Goal: Information Seeking & Learning: Find contact information

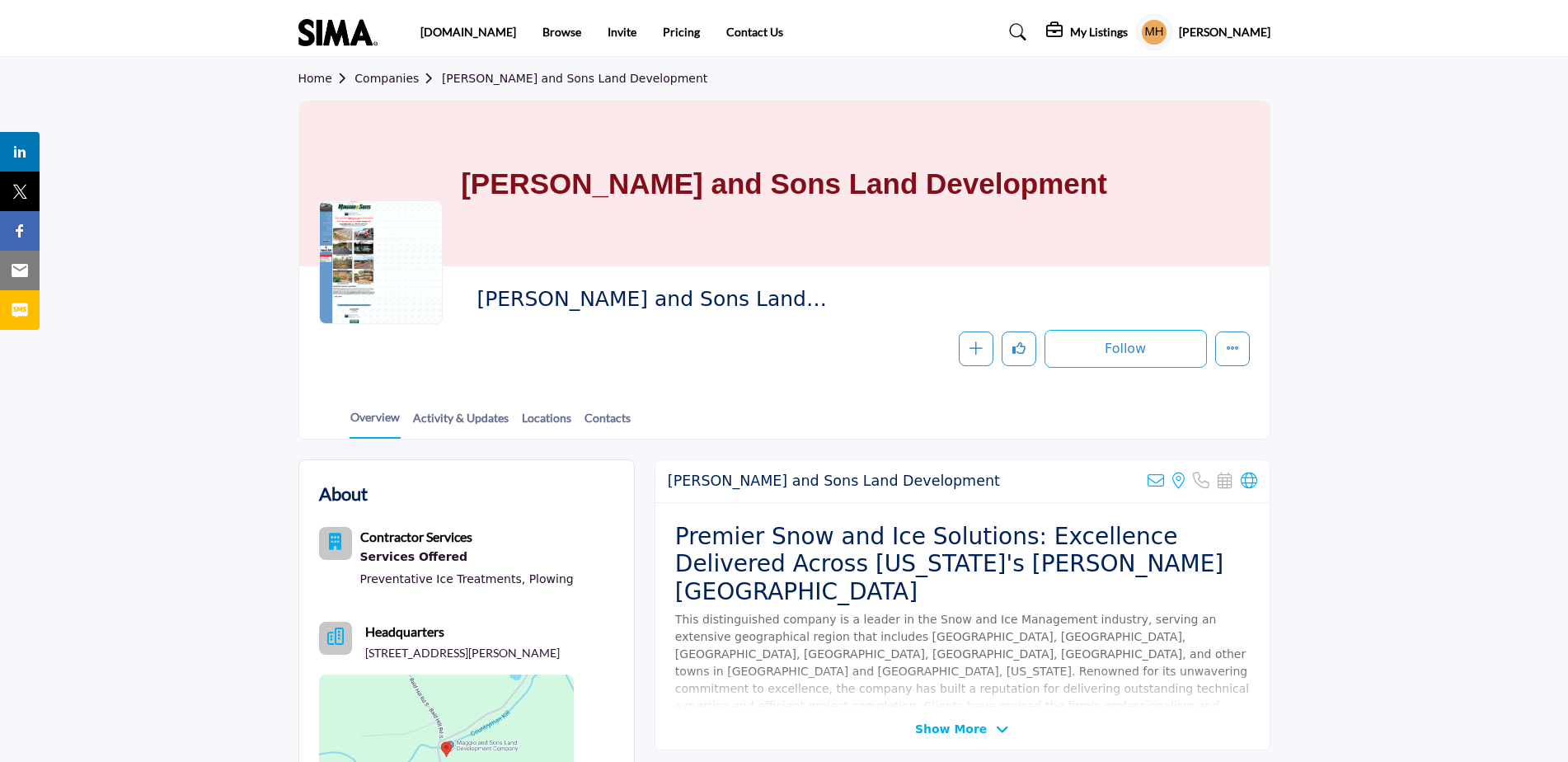
click at [384, 77] on link "Companies" at bounding box center [397, 78] width 87 height 13
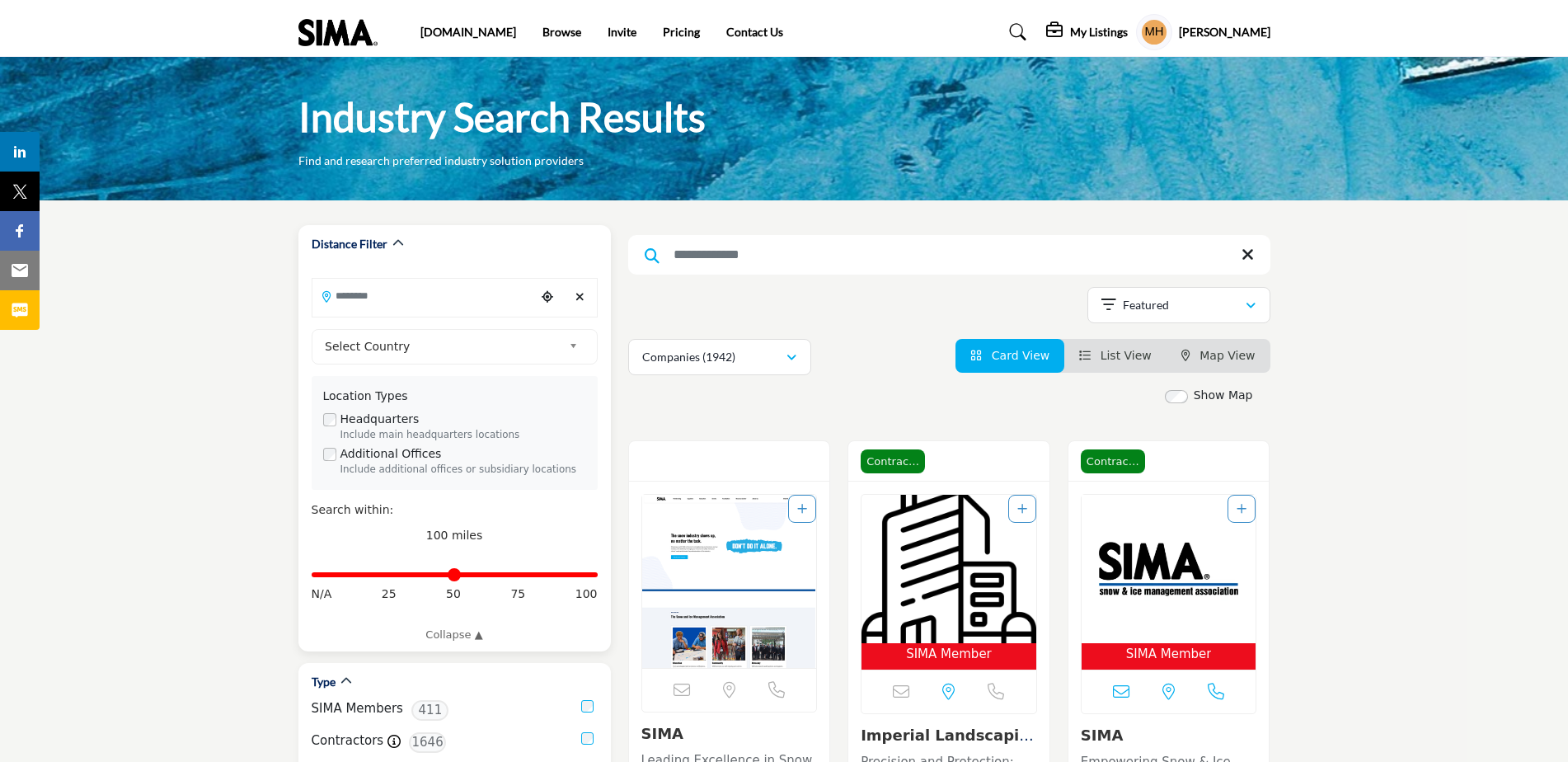
click at [401, 294] on input "Search Location" at bounding box center [423, 296] width 222 height 32
click at [407, 299] on input "Search Location" at bounding box center [423, 296] width 222 height 32
type input "**********"
click at [569, 342] on b at bounding box center [577, 347] width 15 height 21
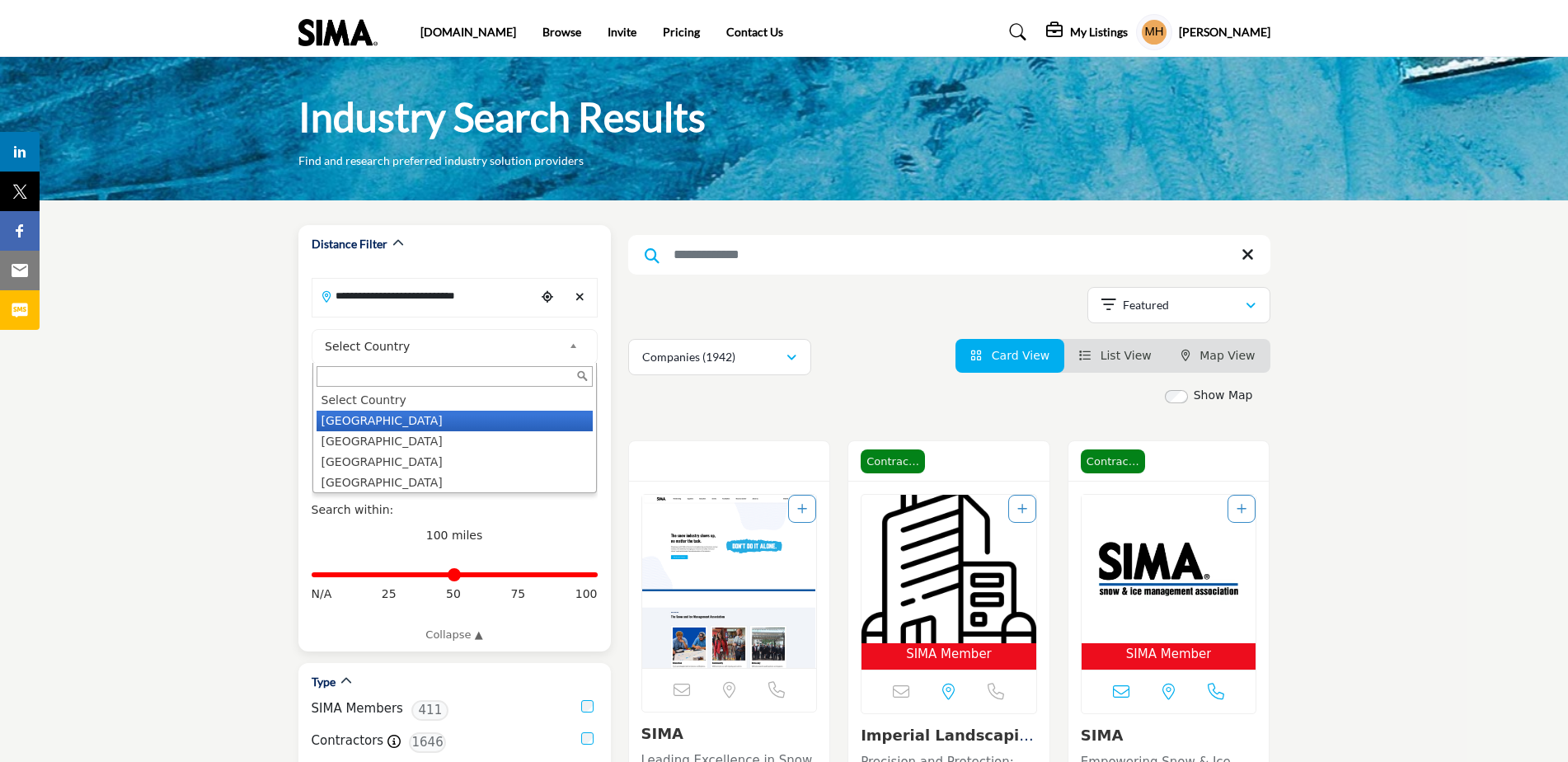
click at [461, 422] on li "United States" at bounding box center [454, 421] width 276 height 21
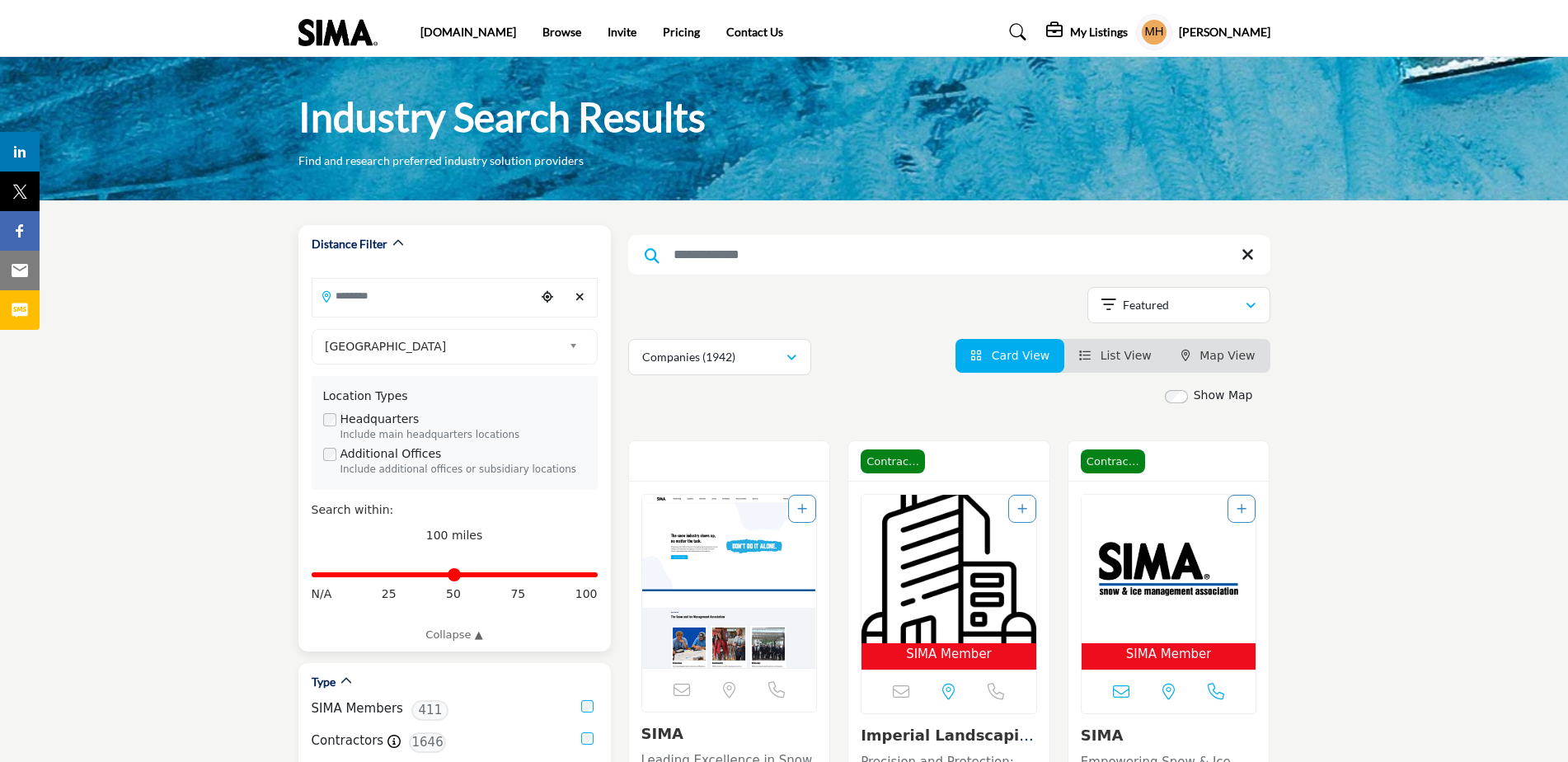
click at [394, 294] on input "Search Location" at bounding box center [423, 296] width 222 height 32
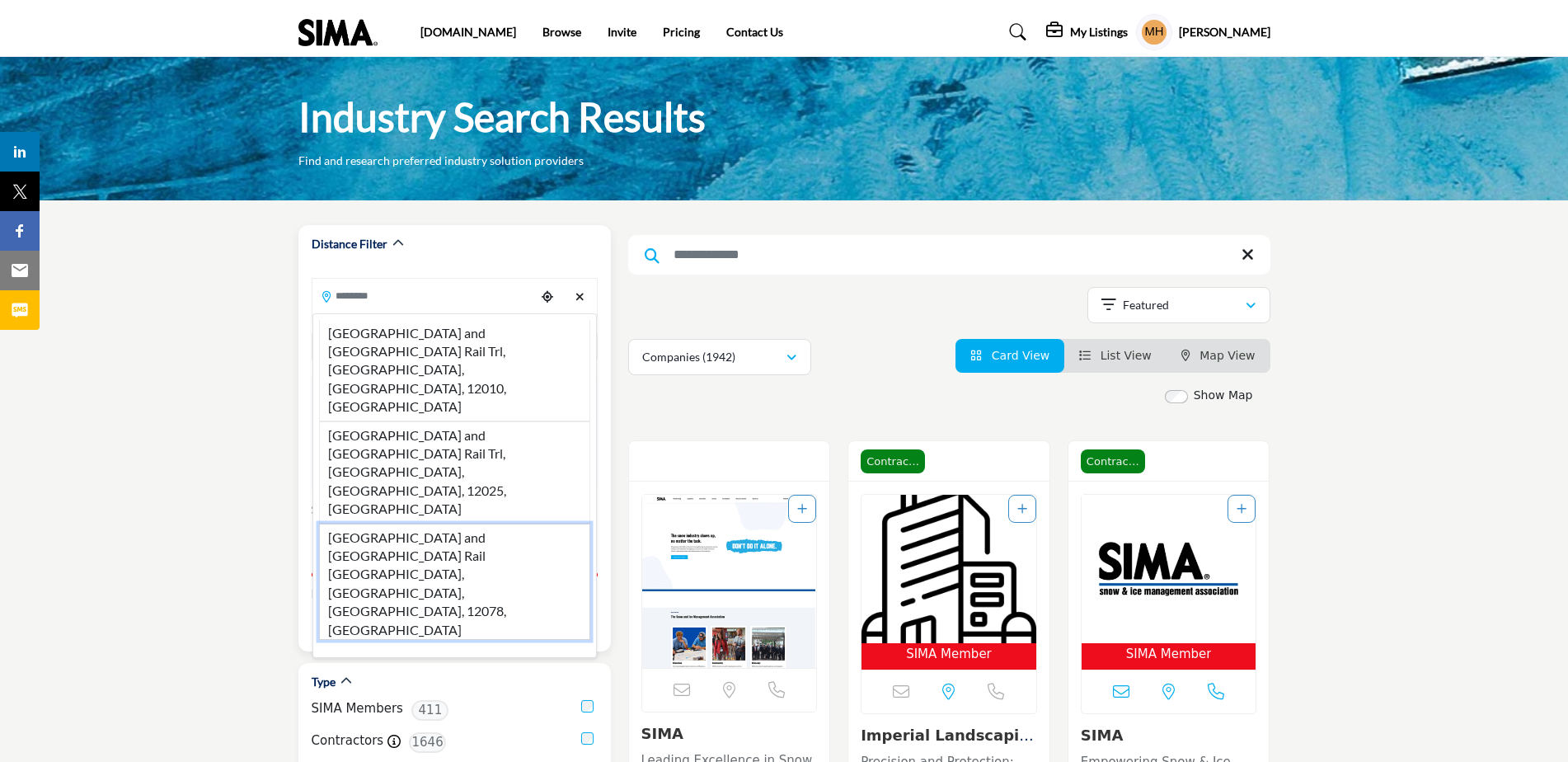
click at [410, 523] on li "Johnstown and Gloversville Rail Trl, Gloversville, NY, 12078, USA" at bounding box center [455, 582] width 271 height 116
type input "**********"
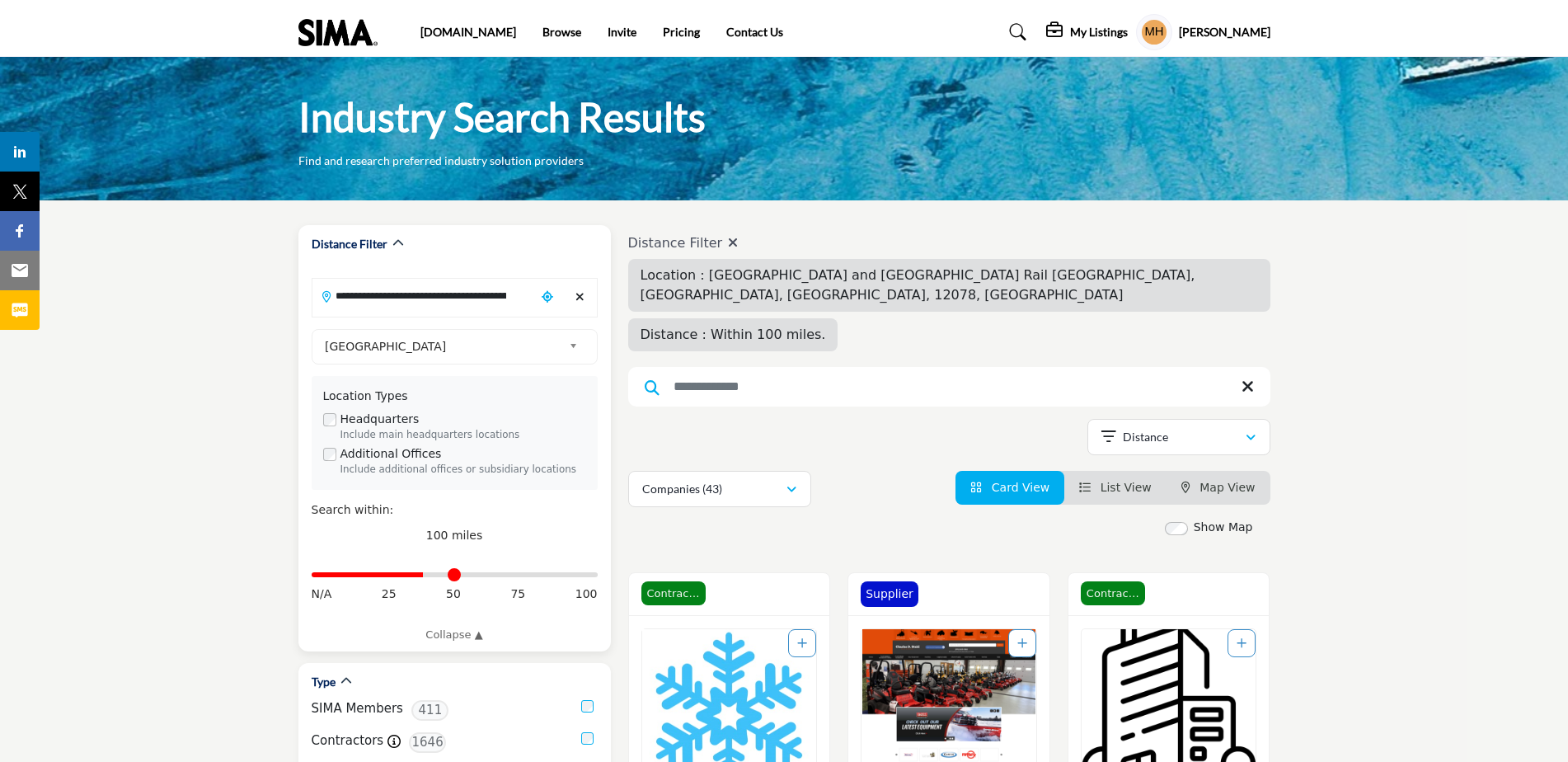
drag, startPoint x: 588, startPoint y: 576, endPoint x: 424, endPoint y: 576, distance: 164.0
type input "**"
click at [424, 576] on input "Distance in miles" at bounding box center [455, 574] width 286 height 3
click at [779, 367] on input "Search Keyword" at bounding box center [949, 386] width 642 height 39
type input "**********"
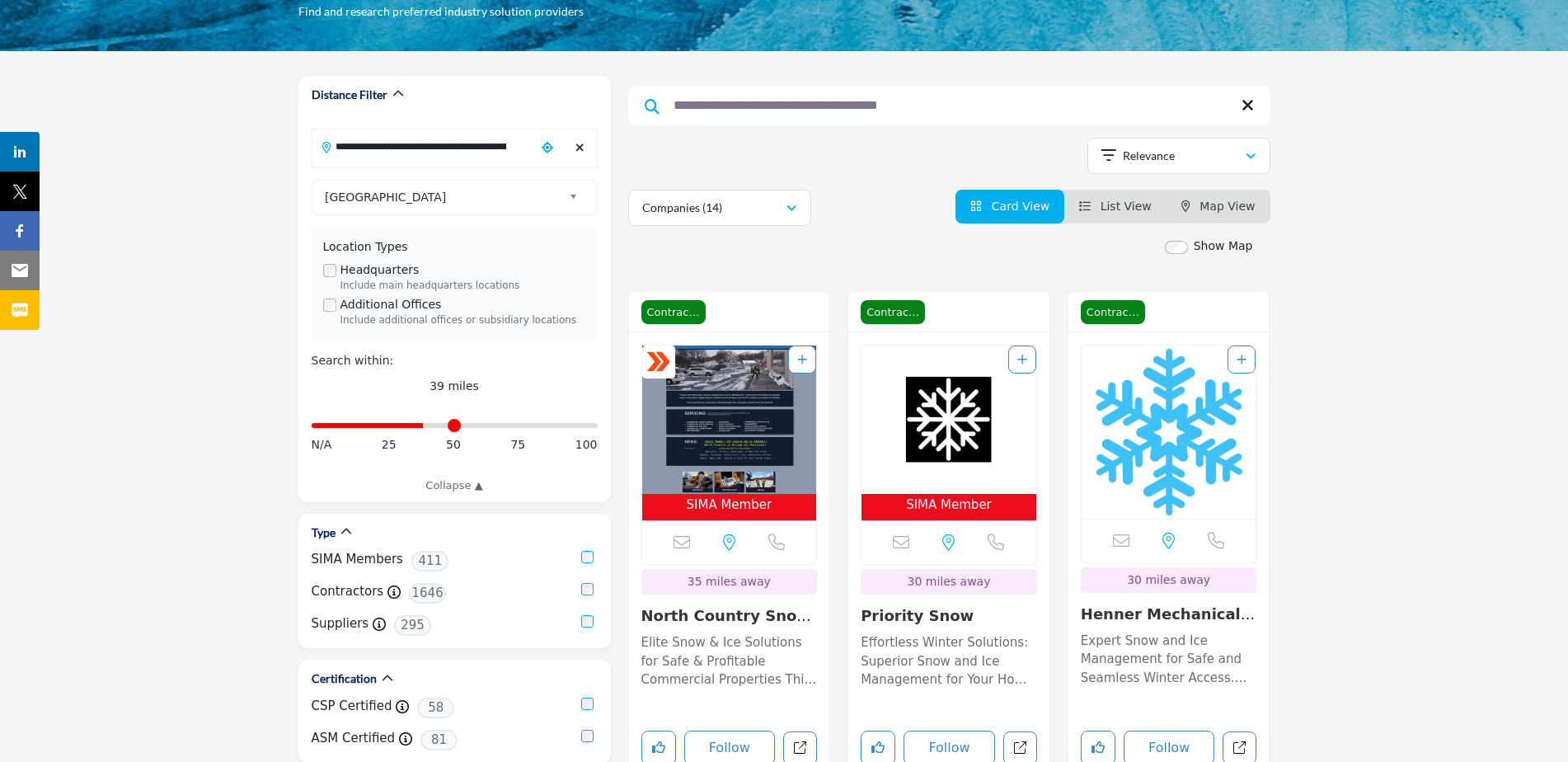
scroll to position [165, 0]
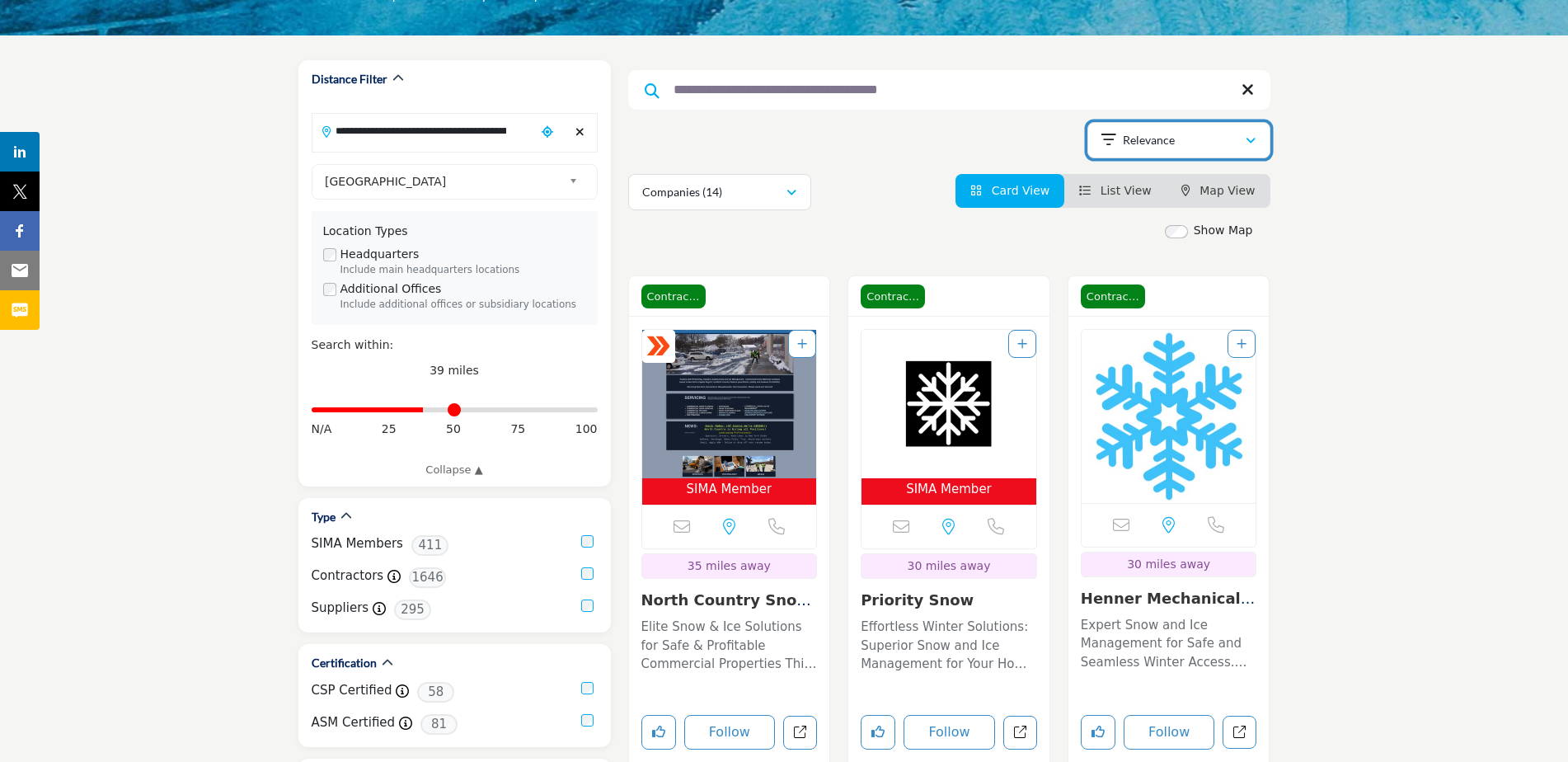
click at [1252, 138] on icon "button" at bounding box center [1250, 141] width 10 height 11
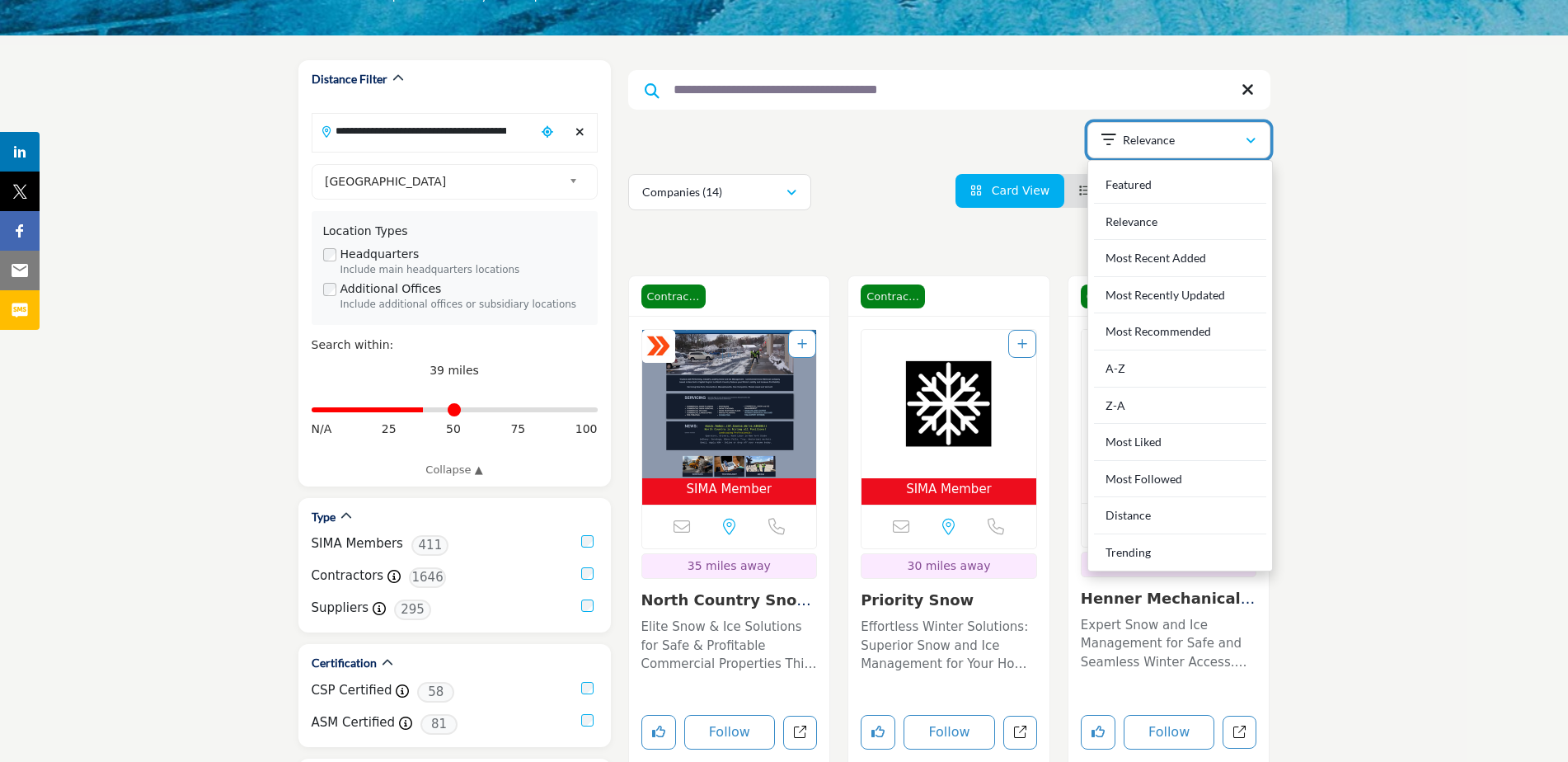
click at [1251, 138] on icon "button" at bounding box center [1250, 141] width 10 height 11
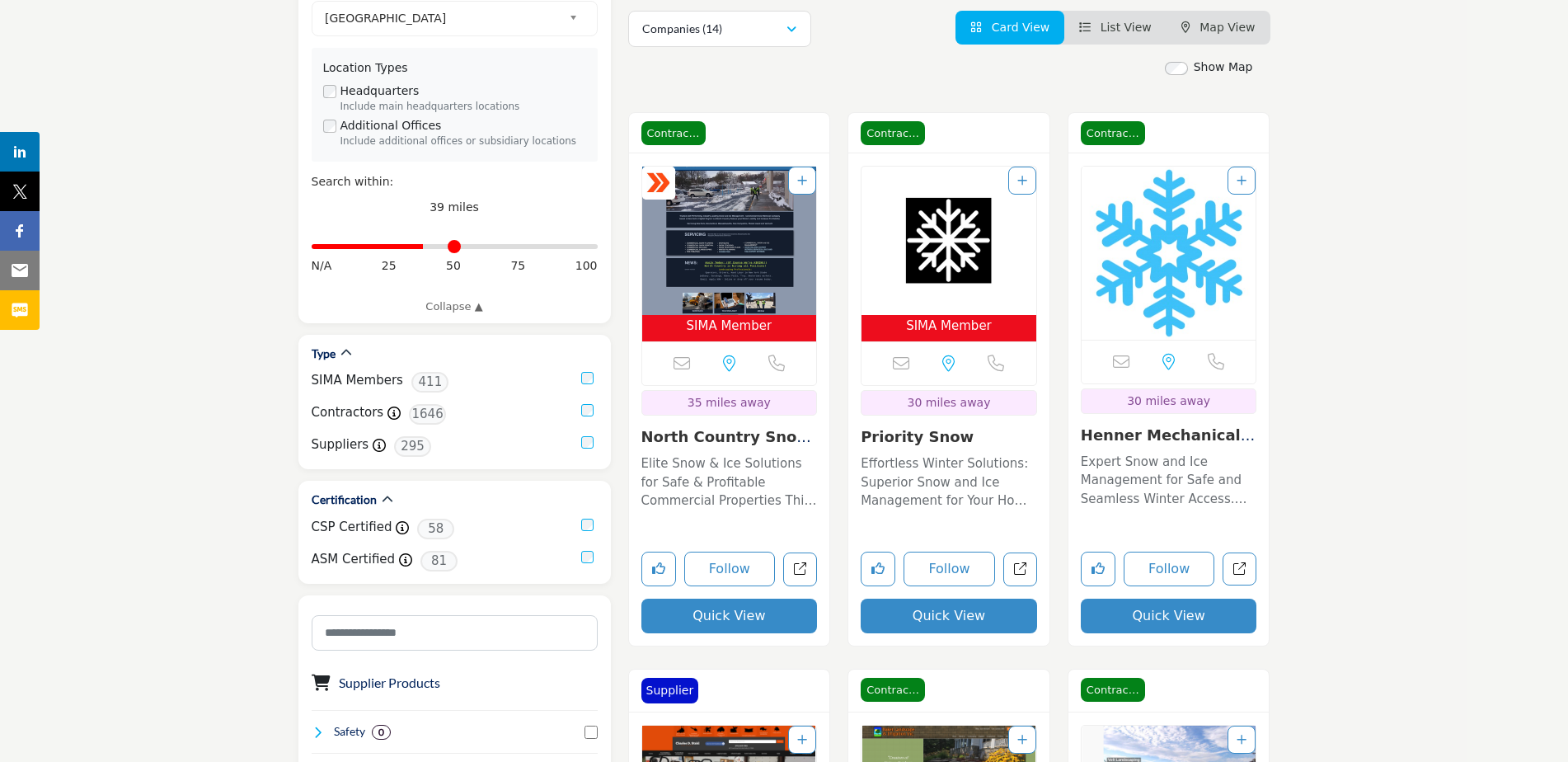
scroll to position [329, 0]
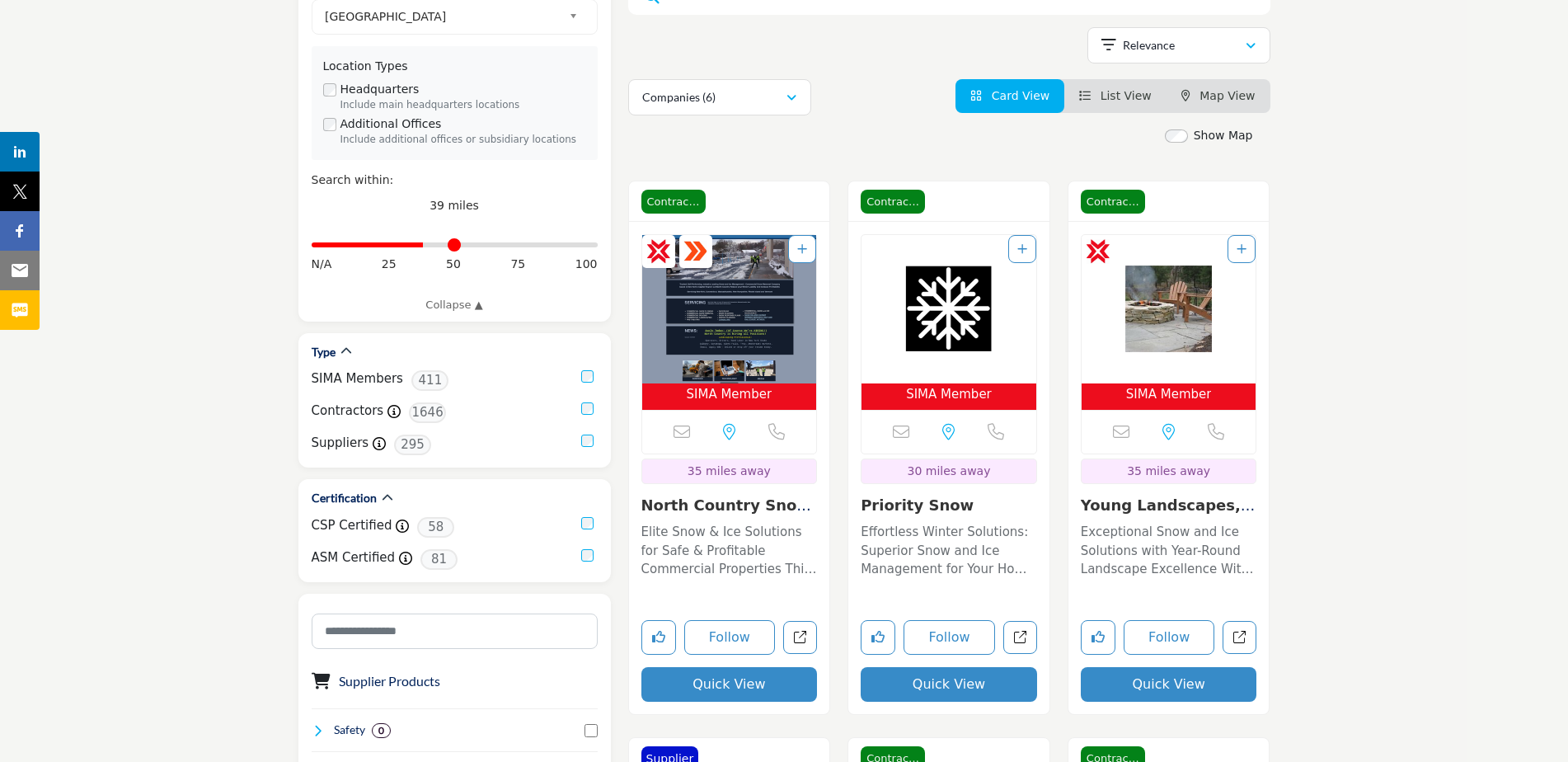
click at [730, 319] on img "Open Listing in new tab" at bounding box center [729, 308] width 175 height 148
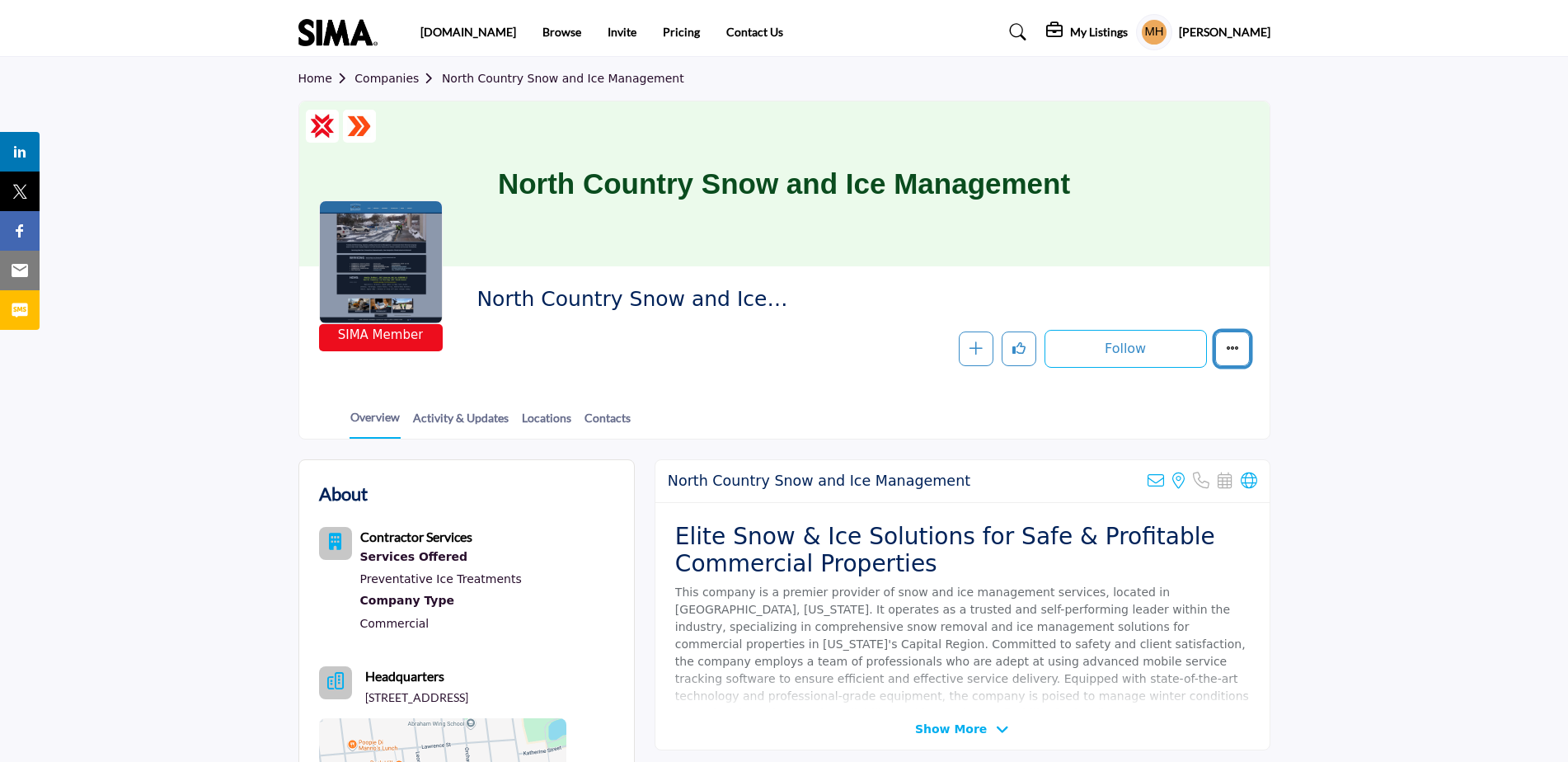
click at [1228, 346] on icon "More details" at bounding box center [1233, 348] width 13 height 13
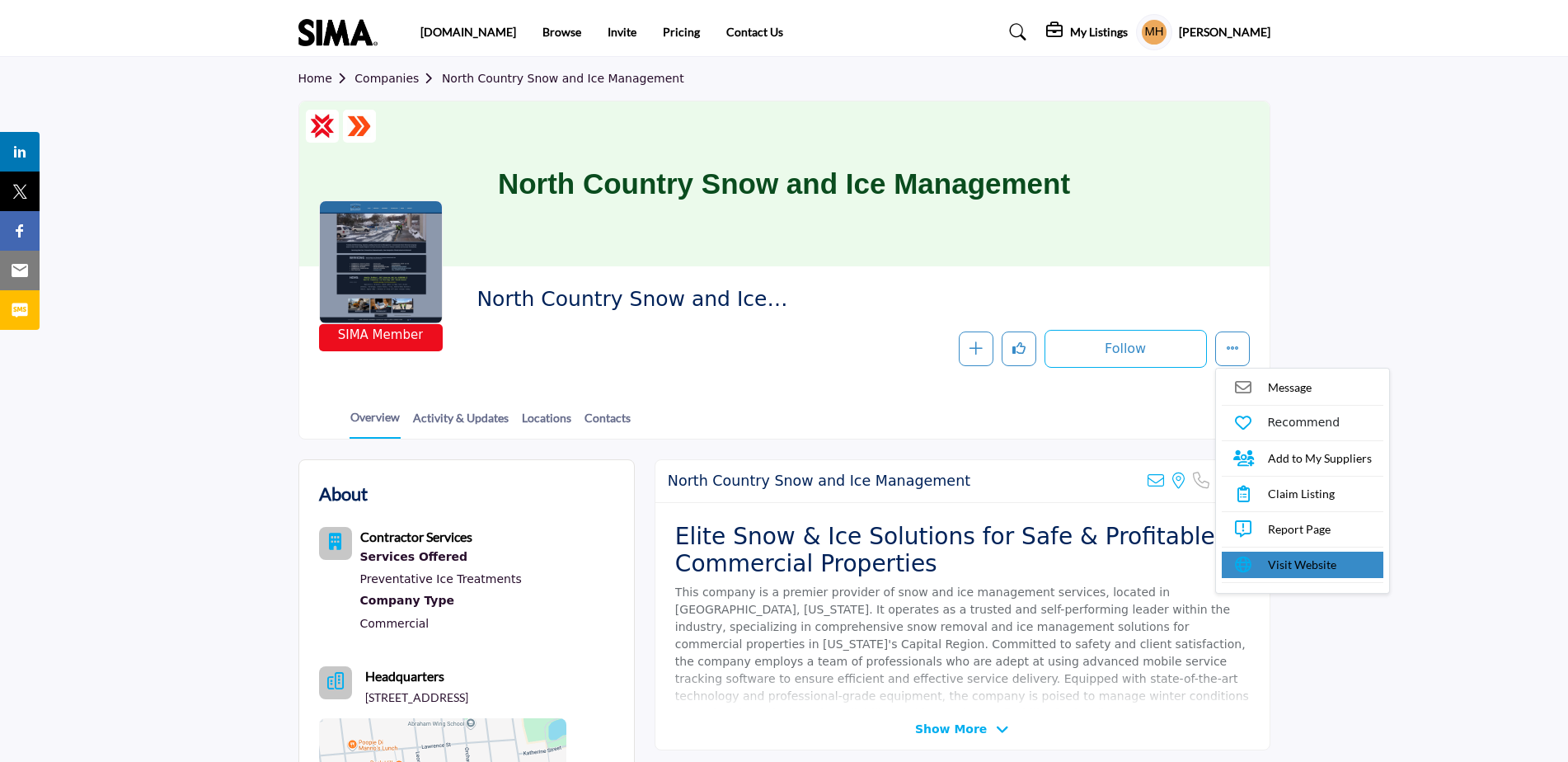
click at [1281, 559] on span "Visit Website" at bounding box center [1303, 564] width 69 height 17
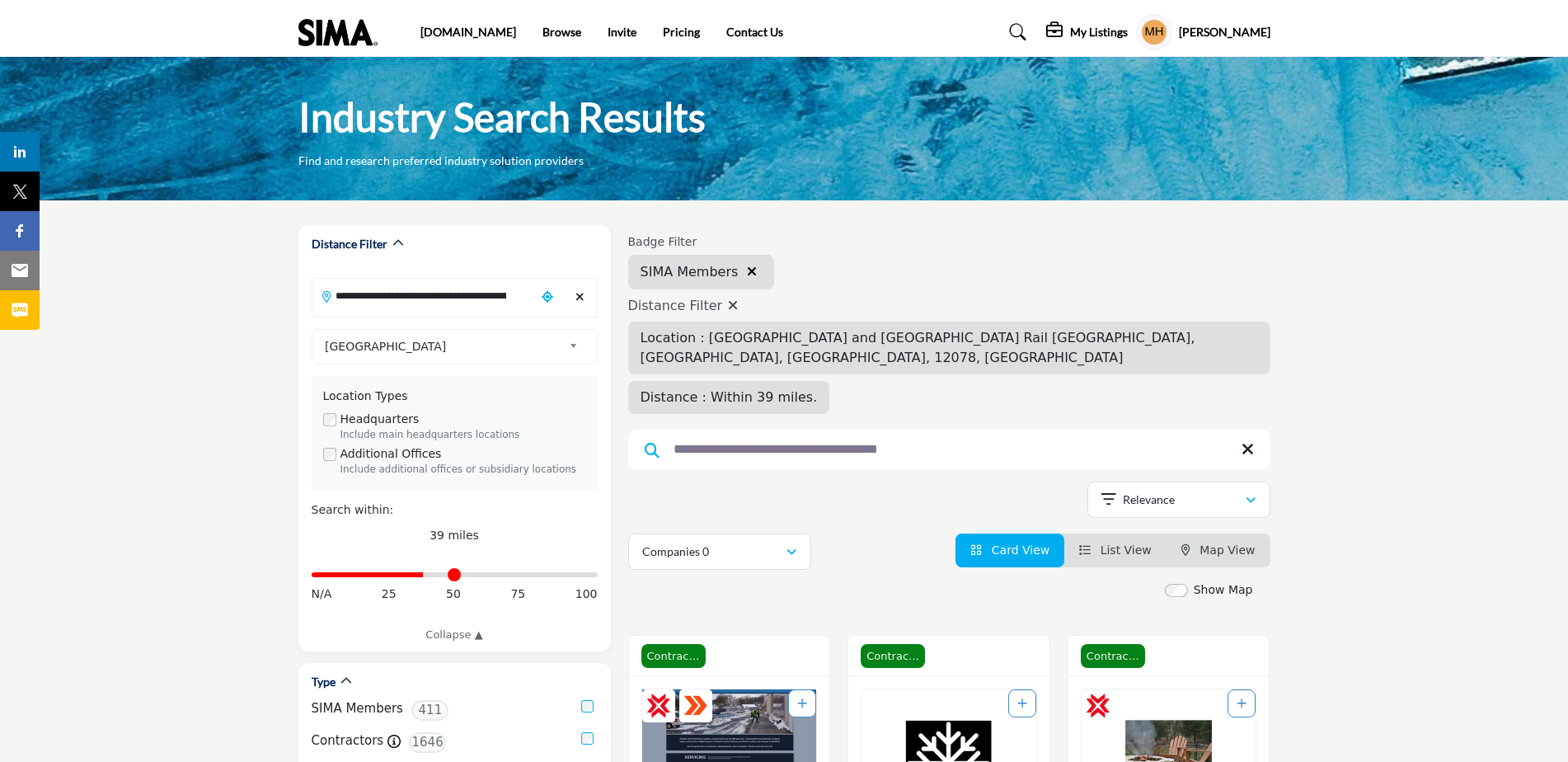
scroll to position [329, 0]
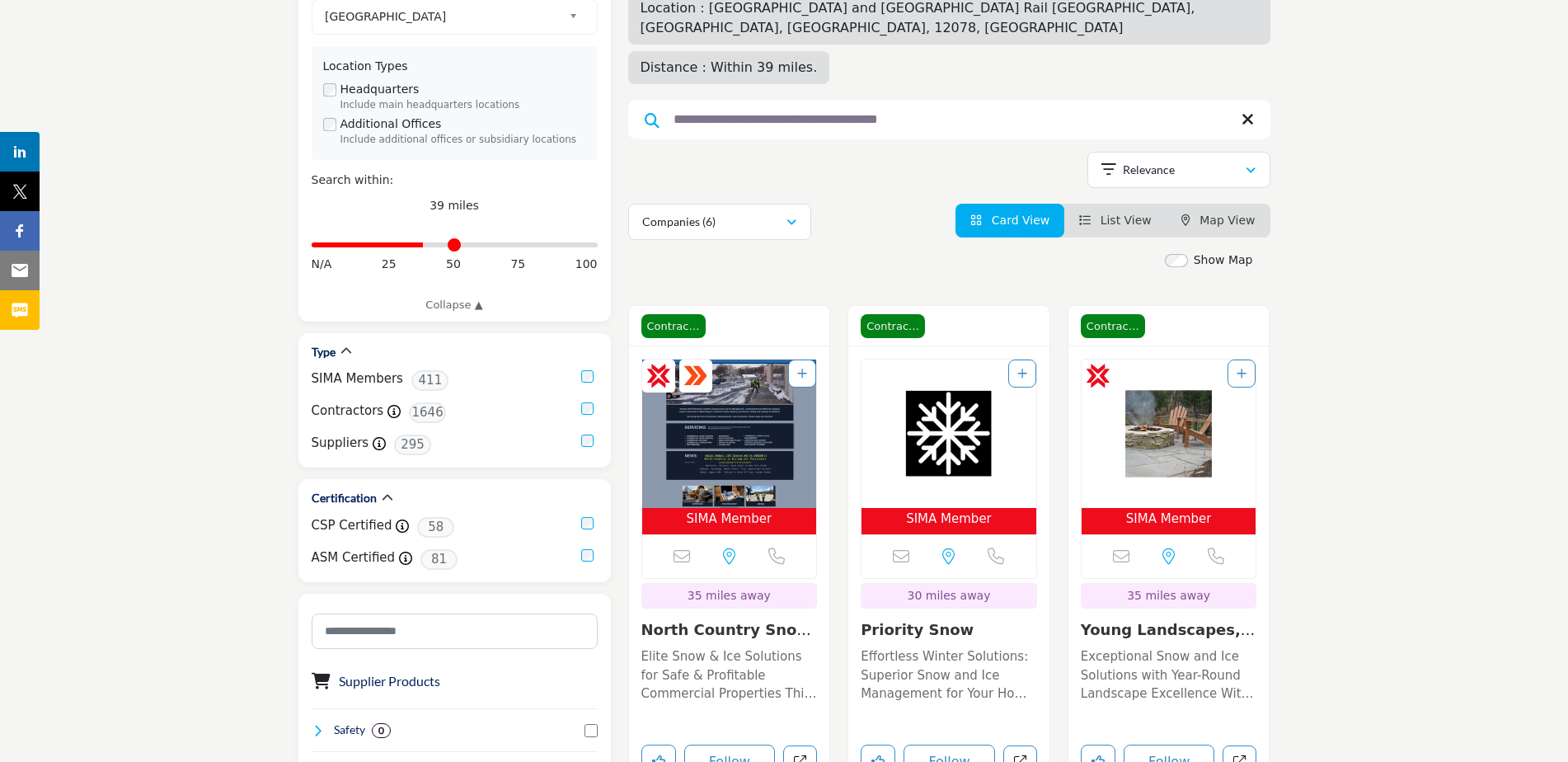
click at [950, 382] on img "Open Listing in new tab" at bounding box center [948, 433] width 175 height 148
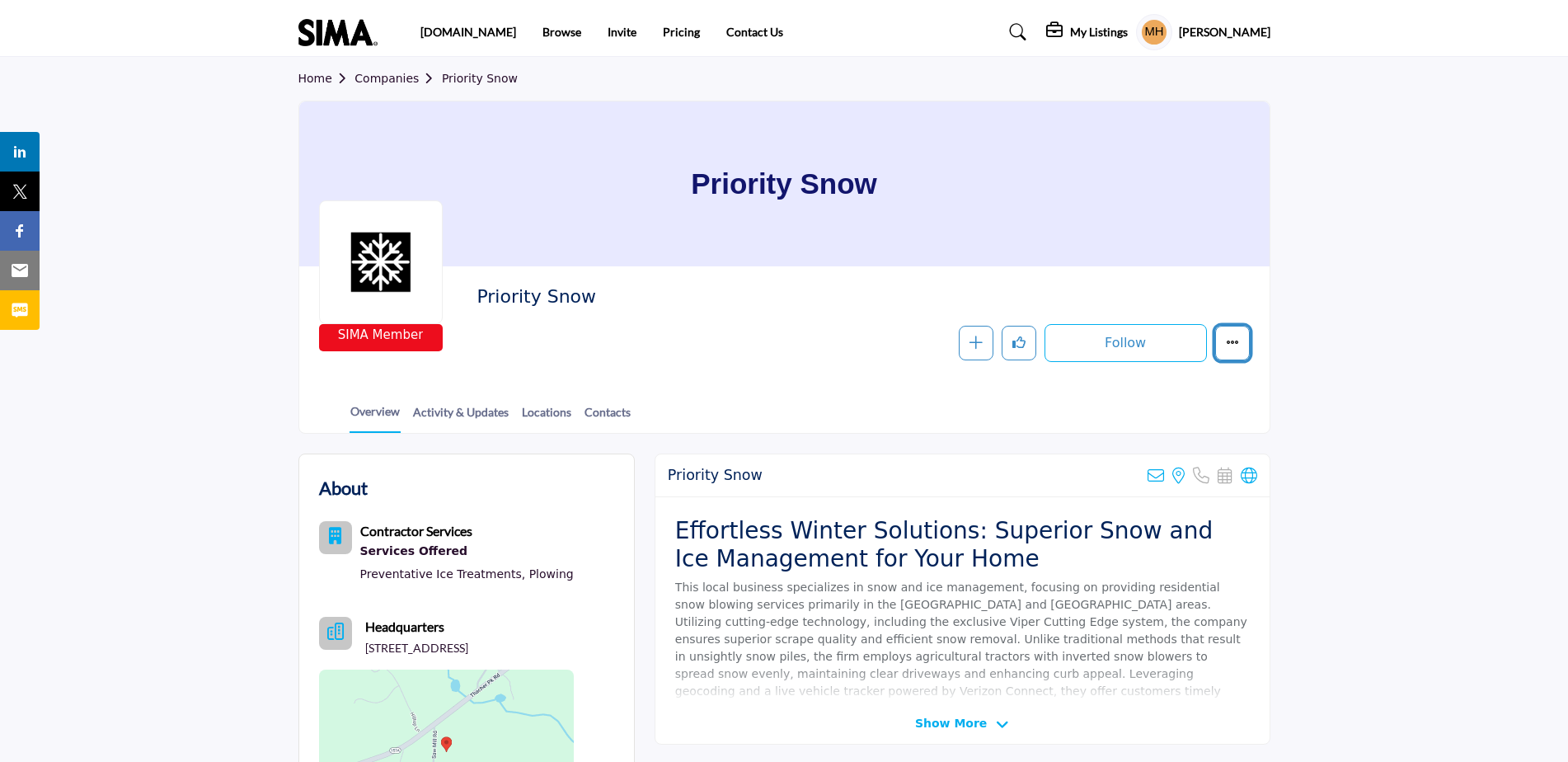
click at [1237, 340] on icon "More details" at bounding box center [1233, 342] width 13 height 13
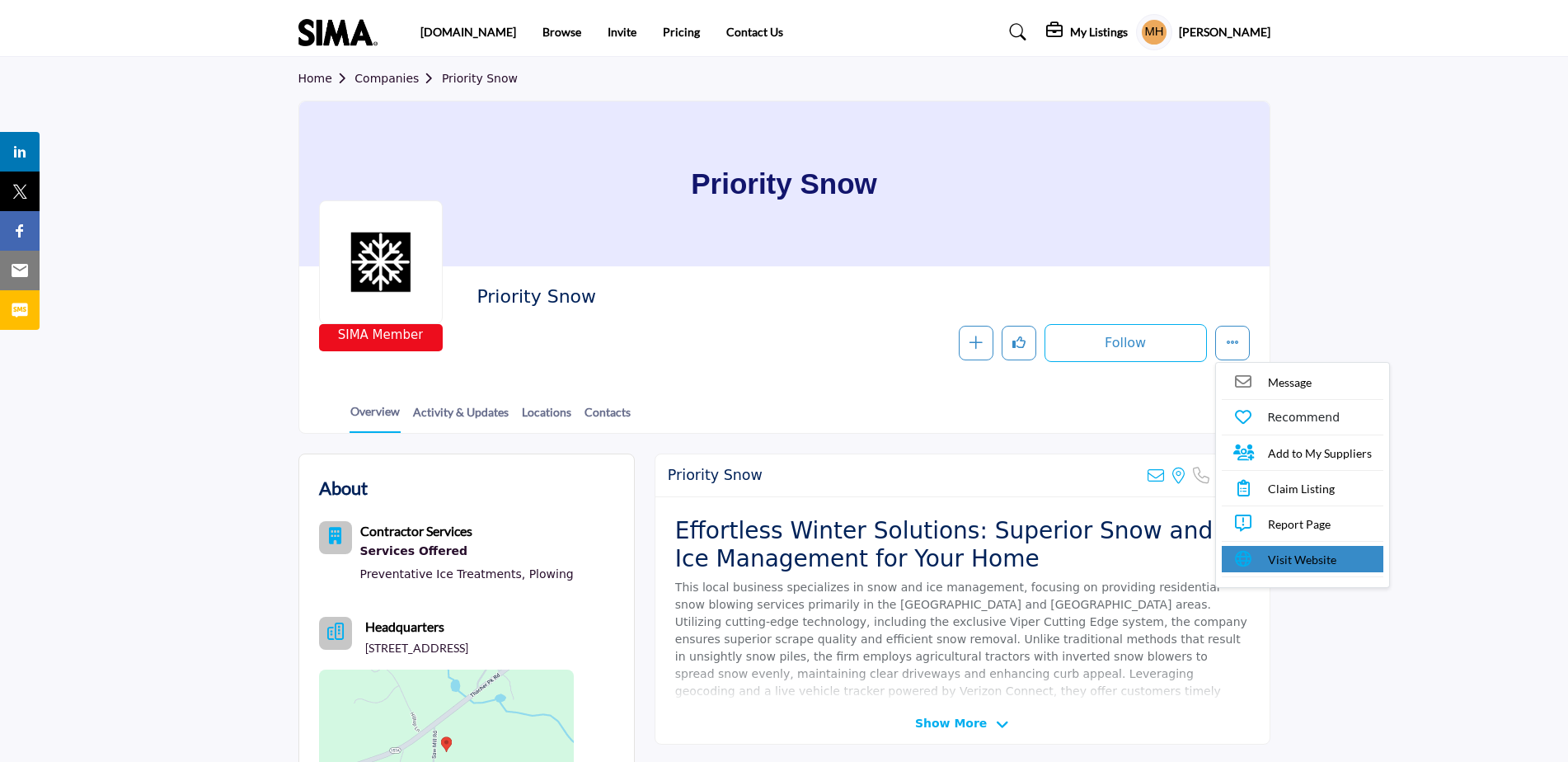
click at [1263, 563] on link "Visit Website" at bounding box center [1302, 559] width 161 height 27
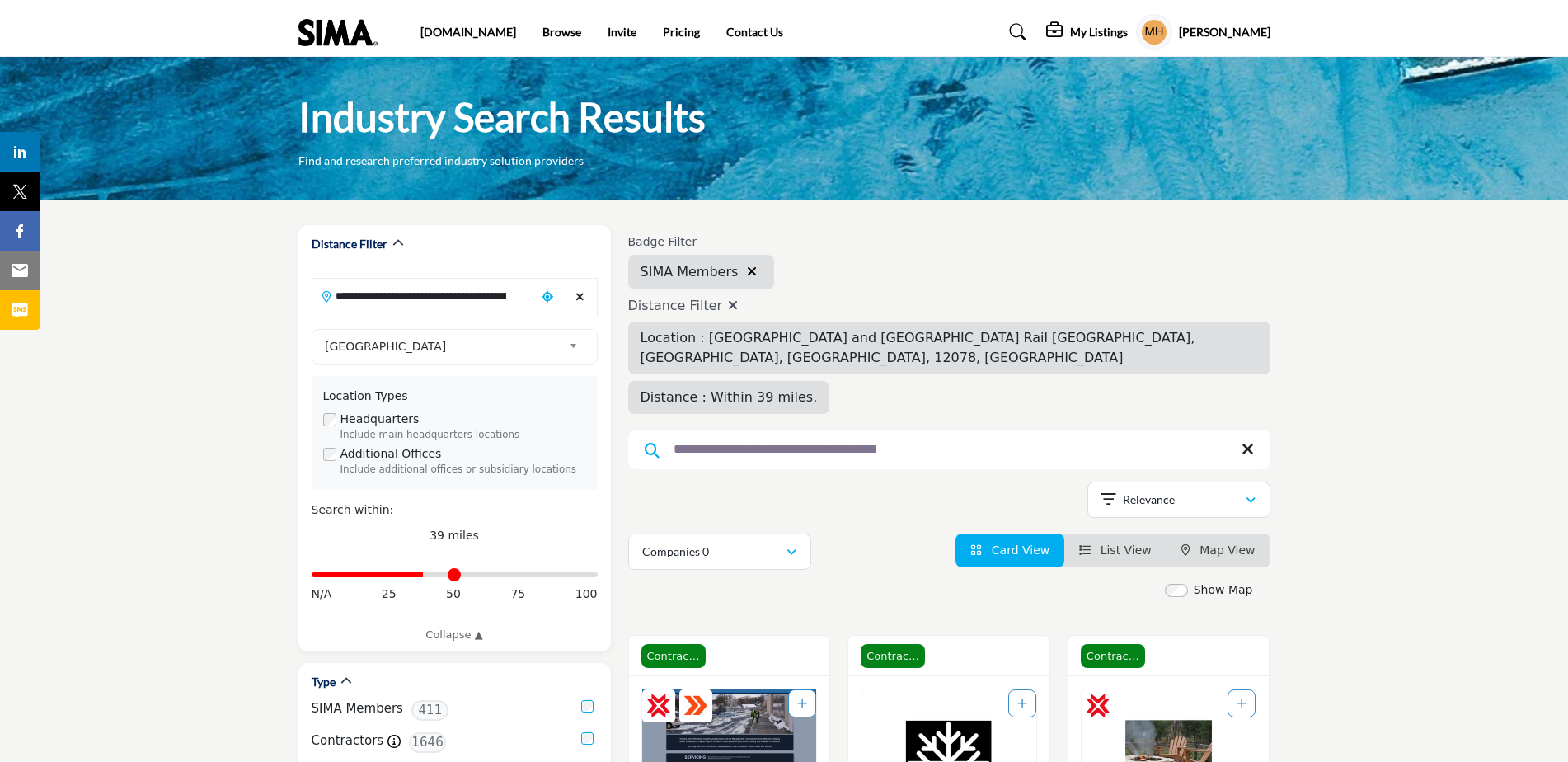
scroll to position [329, 0]
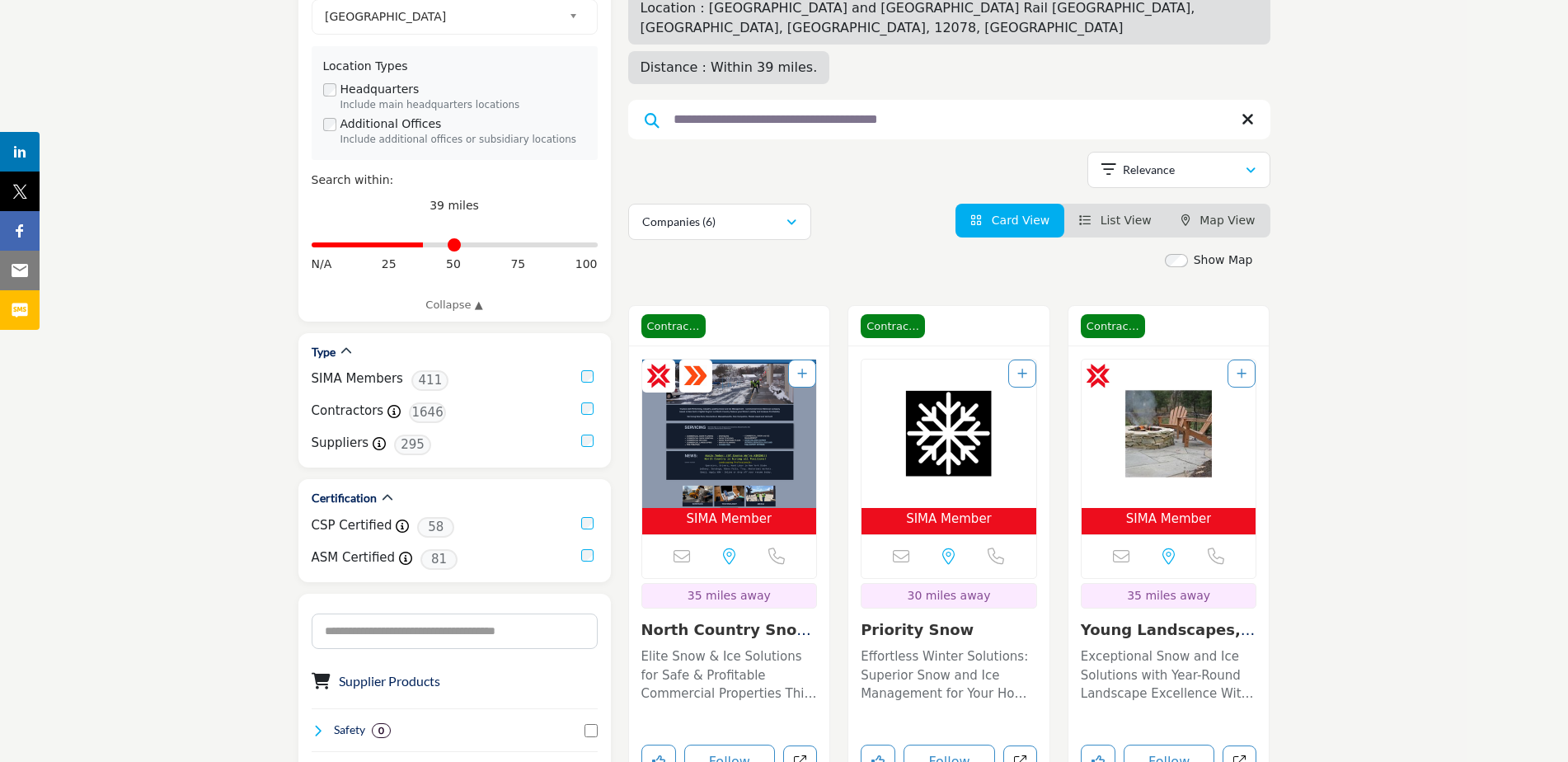
click at [1174, 383] on img "Open Listing in new tab" at bounding box center [1168, 433] width 175 height 148
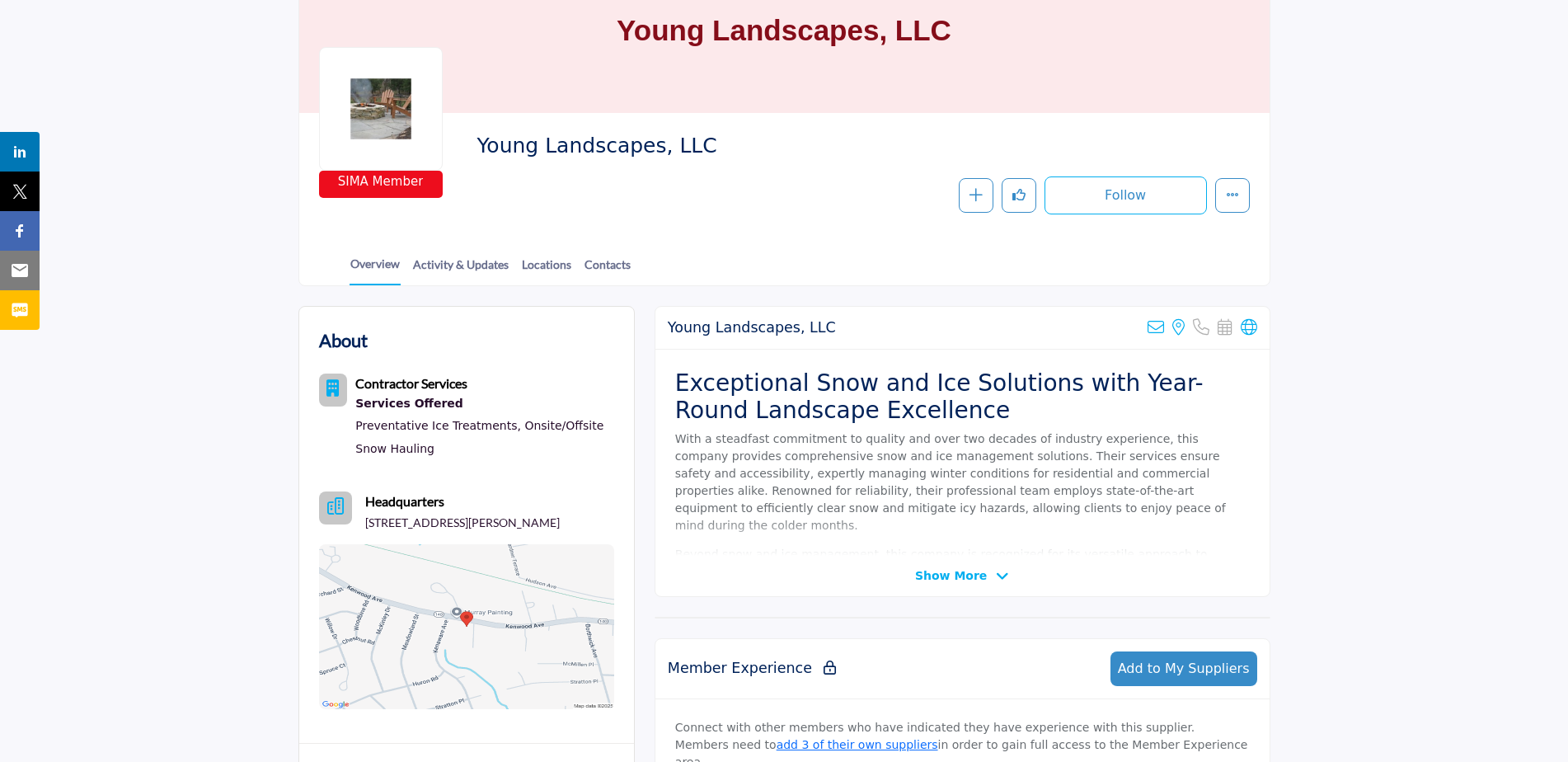
scroll to position [165, 0]
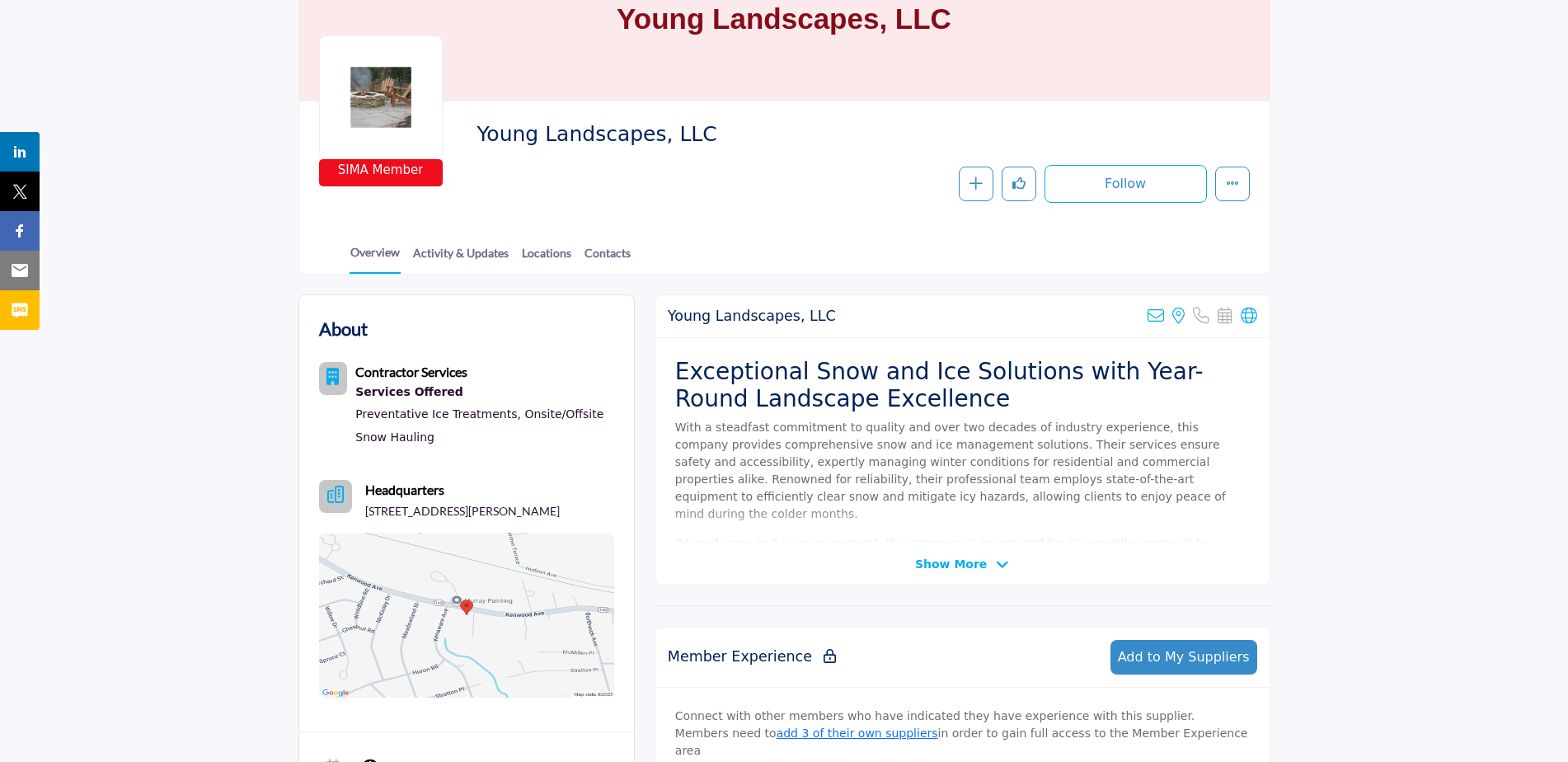
click at [985, 559] on span "Show More" at bounding box center [962, 564] width 94 height 17
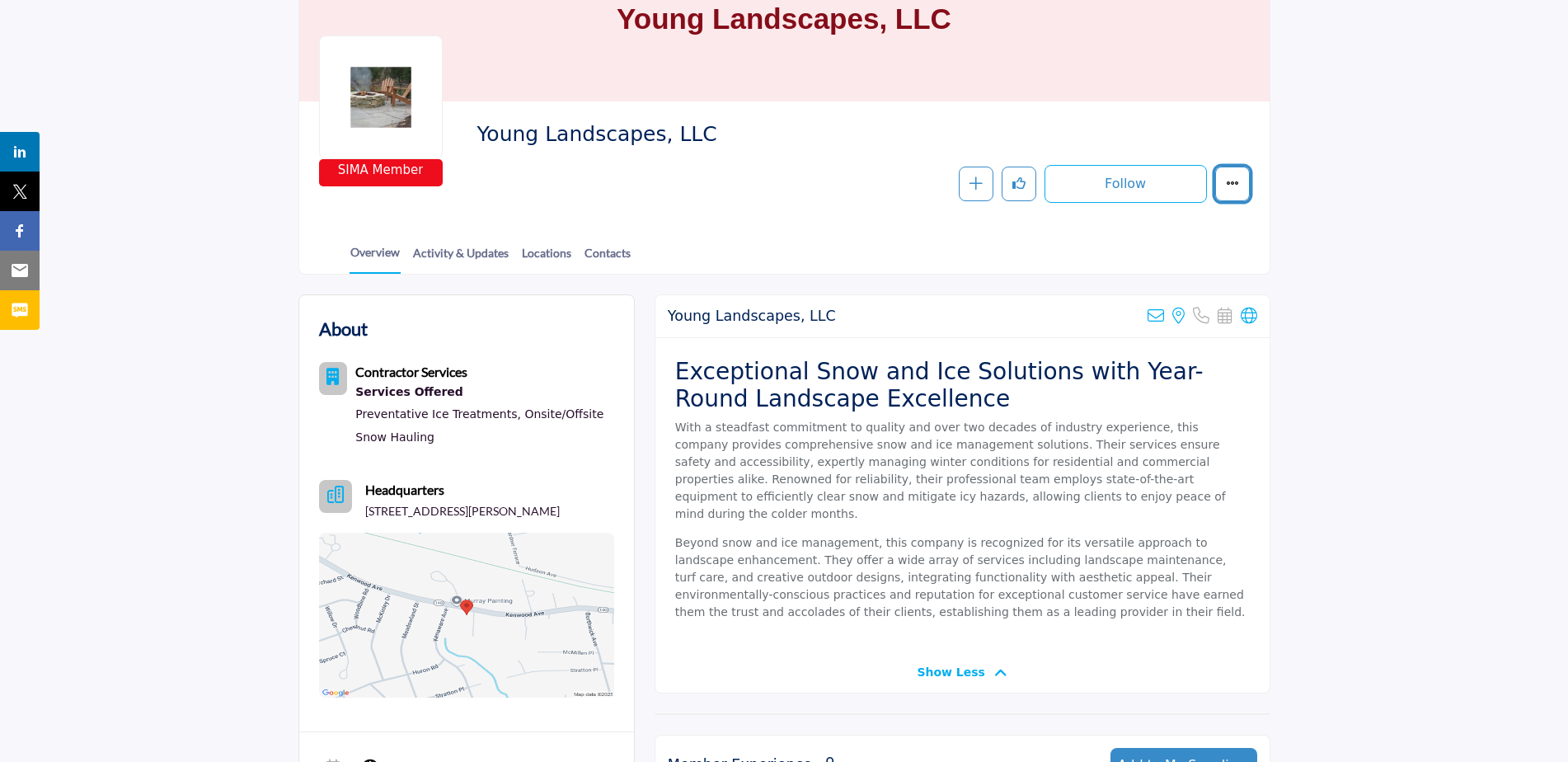
click at [1226, 179] on icon "More details" at bounding box center [1233, 183] width 13 height 13
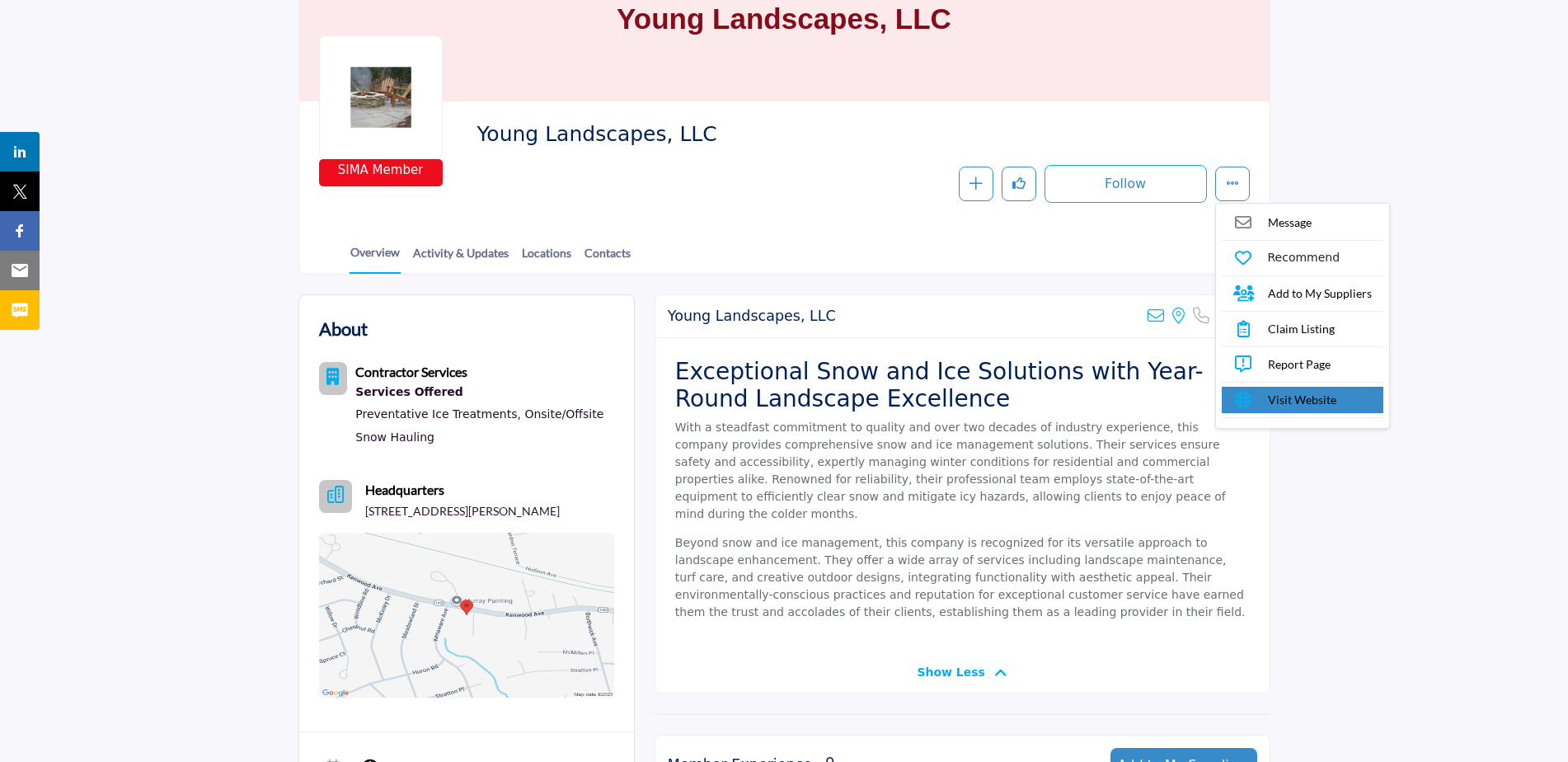
click at [1287, 395] on span "Visit Website" at bounding box center [1303, 399] width 69 height 17
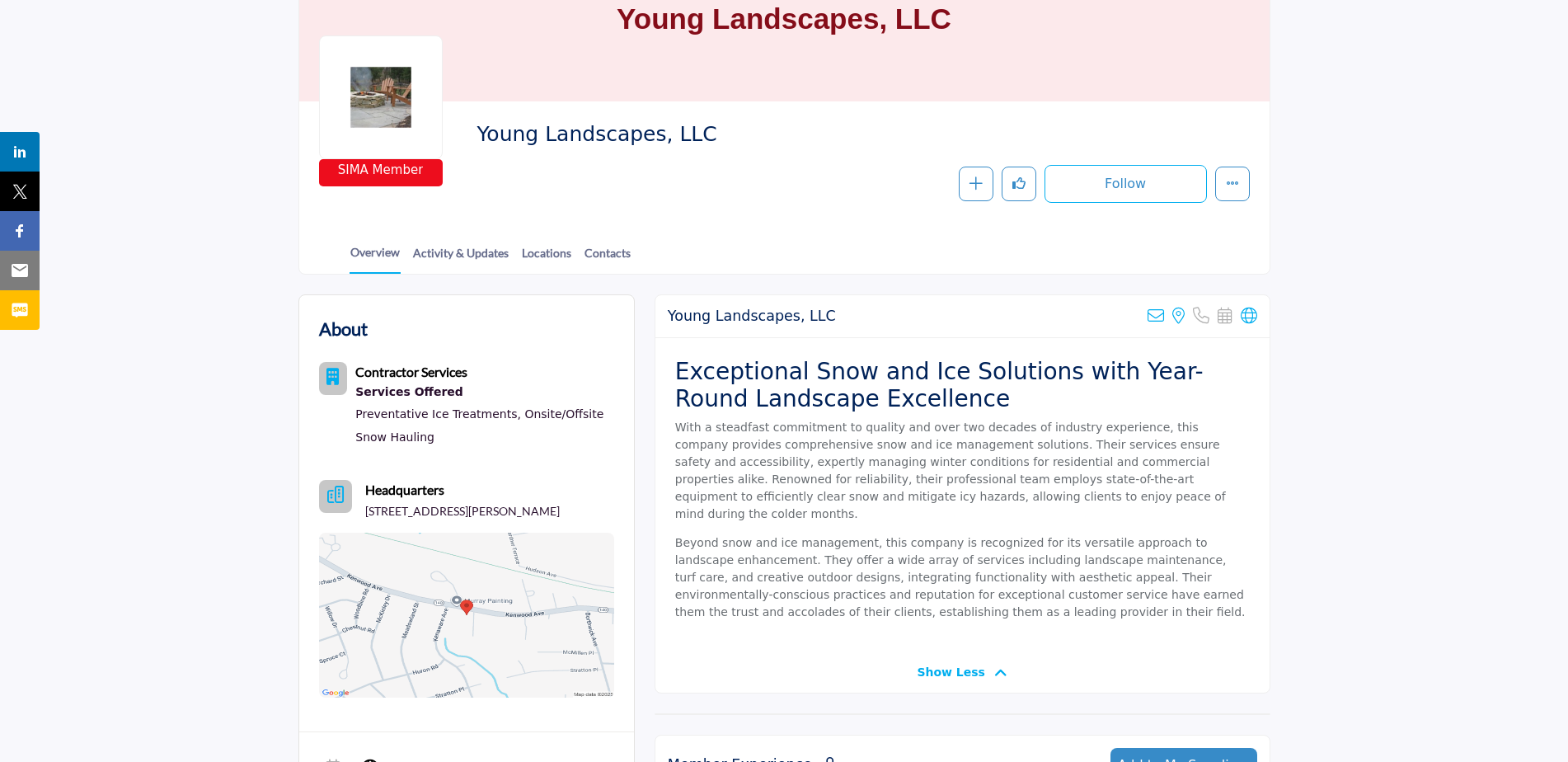
click at [469, 620] on img at bounding box center [466, 615] width 295 height 165
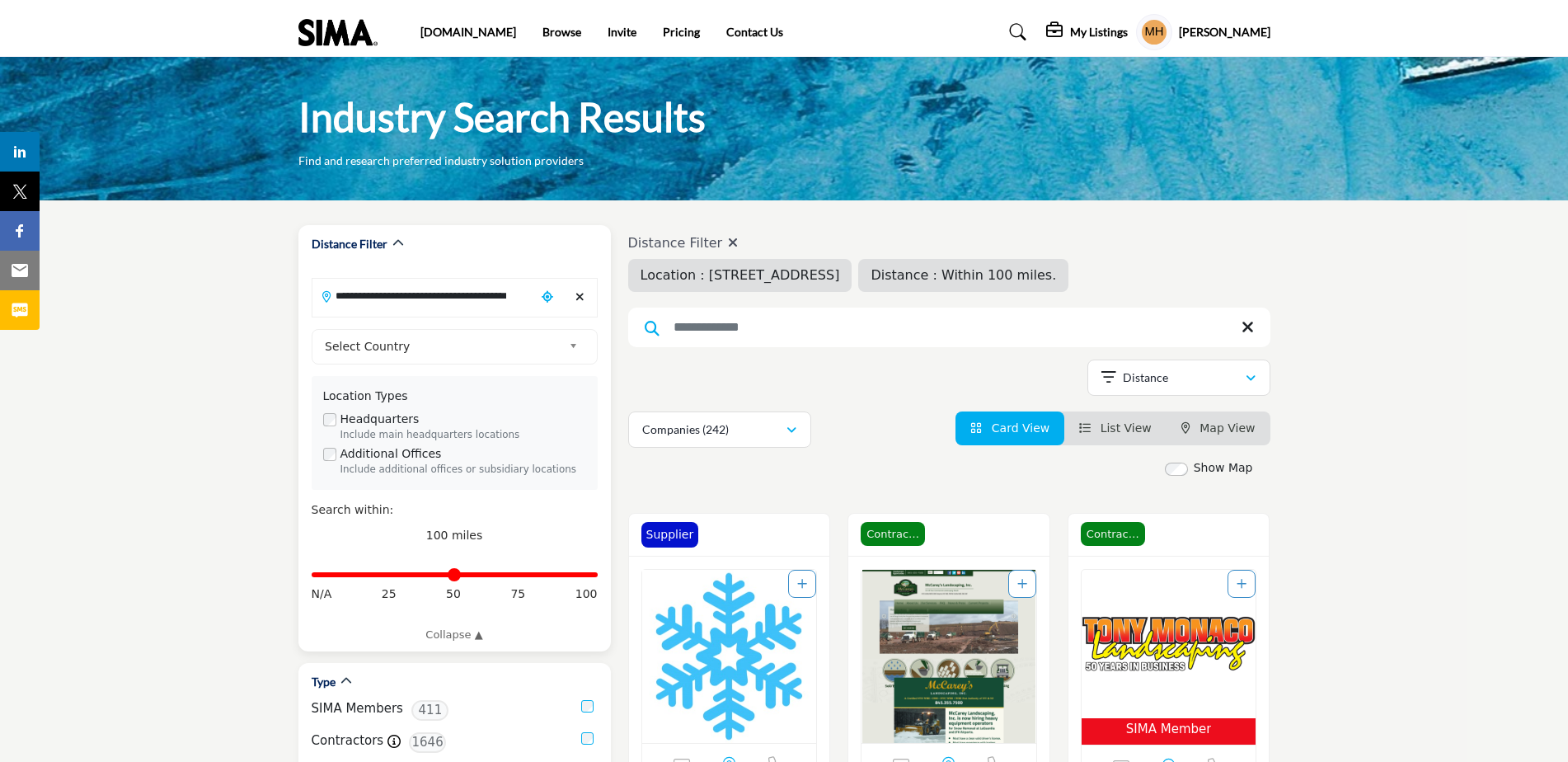
click at [510, 295] on input "**********" at bounding box center [423, 296] width 222 height 32
click at [579, 295] on icon "Clear search location" at bounding box center [579, 297] width 9 height 11
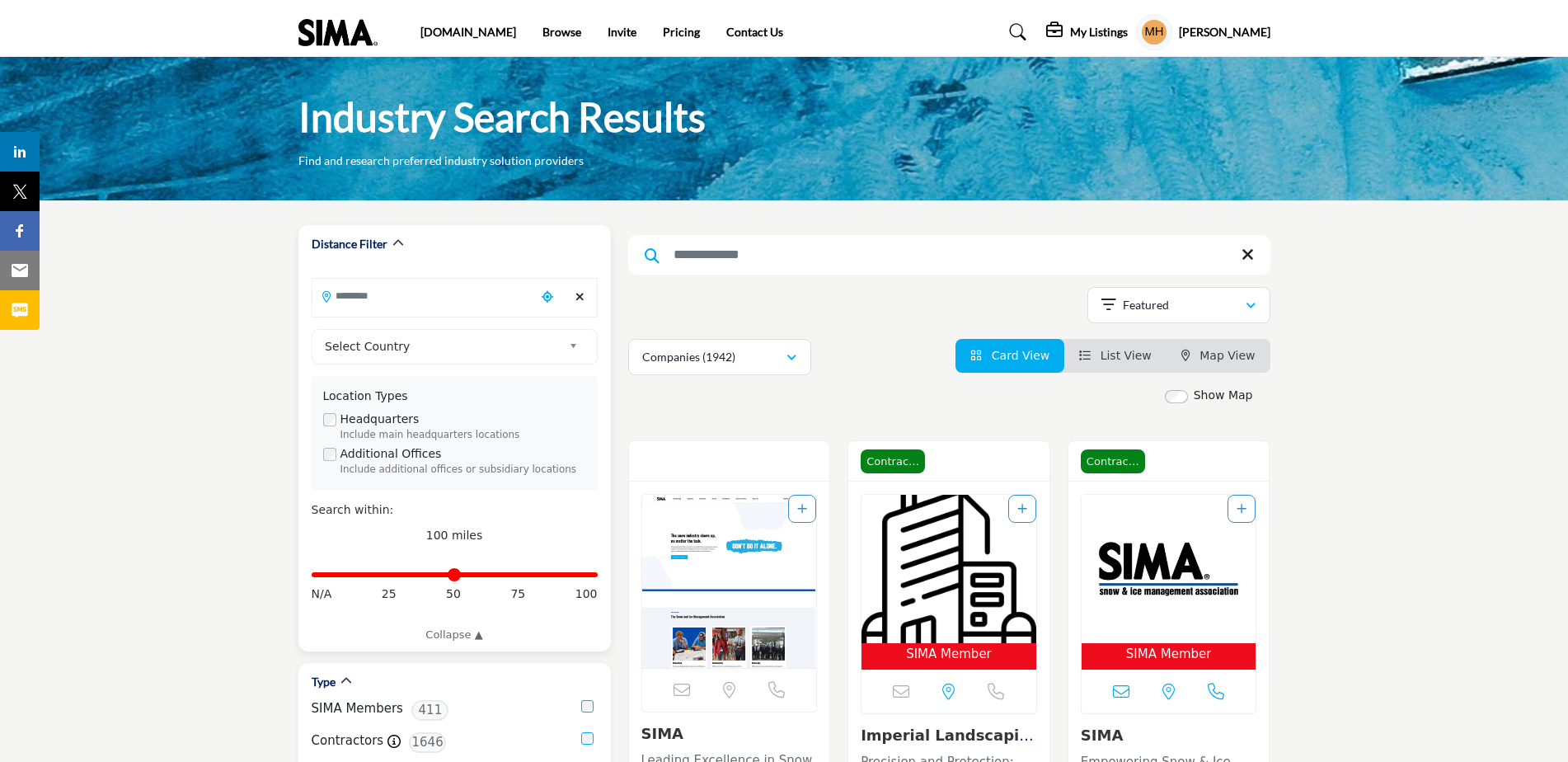
click at [454, 296] on input "Search Location" at bounding box center [423, 296] width 222 height 32
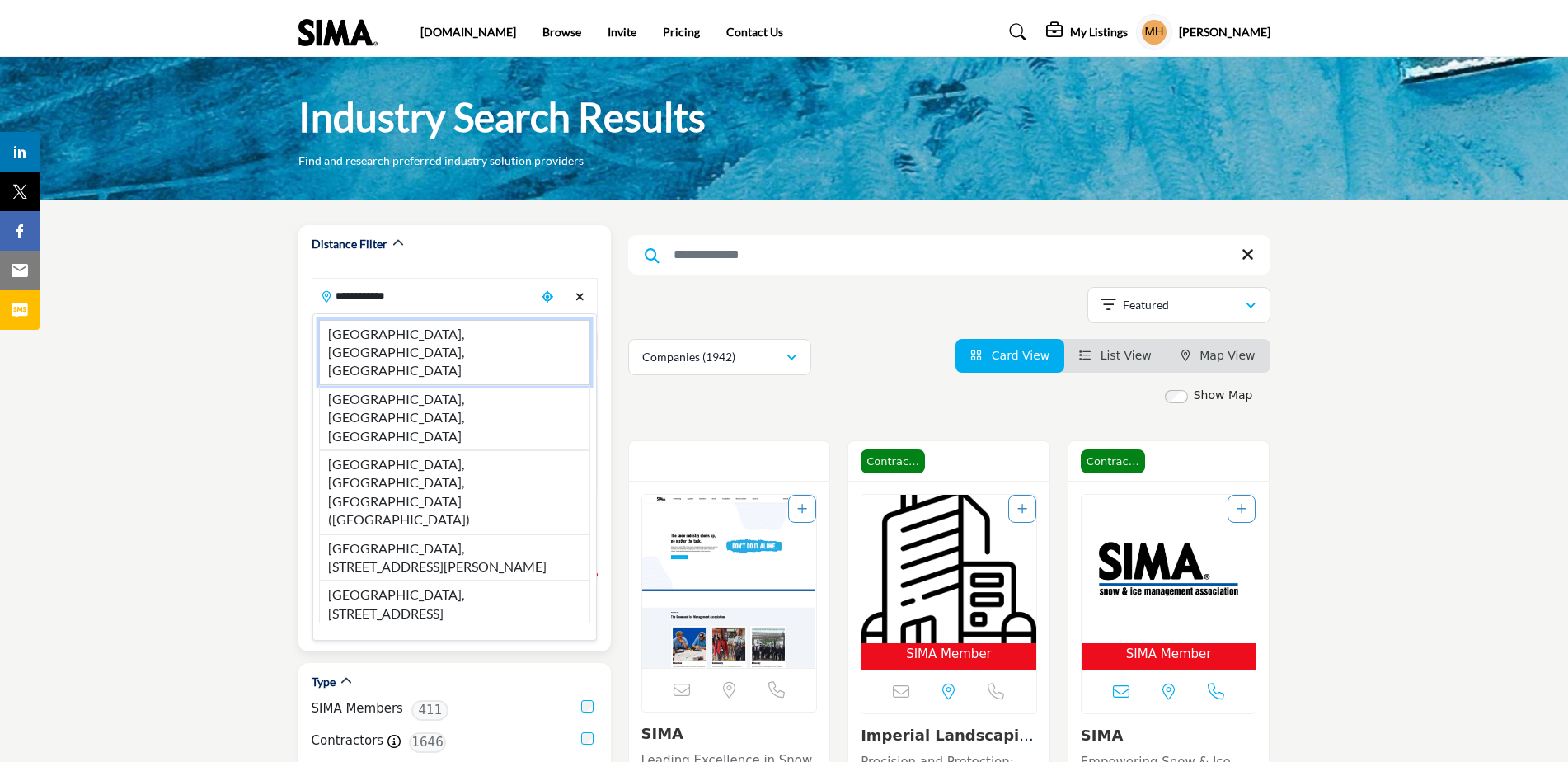
click at [422, 334] on li "Gloversville, NY, USA" at bounding box center [455, 352] width 271 height 65
type input "**********"
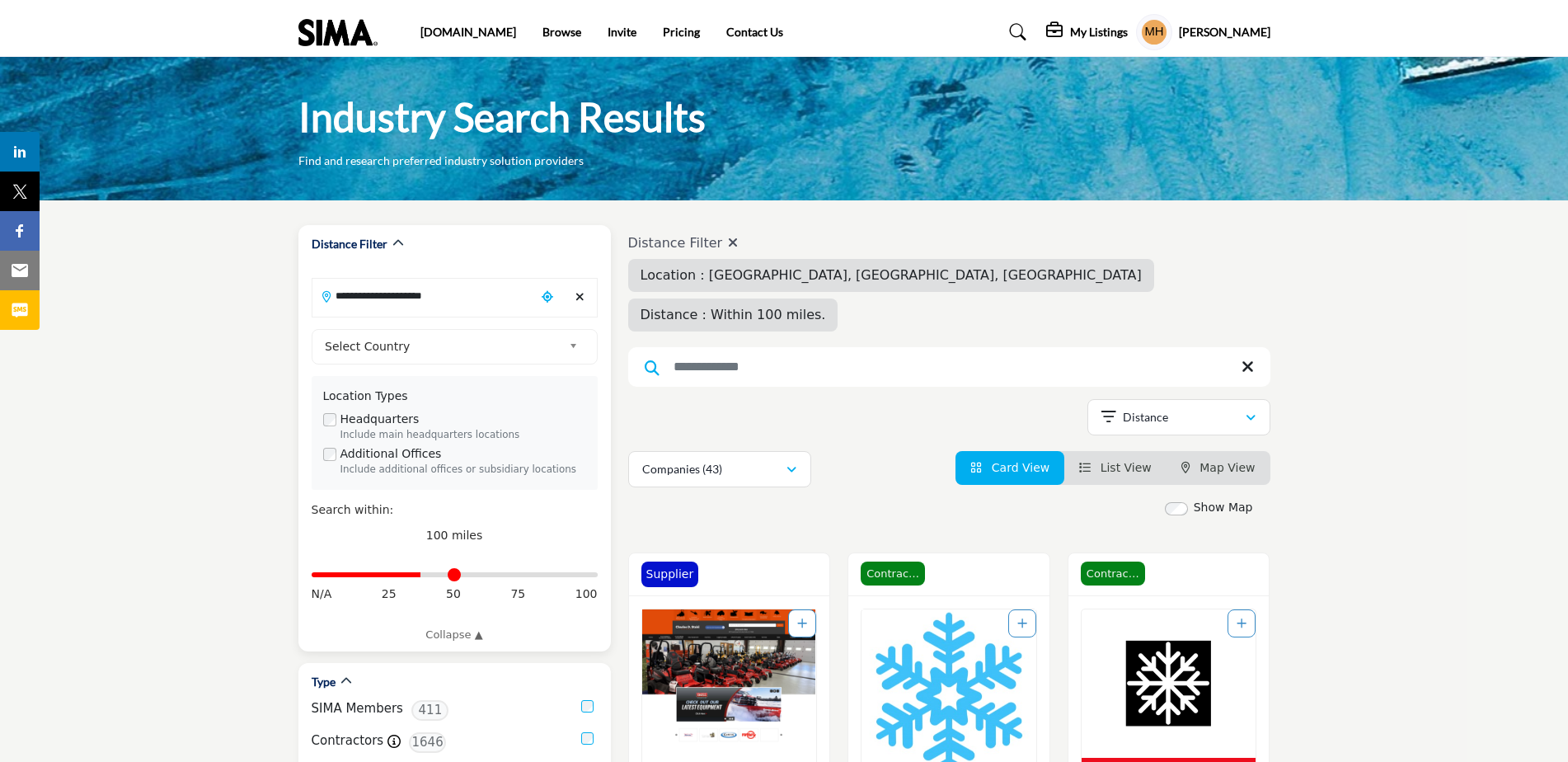
drag, startPoint x: 591, startPoint y: 577, endPoint x: 422, endPoint y: 576, distance: 169.0
type input "**"
click at [422, 576] on input "Distance in miles" at bounding box center [455, 574] width 286 height 3
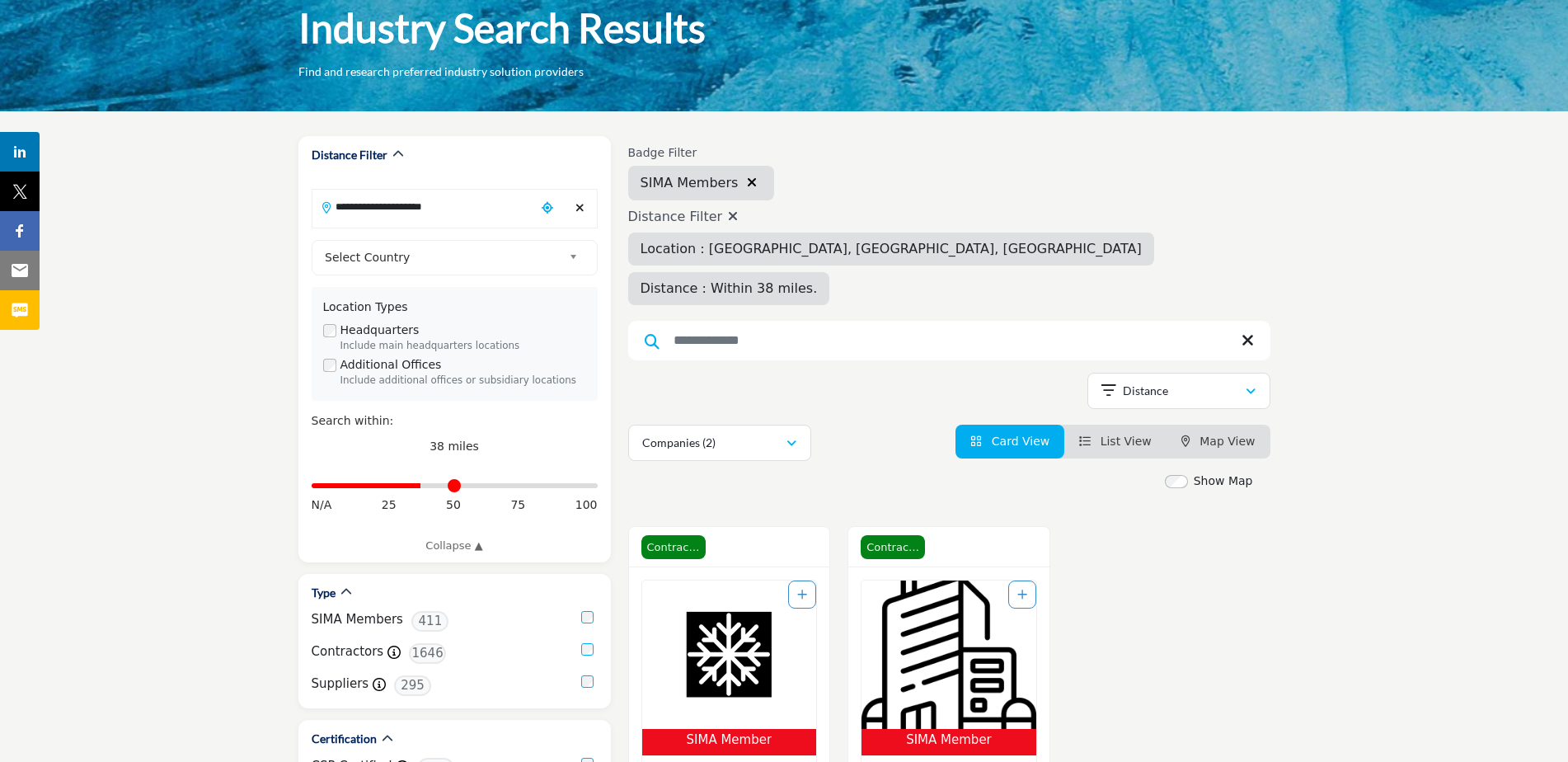
scroll to position [82, 0]
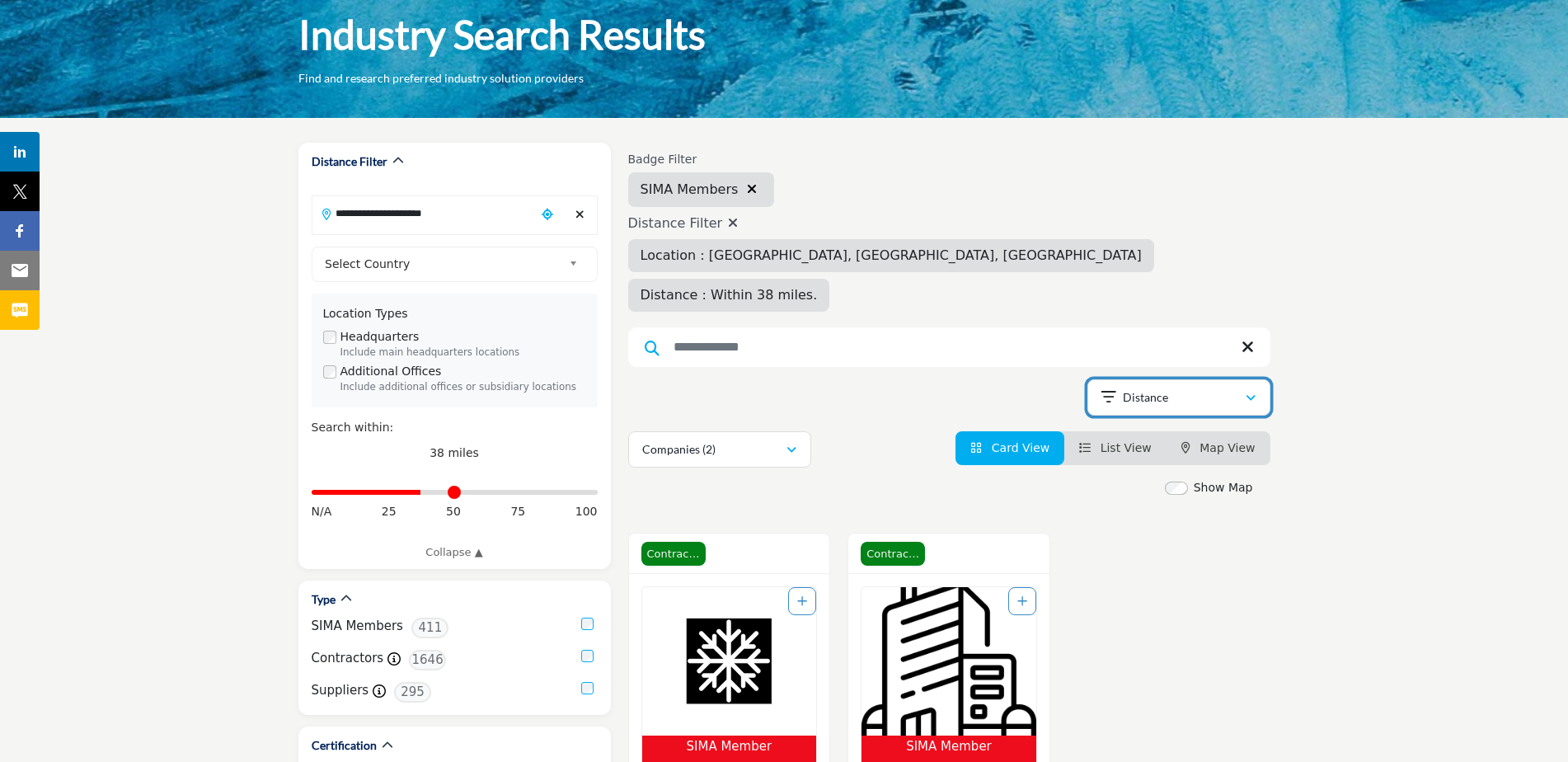
click at [1250, 392] on icon "button" at bounding box center [1250, 398] width 10 height 11
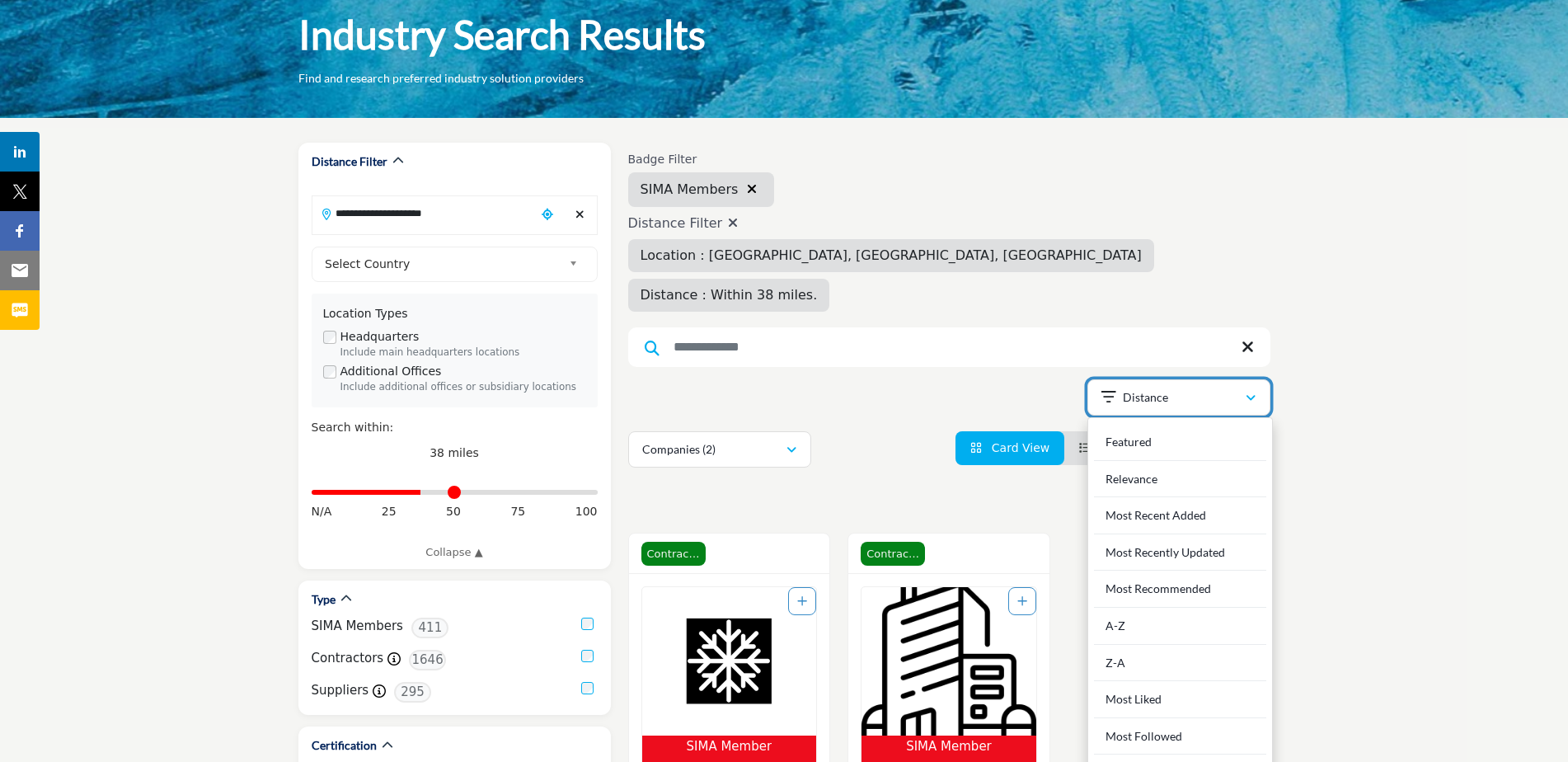
click at [1249, 392] on icon "button" at bounding box center [1250, 398] width 10 height 11
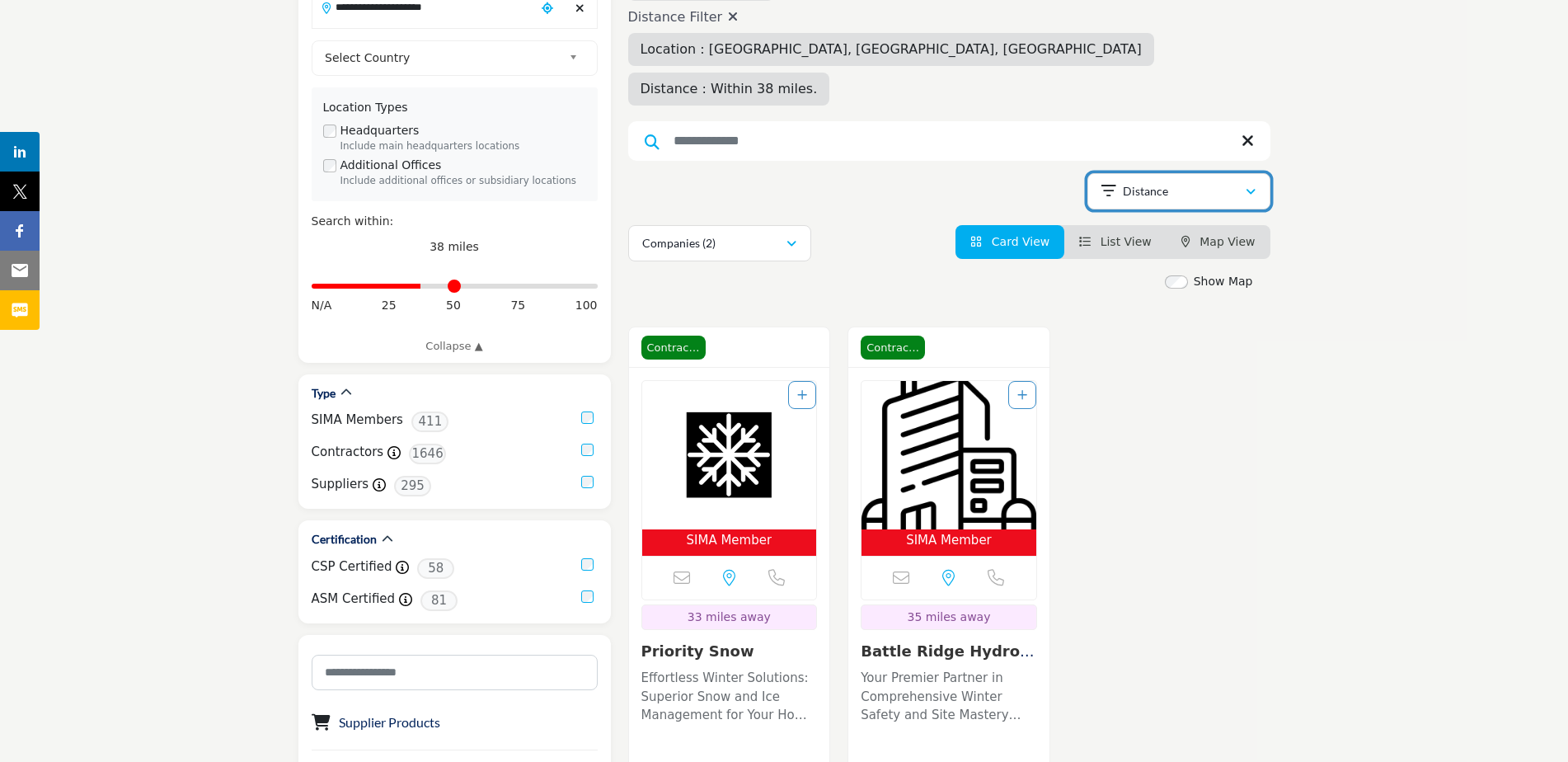
scroll to position [329, 0]
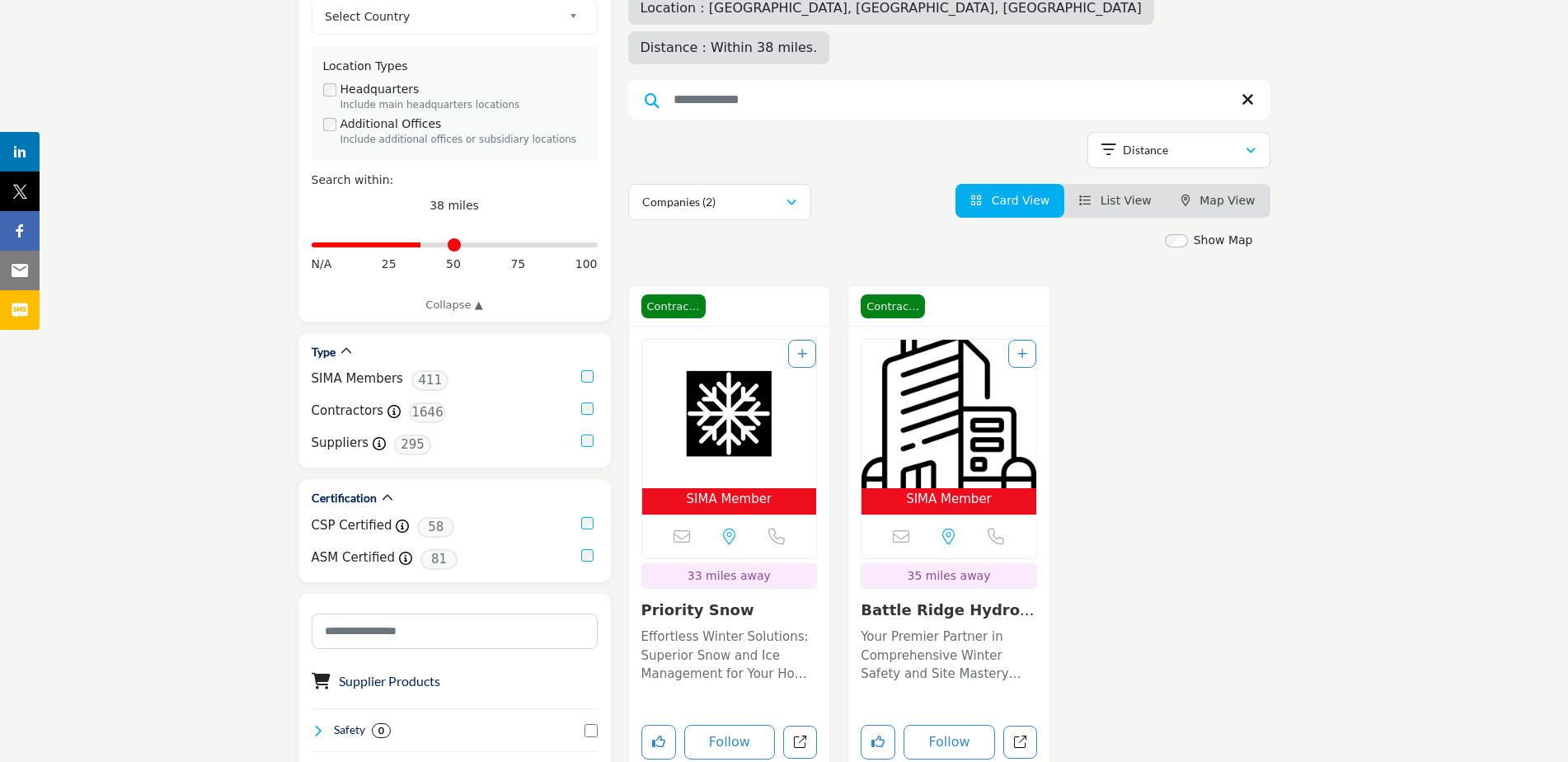
click at [943, 428] on img "Open Listing in new tab" at bounding box center [948, 413] width 175 height 148
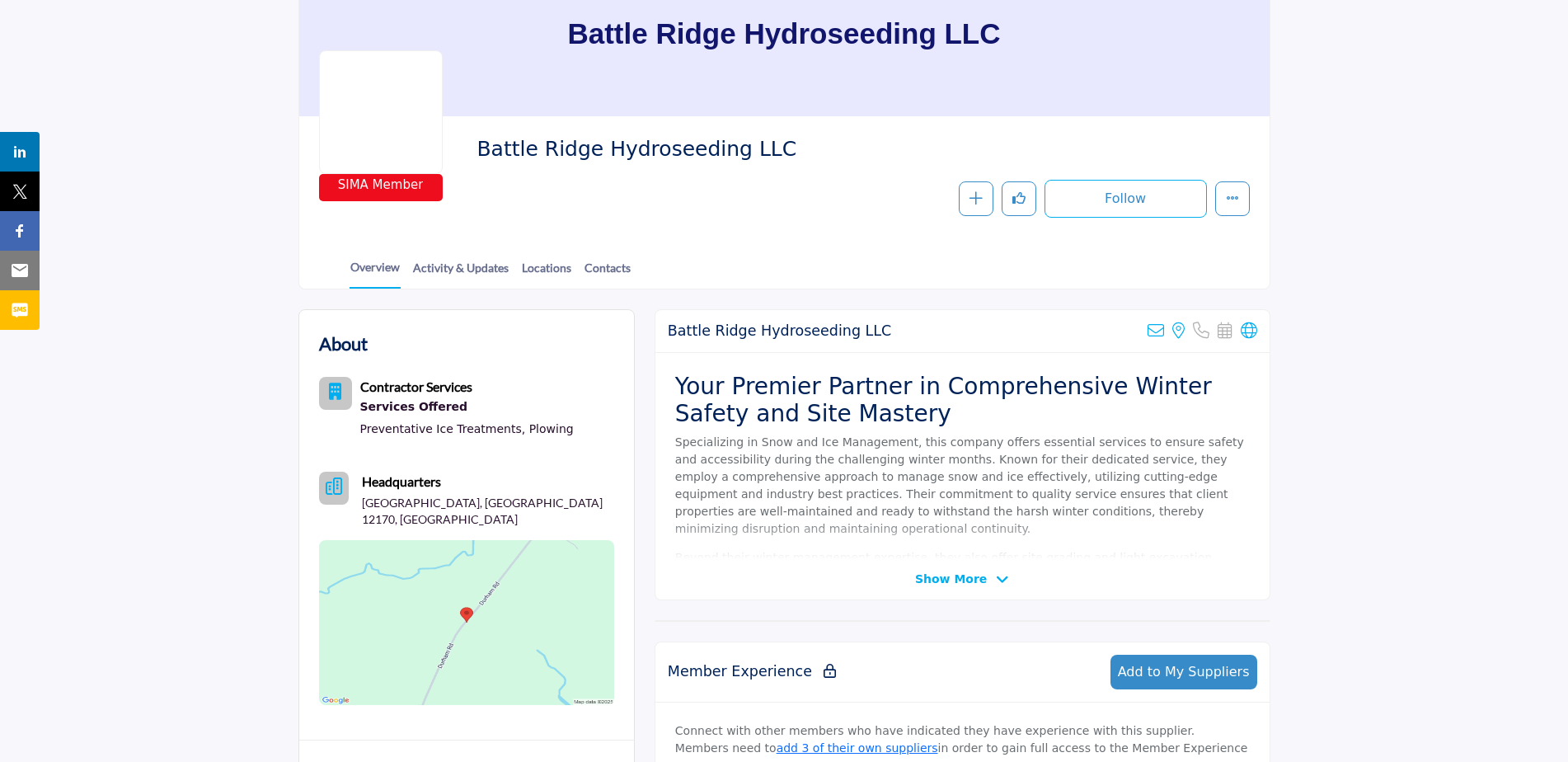
scroll to position [165, 0]
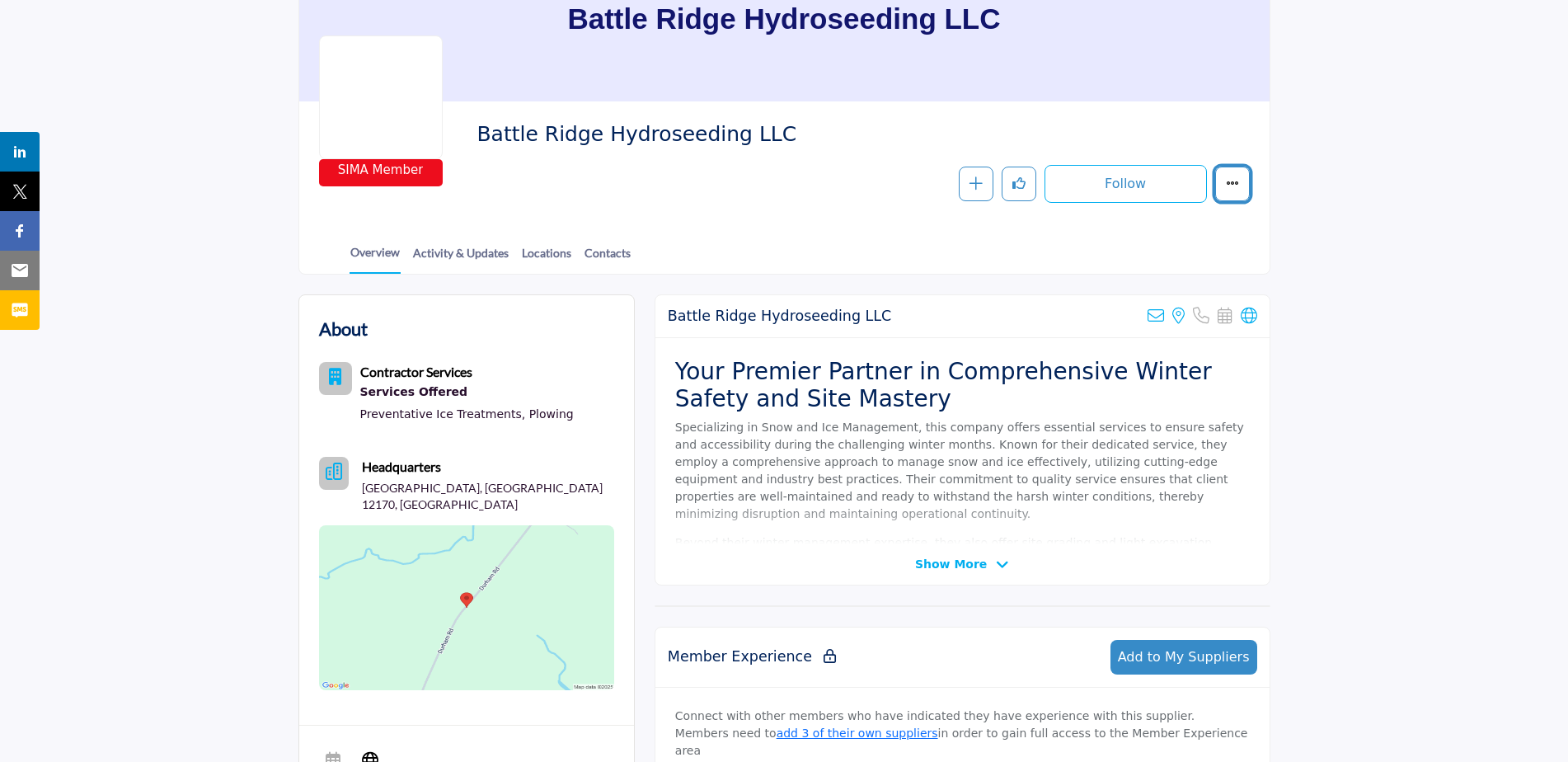
click at [1229, 183] on icon "More details" at bounding box center [1233, 183] width 13 height 13
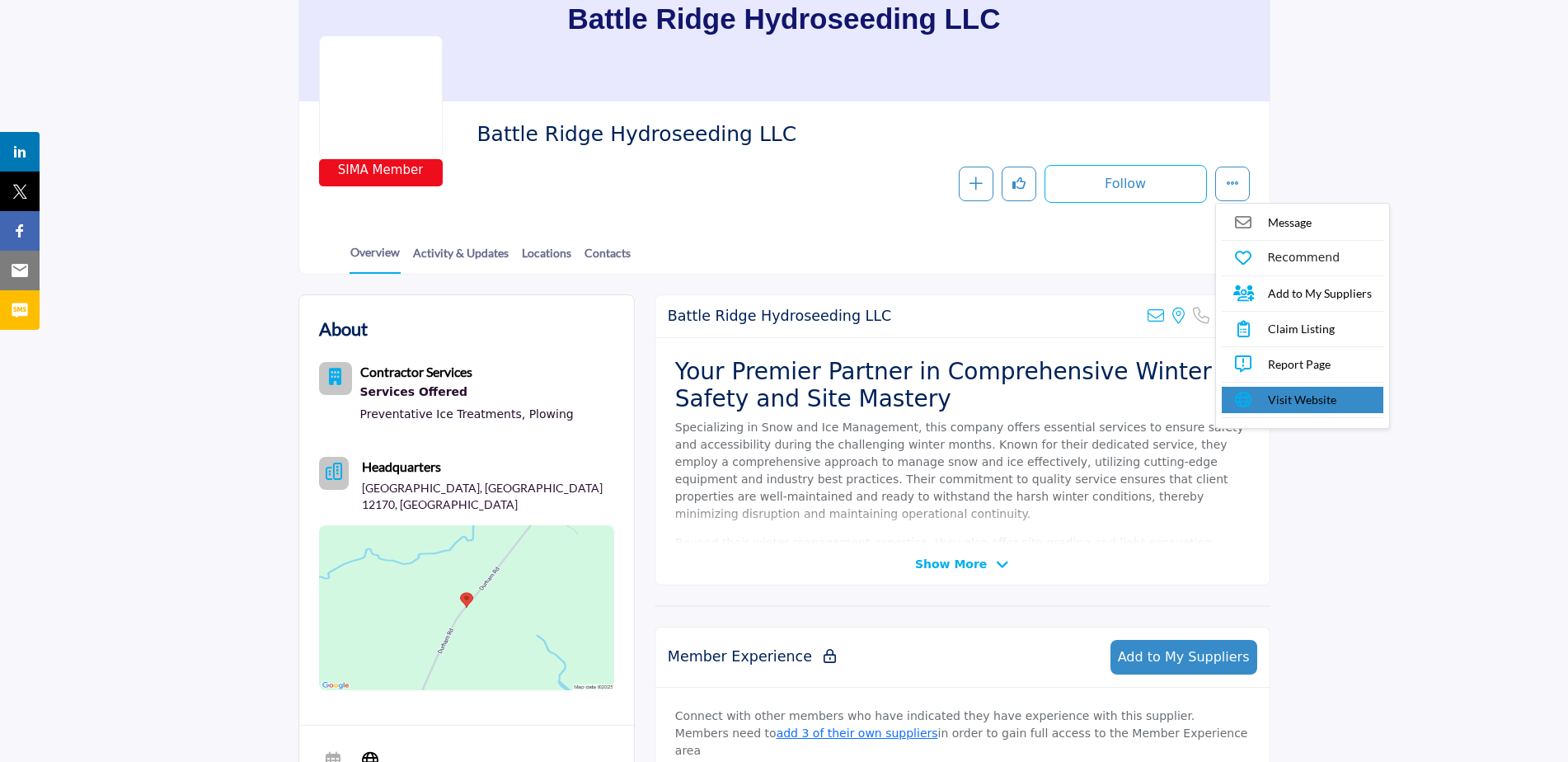
click at [1286, 397] on span "Visit Website" at bounding box center [1303, 399] width 69 height 17
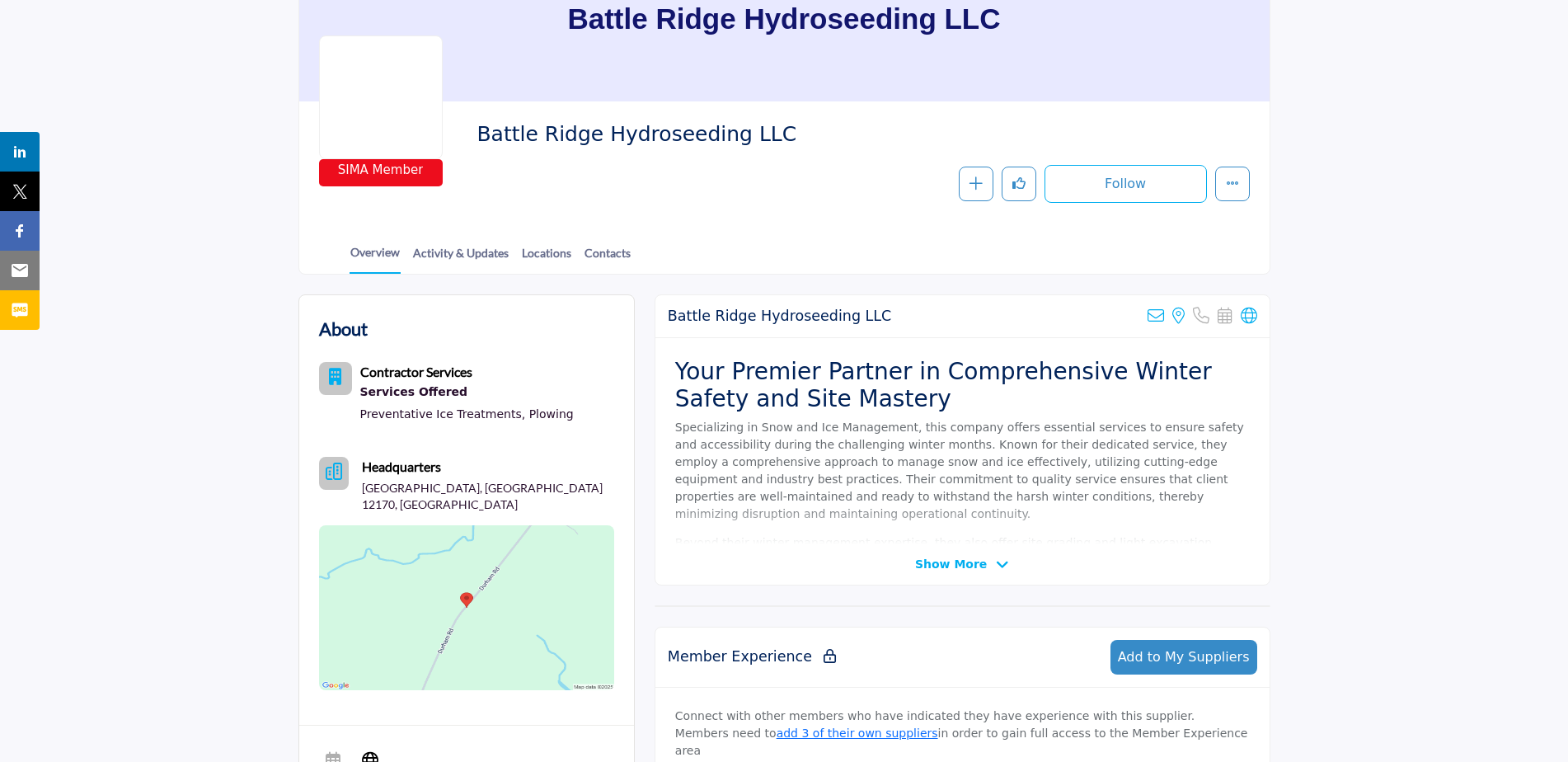
click at [445, 587] on img at bounding box center [466, 607] width 295 height 165
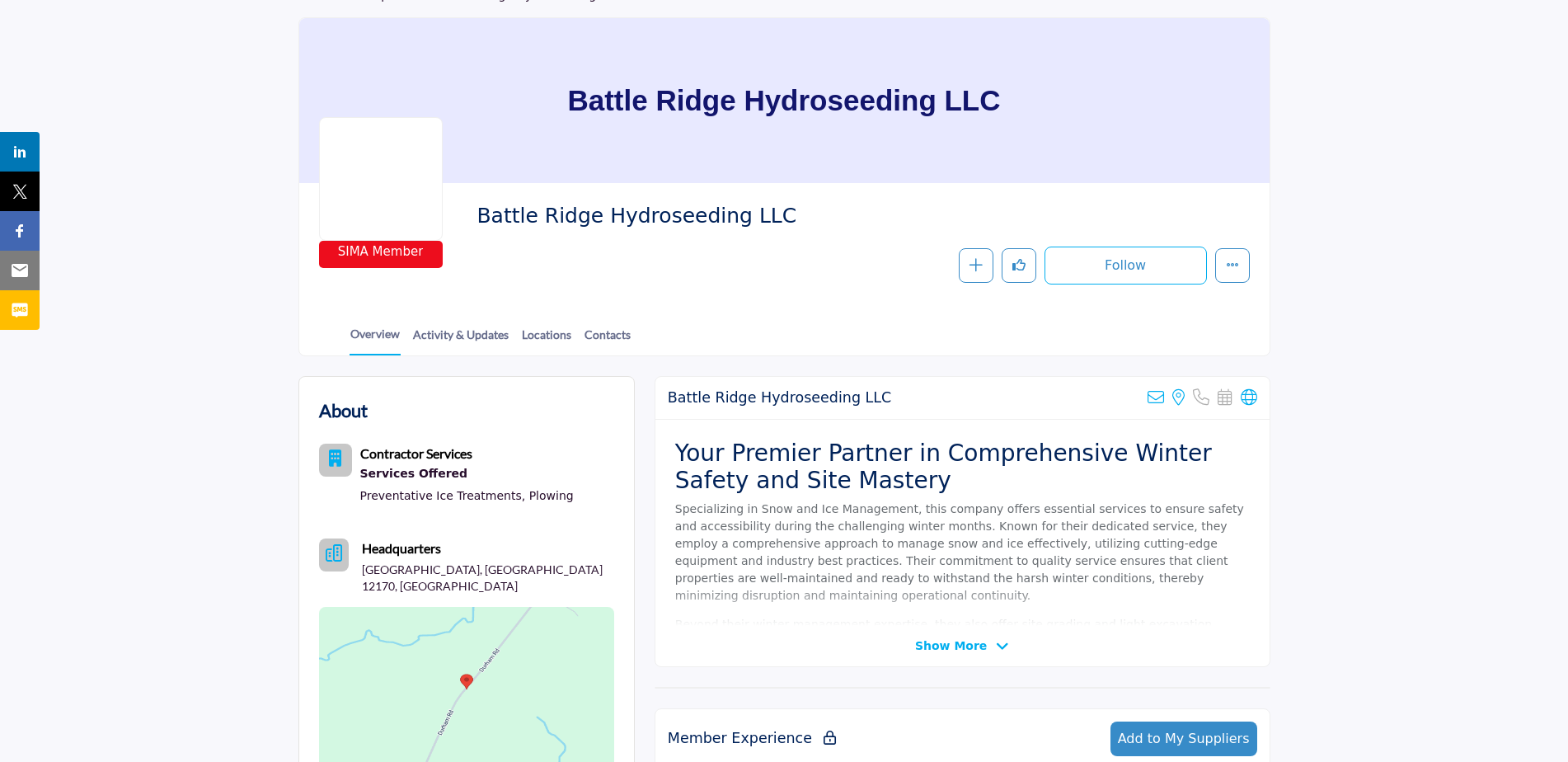
scroll to position [0, 0]
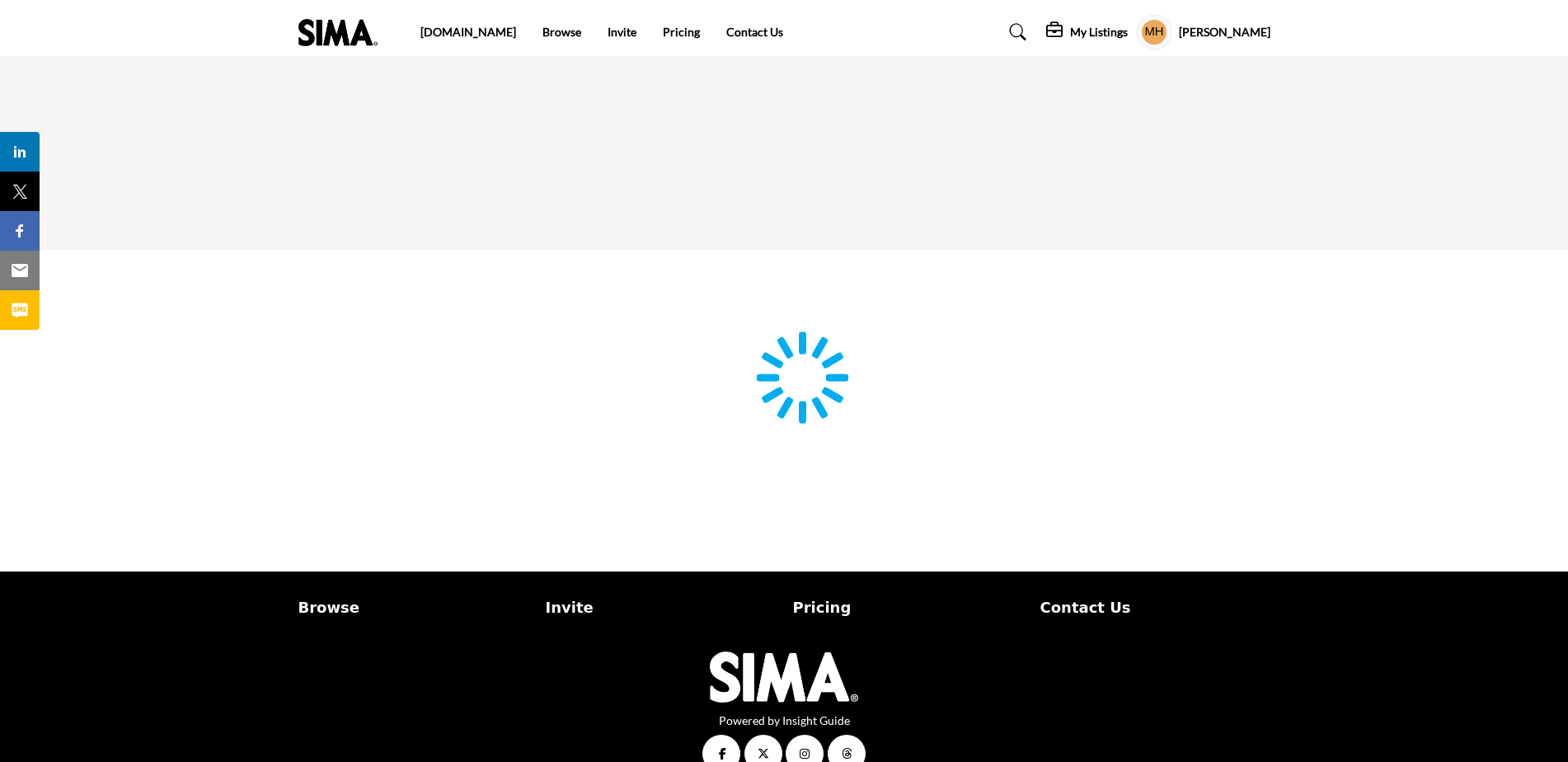
scroll to position [33, 0]
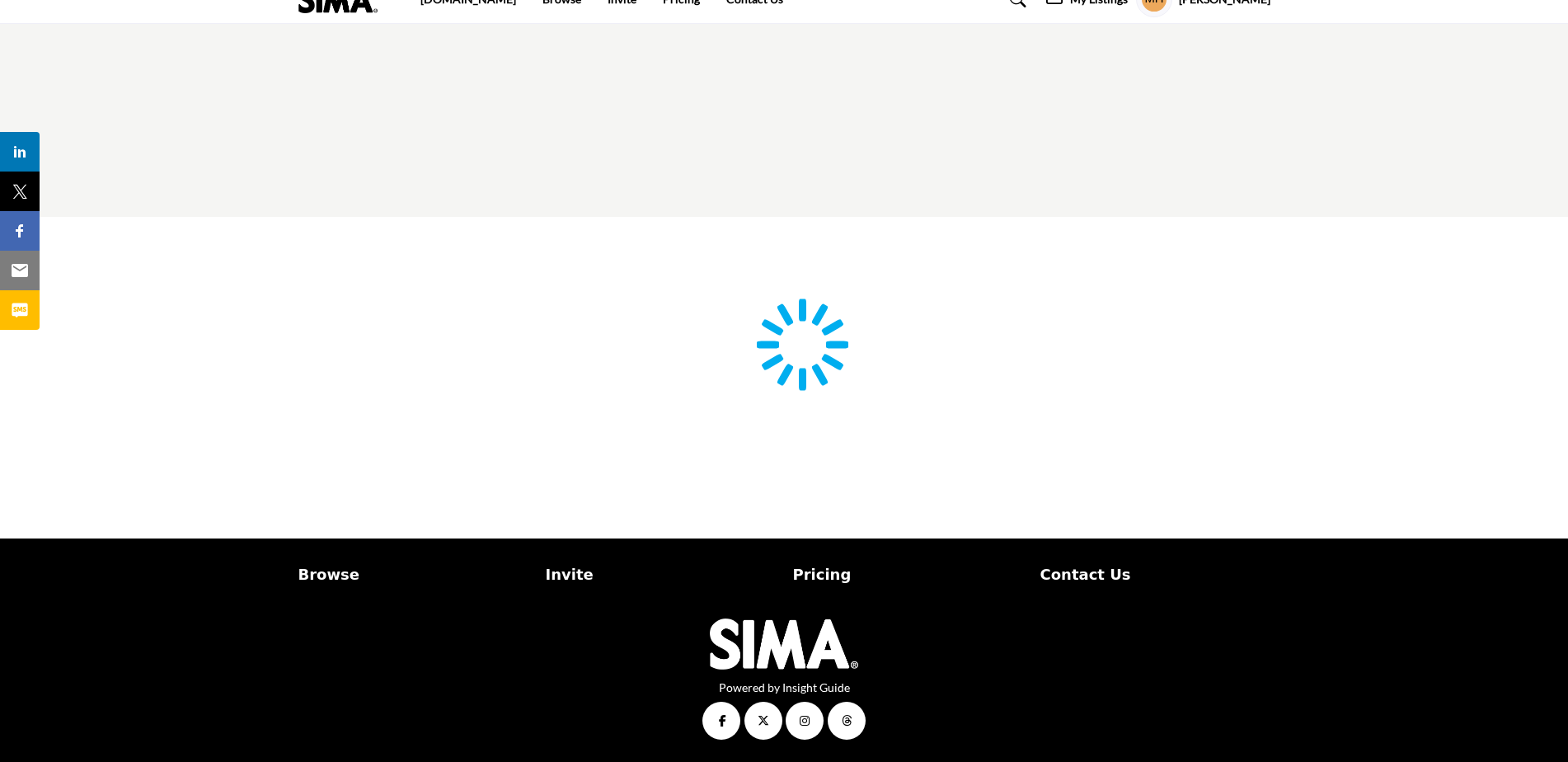
type input "**********"
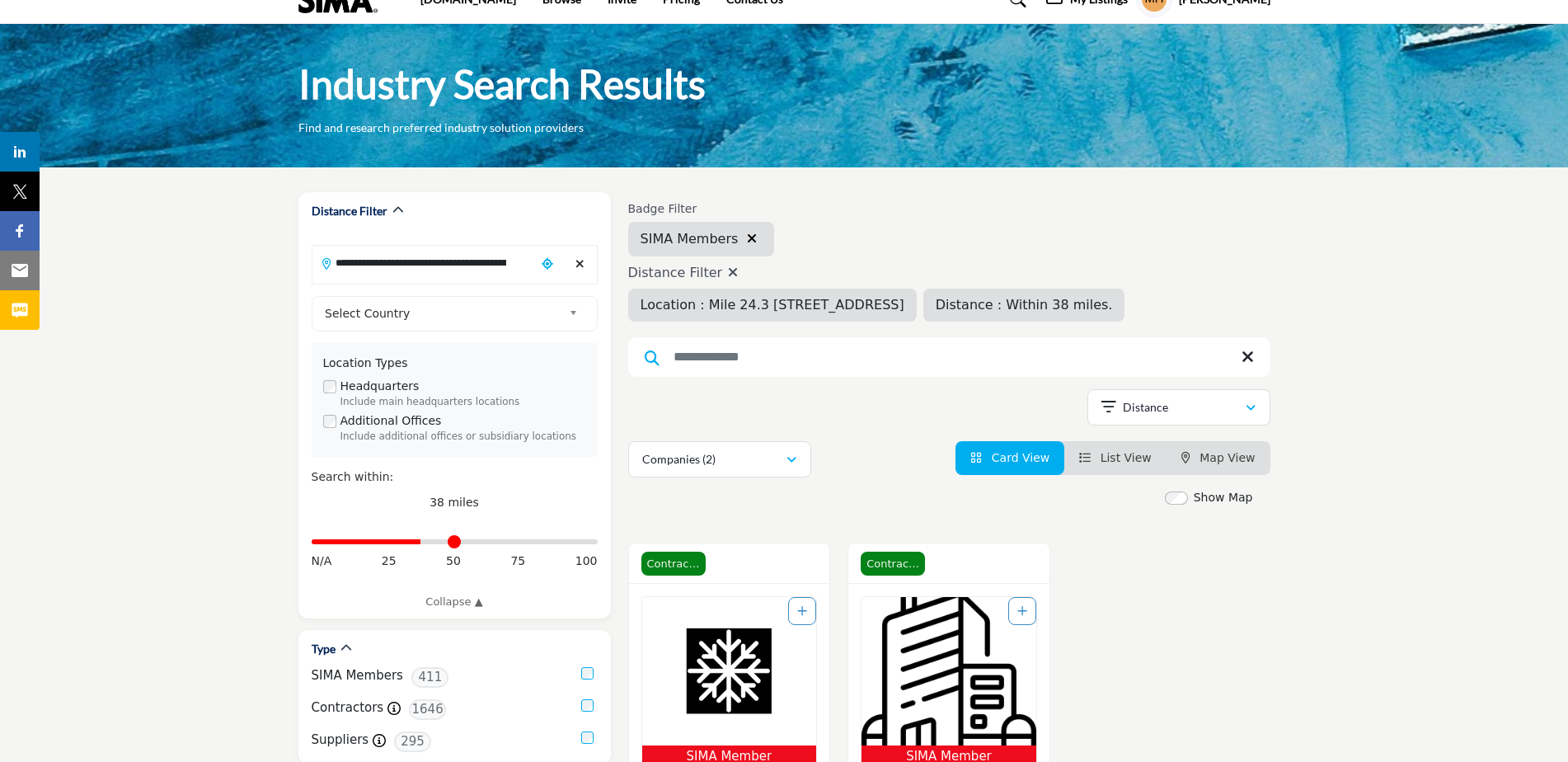
click at [798, 365] on input "Search Keyword" at bounding box center [949, 356] width 642 height 39
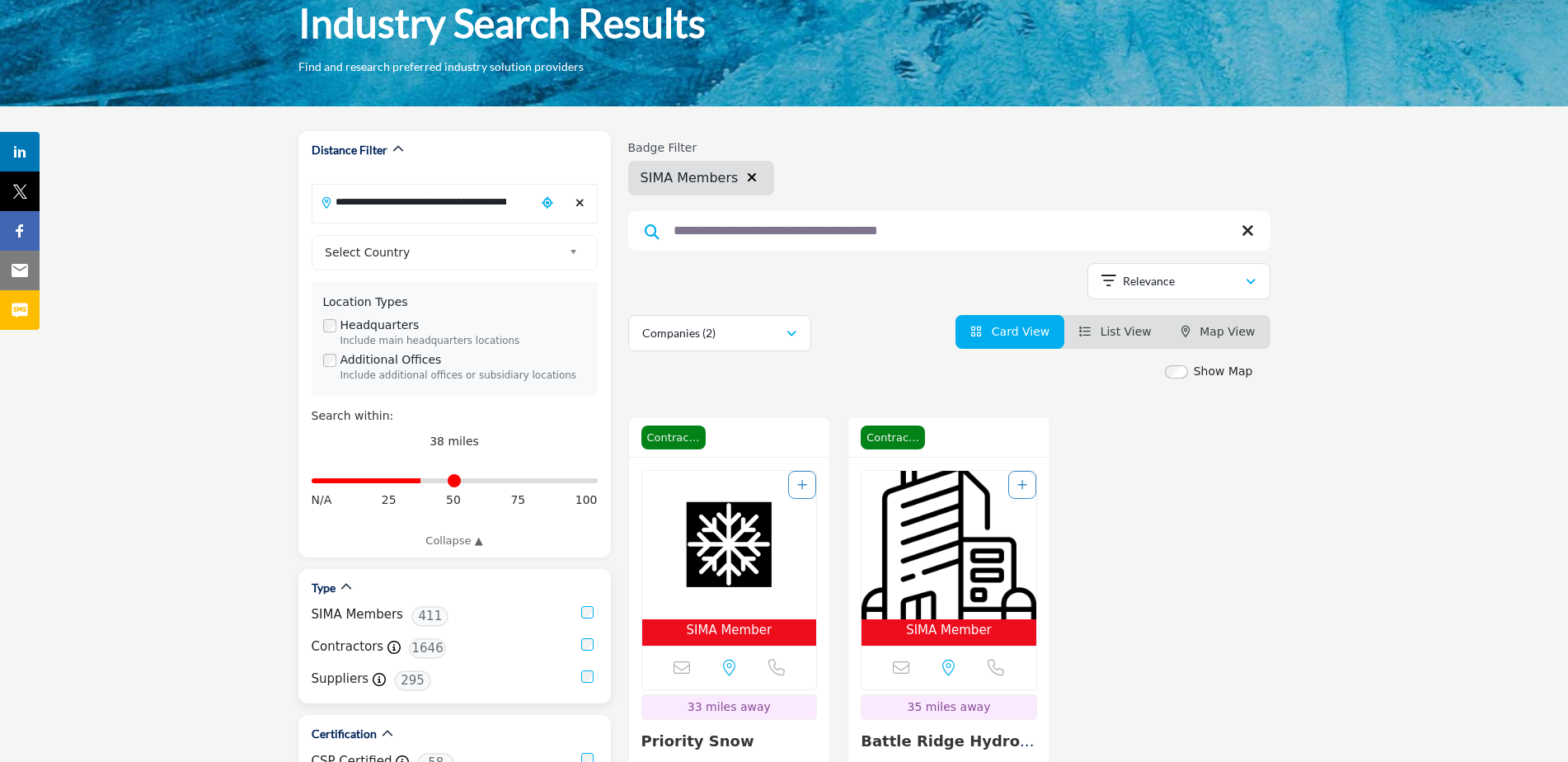
scroll to position [280, 0]
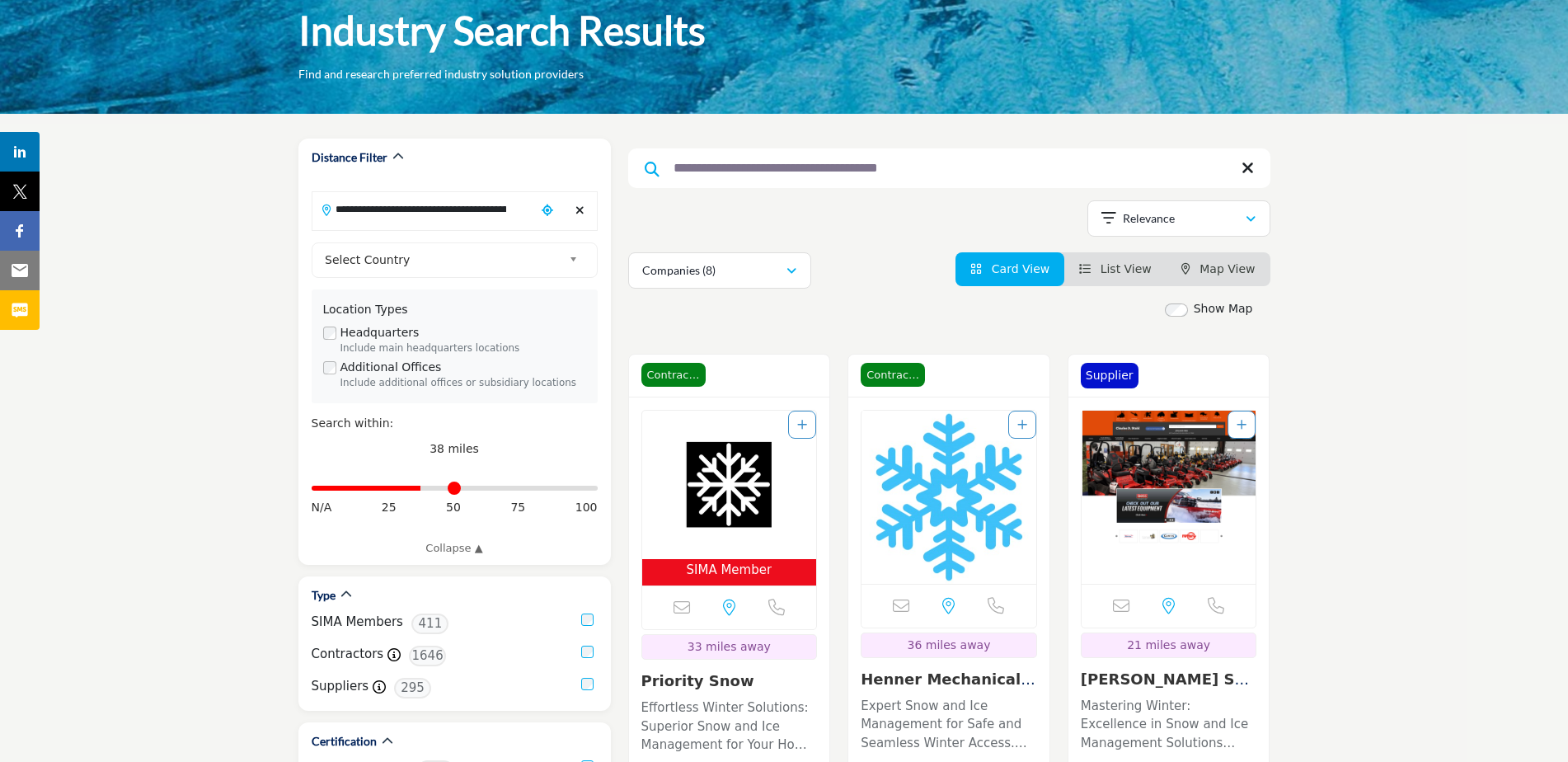
scroll to position [116, 0]
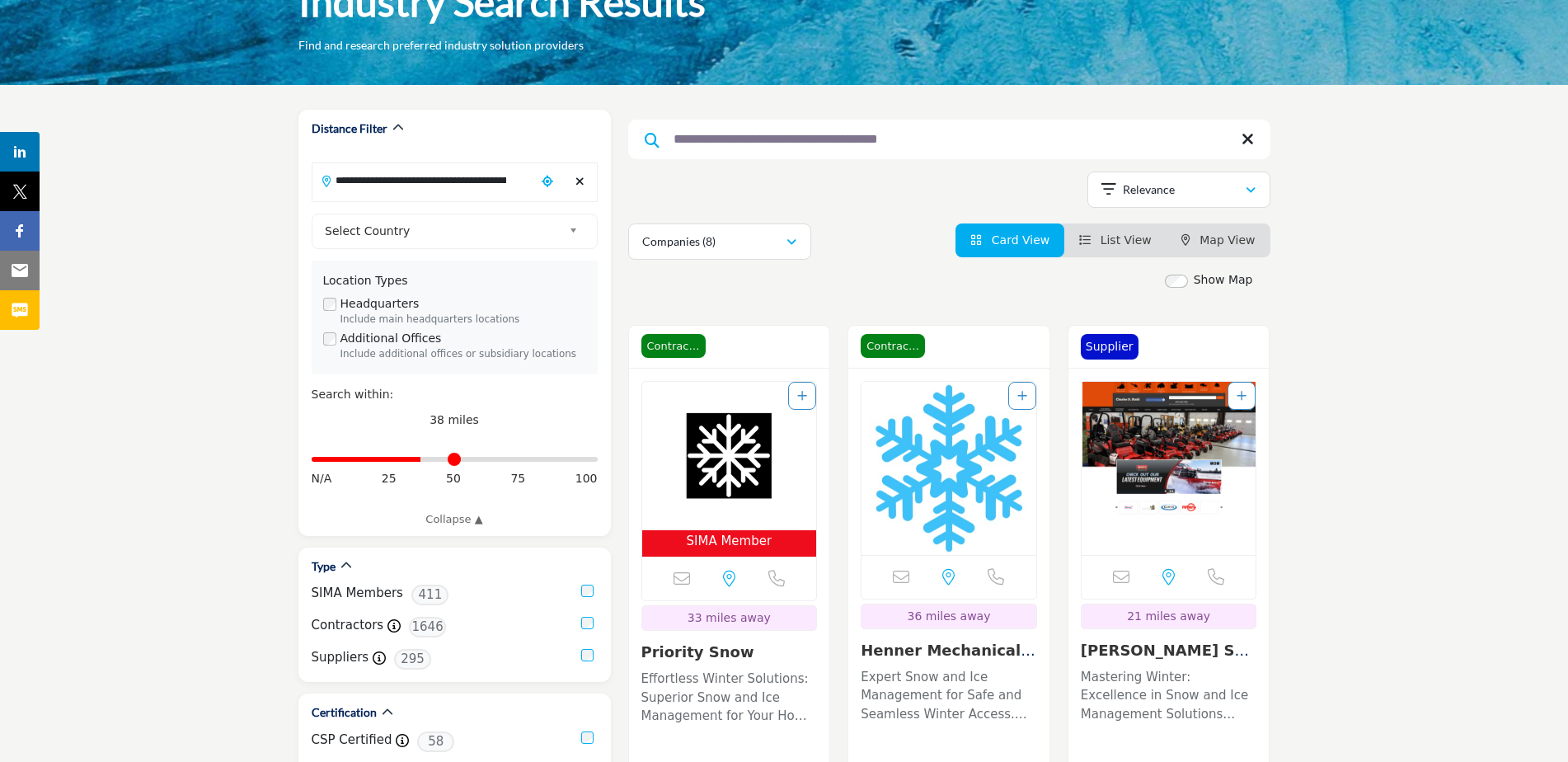
drag, startPoint x: 804, startPoint y: 139, endPoint x: 629, endPoint y: 138, distance: 175.0
click at [629, 138] on input "**********" at bounding box center [949, 138] width 642 height 39
click at [804, 139] on input "**********" at bounding box center [949, 138] width 642 height 39
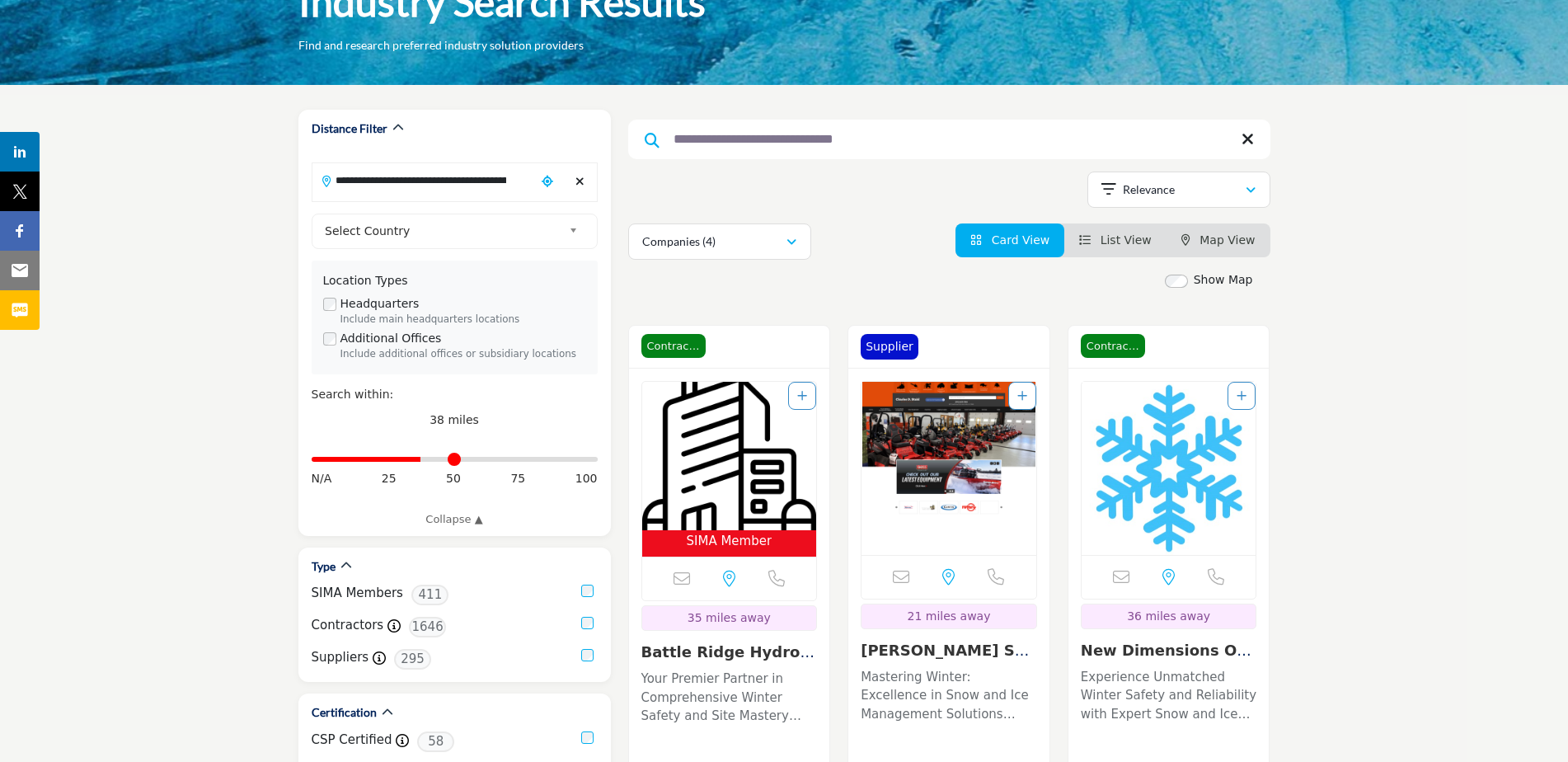
click at [885, 235] on div "Companies (4) All (4) Companies (4) Resources (0) Products (0)" at bounding box center [949, 242] width 642 height 36
click at [805, 139] on input "**********" at bounding box center [949, 138] width 642 height 39
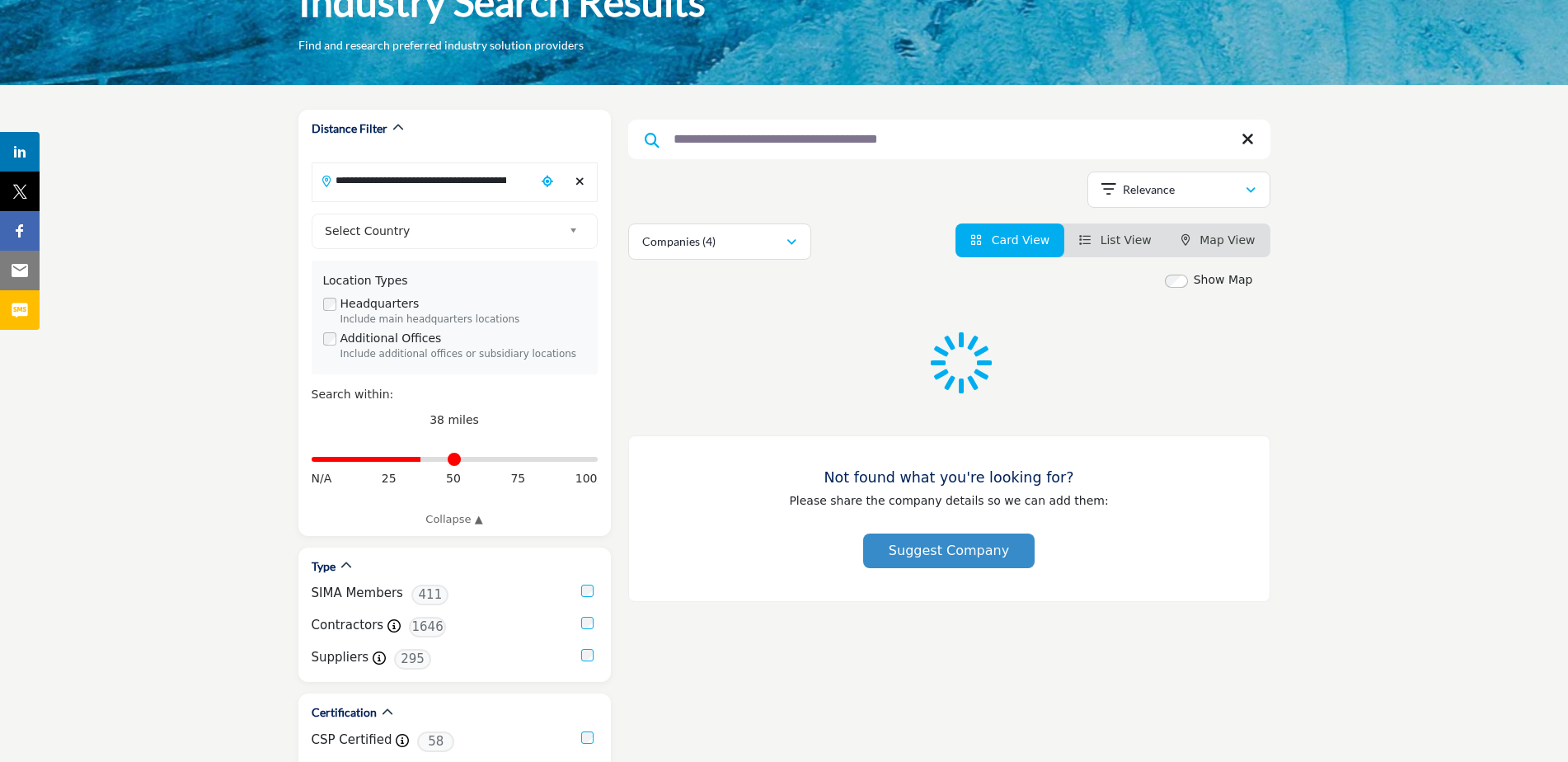
type input "**********"
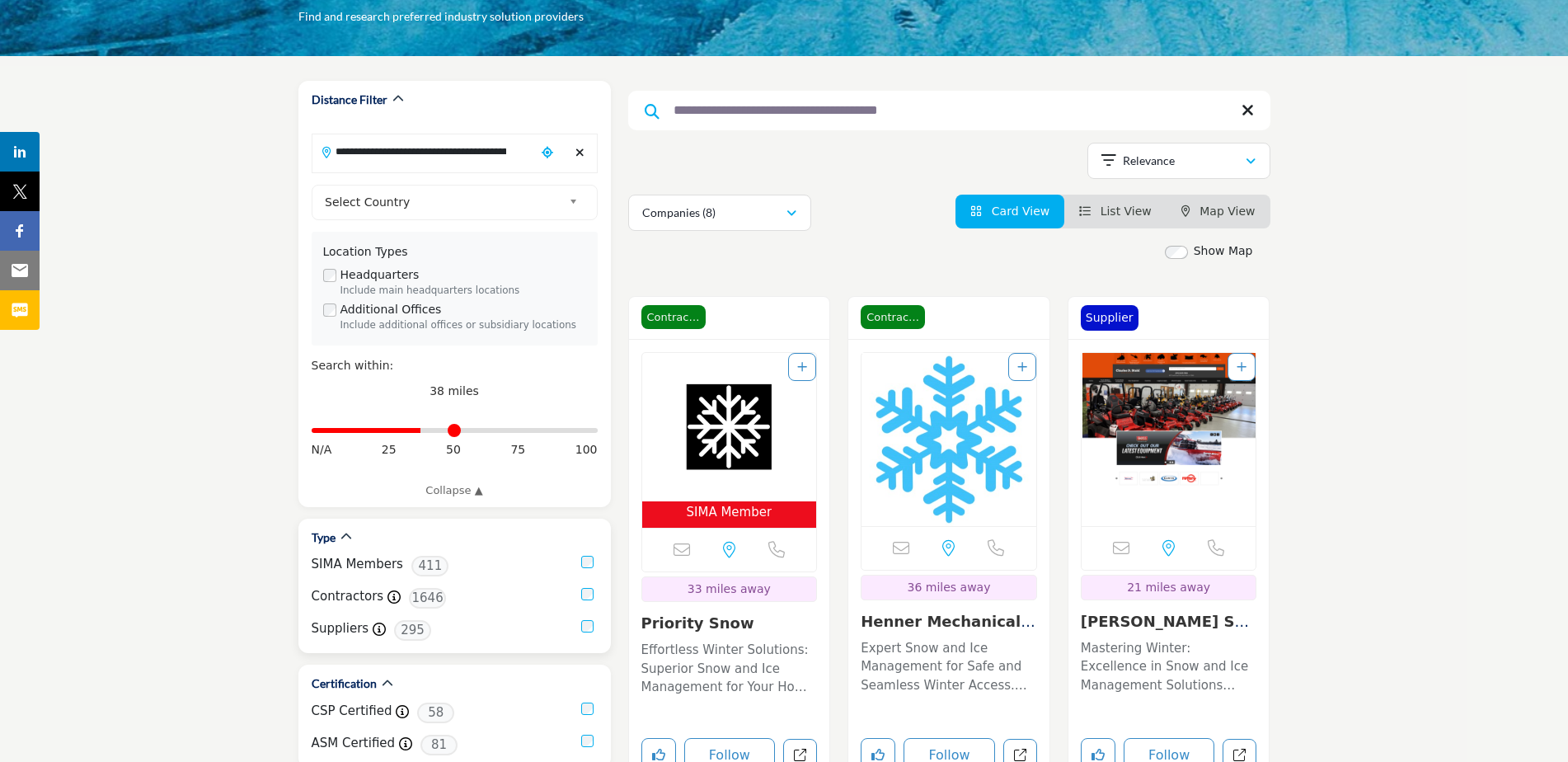
scroll to position [116, 0]
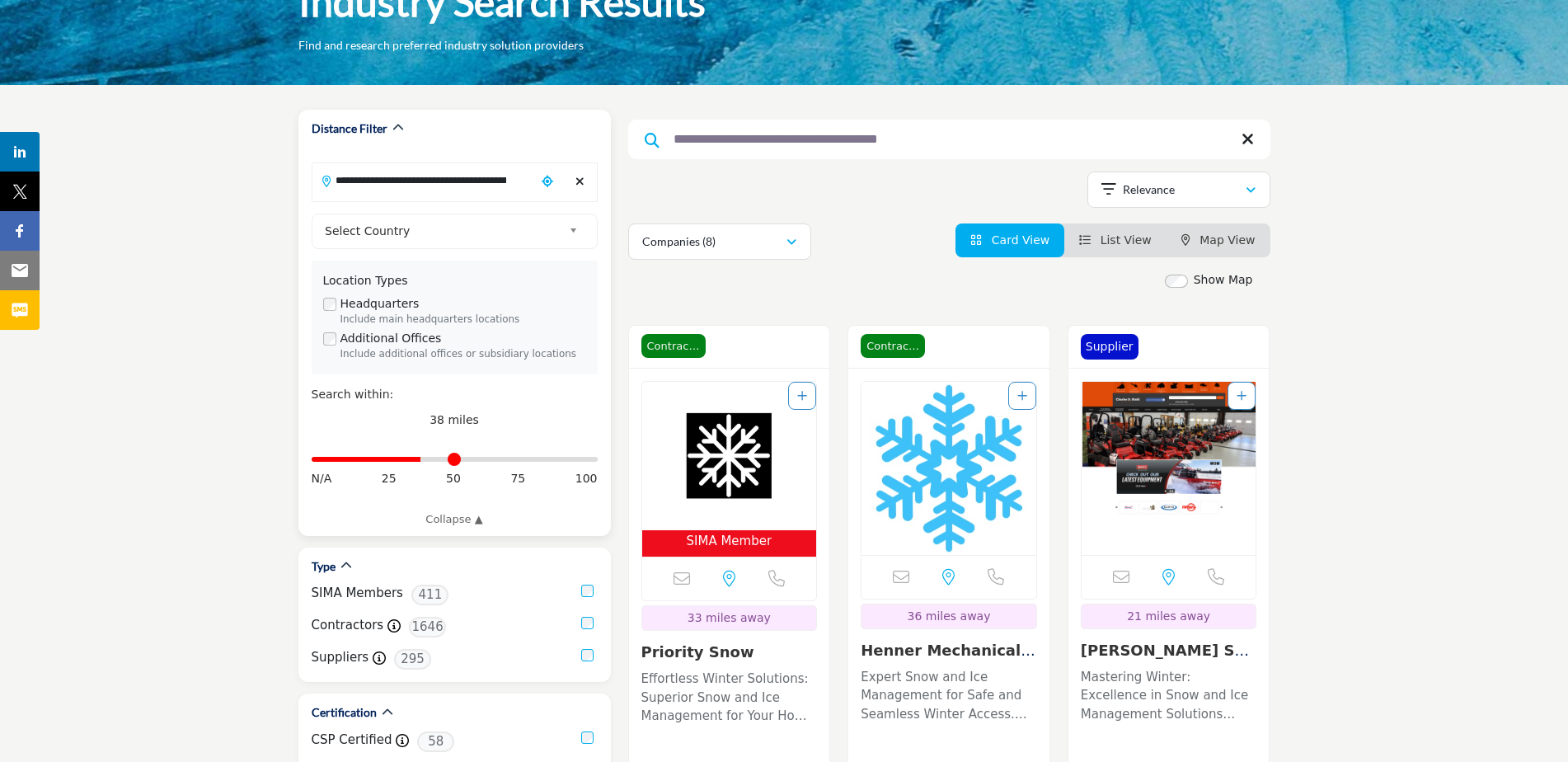
click at [350, 181] on input "**********" at bounding box center [423, 180] width 222 height 32
drag, startPoint x: 338, startPoint y: 181, endPoint x: 522, endPoint y: 186, distance: 184.1
click at [522, 186] on input "**********" at bounding box center [423, 180] width 222 height 32
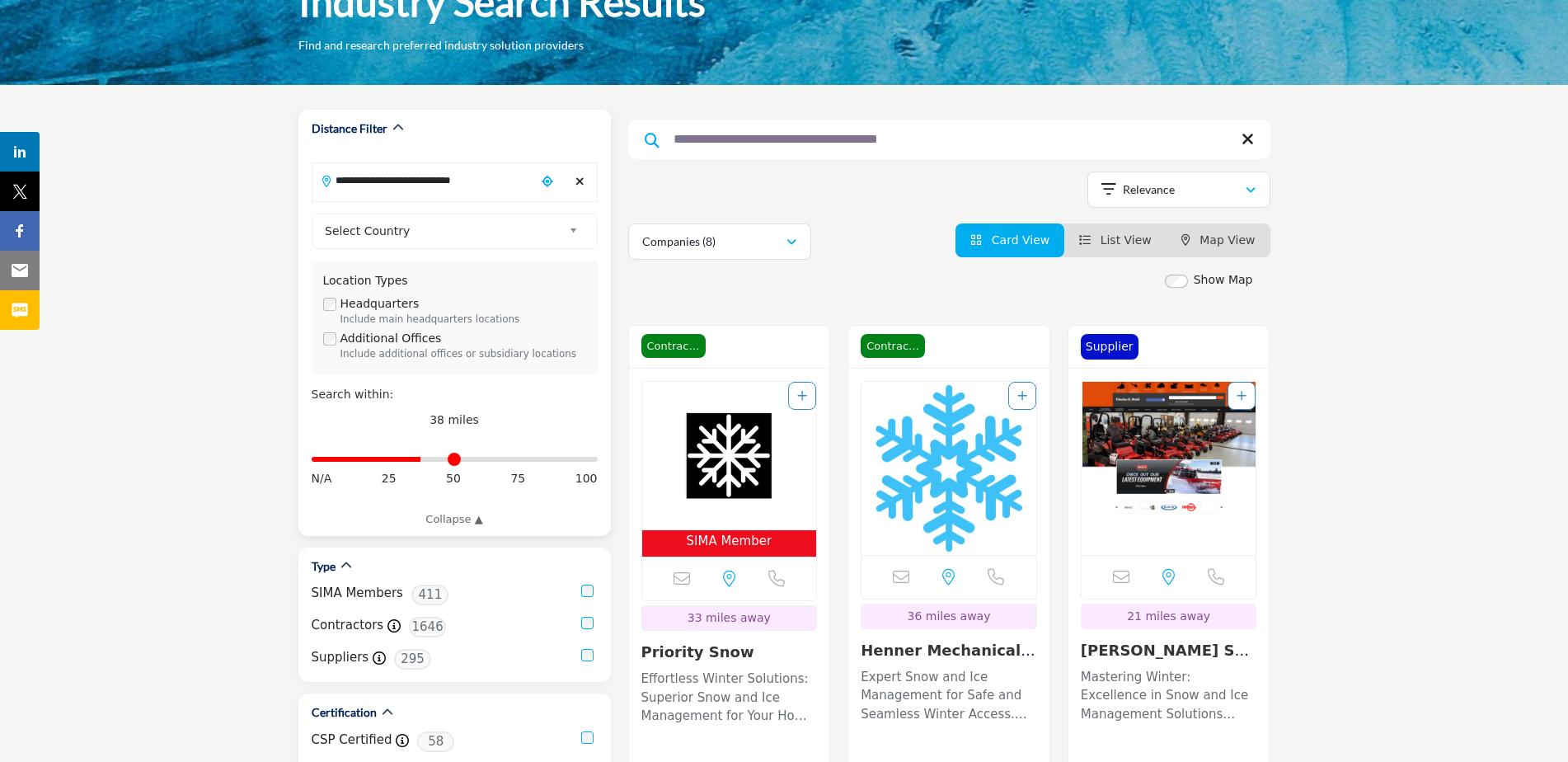
type input "**********"
click at [544, 180] on icon "Choose your current location" at bounding box center [547, 181] width 11 height 11
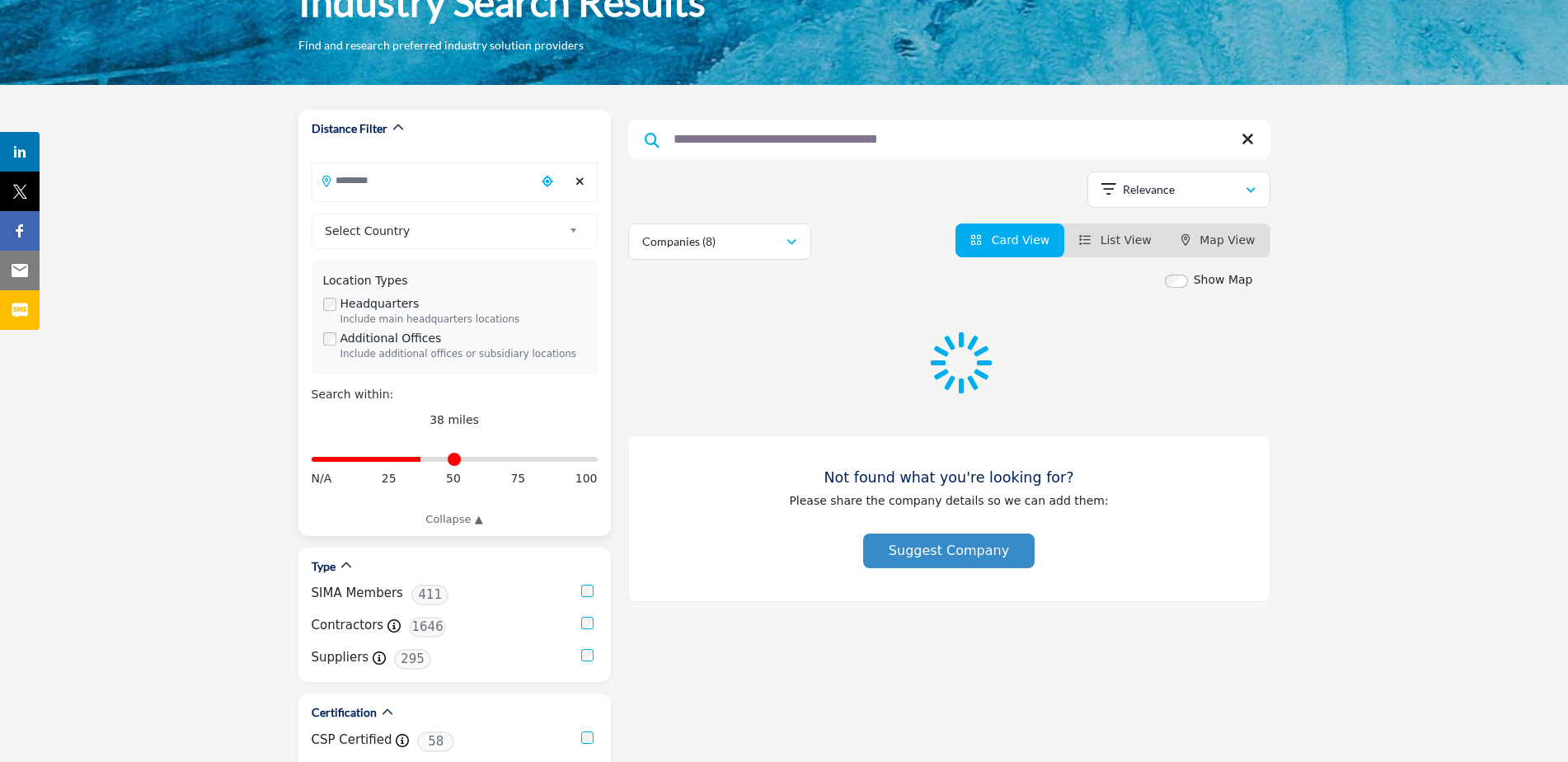
click at [394, 183] on input "Search Location" at bounding box center [423, 180] width 222 height 32
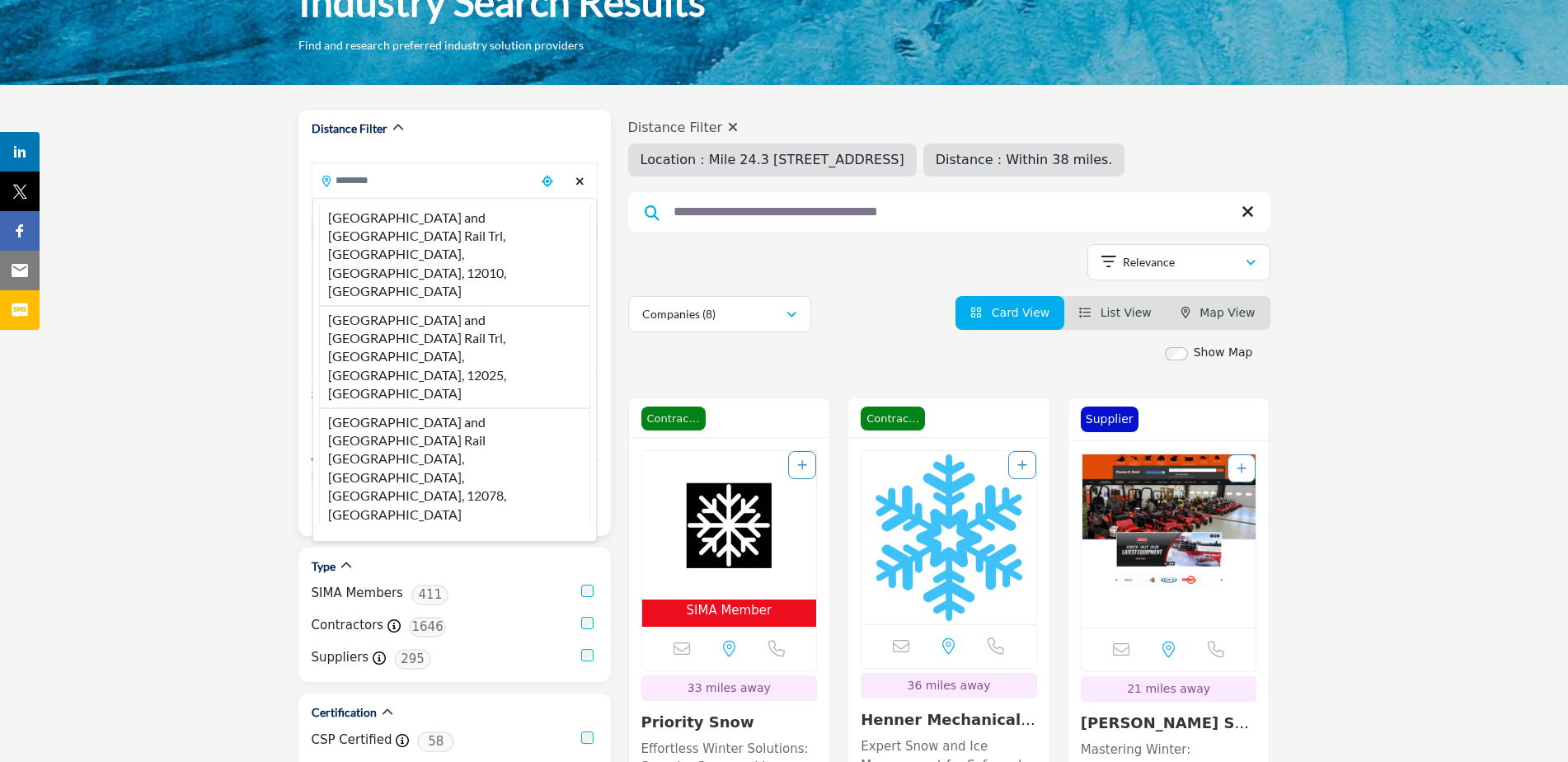
type input "**********"
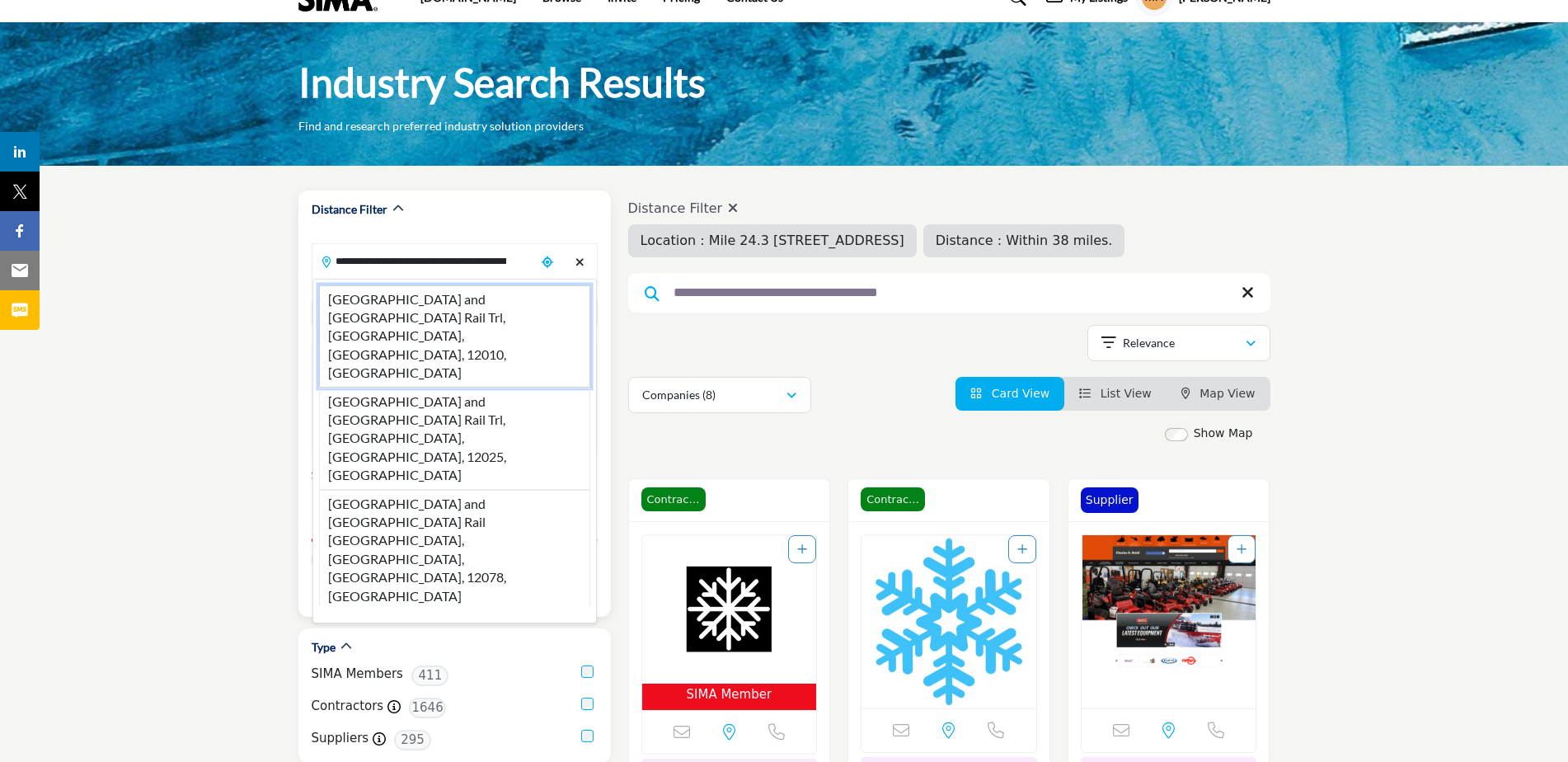
scroll to position [33, 0]
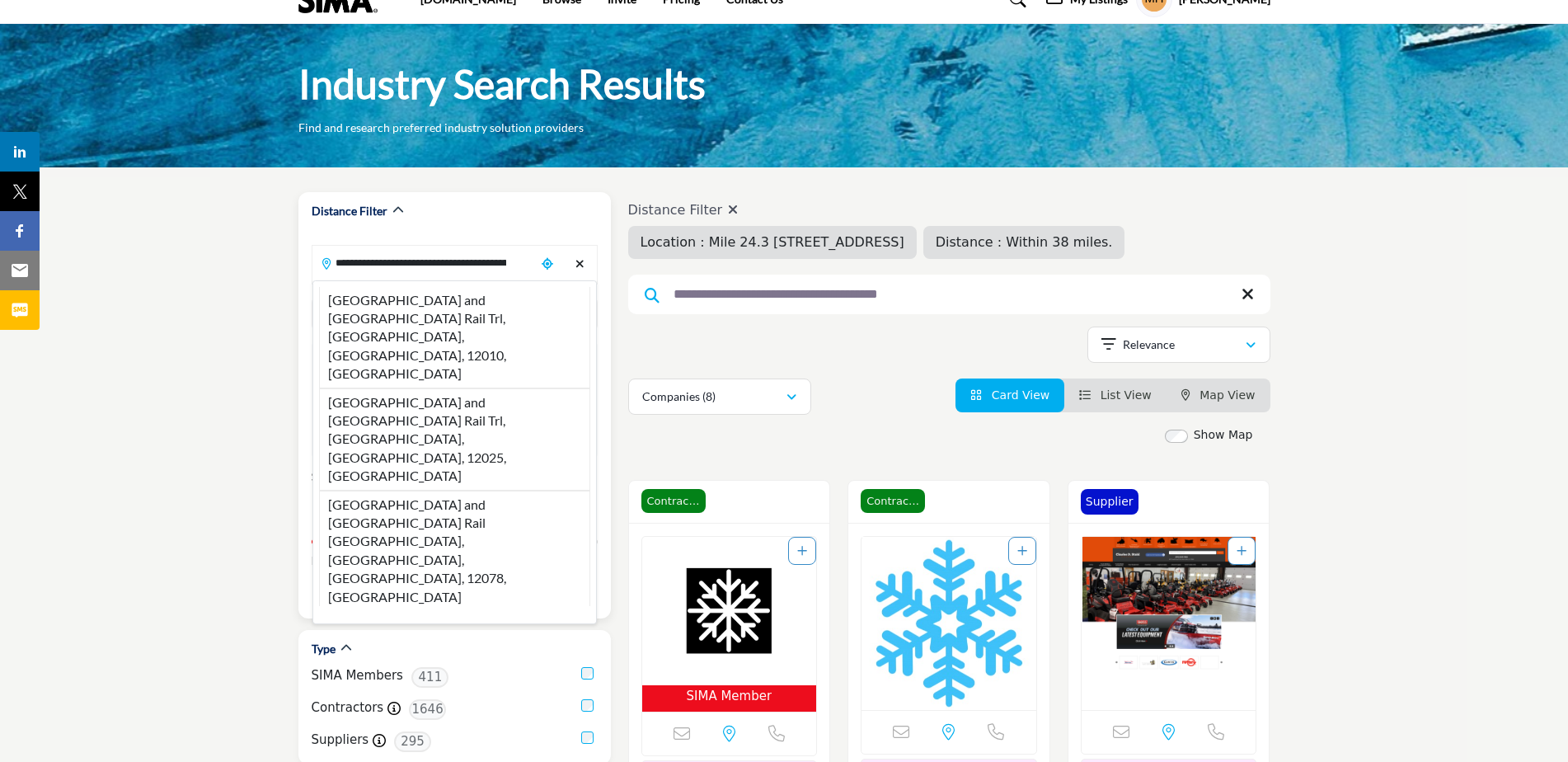
click at [517, 264] on input "**********" at bounding box center [423, 263] width 222 height 32
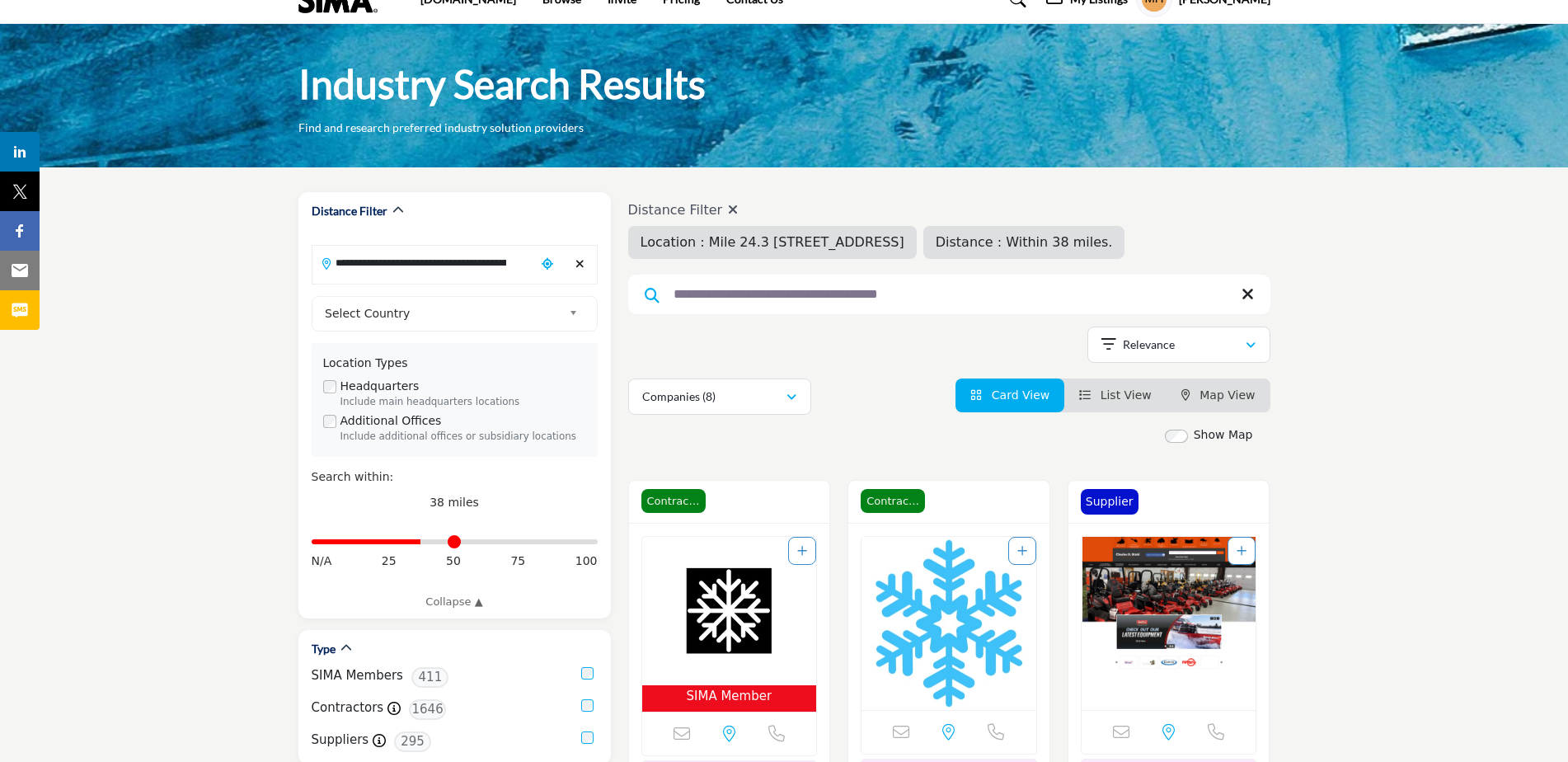
click at [711, 243] on span "Location : Mile 24.3 [STREET_ADDRESS]" at bounding box center [773, 242] width 264 height 15
click at [1004, 290] on input "**********" at bounding box center [949, 293] width 642 height 39
click at [931, 374] on div "Distance Filter Location : Mile 24.3 State Rte 29A, Gloversville, NY, 12078, US…" at bounding box center [949, 303] width 642 height 222
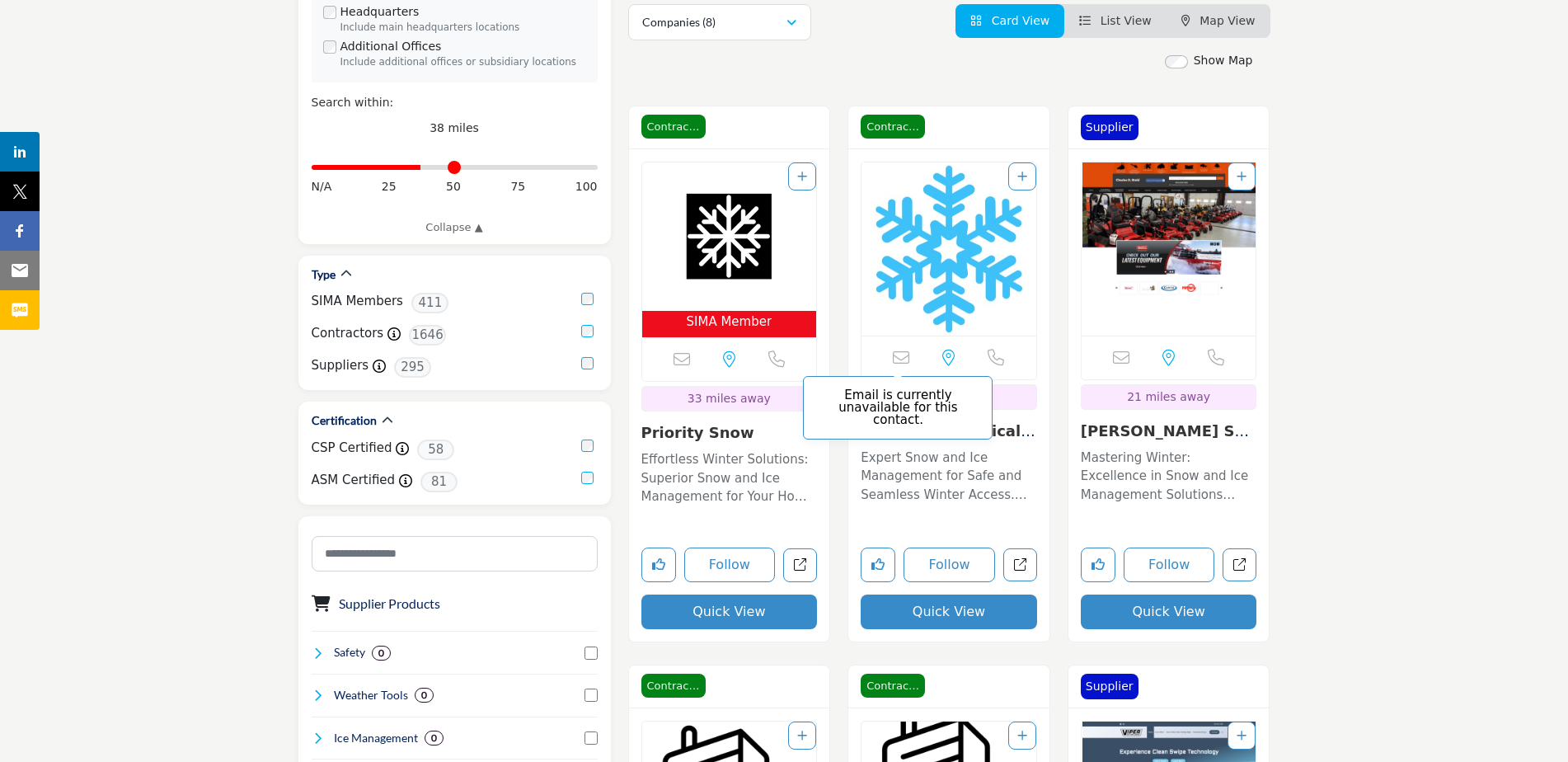
scroll to position [445, 0]
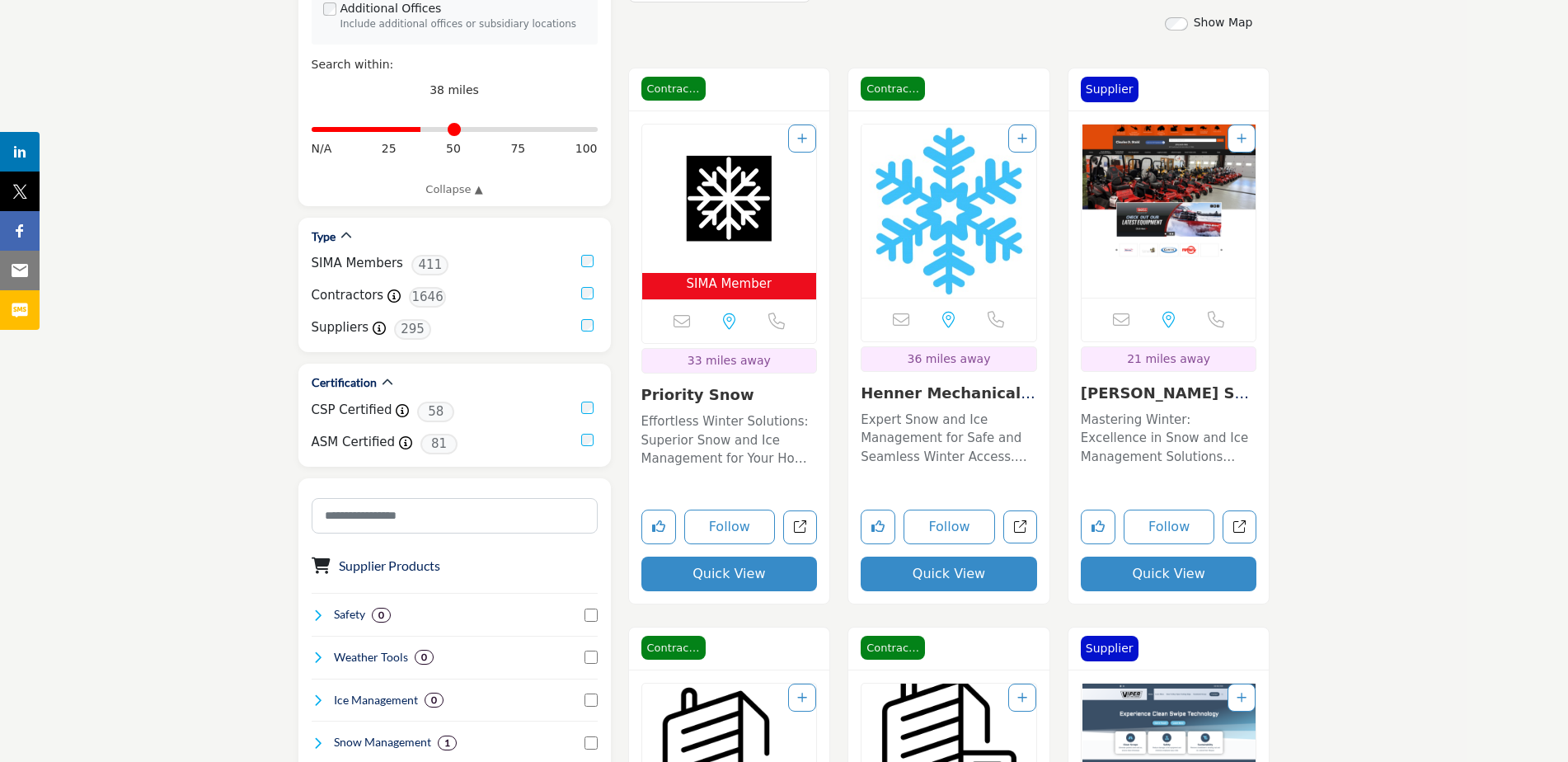
click at [1160, 205] on img "Open Listing in new tab" at bounding box center [1168, 210] width 175 height 173
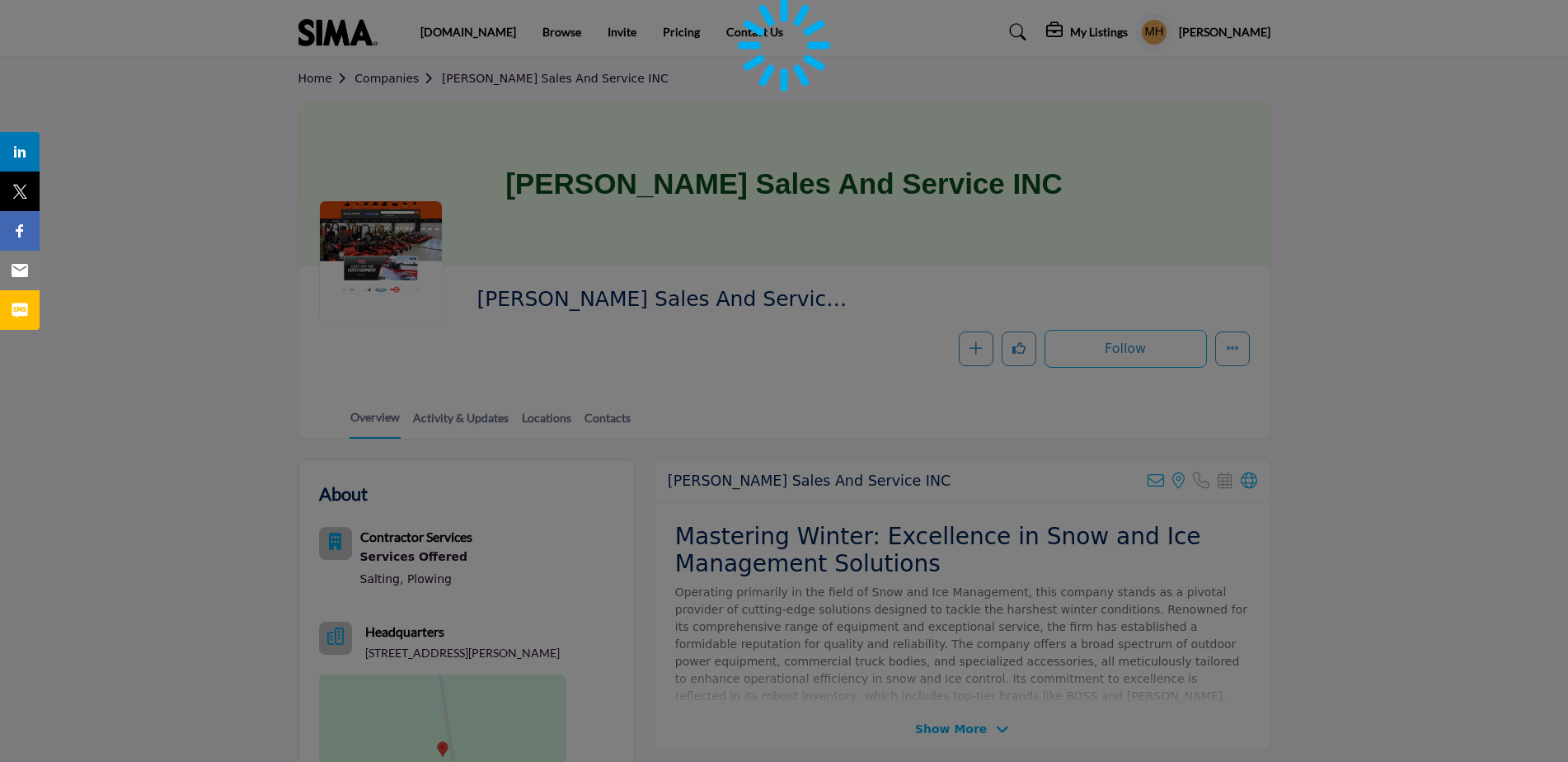
scroll to position [247, 0]
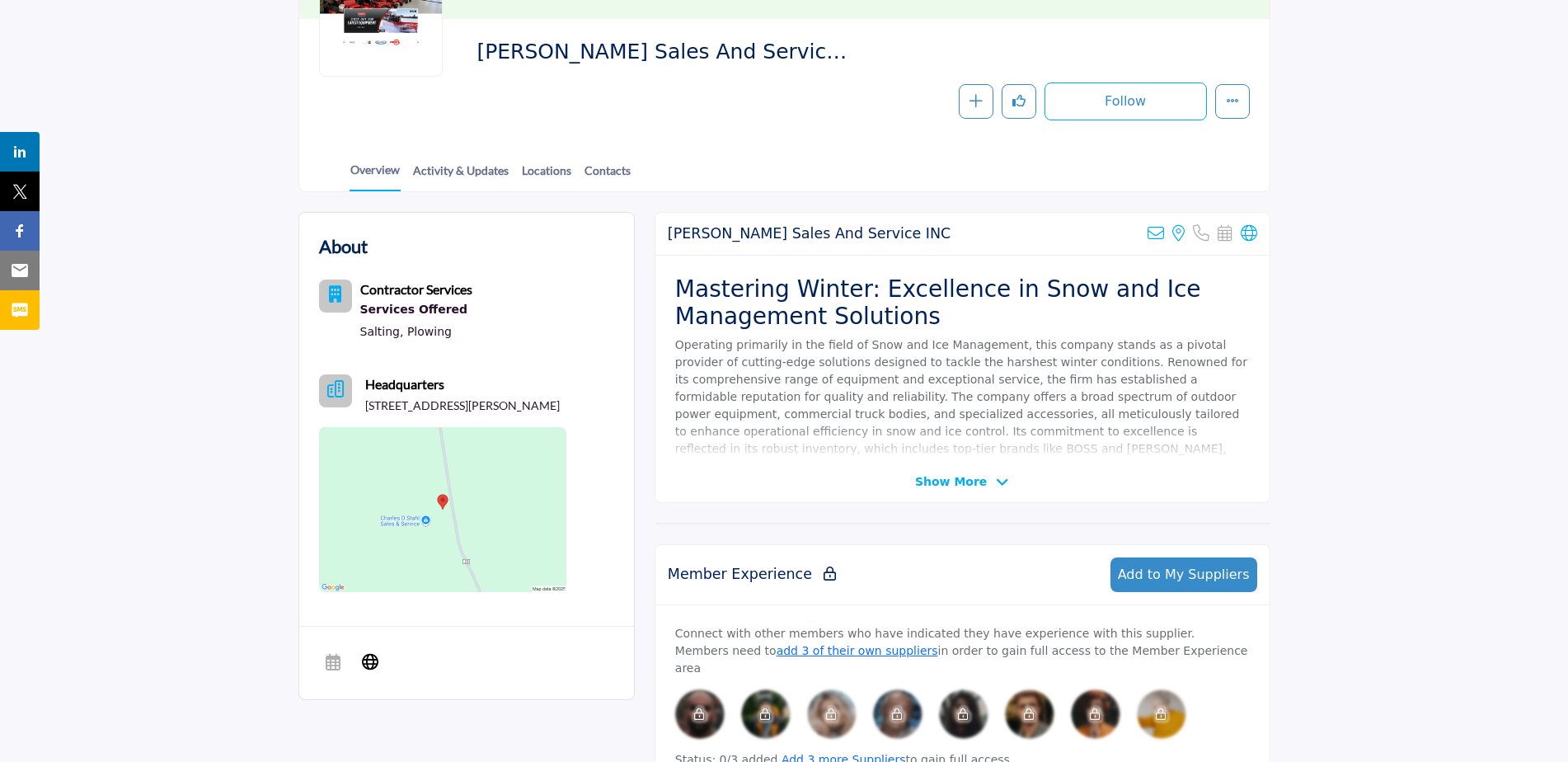
click at [476, 518] on img at bounding box center [442, 509] width 247 height 165
click at [982, 483] on span "Show More" at bounding box center [950, 481] width 72 height 17
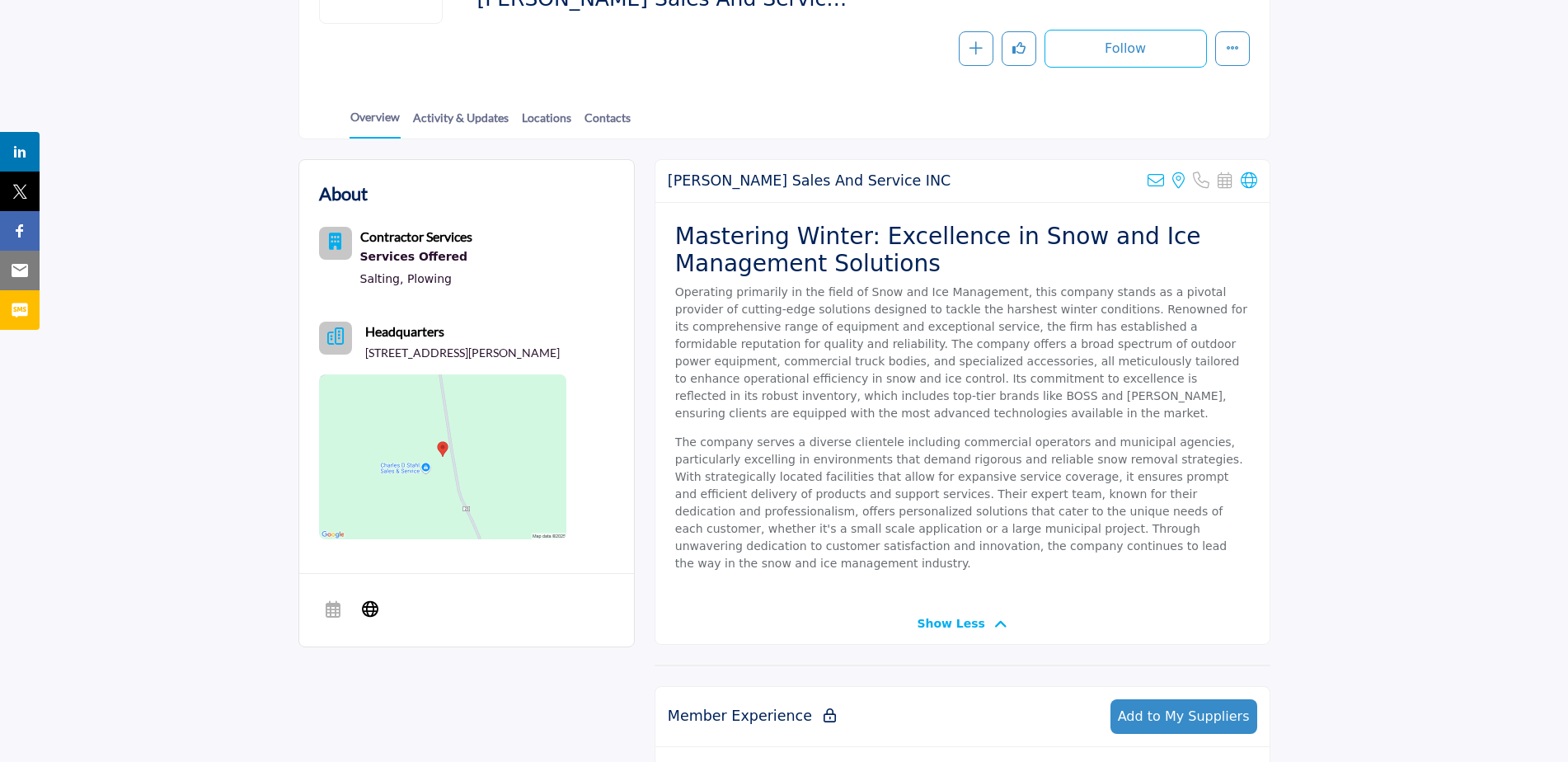
scroll to position [329, 0]
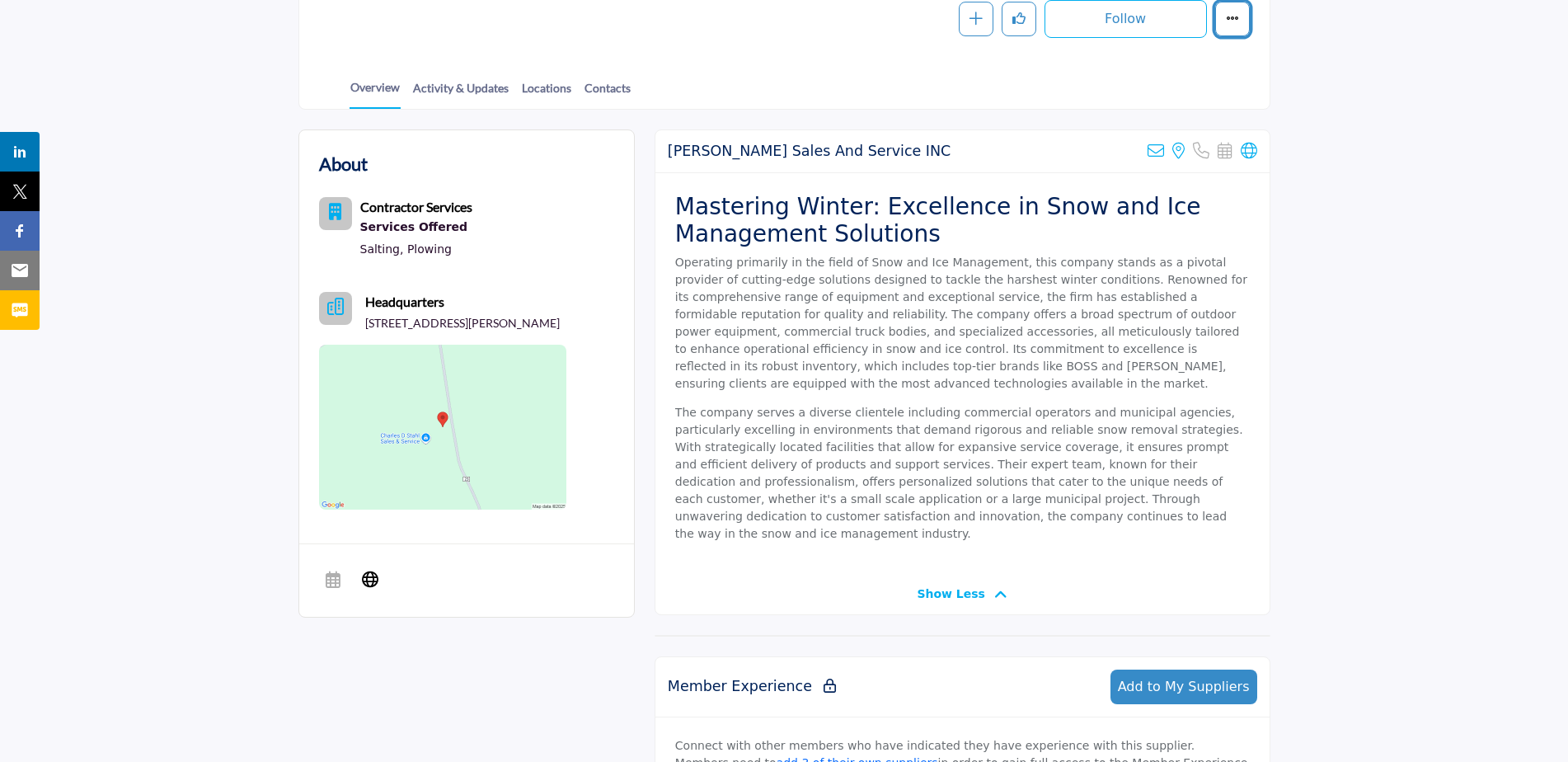
click at [1234, 23] on icon "More details" at bounding box center [1233, 18] width 13 height 13
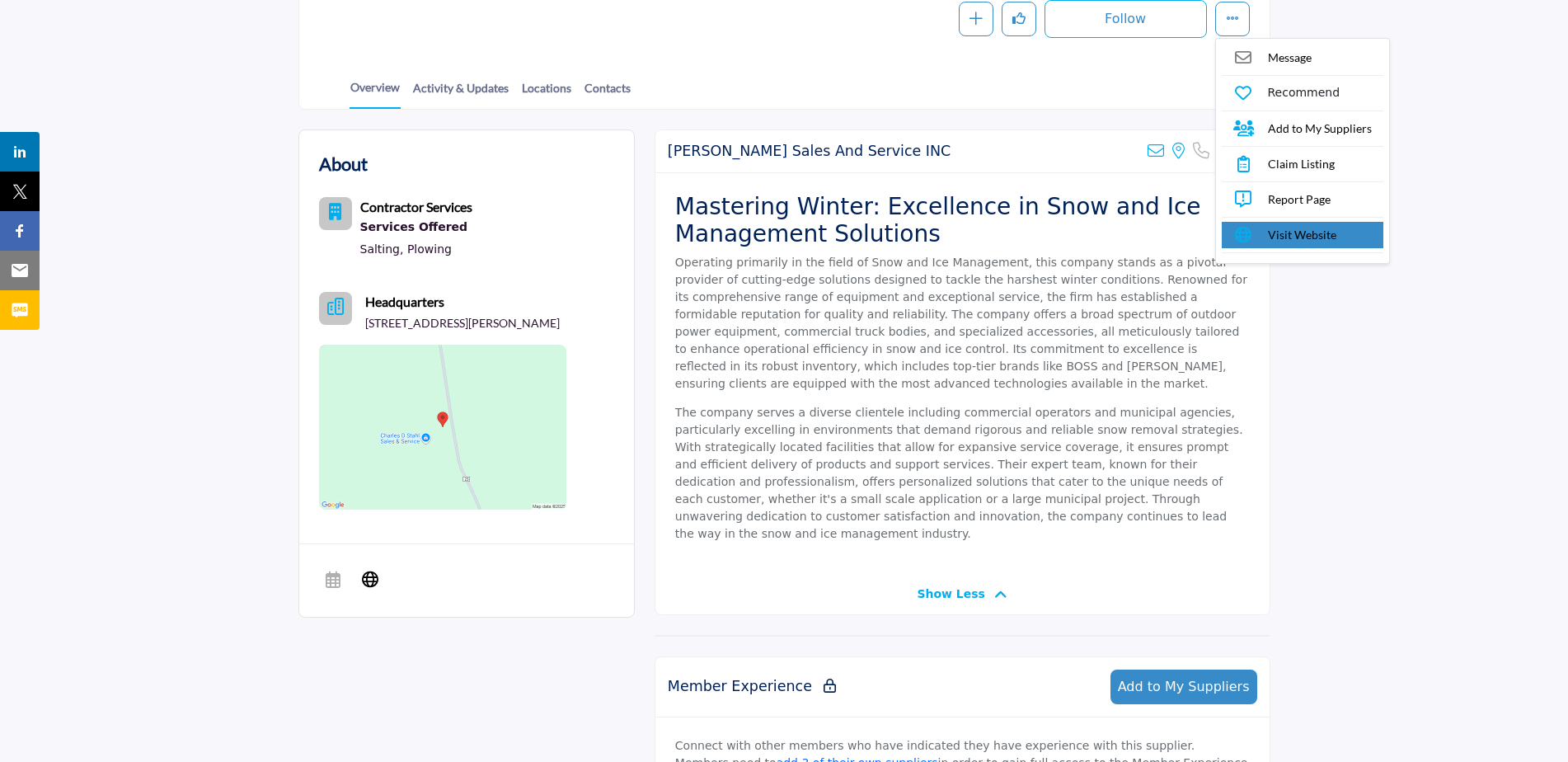
click at [1264, 232] on link "Visit Website" at bounding box center [1302, 235] width 161 height 27
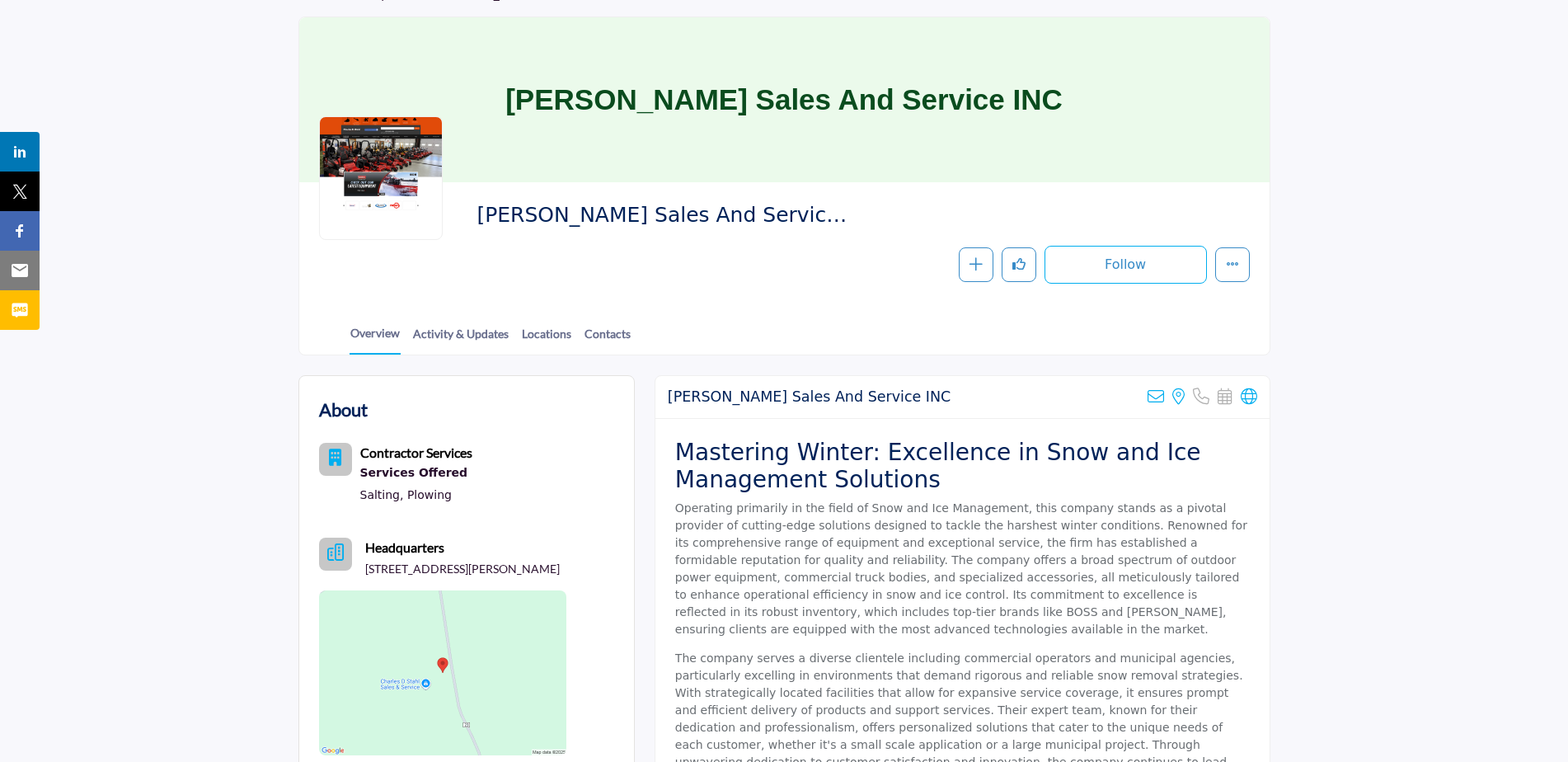
scroll to position [0, 0]
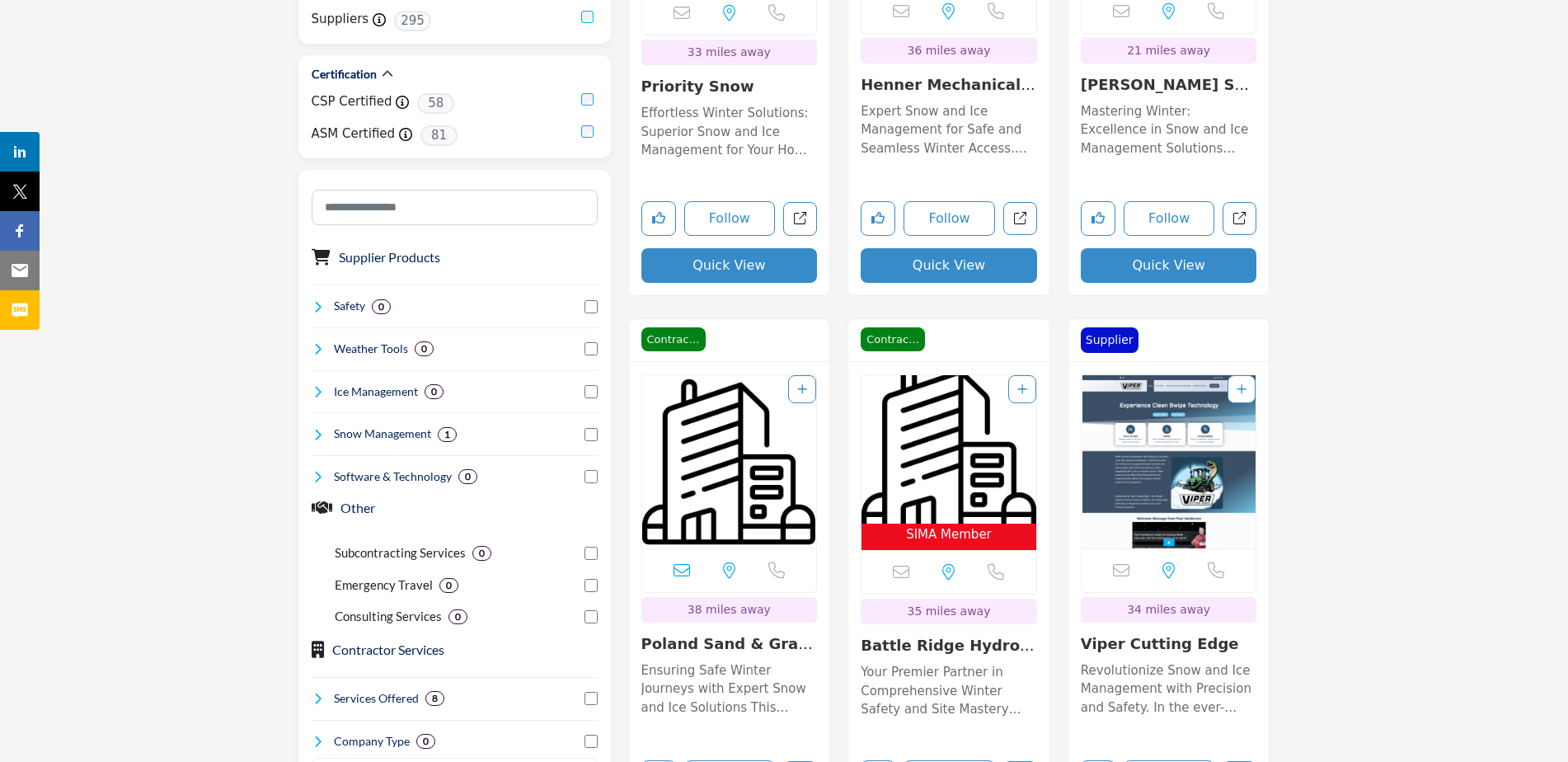
scroll to position [857, 0]
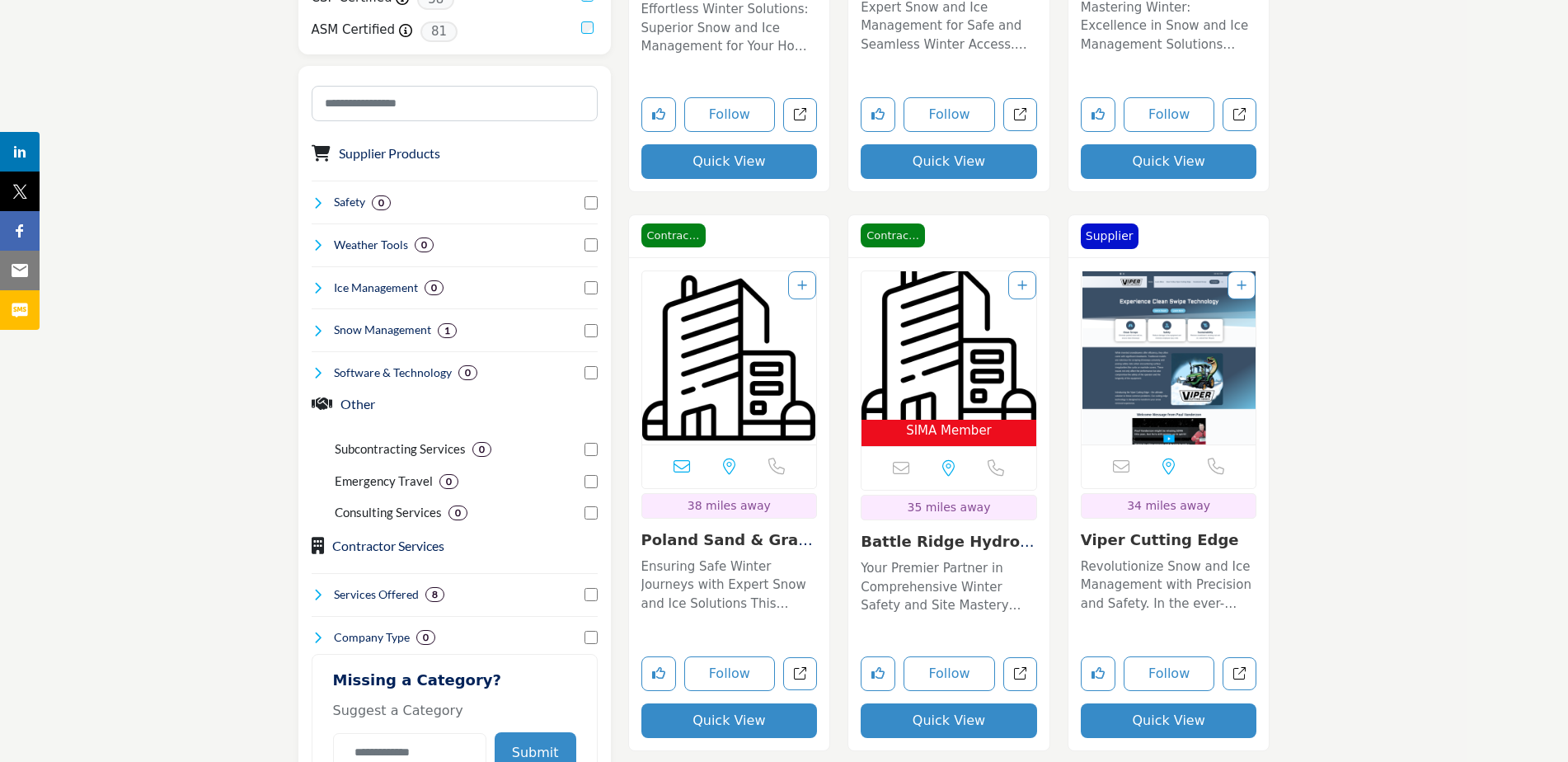
click at [750, 413] on img "Open Listing in new tab" at bounding box center [729, 357] width 175 height 173
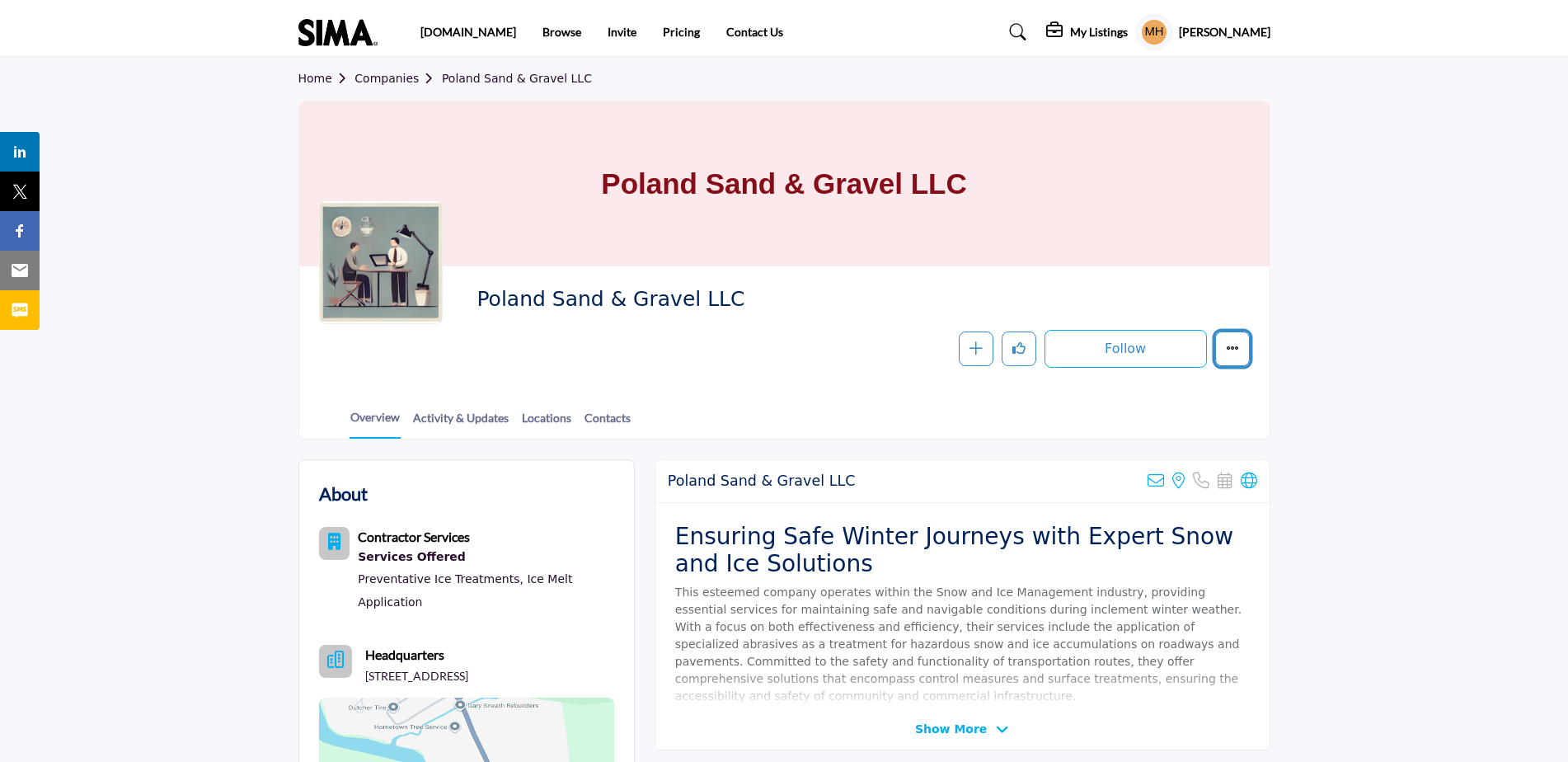
click at [1235, 349] on icon "More details" at bounding box center [1233, 348] width 13 height 13
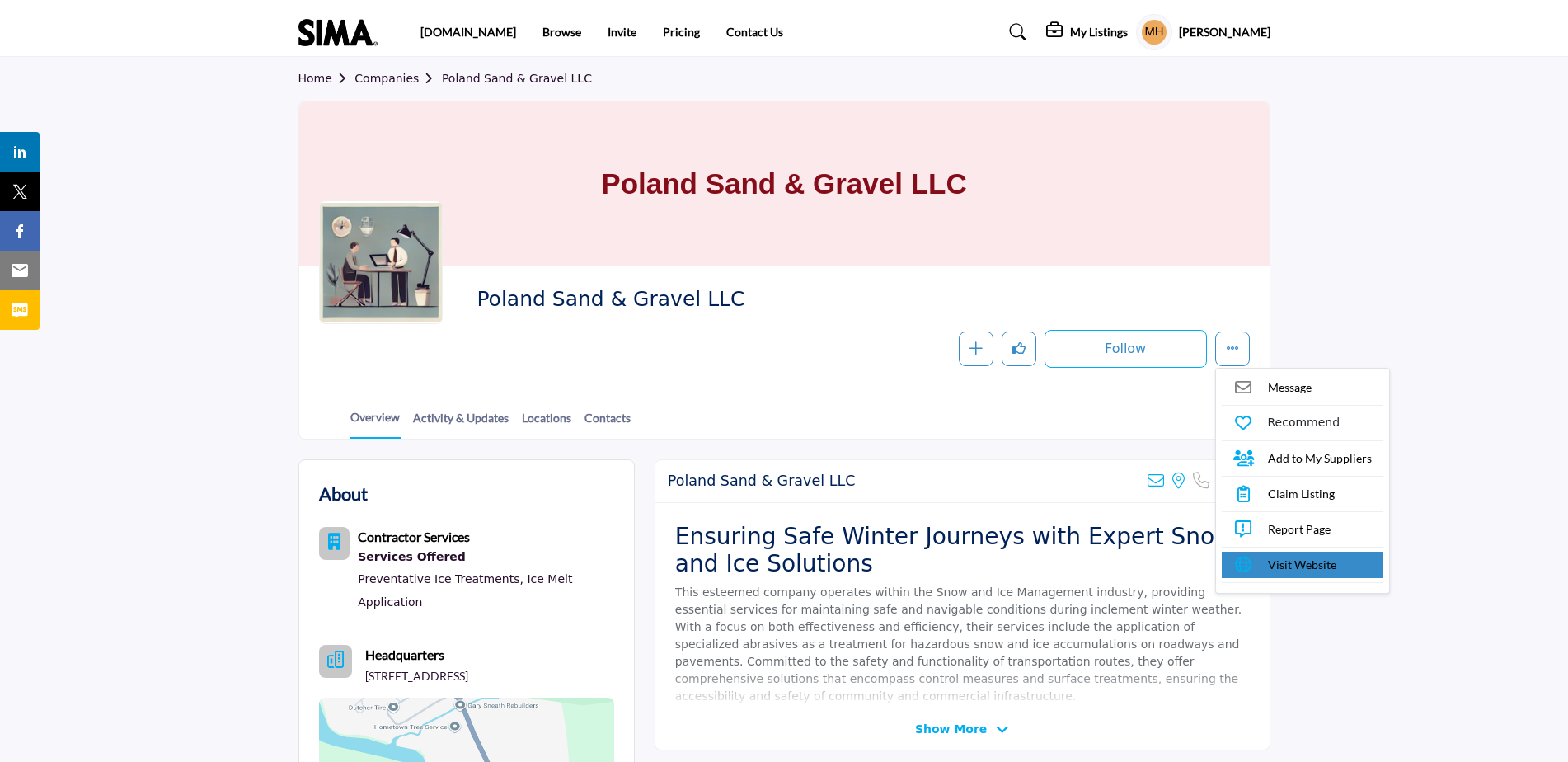
click at [1292, 564] on span "Visit Website" at bounding box center [1303, 564] width 69 height 17
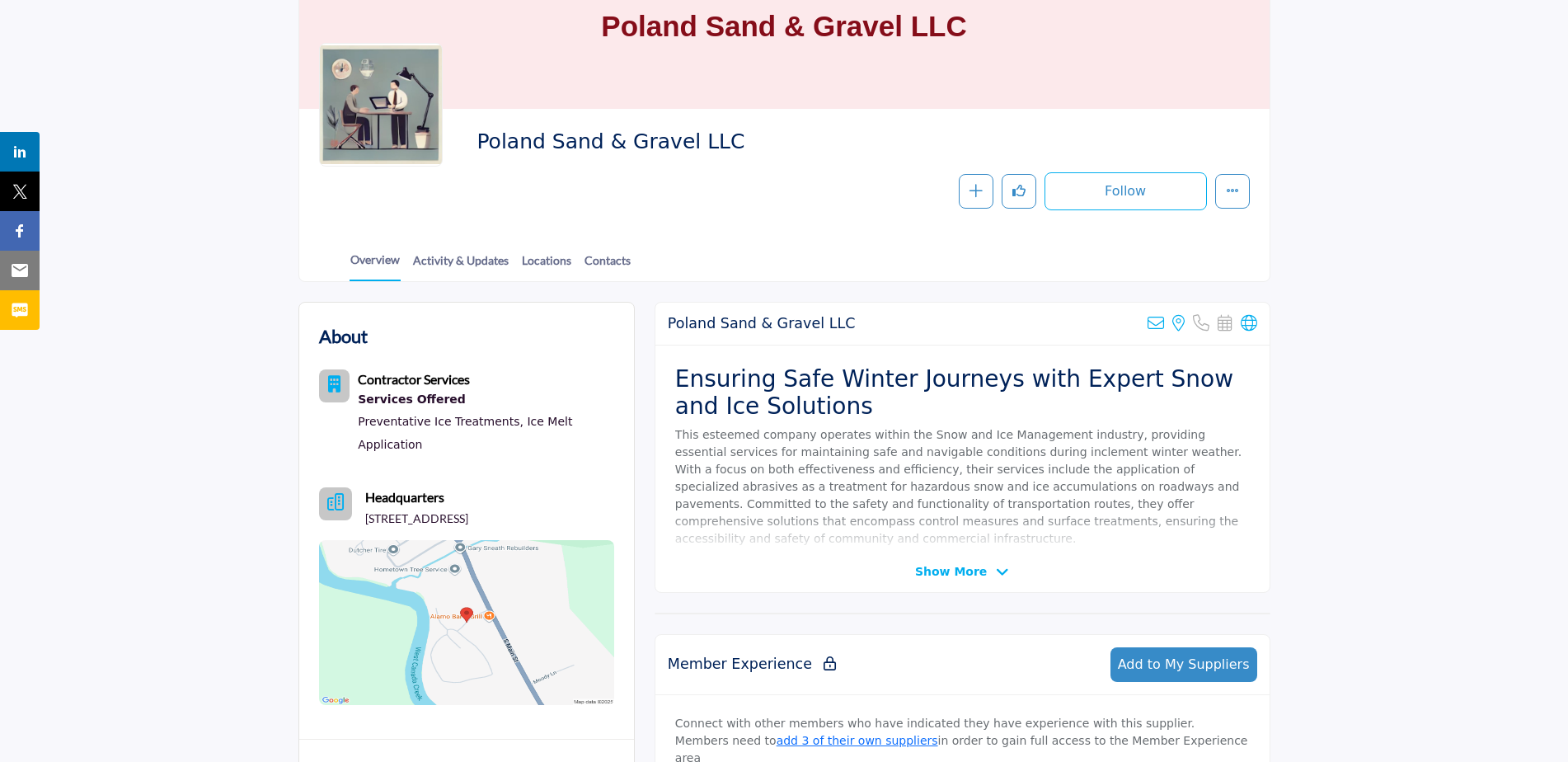
scroll to position [165, 0]
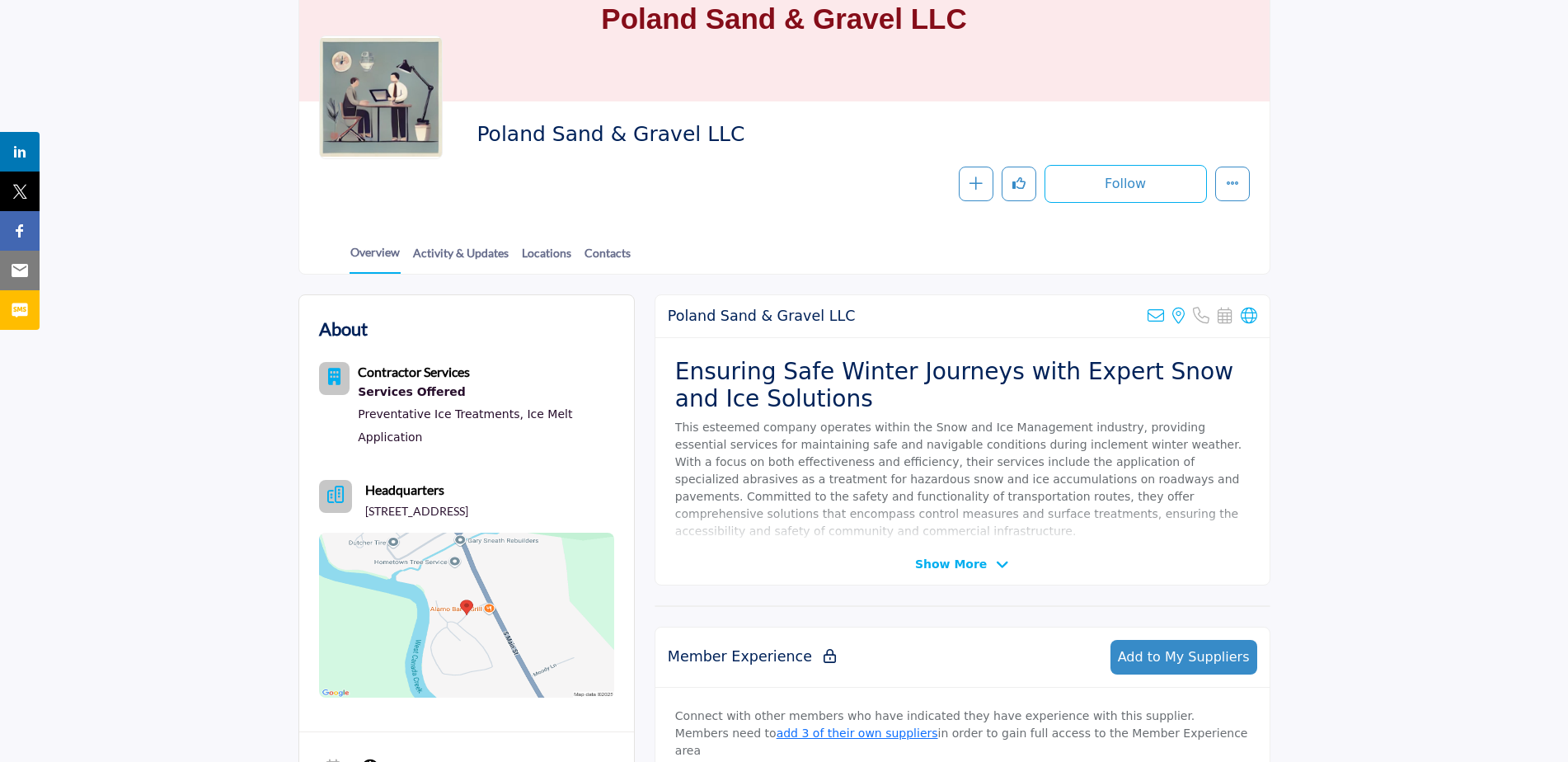
click at [996, 561] on icon at bounding box center [1003, 565] width 13 height 15
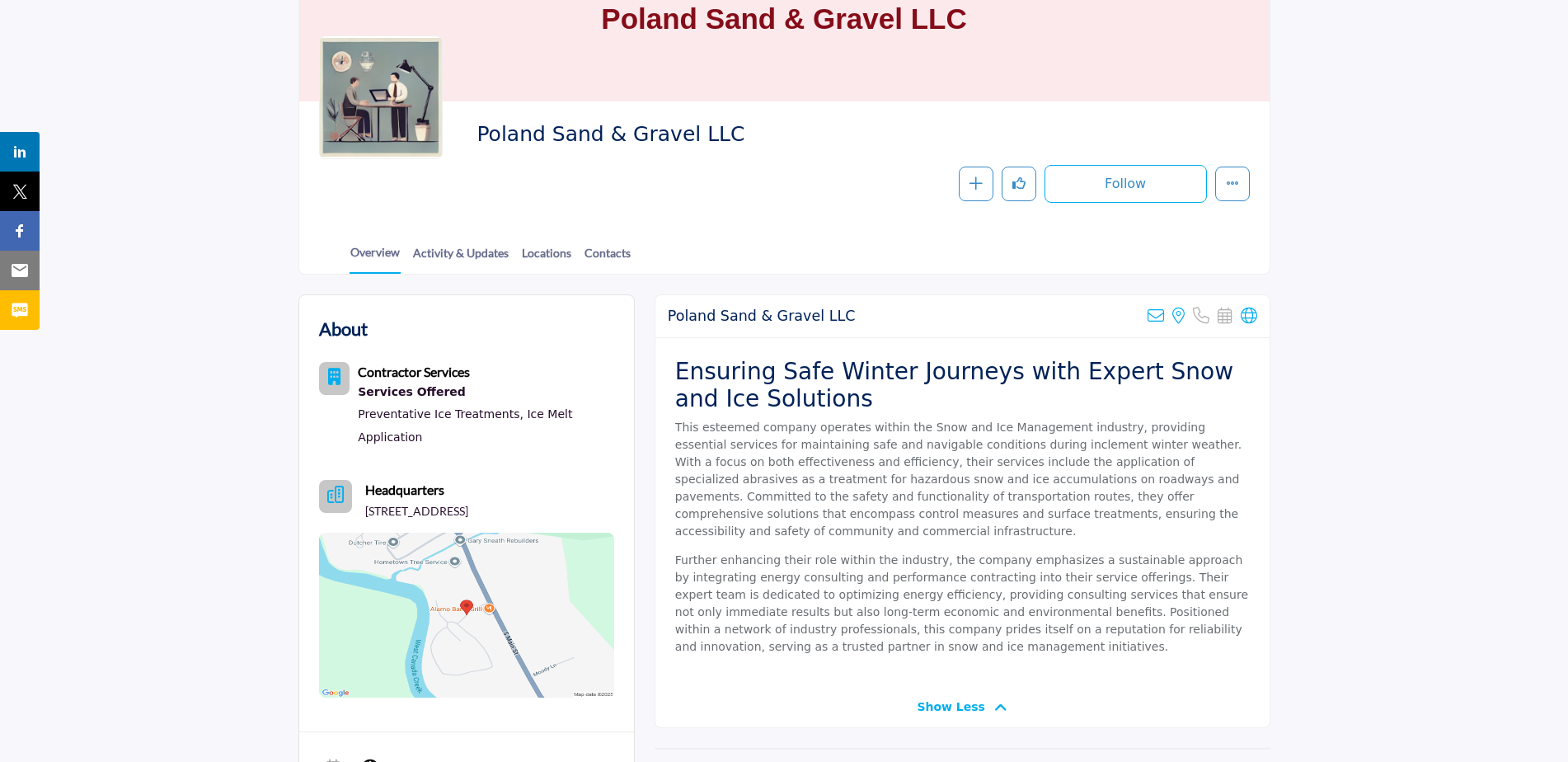
scroll to position [0, 0]
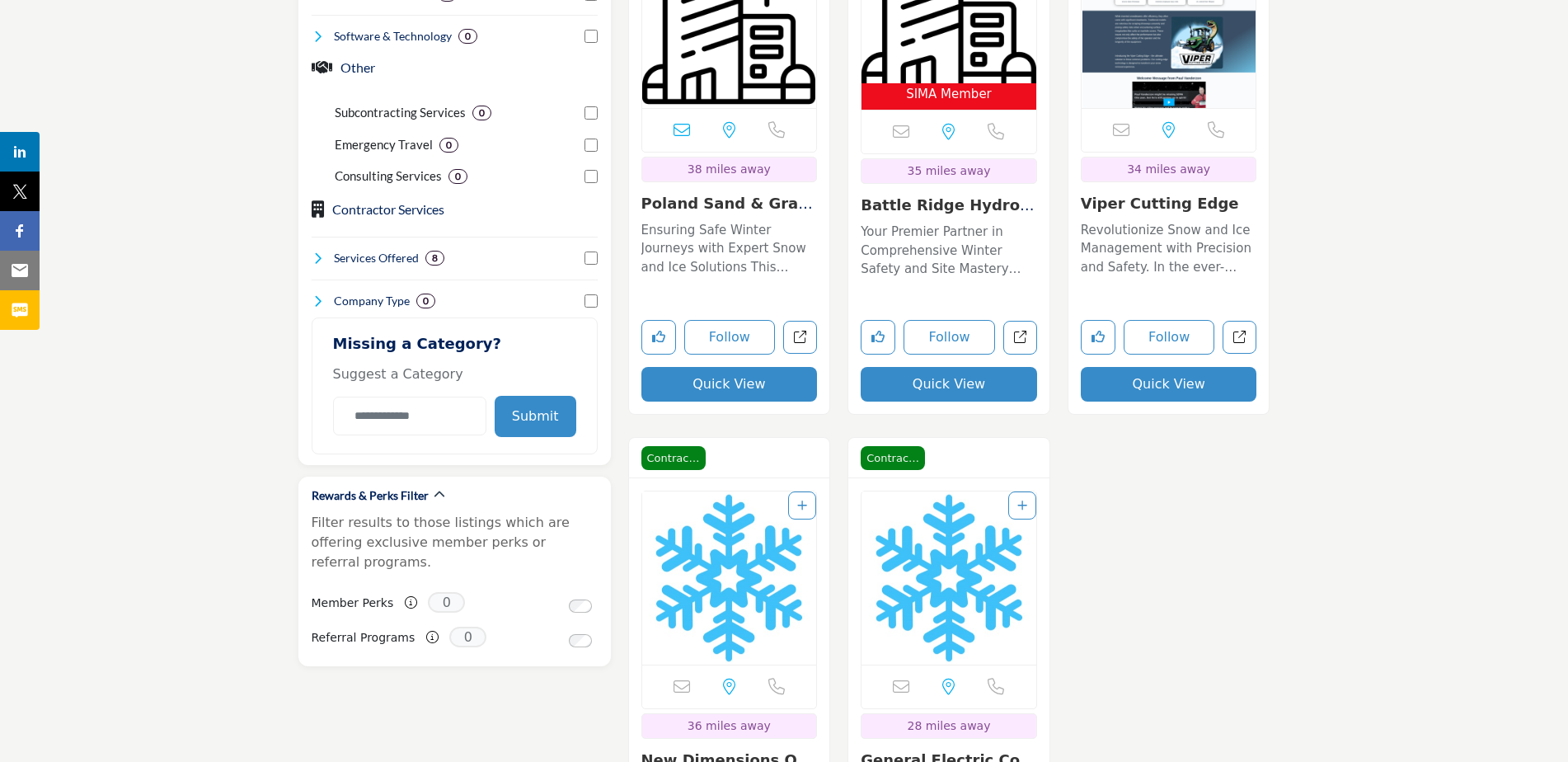
scroll to position [1352, 0]
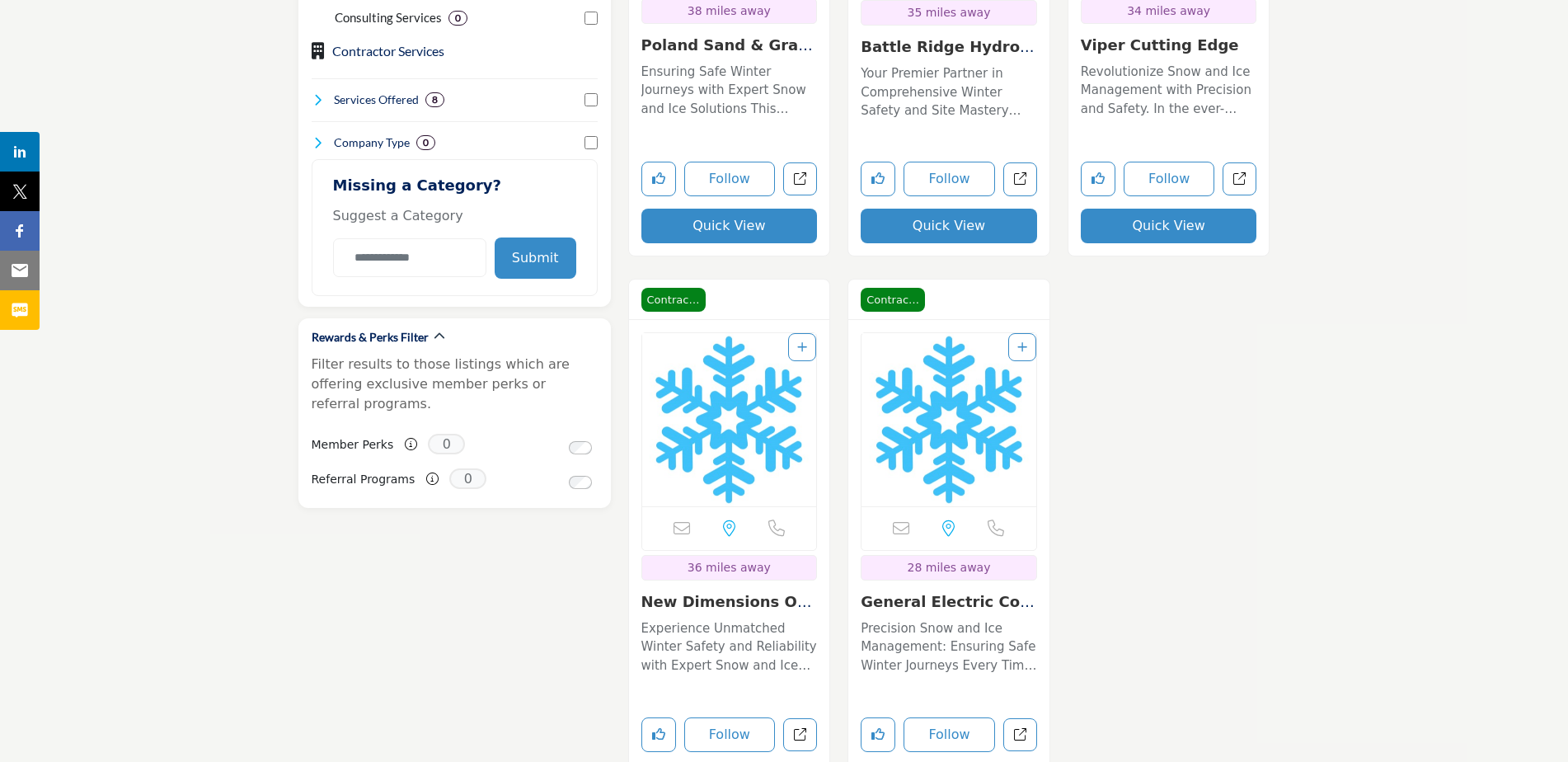
click at [728, 413] on img "Open Listing in new tab" at bounding box center [729, 419] width 175 height 173
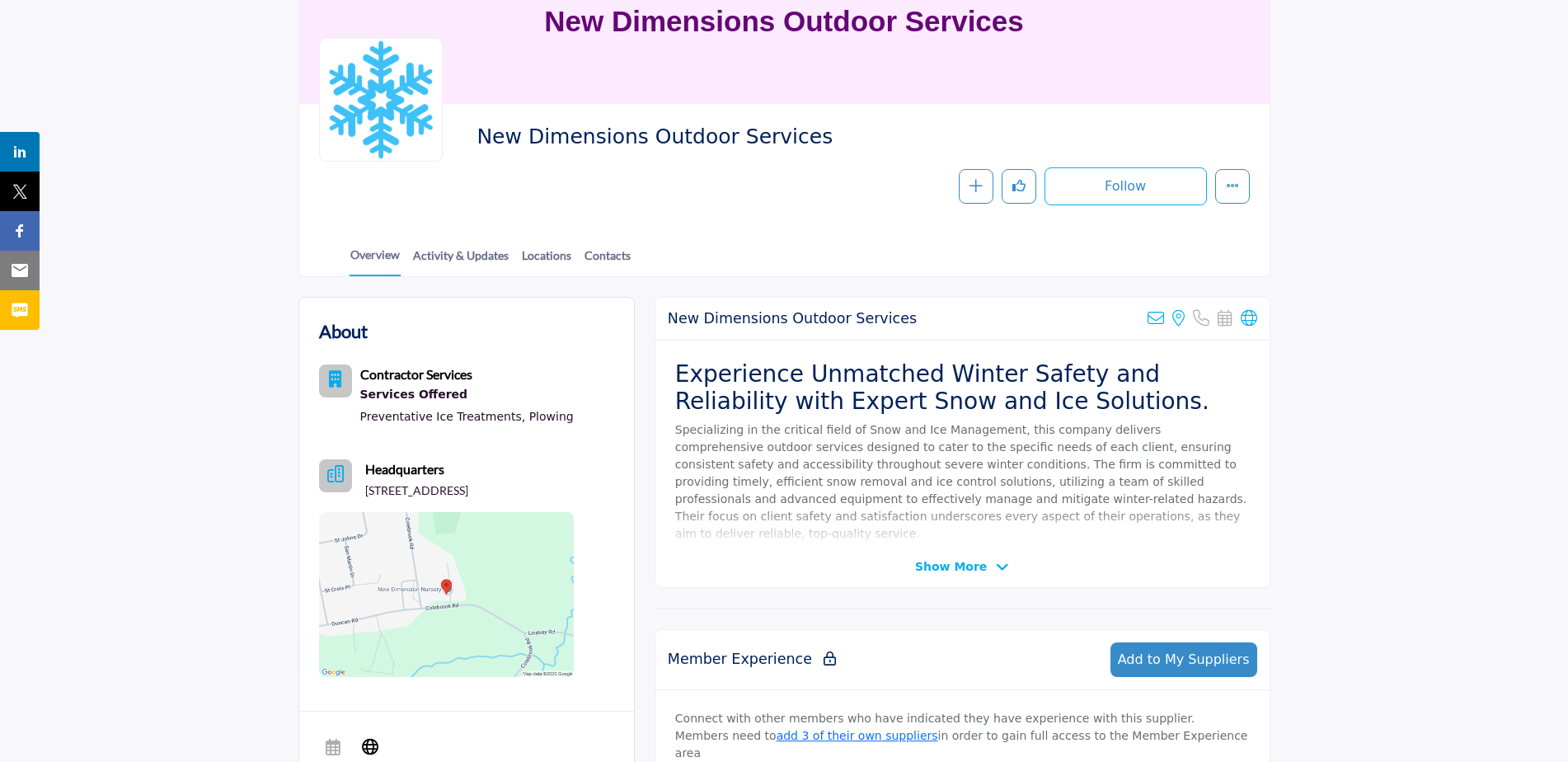
scroll to position [165, 0]
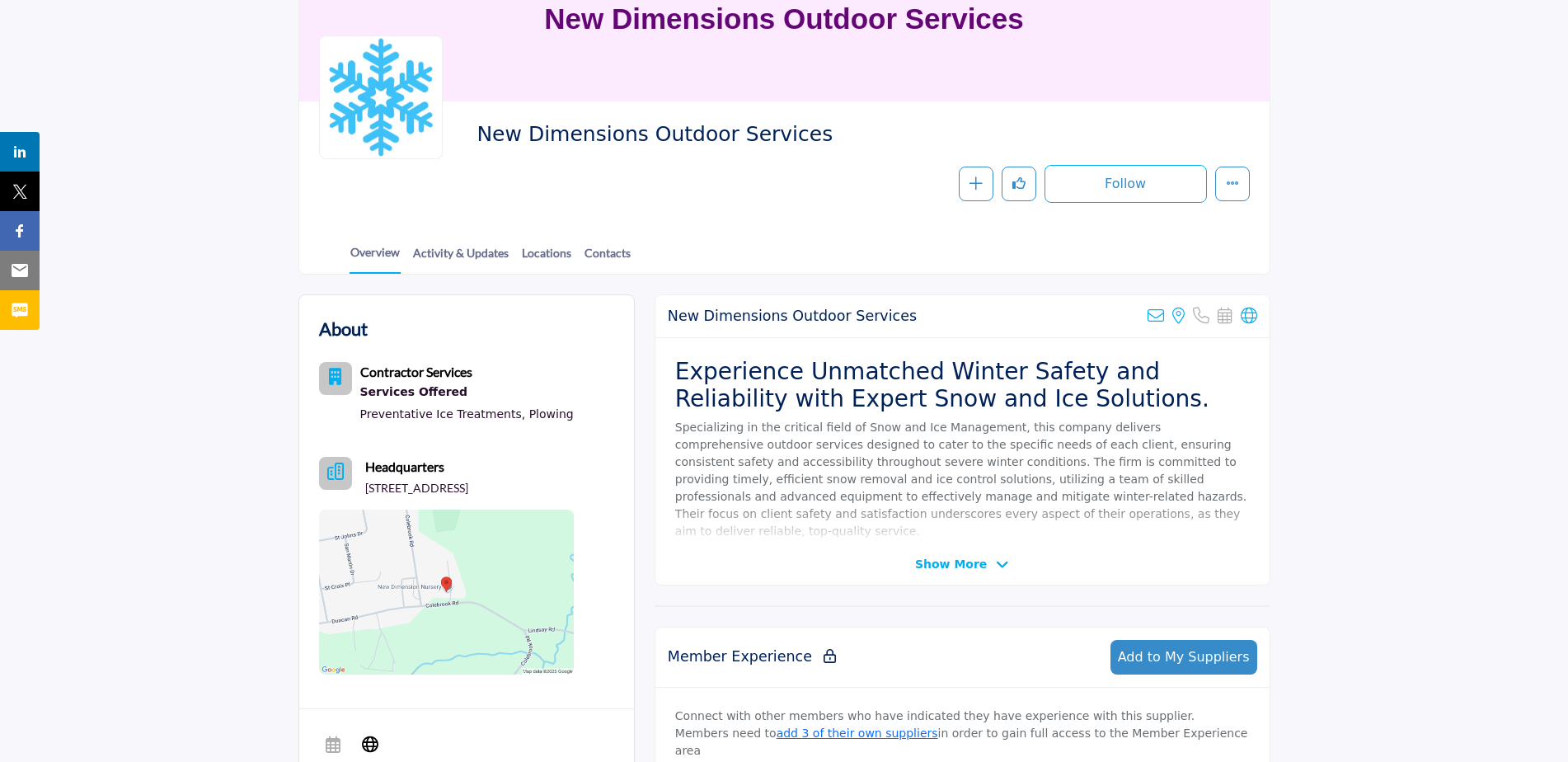
click at [473, 584] on img at bounding box center [446, 591] width 255 height 165
click at [1230, 184] on icon "More details" at bounding box center [1233, 183] width 13 height 13
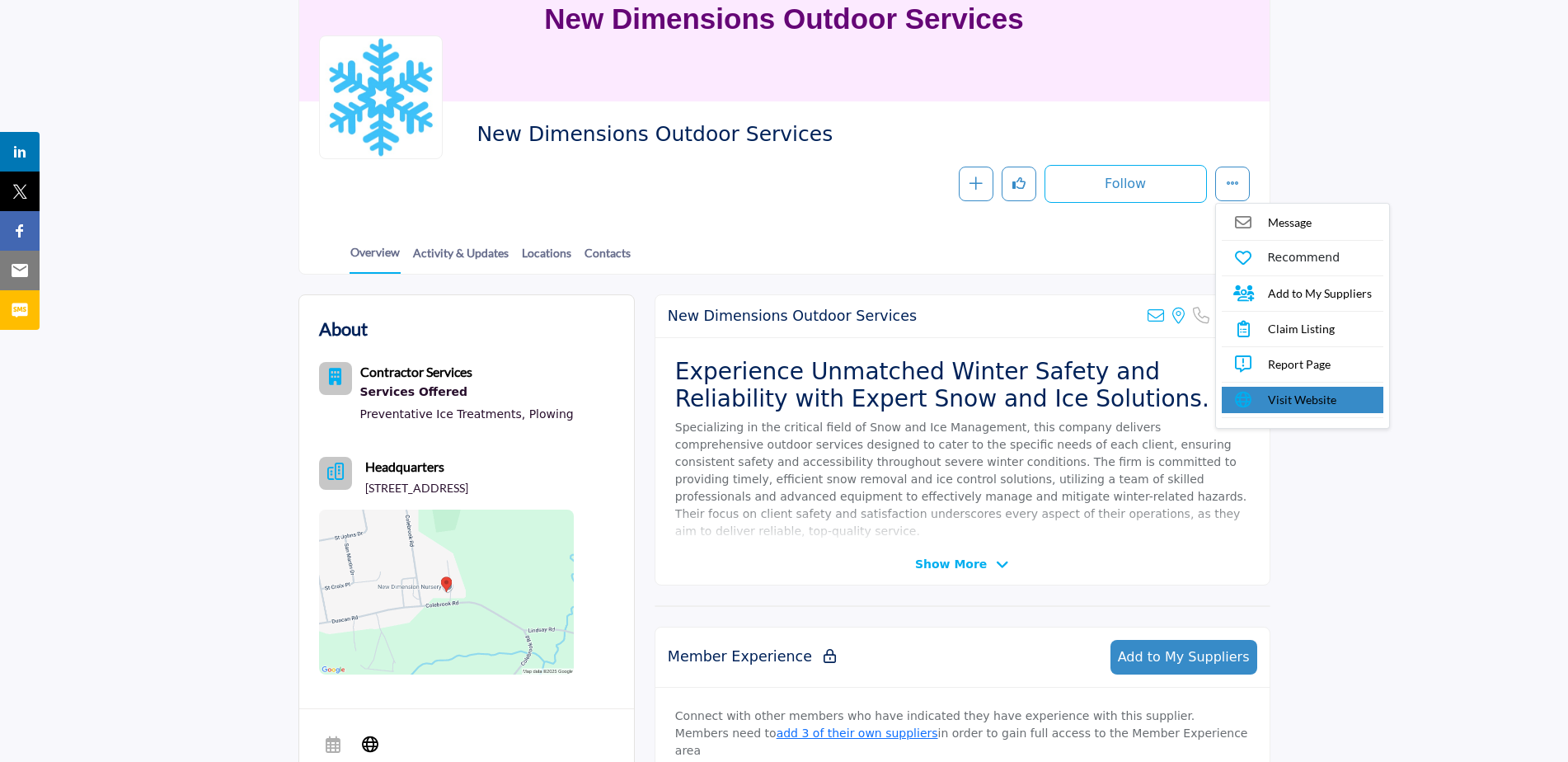
click at [1286, 394] on span "Visit Website" at bounding box center [1303, 399] width 69 height 17
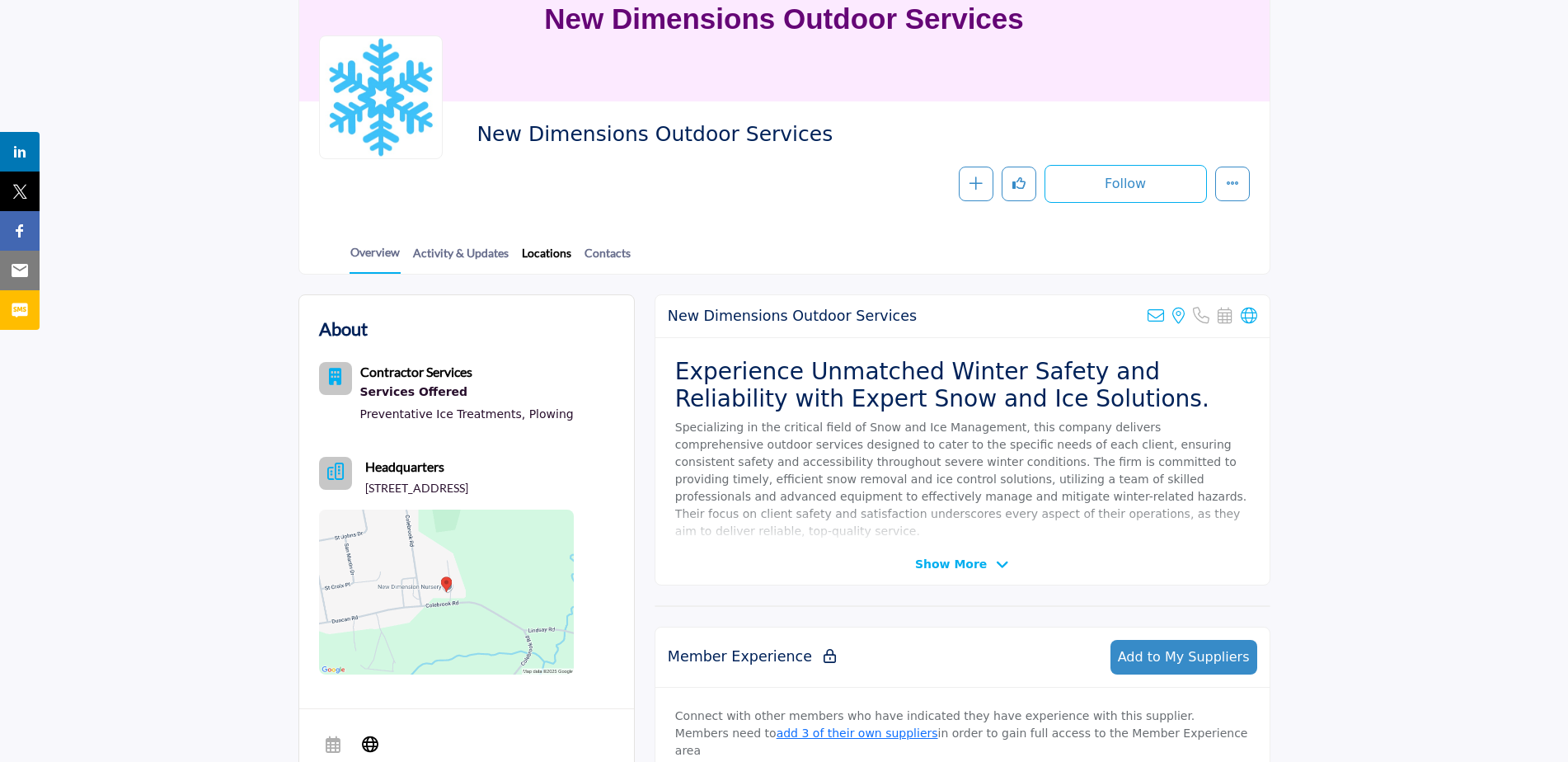
click at [551, 251] on link "Locations" at bounding box center [547, 258] width 52 height 29
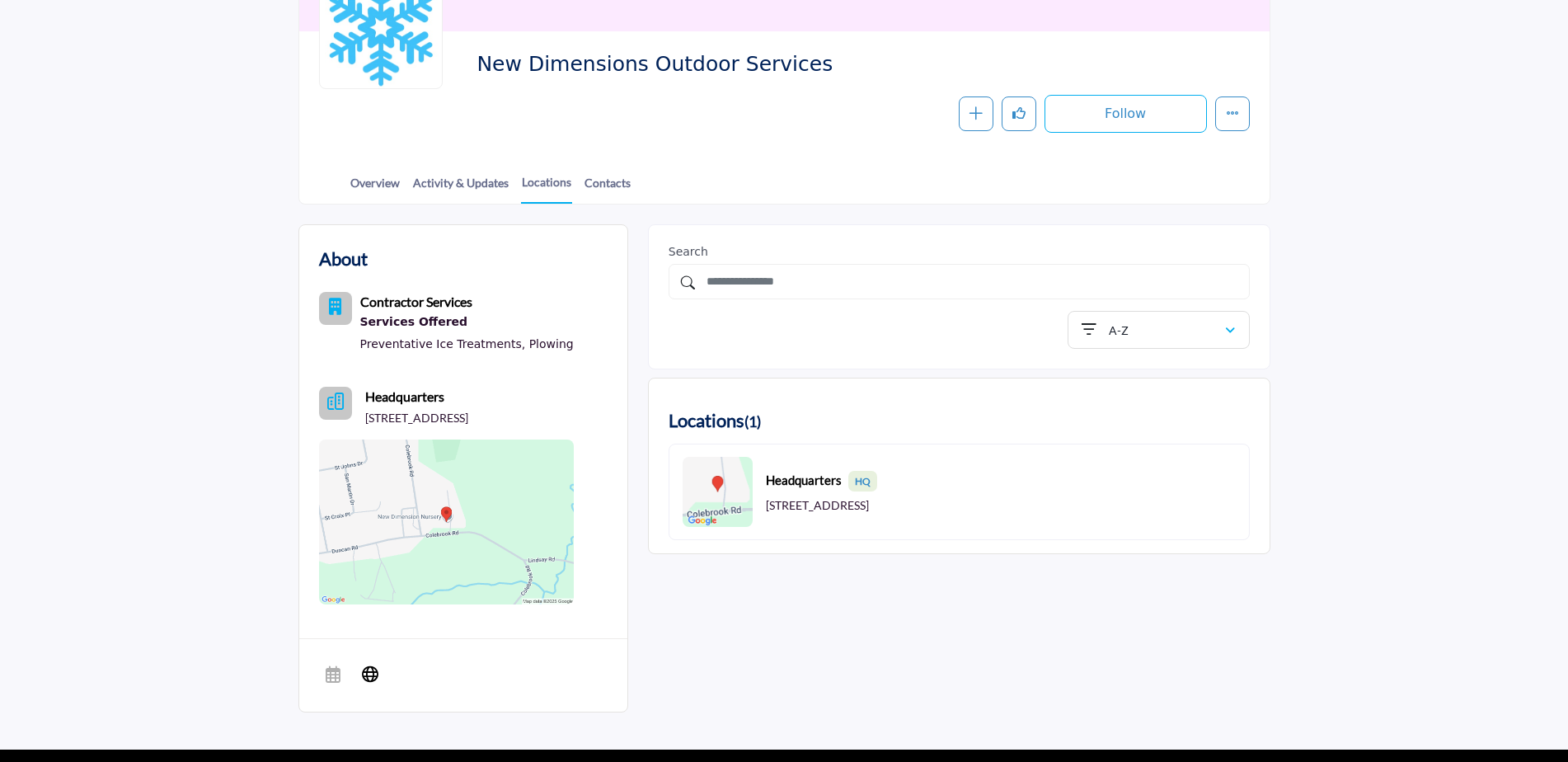
scroll to position [329, 0]
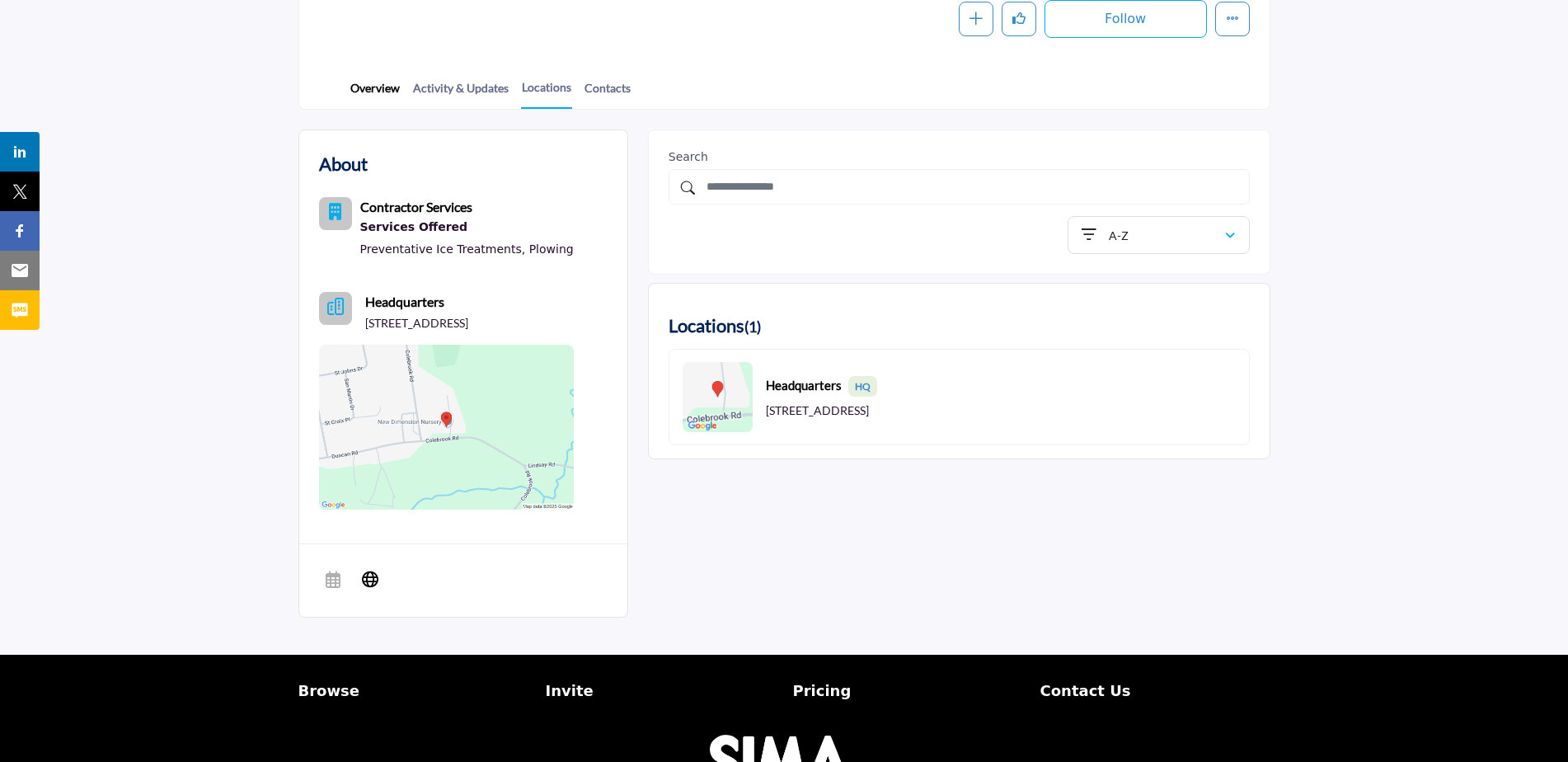
click at [372, 88] on link "Overview" at bounding box center [375, 94] width 52 height 29
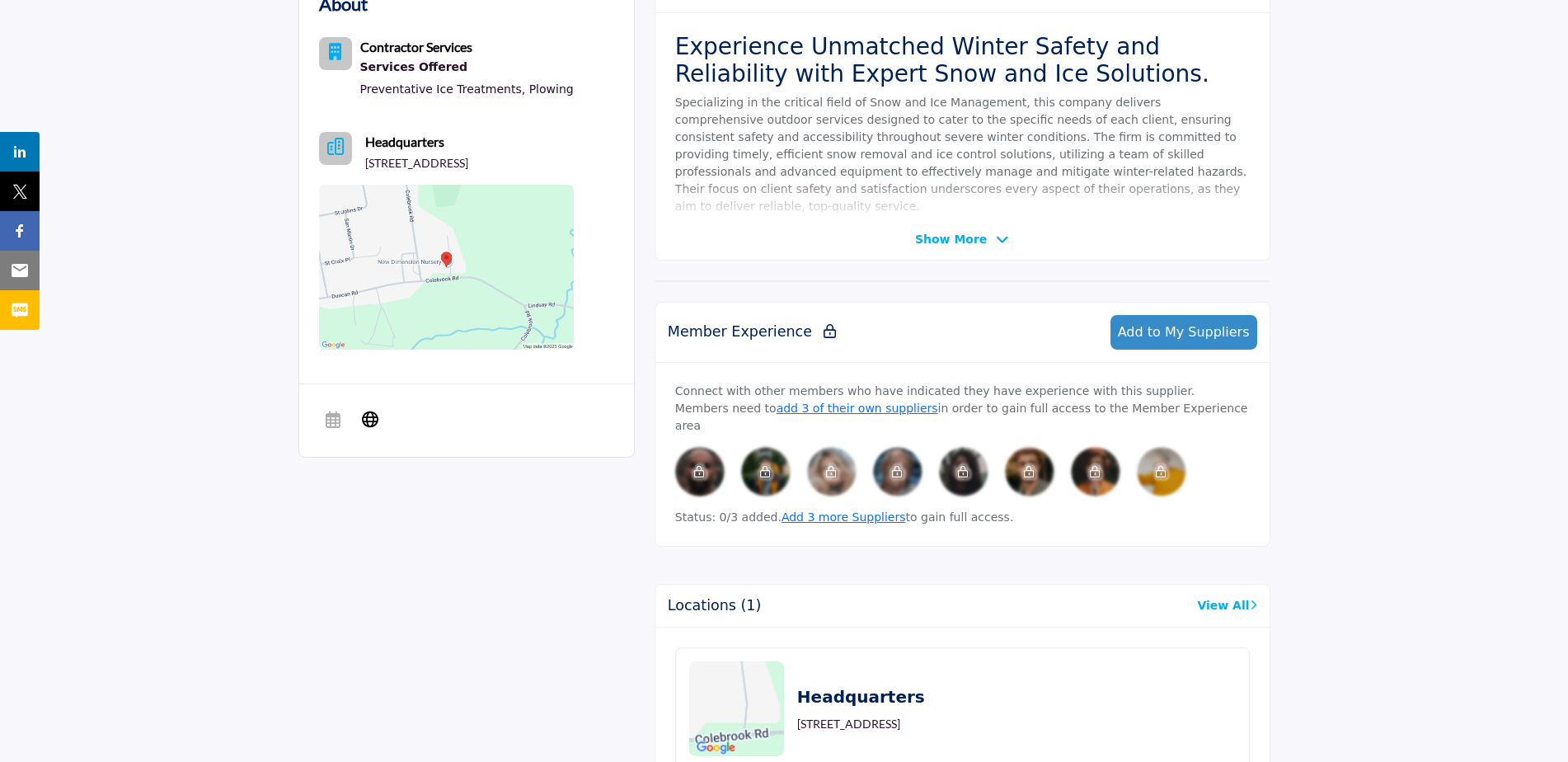
scroll to position [351, 0]
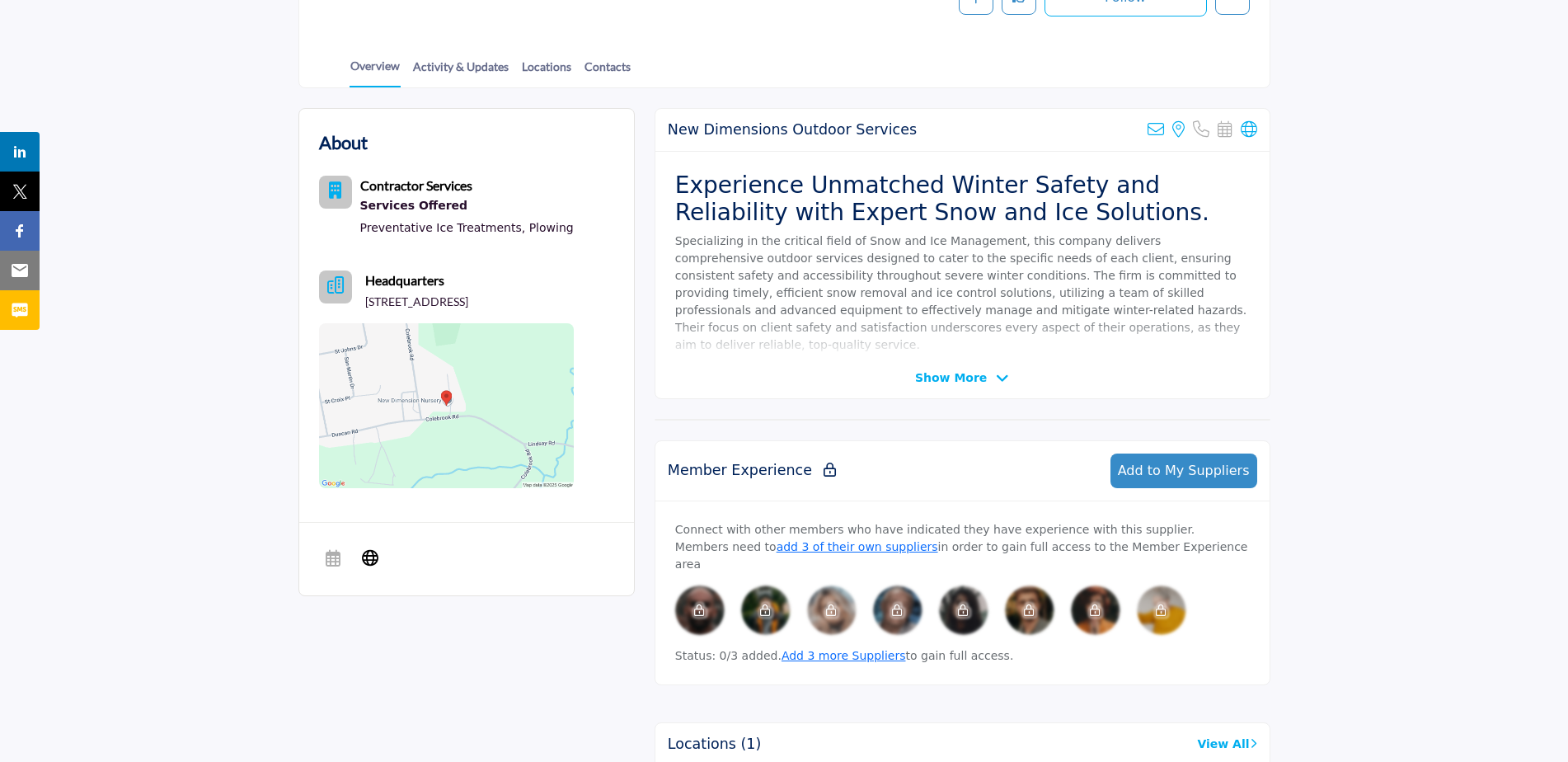
click at [985, 374] on span "Show More" at bounding box center [962, 378] width 94 height 17
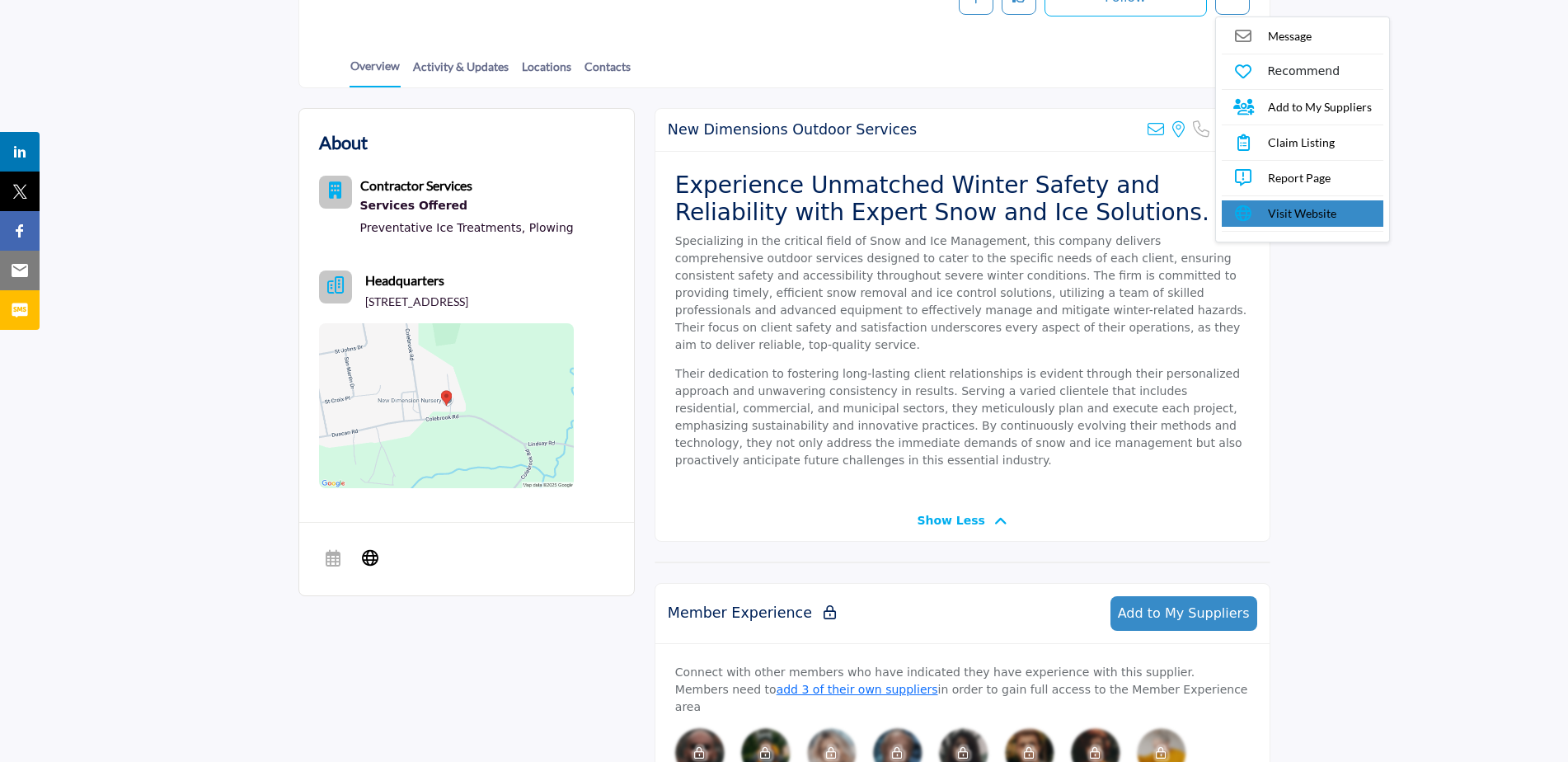
click at [1253, 210] on icon at bounding box center [1243, 213] width 21 height 21
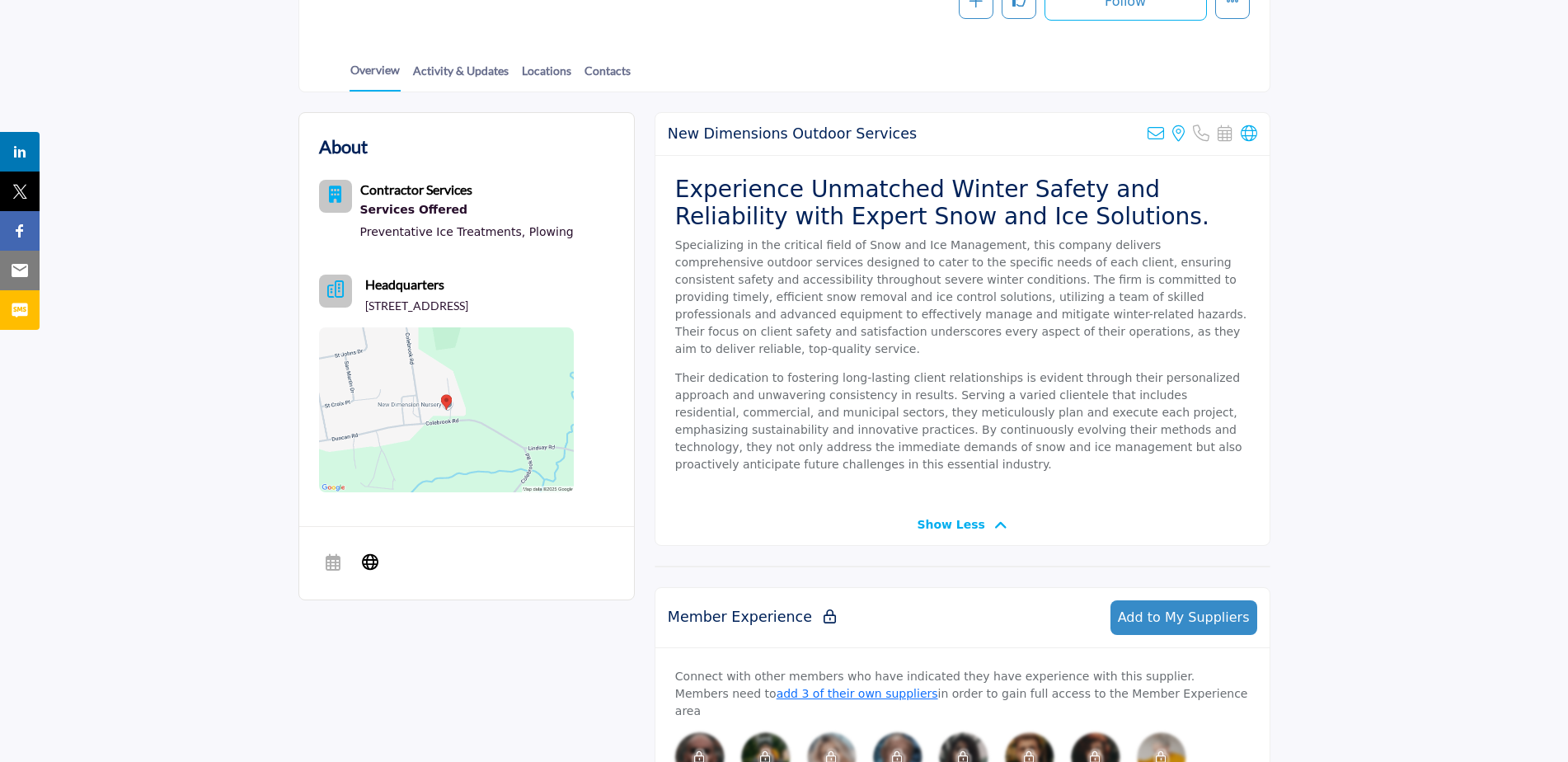
scroll to position [376, 0]
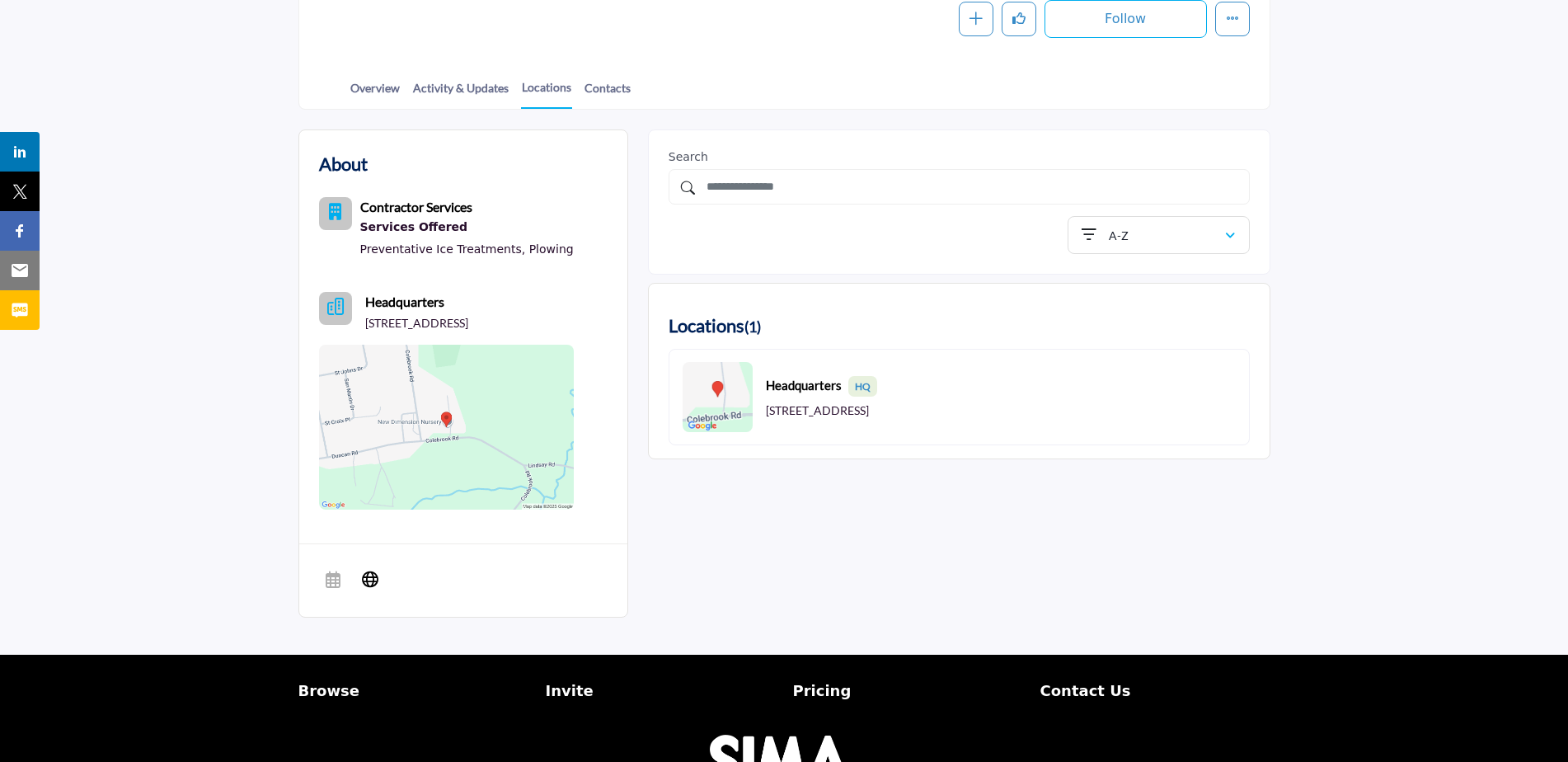
scroll to position [329, 0]
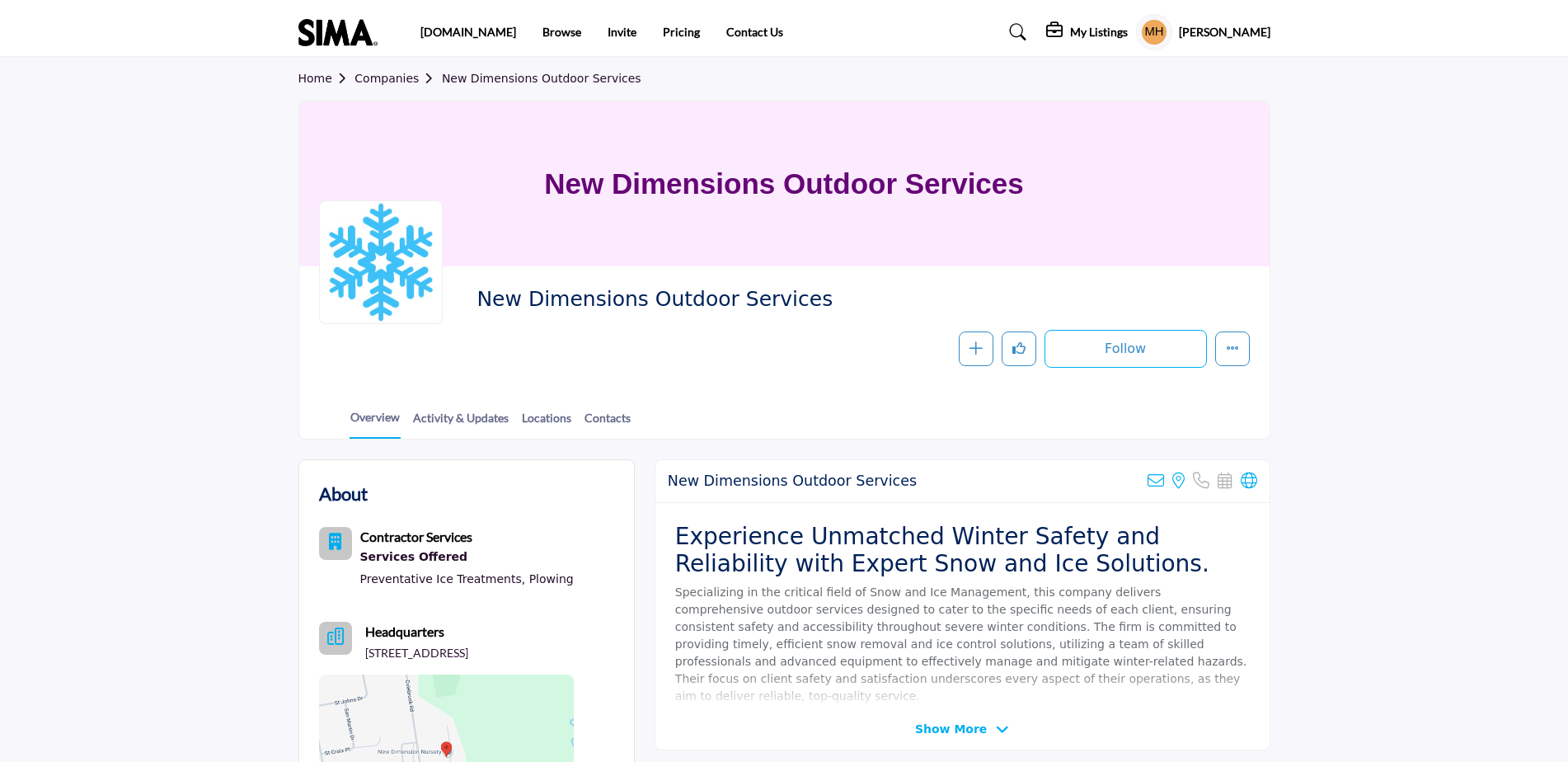
scroll to position [99, 0]
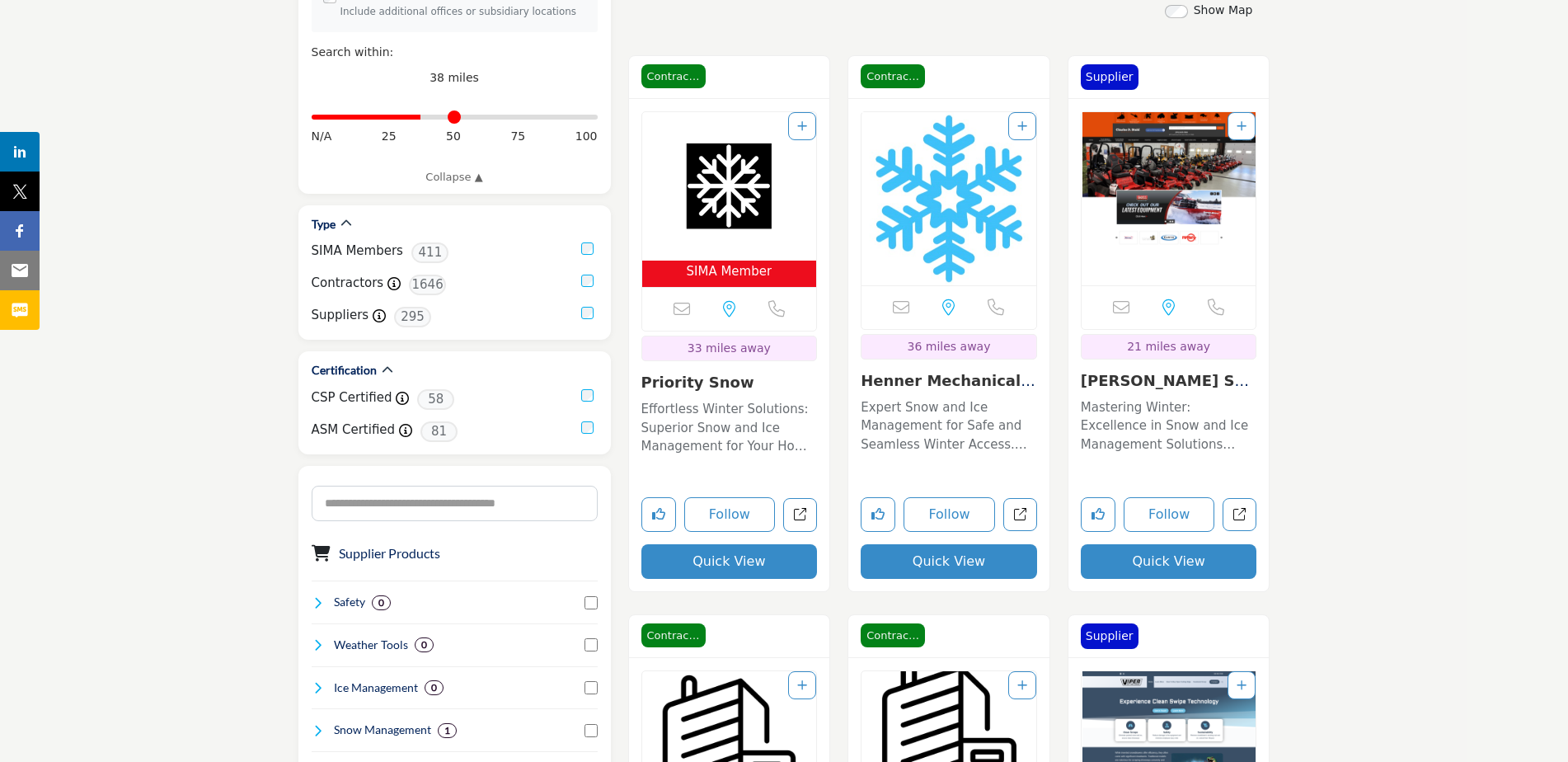
scroll to position [394, 0]
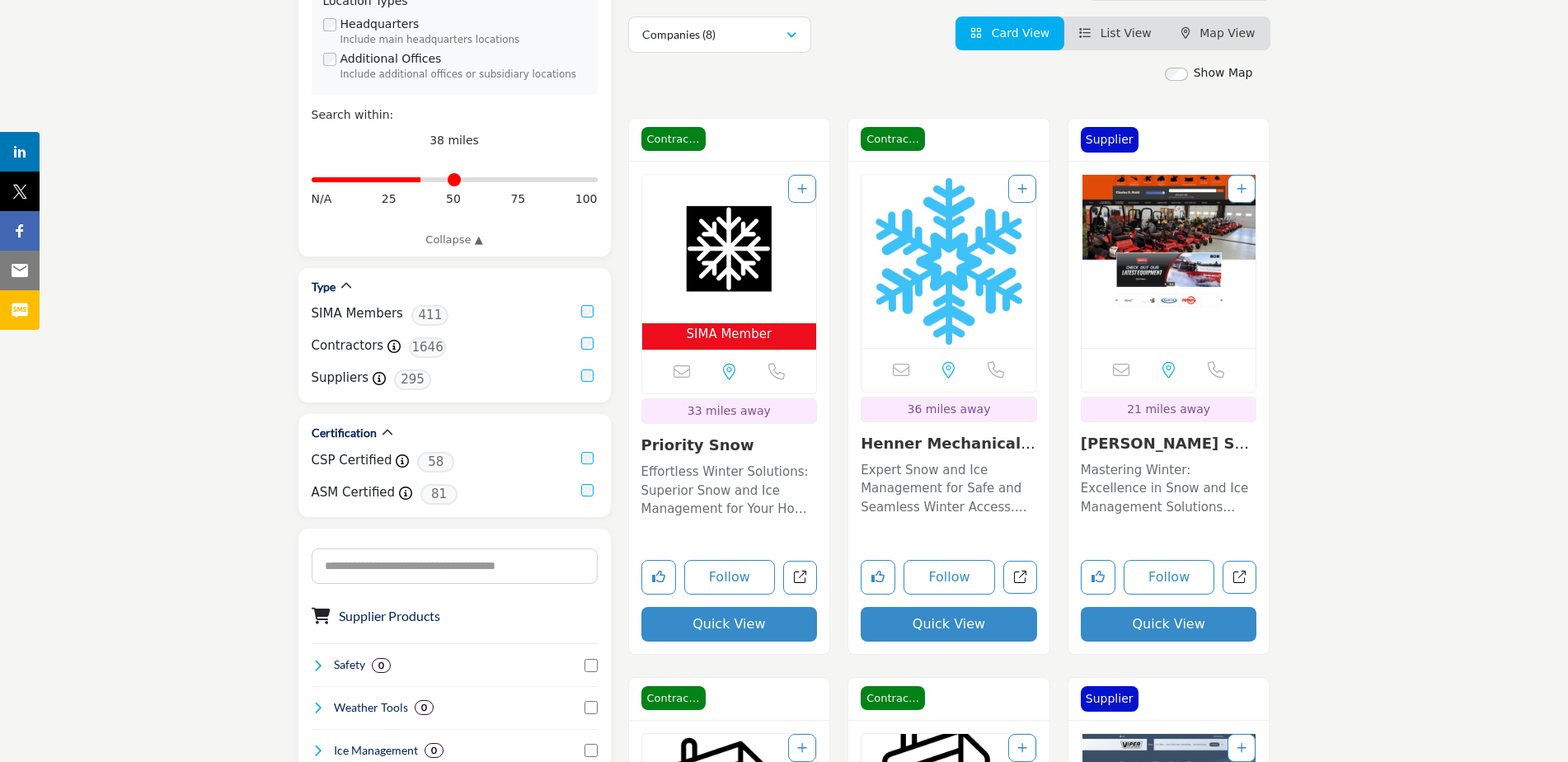
click at [928, 252] on img "Open Listing in new tab" at bounding box center [948, 261] width 175 height 173
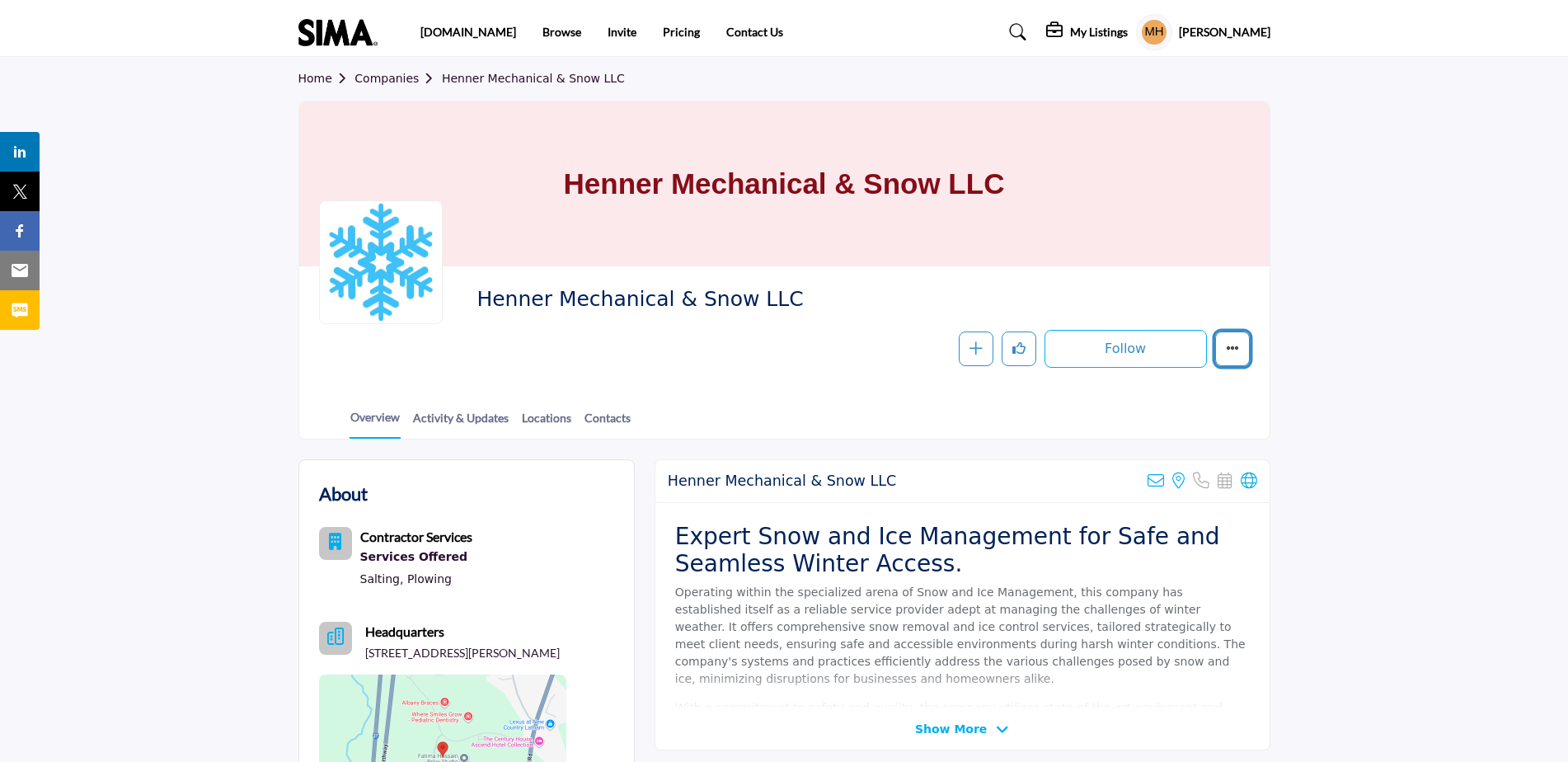
click at [1234, 348] on icon "More details" at bounding box center [1233, 348] width 13 height 13
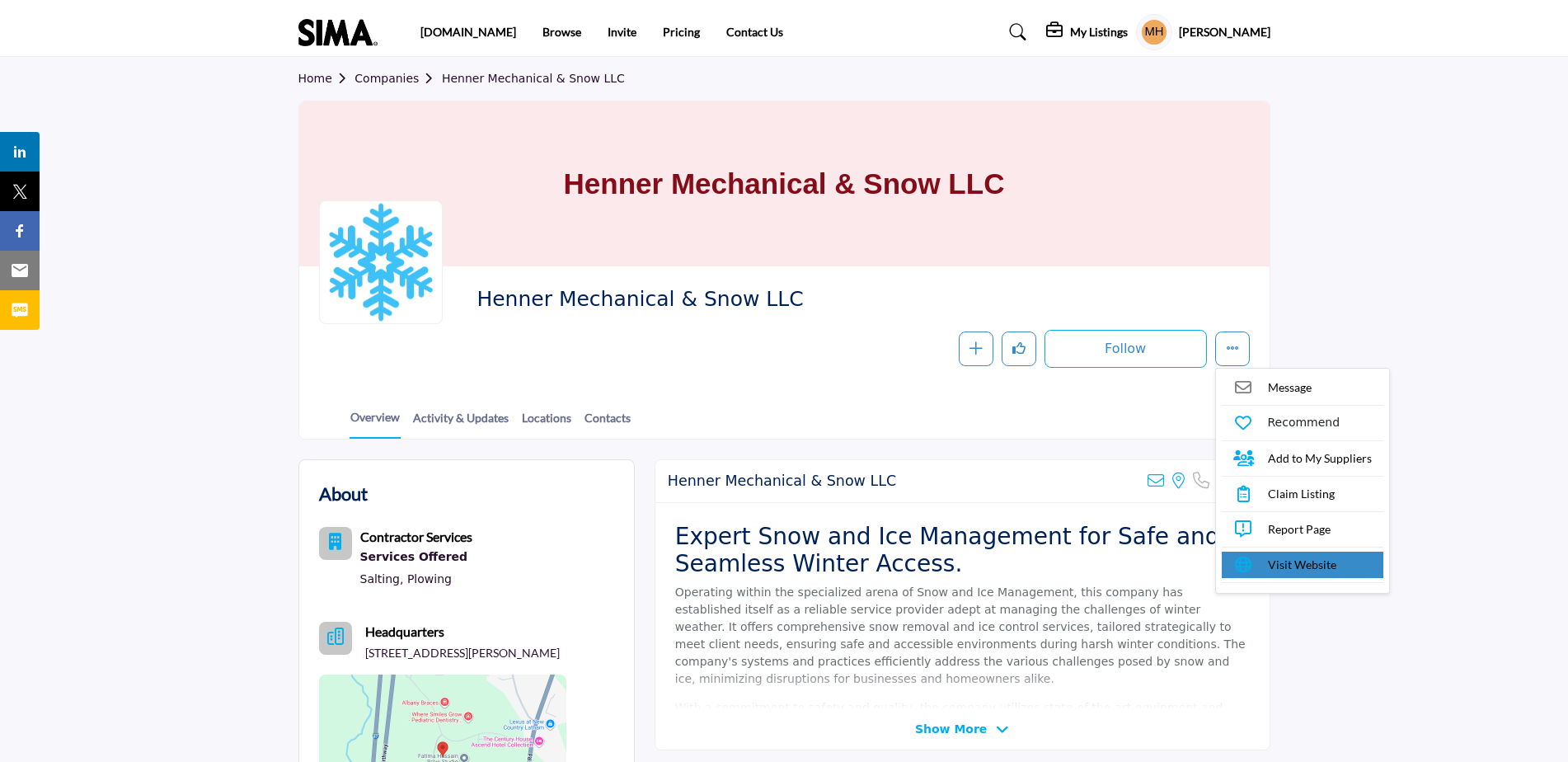
click at [1294, 561] on span "Visit Website" at bounding box center [1303, 564] width 69 height 17
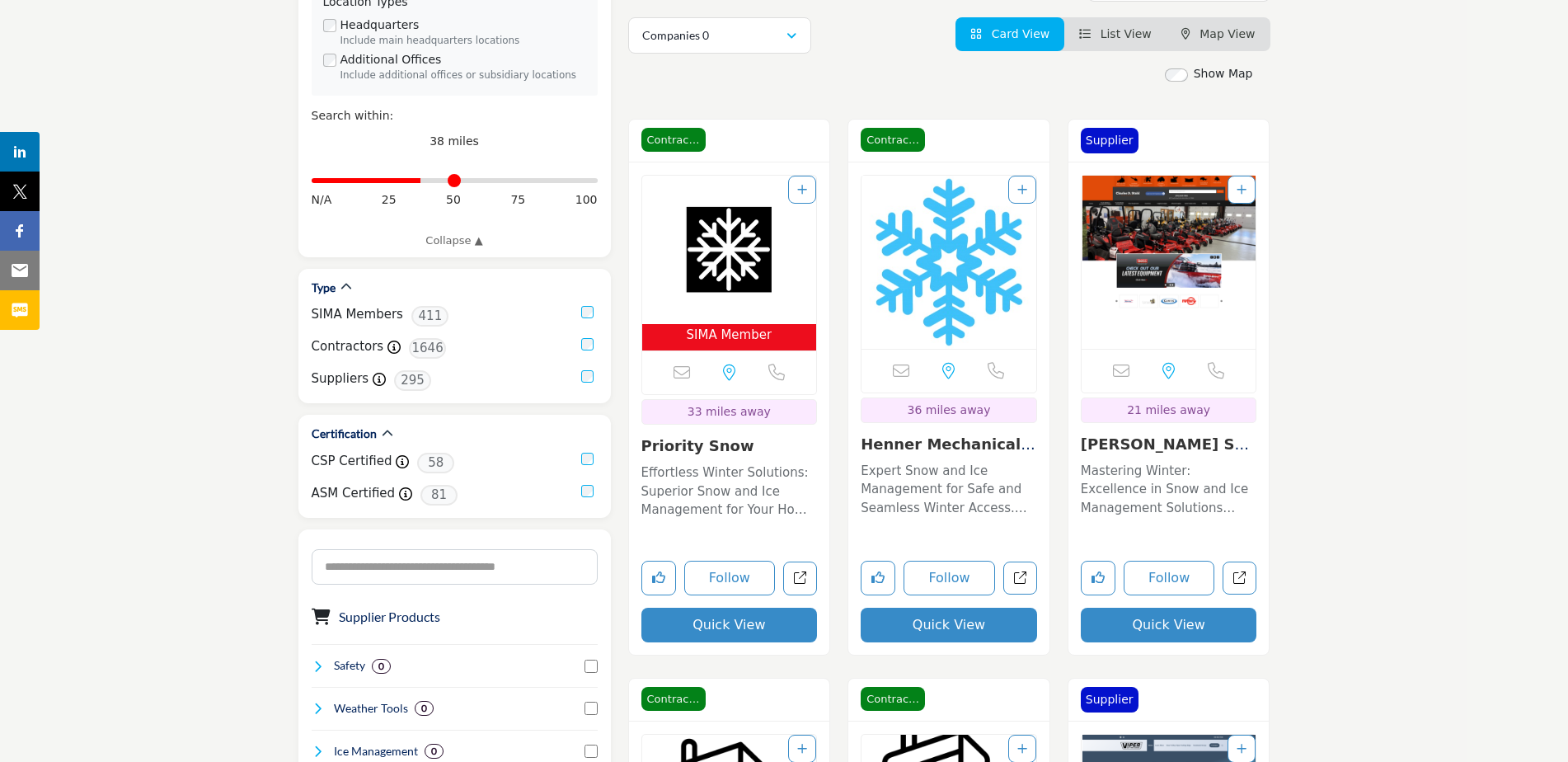
scroll to position [394, 0]
click at [709, 247] on img "Open Listing in new tab" at bounding box center [729, 249] width 175 height 148
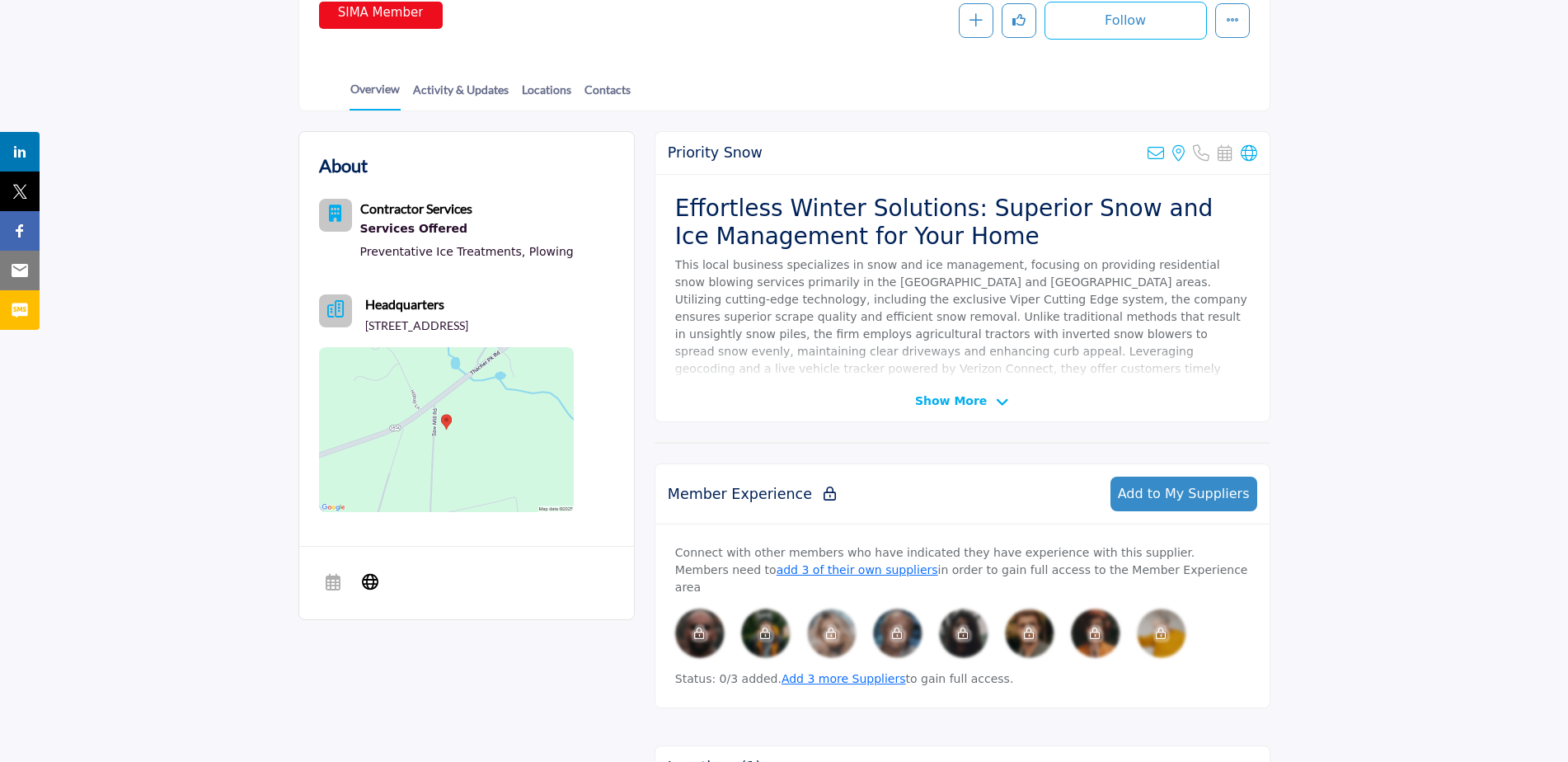
scroll to position [329, 0]
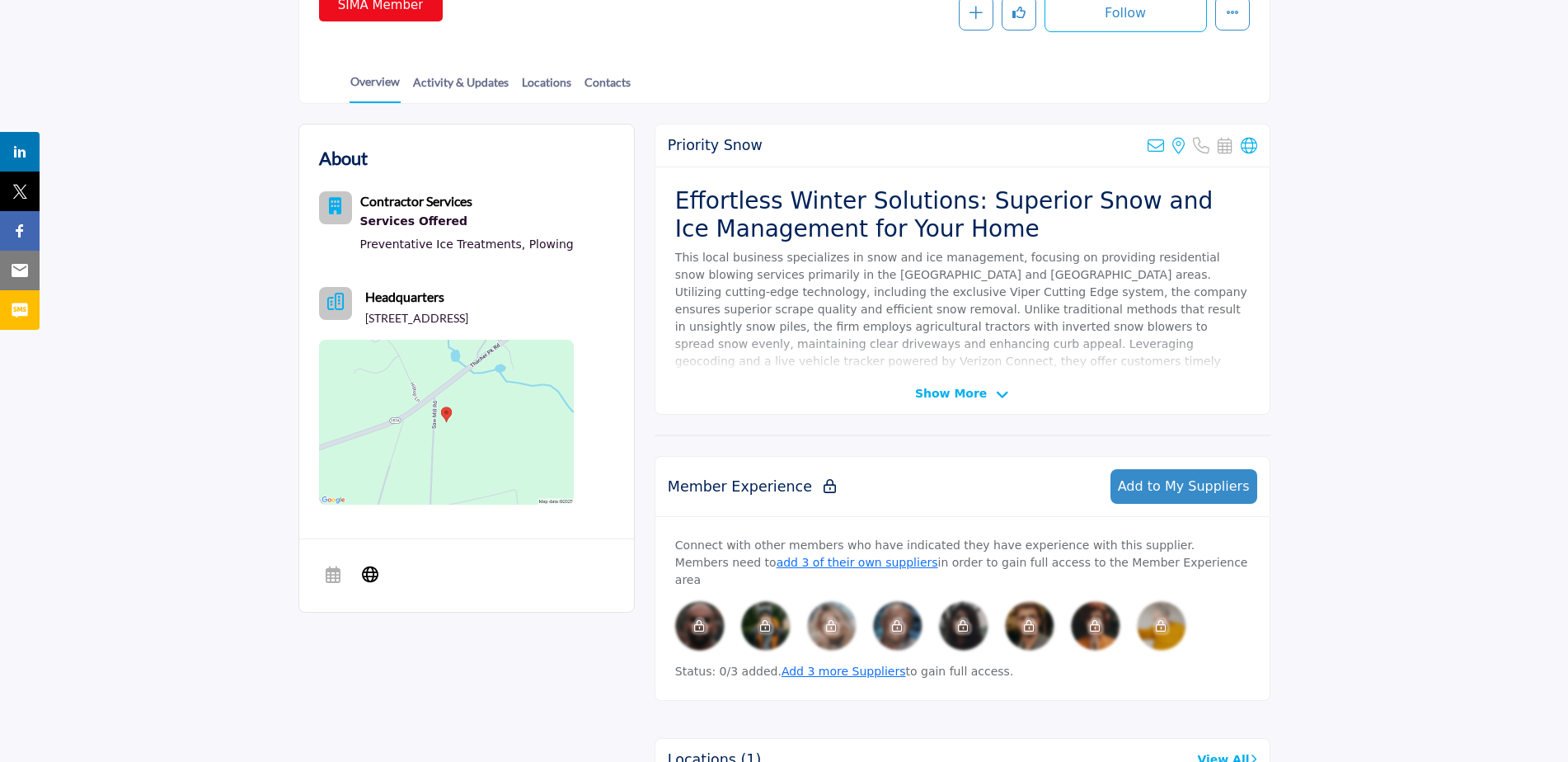
click at [518, 413] on img at bounding box center [446, 422] width 255 height 165
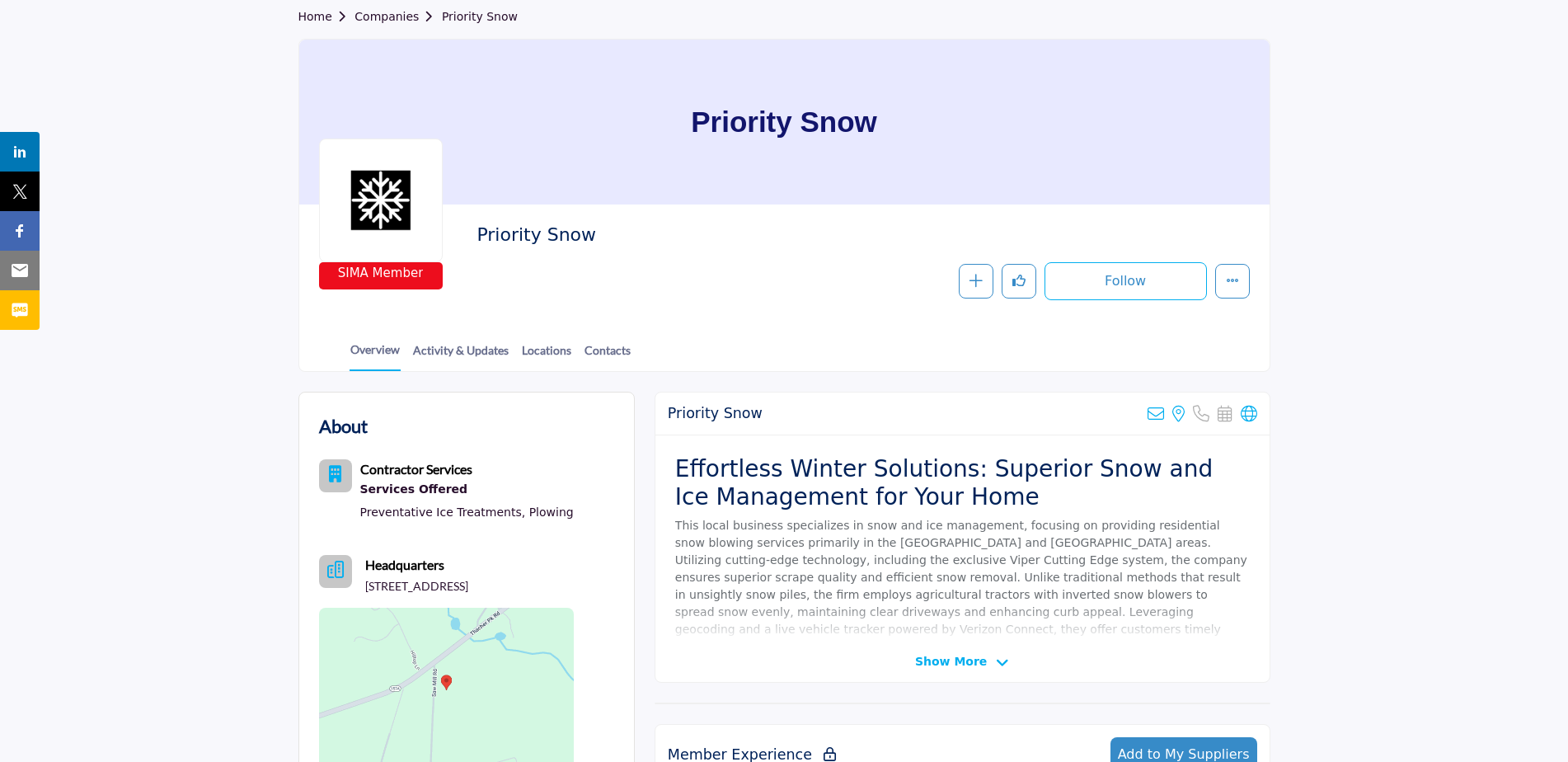
scroll to position [0, 0]
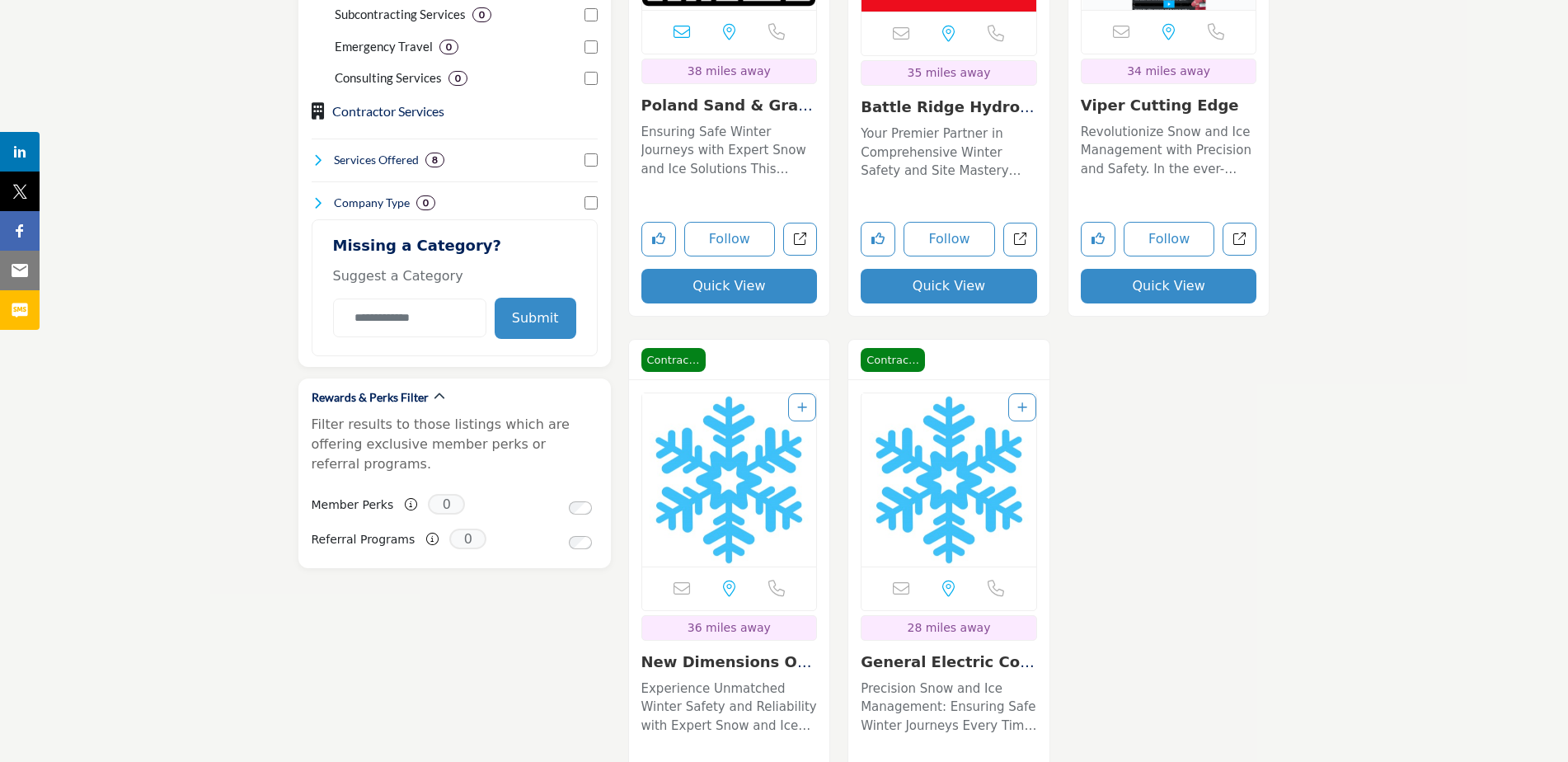
scroll to position [989, 0]
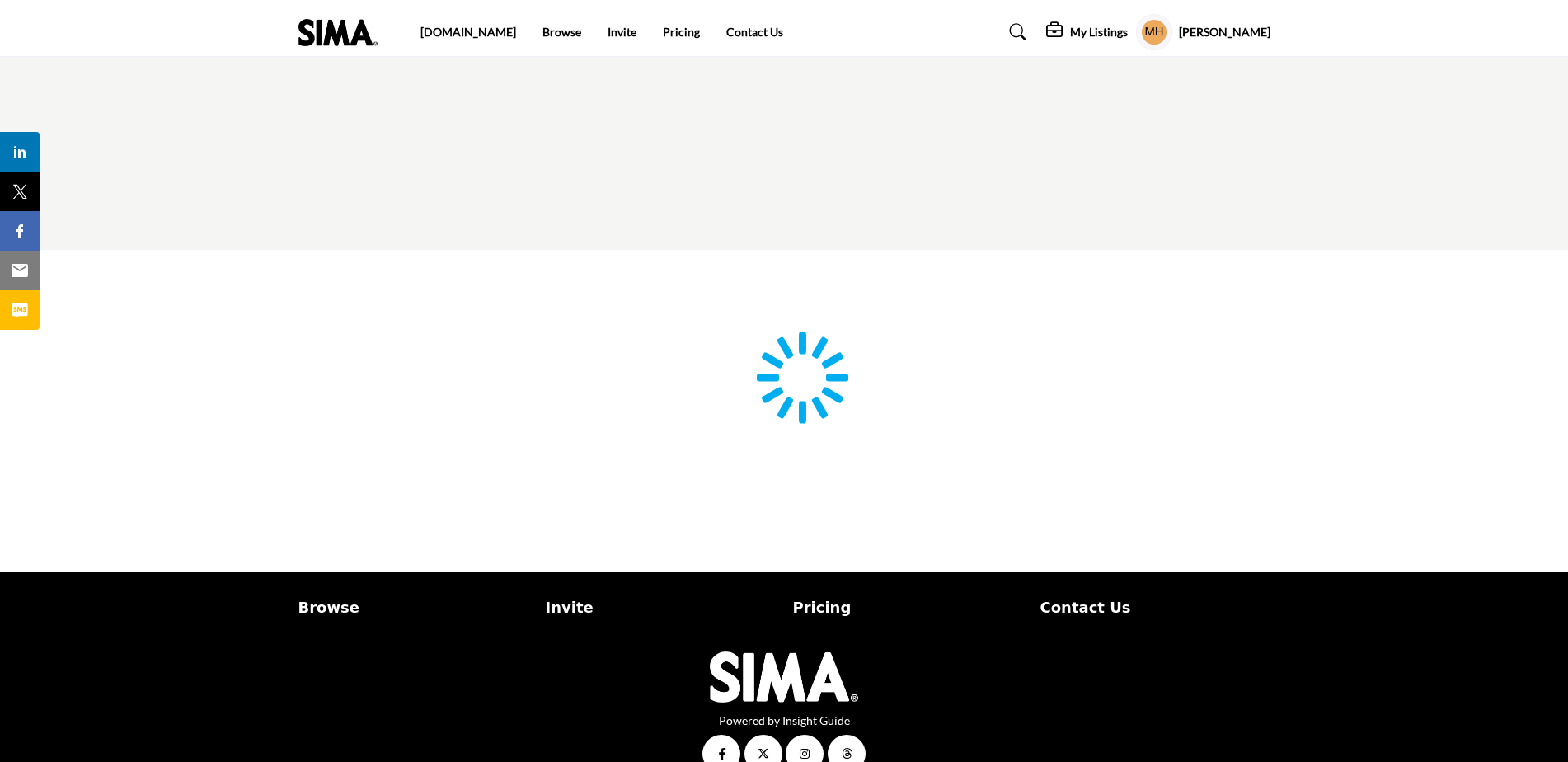
type input "**********"
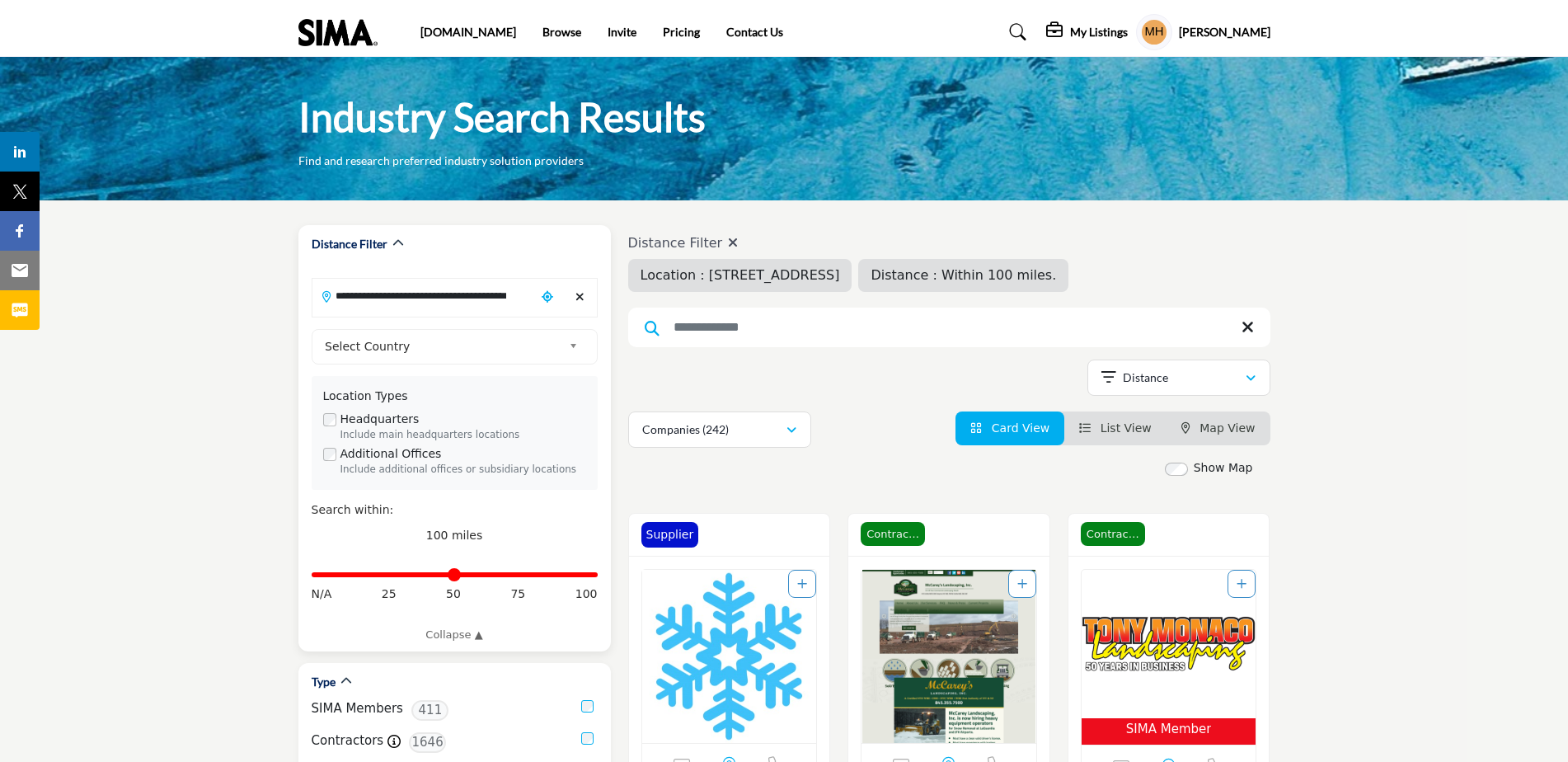
click at [424, 291] on input "**********" at bounding box center [423, 296] width 222 height 32
click at [580, 294] on icon "Clear search location" at bounding box center [579, 297] width 9 height 11
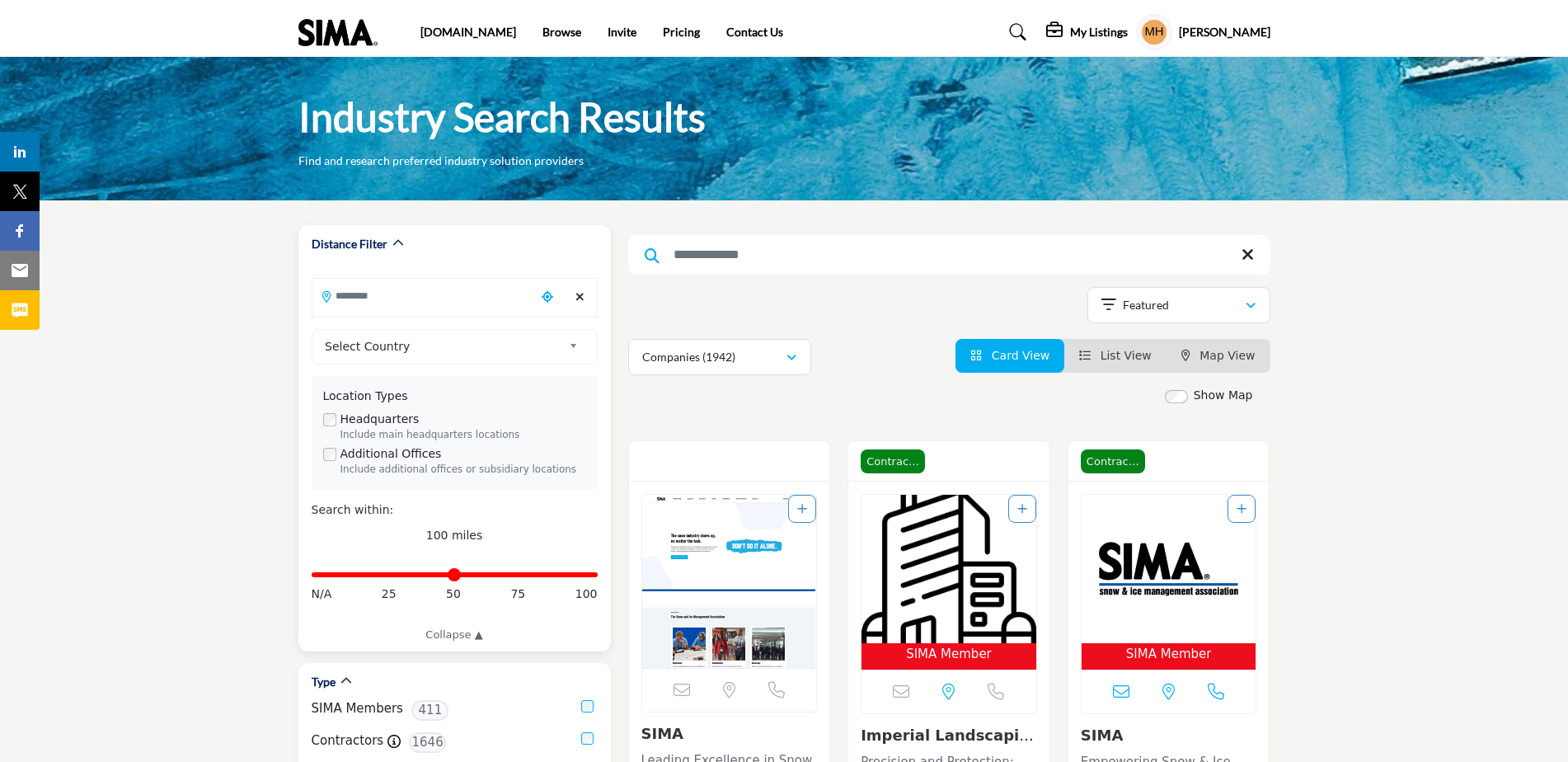
click at [449, 298] on input "Search Location" at bounding box center [423, 296] width 222 height 32
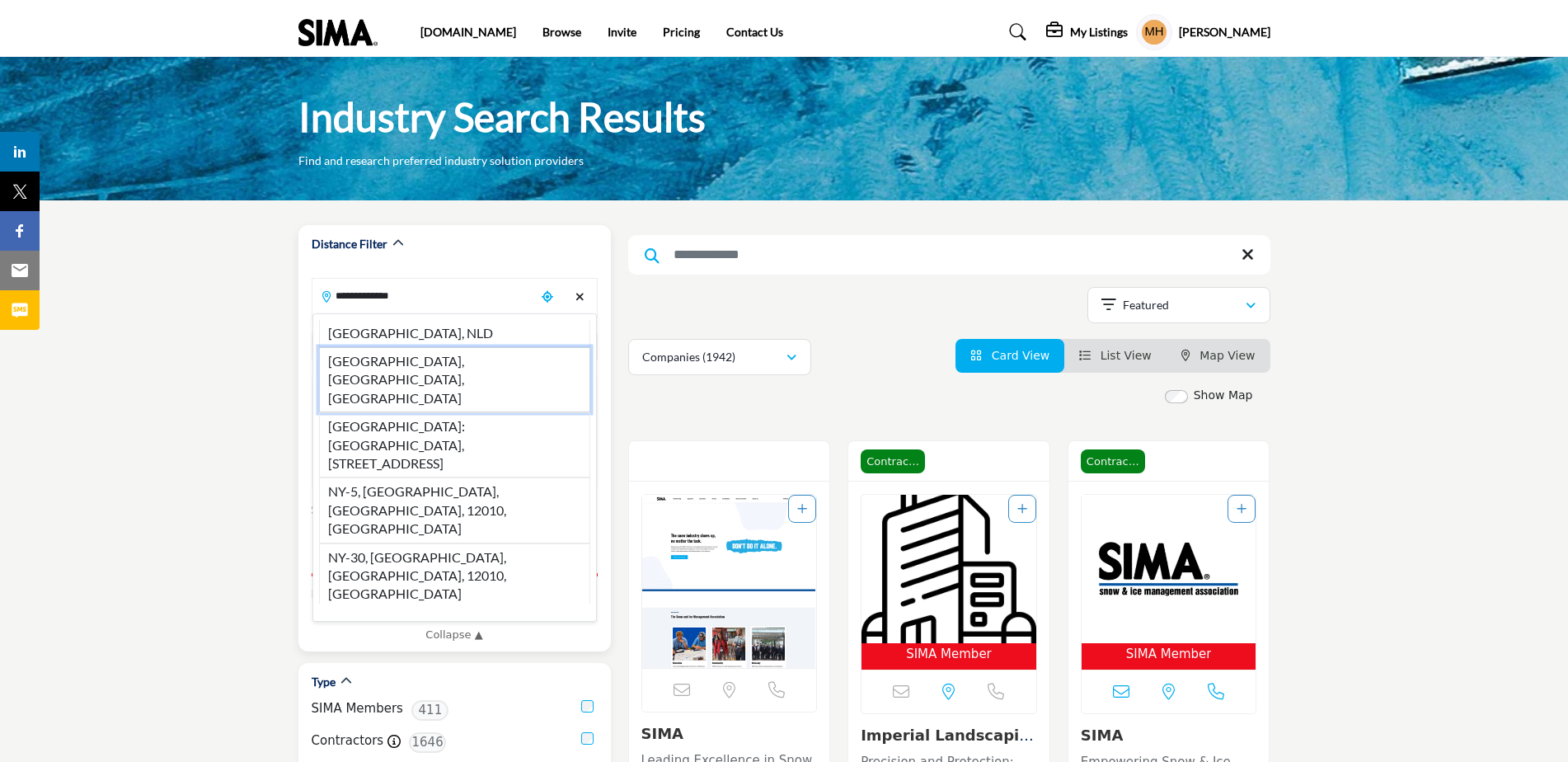
click at [385, 355] on li "Amsterdam, NY, USA" at bounding box center [455, 379] width 271 height 65
type input "**********"
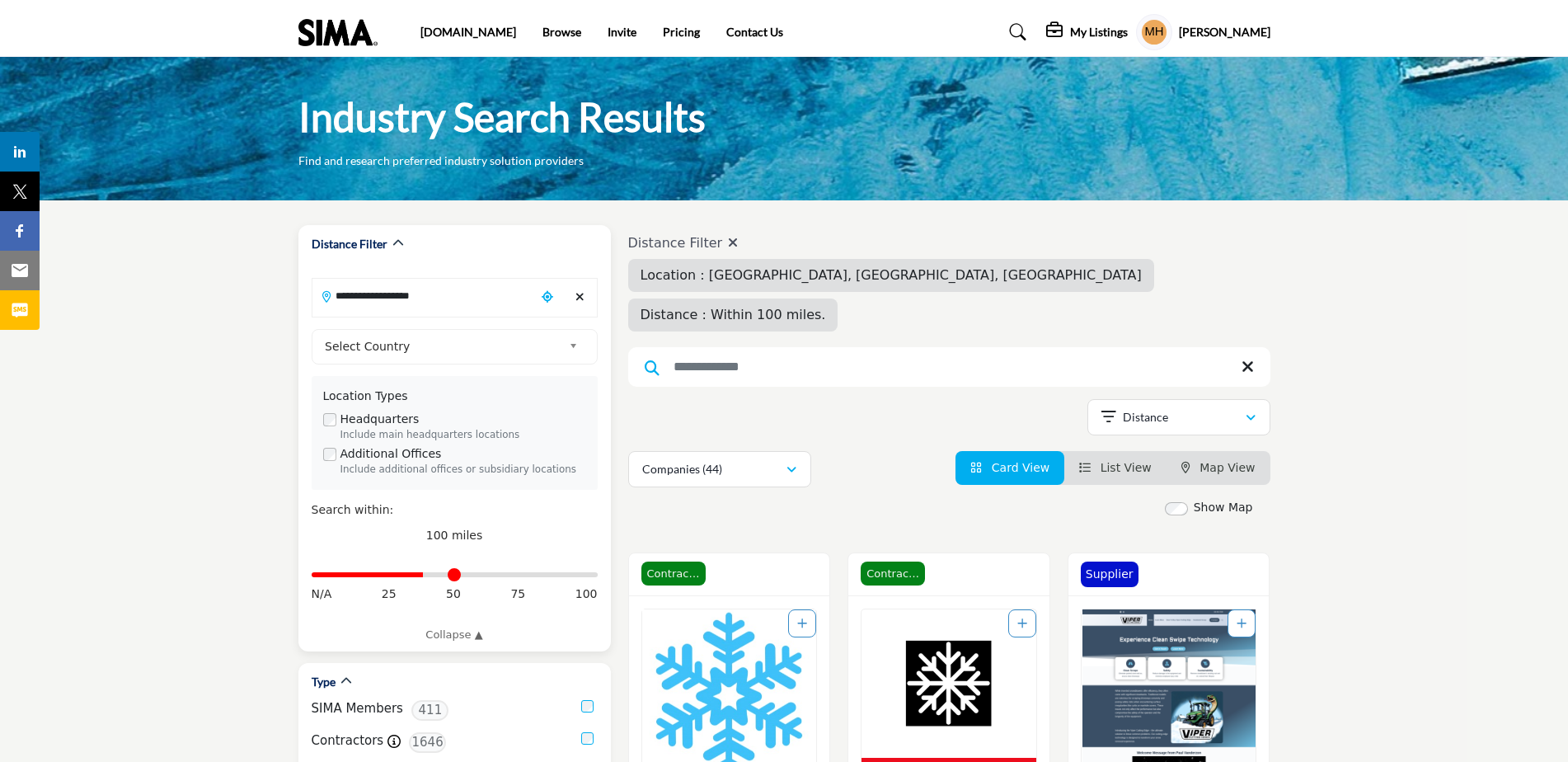
drag, startPoint x: 593, startPoint y: 580, endPoint x: 423, endPoint y: 580, distance: 170.0
click at [423, 576] on input "Distance in miles" at bounding box center [455, 574] width 286 height 3
drag, startPoint x: 425, startPoint y: 576, endPoint x: 456, endPoint y: 576, distance: 31.0
type input "**"
click at [456, 576] on input "Distance in miles" at bounding box center [455, 574] width 286 height 3
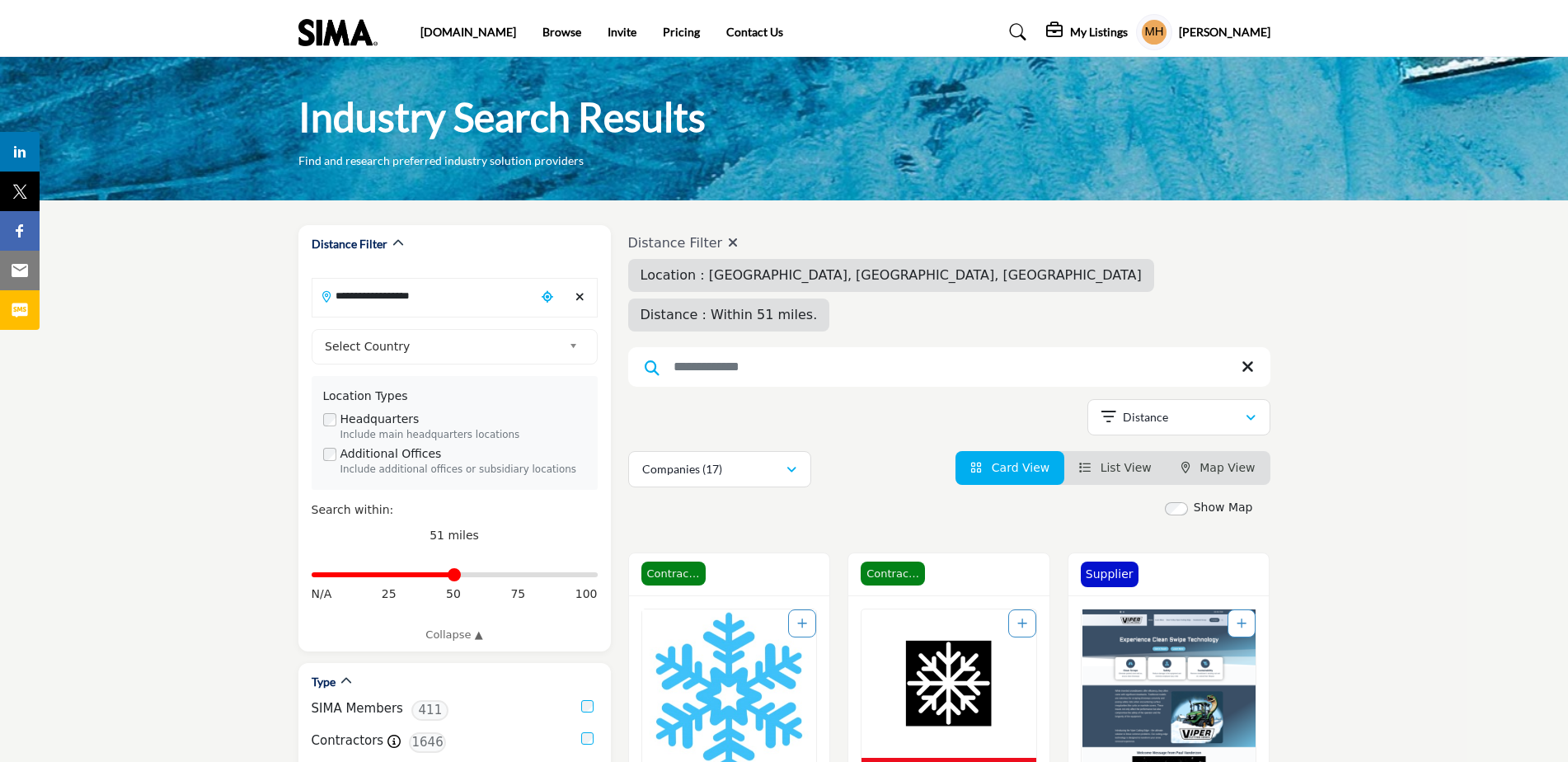
click at [793, 347] on input "Search Keyword" at bounding box center [949, 366] width 642 height 39
type input "**********"
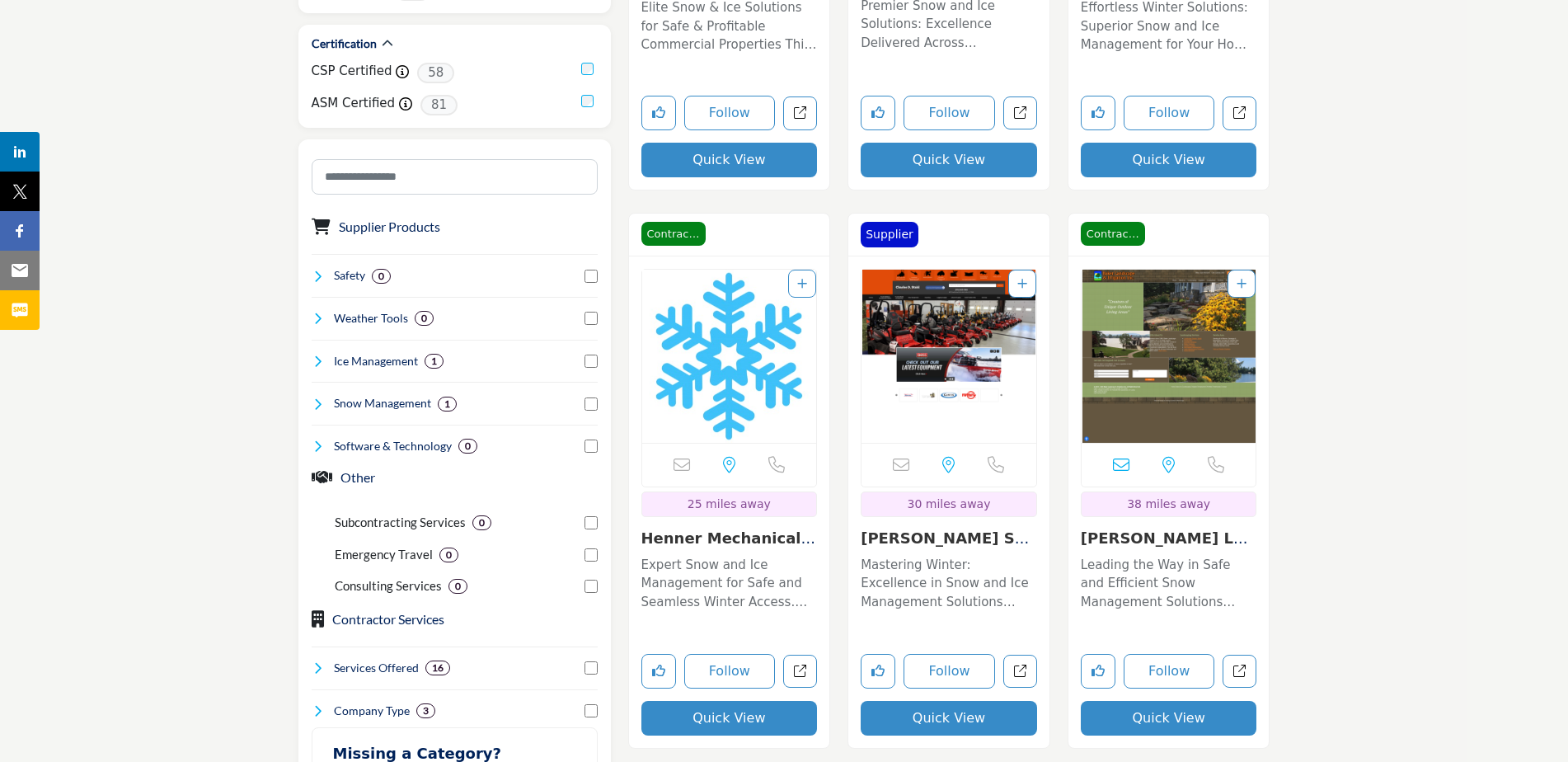
scroll to position [824, 0]
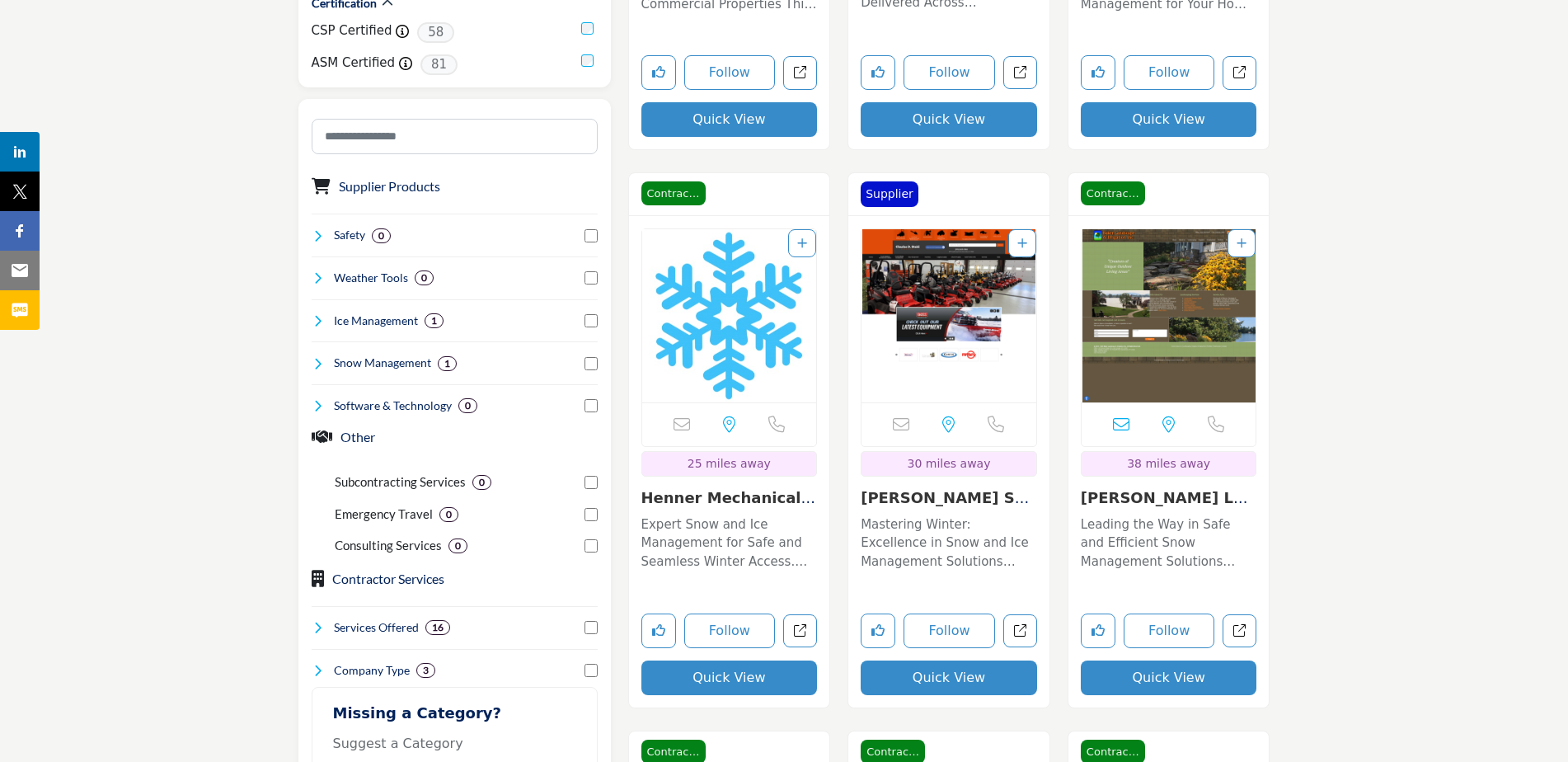
click at [1180, 377] on img "Open Listing in new tab" at bounding box center [1168, 315] width 175 height 173
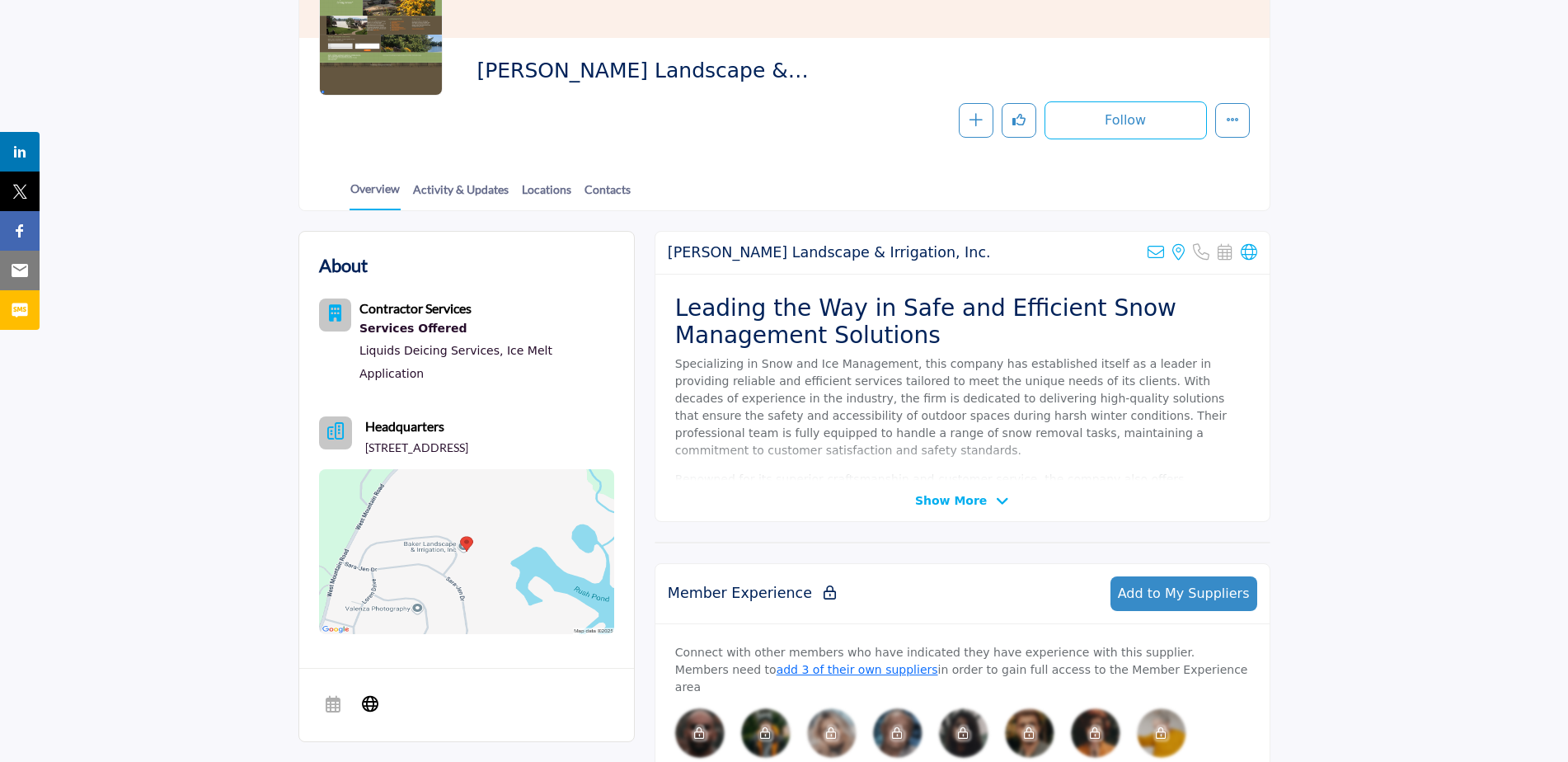
scroll to position [247, 0]
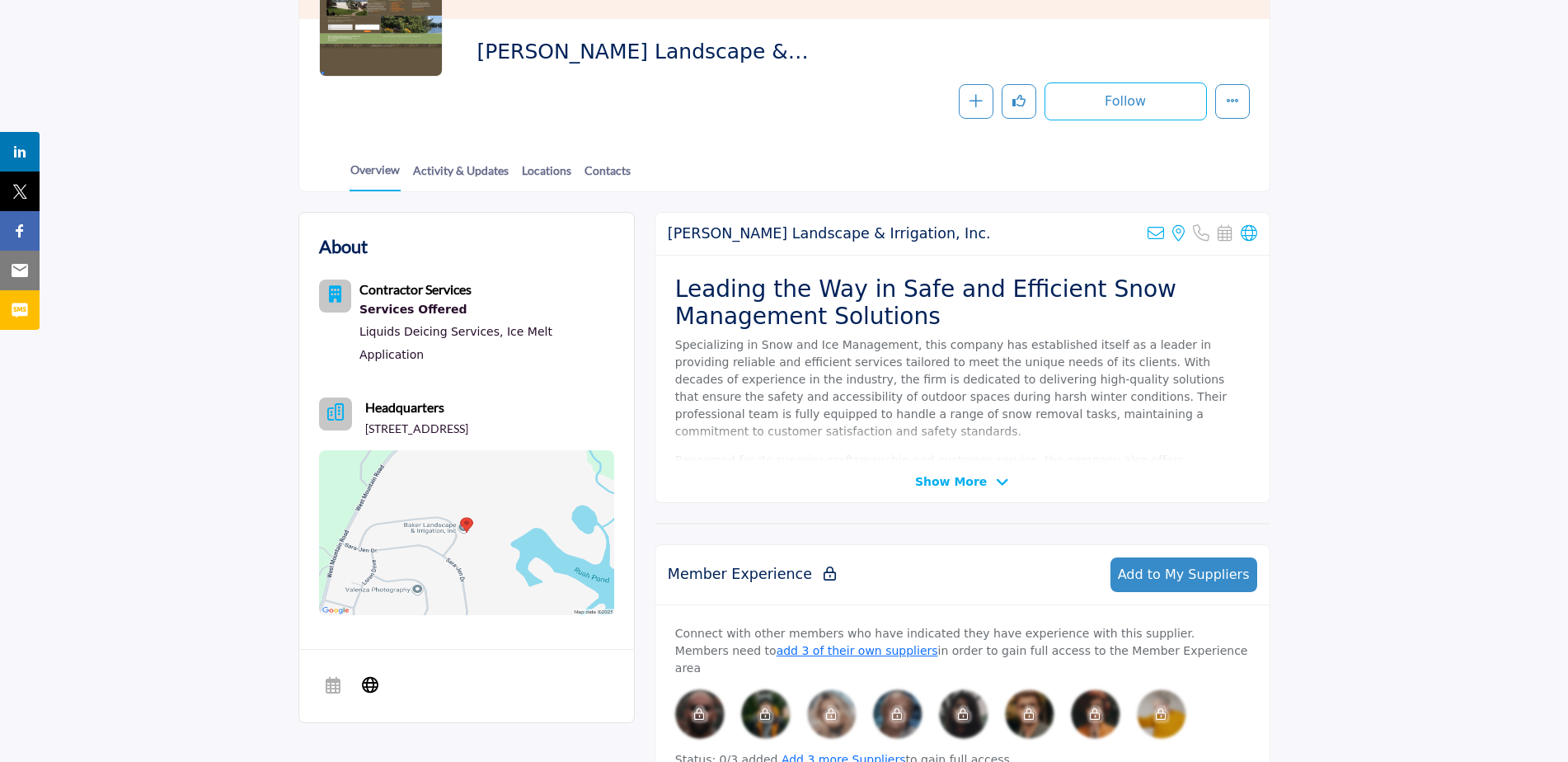
click at [457, 500] on img at bounding box center [466, 532] width 295 height 165
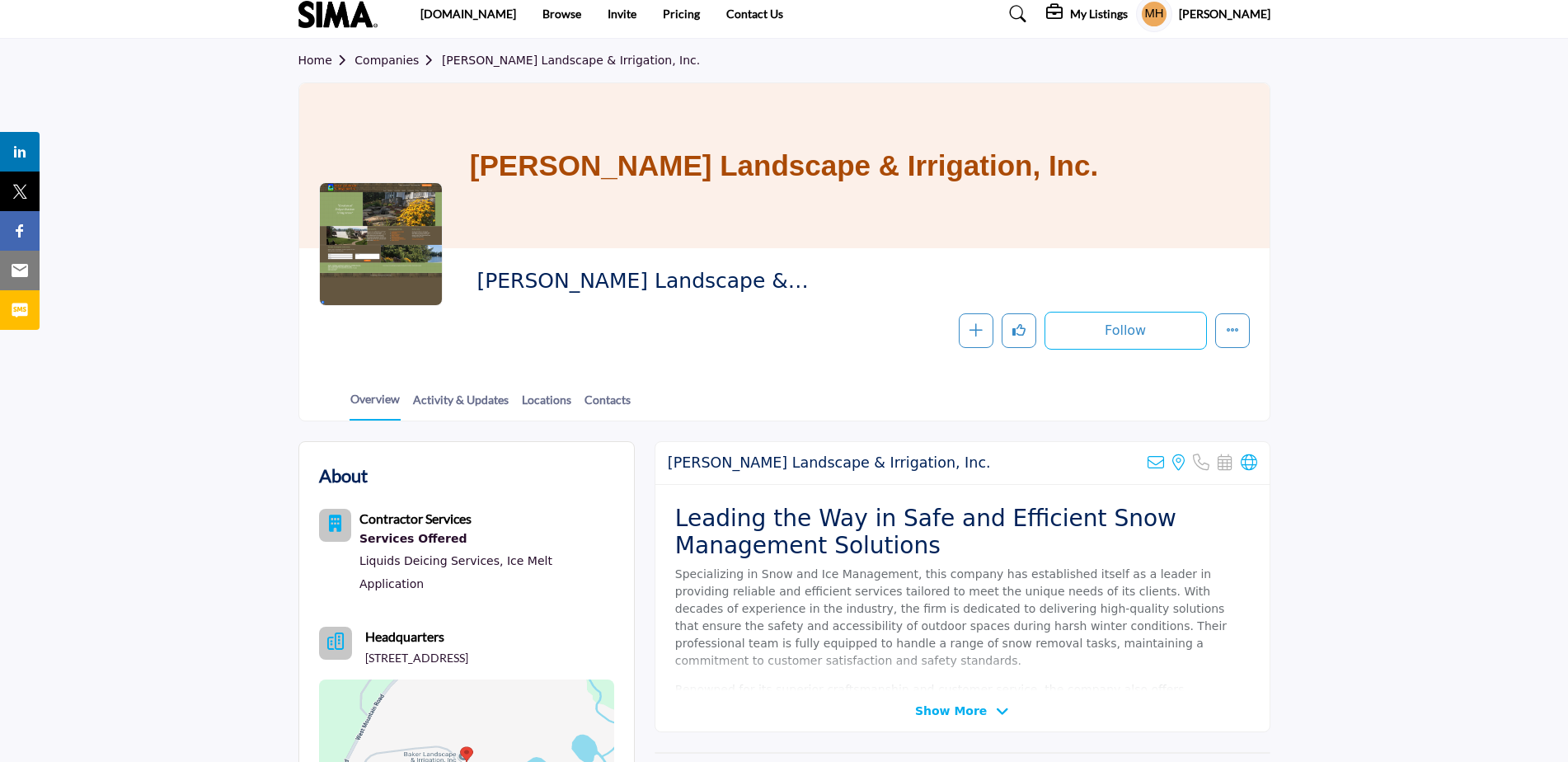
scroll to position [0, 0]
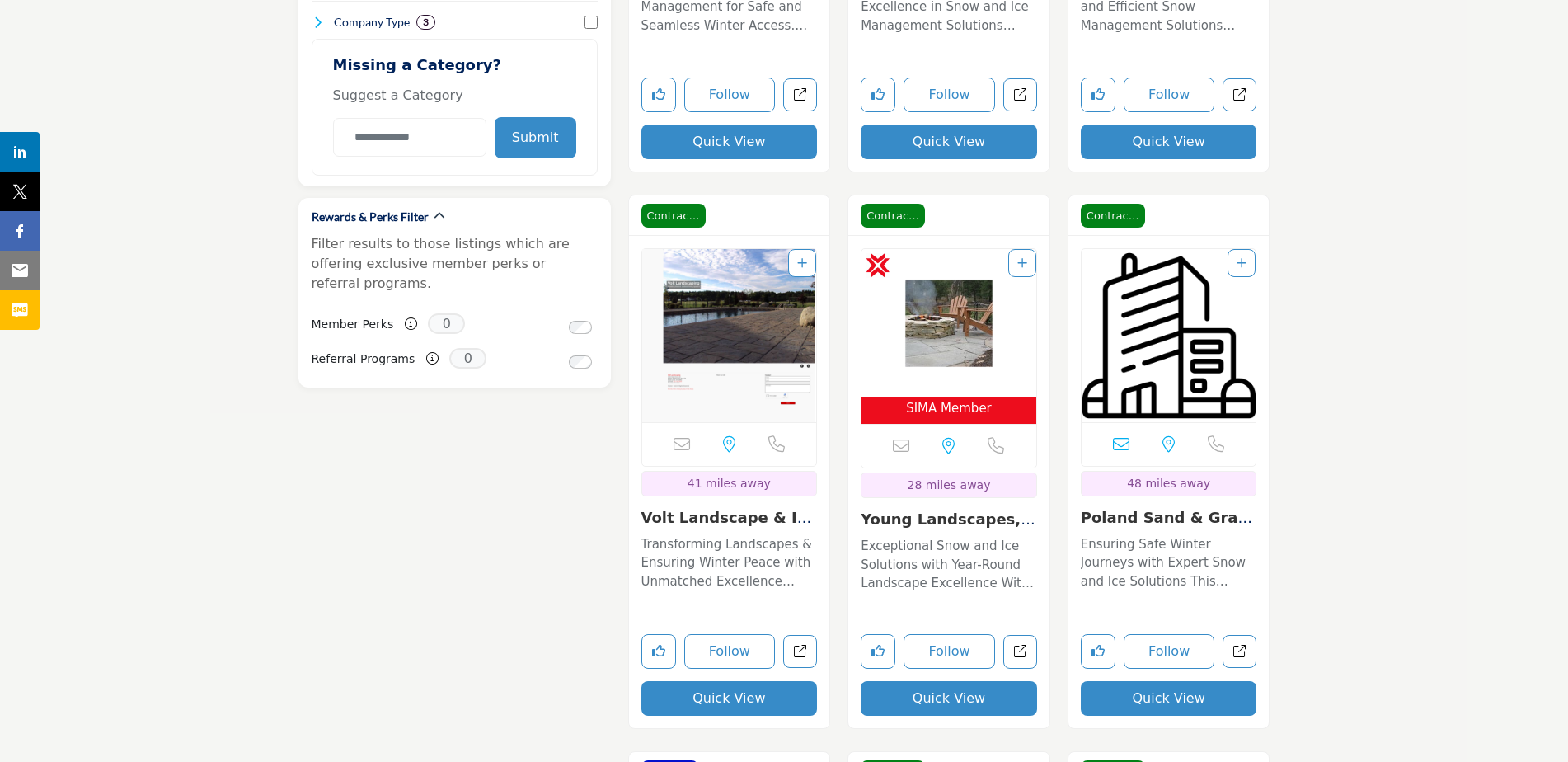
scroll to position [1483, 0]
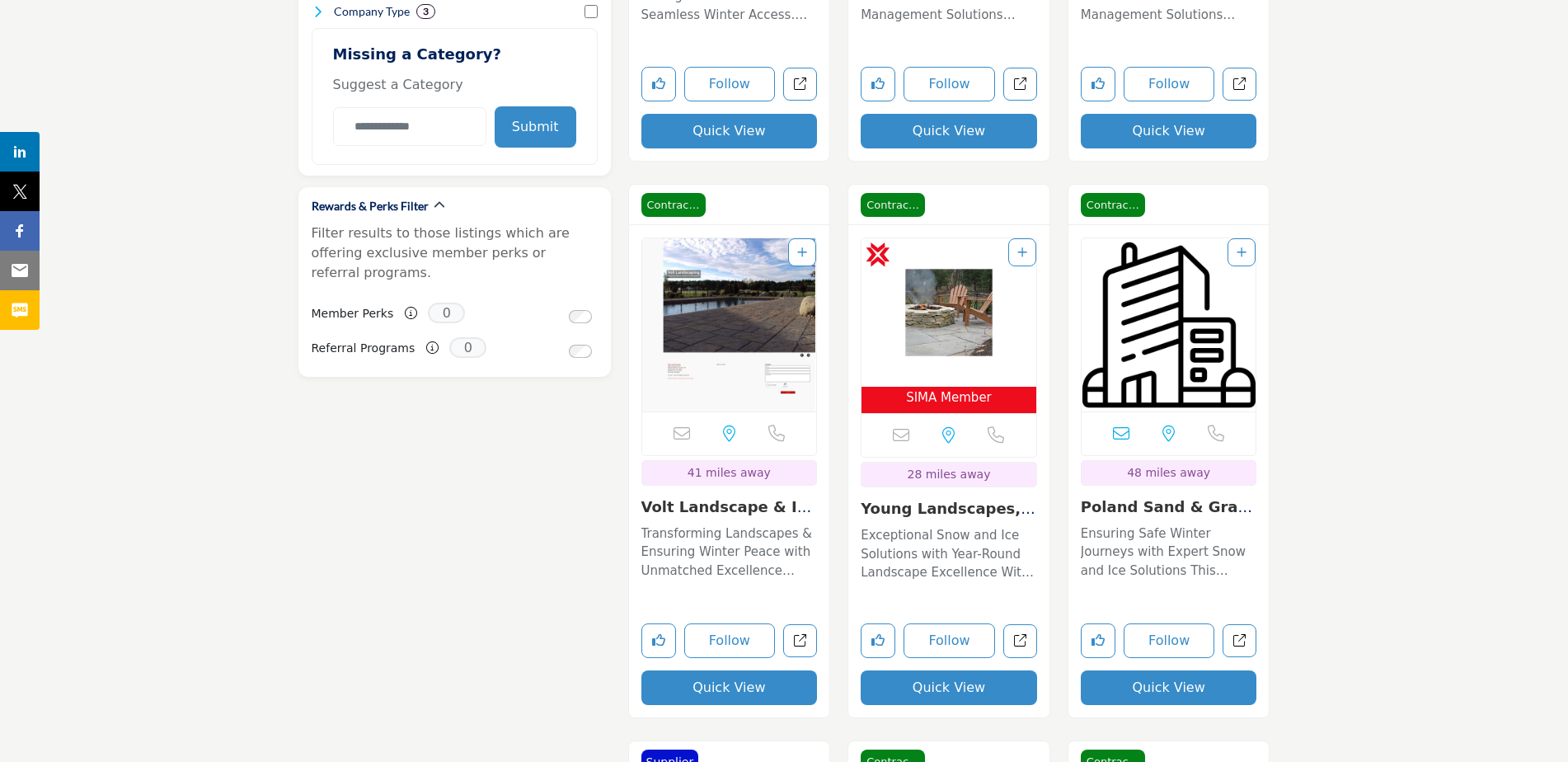
click at [949, 286] on img "Open Listing in new tab" at bounding box center [948, 311] width 175 height 148
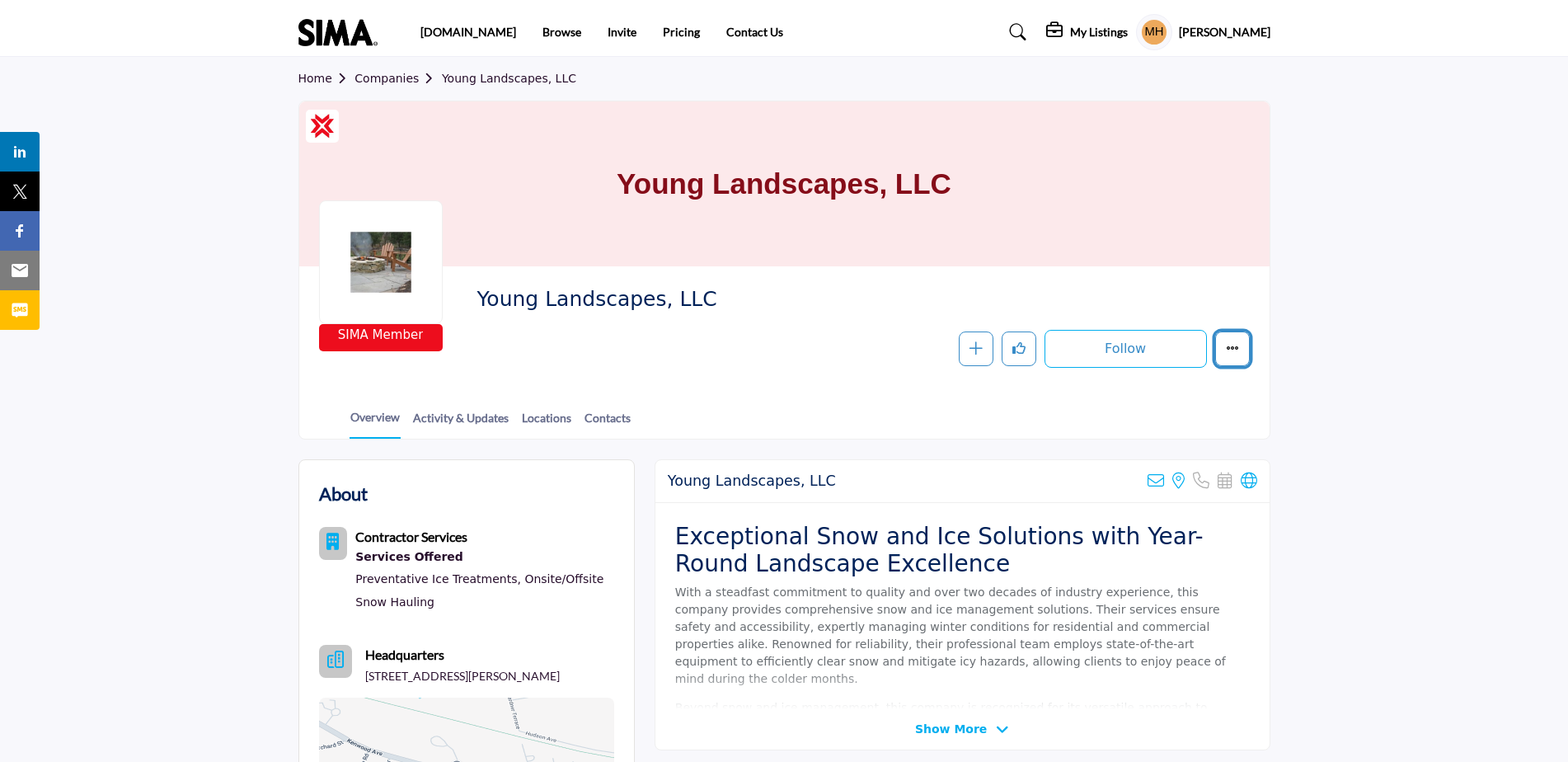
click at [1231, 342] on icon "More details" at bounding box center [1233, 348] width 13 height 13
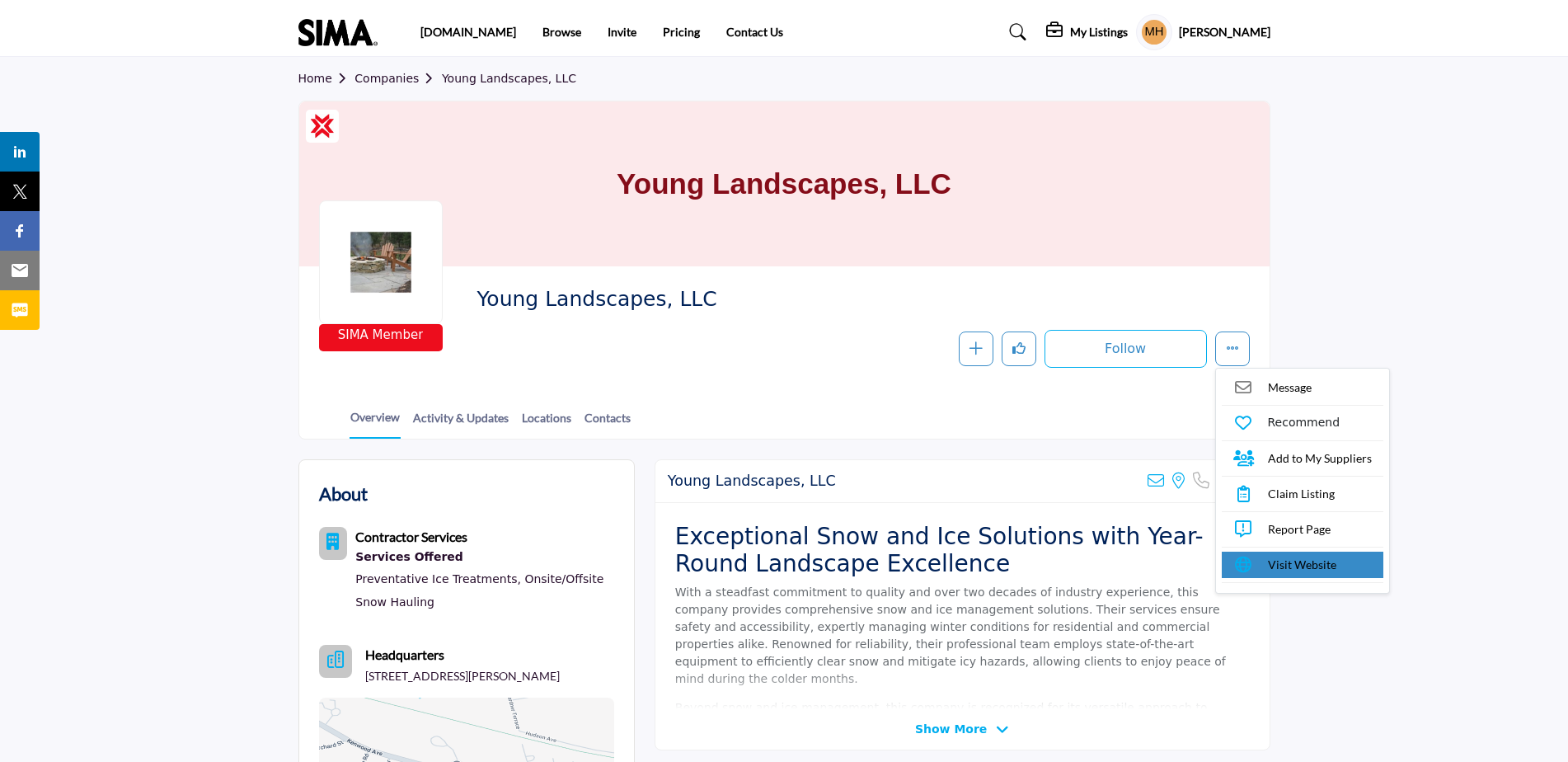
click at [1277, 561] on span "Visit Website" at bounding box center [1303, 564] width 69 height 17
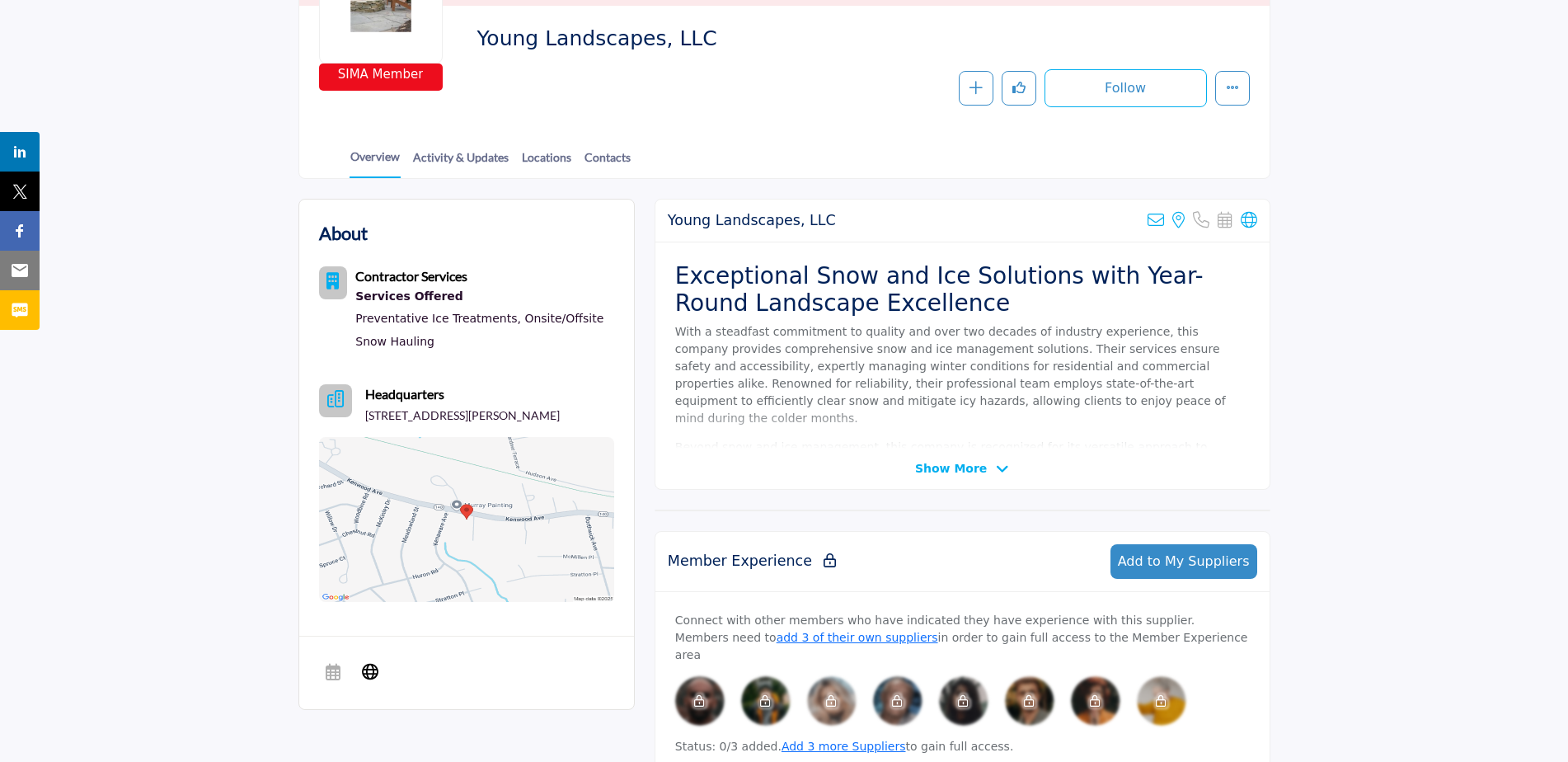
scroll to position [329, 0]
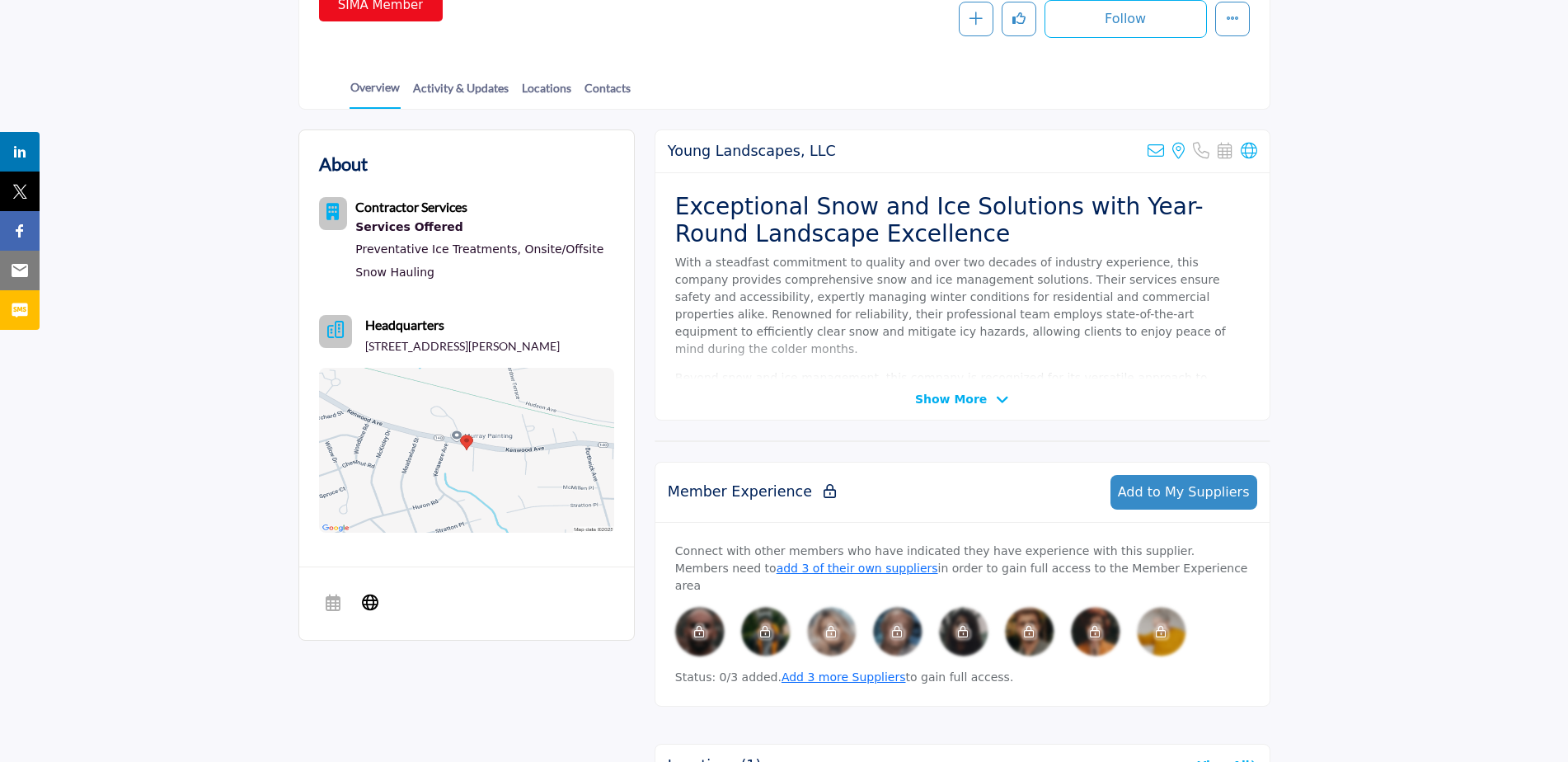
click at [480, 420] on img at bounding box center [466, 450] width 295 height 165
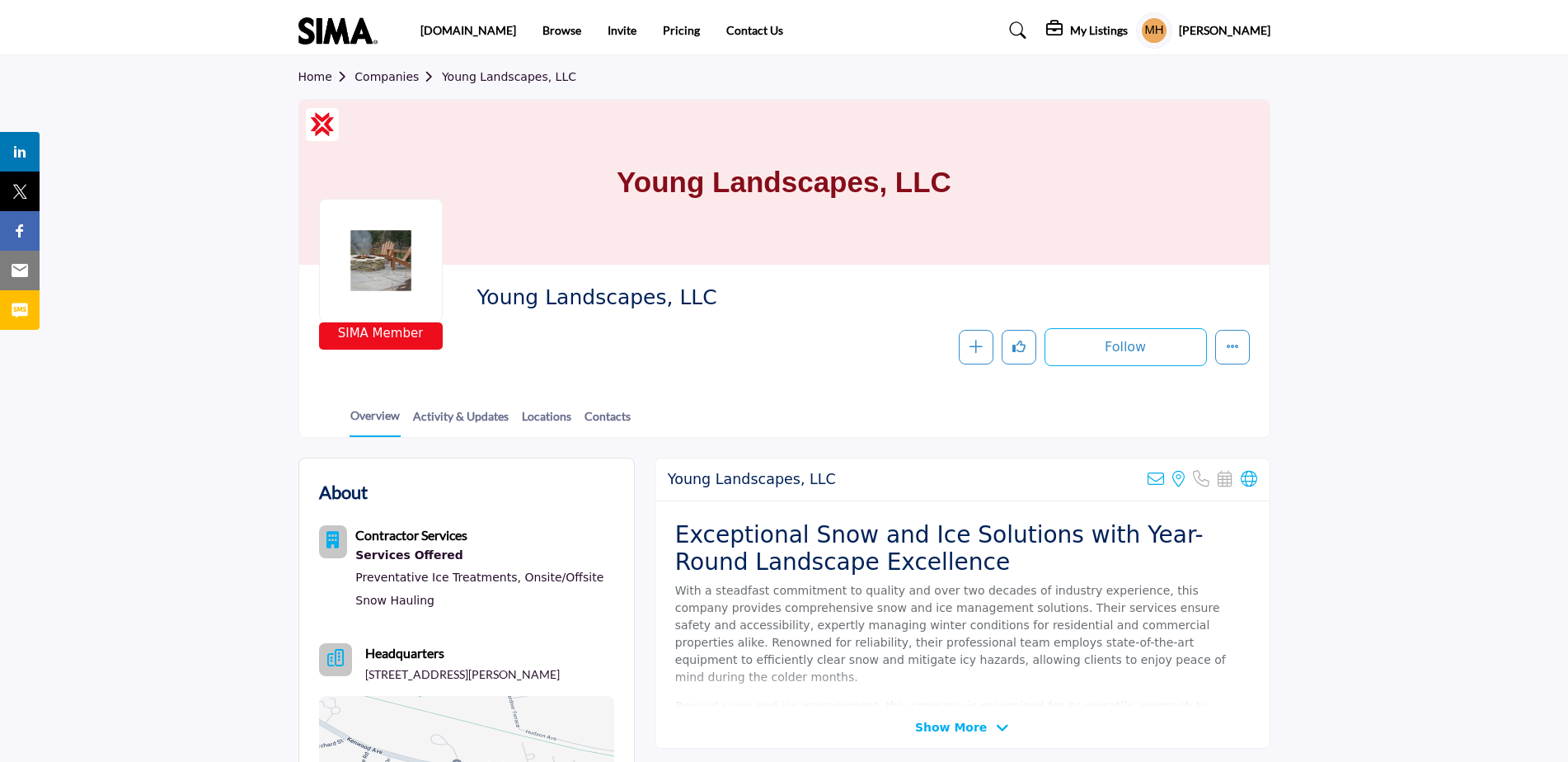
scroll to position [0, 0]
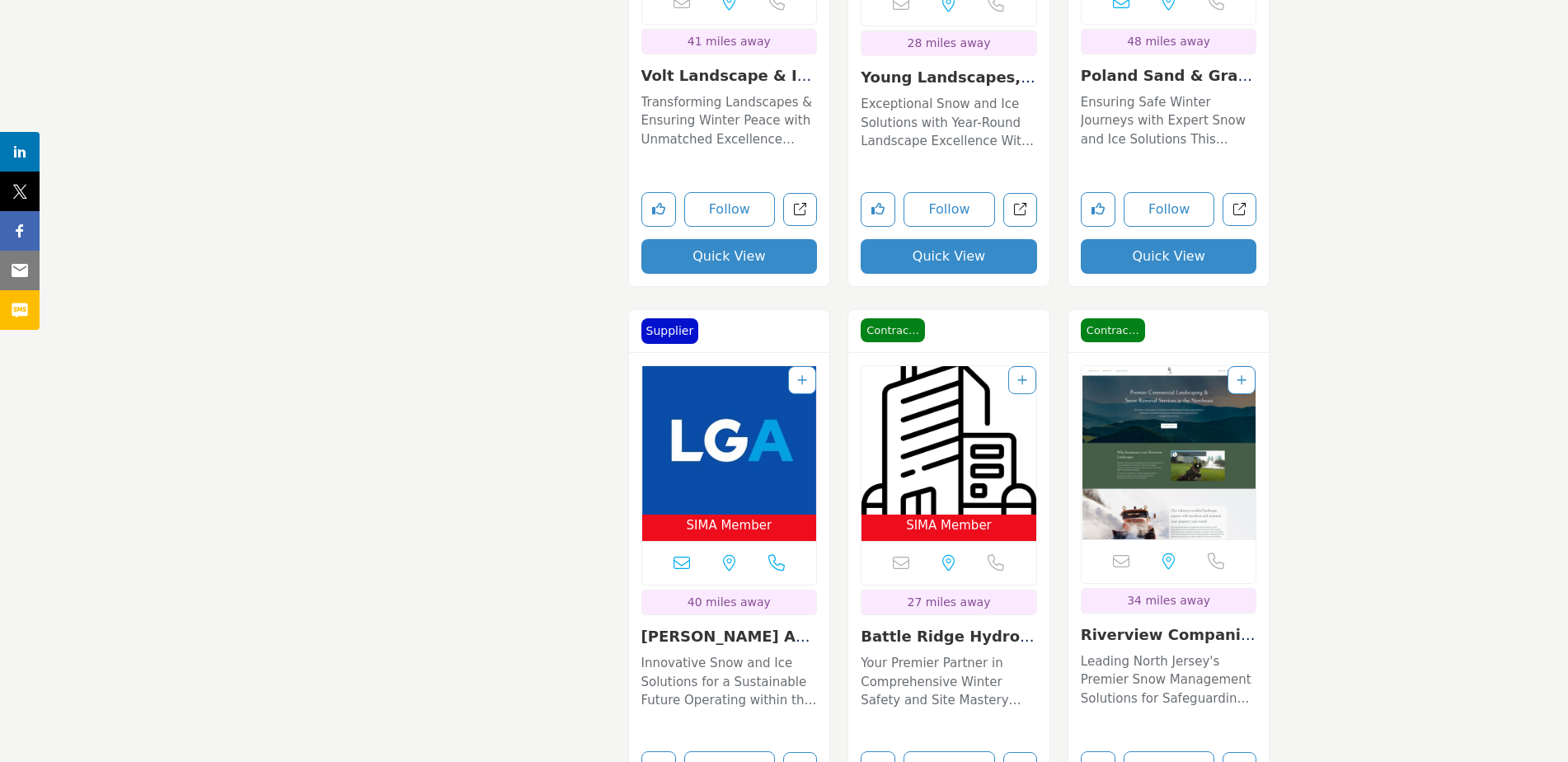
scroll to position [1978, 0]
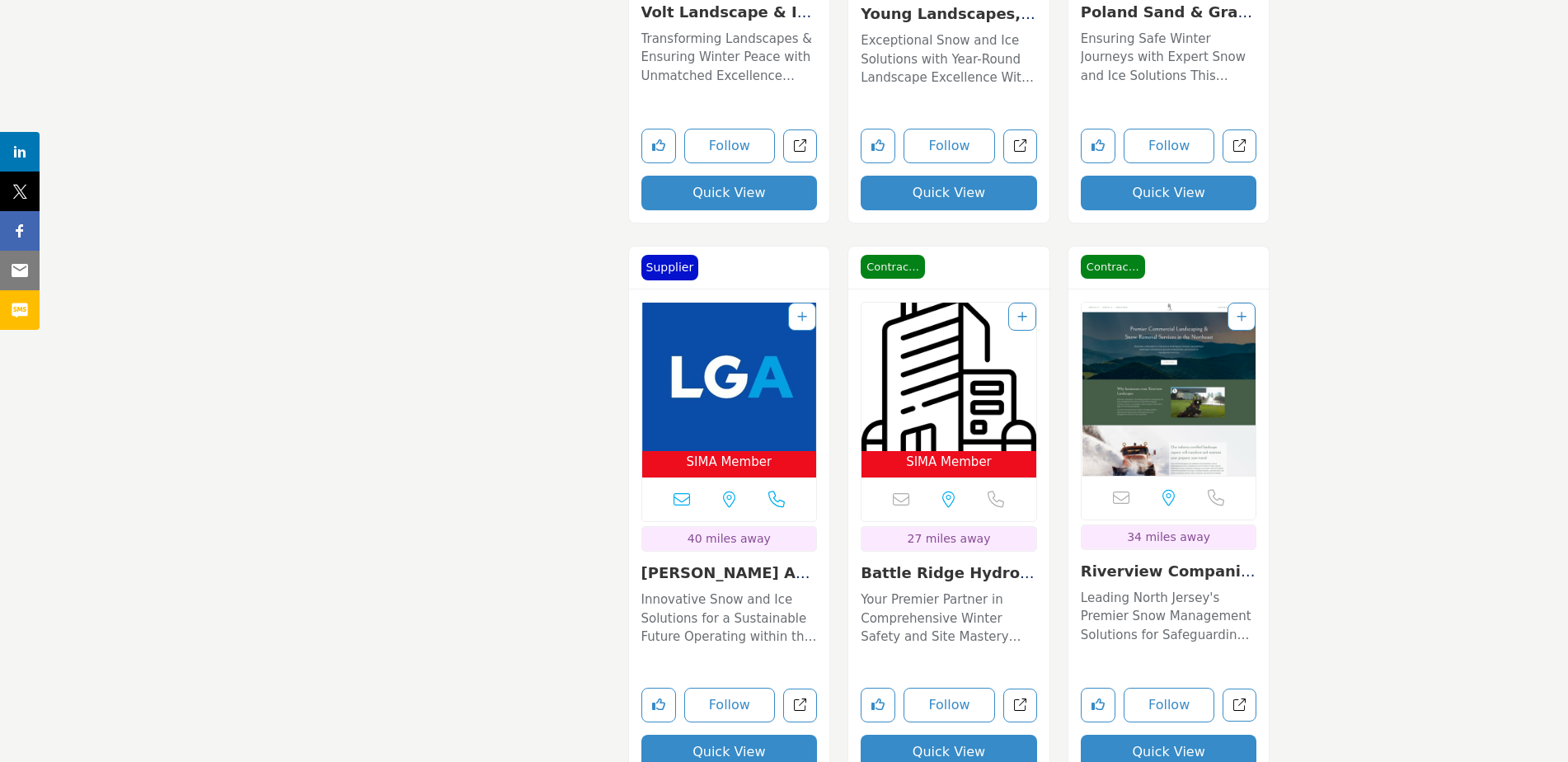
click at [1159, 381] on img "Open Listing in new tab" at bounding box center [1168, 389] width 175 height 173
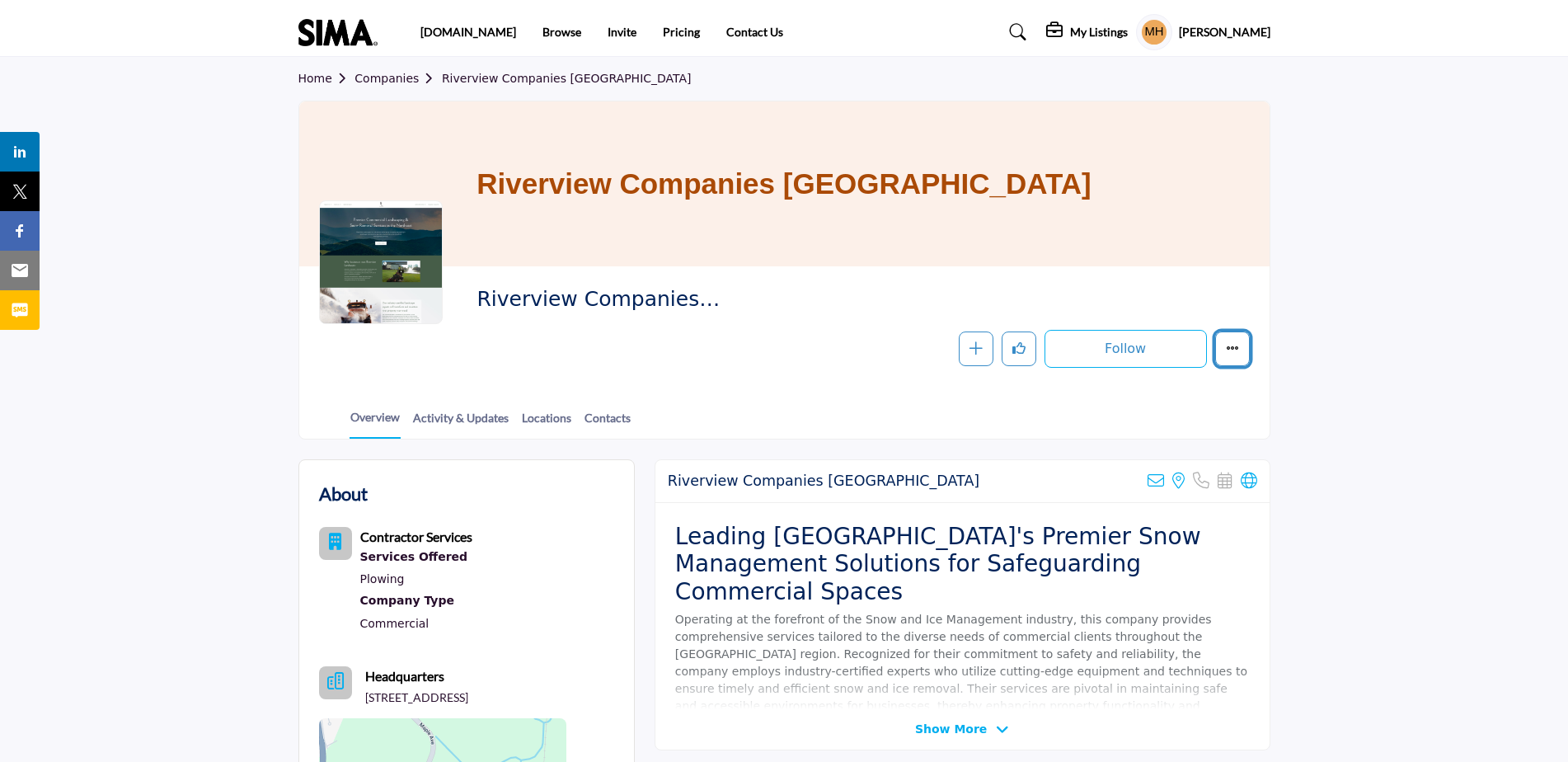
click at [1232, 347] on icon "More details" at bounding box center [1233, 348] width 13 height 13
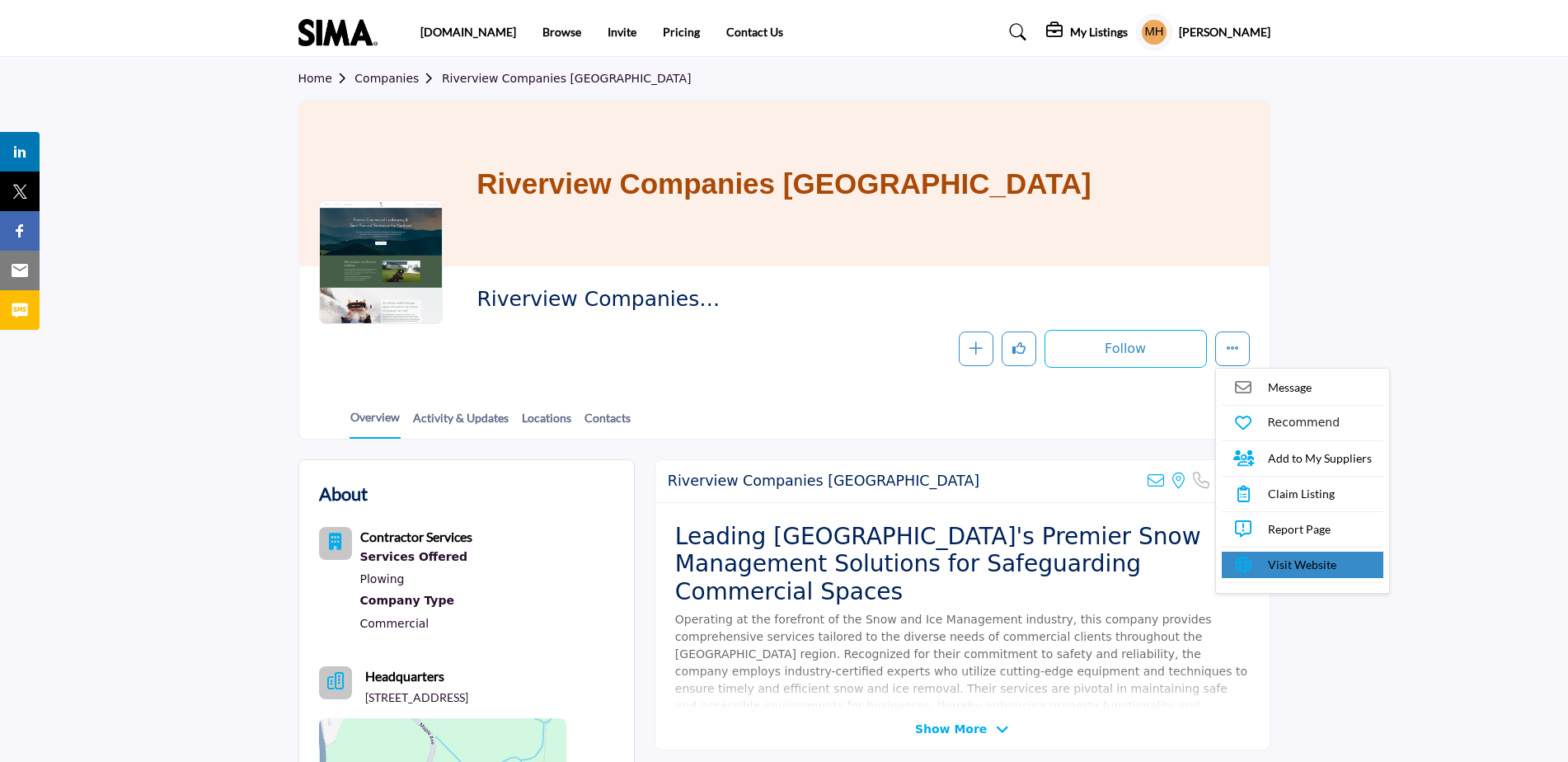
click at [1280, 560] on span "Visit Website" at bounding box center [1303, 564] width 69 height 17
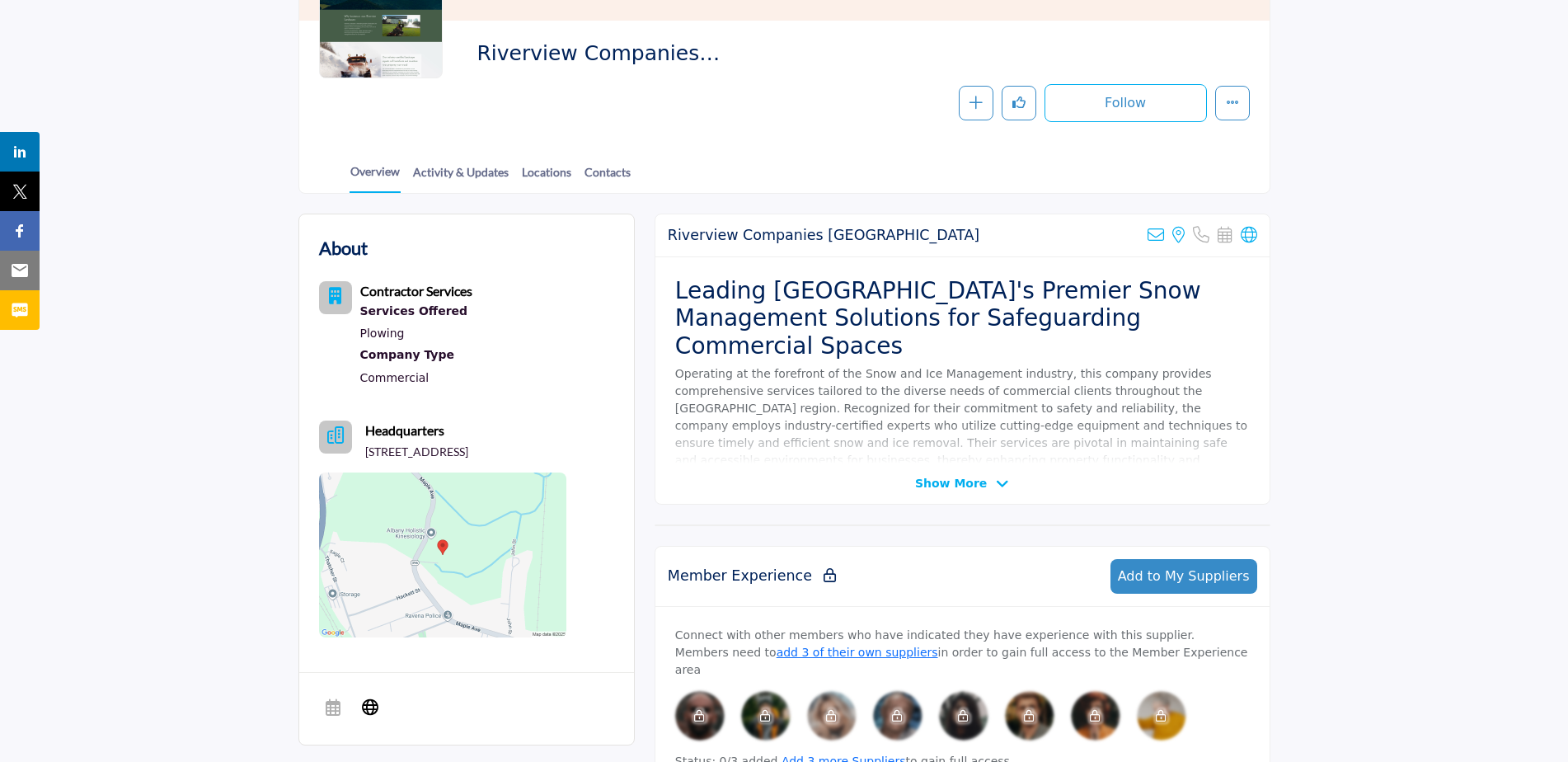
scroll to position [329, 0]
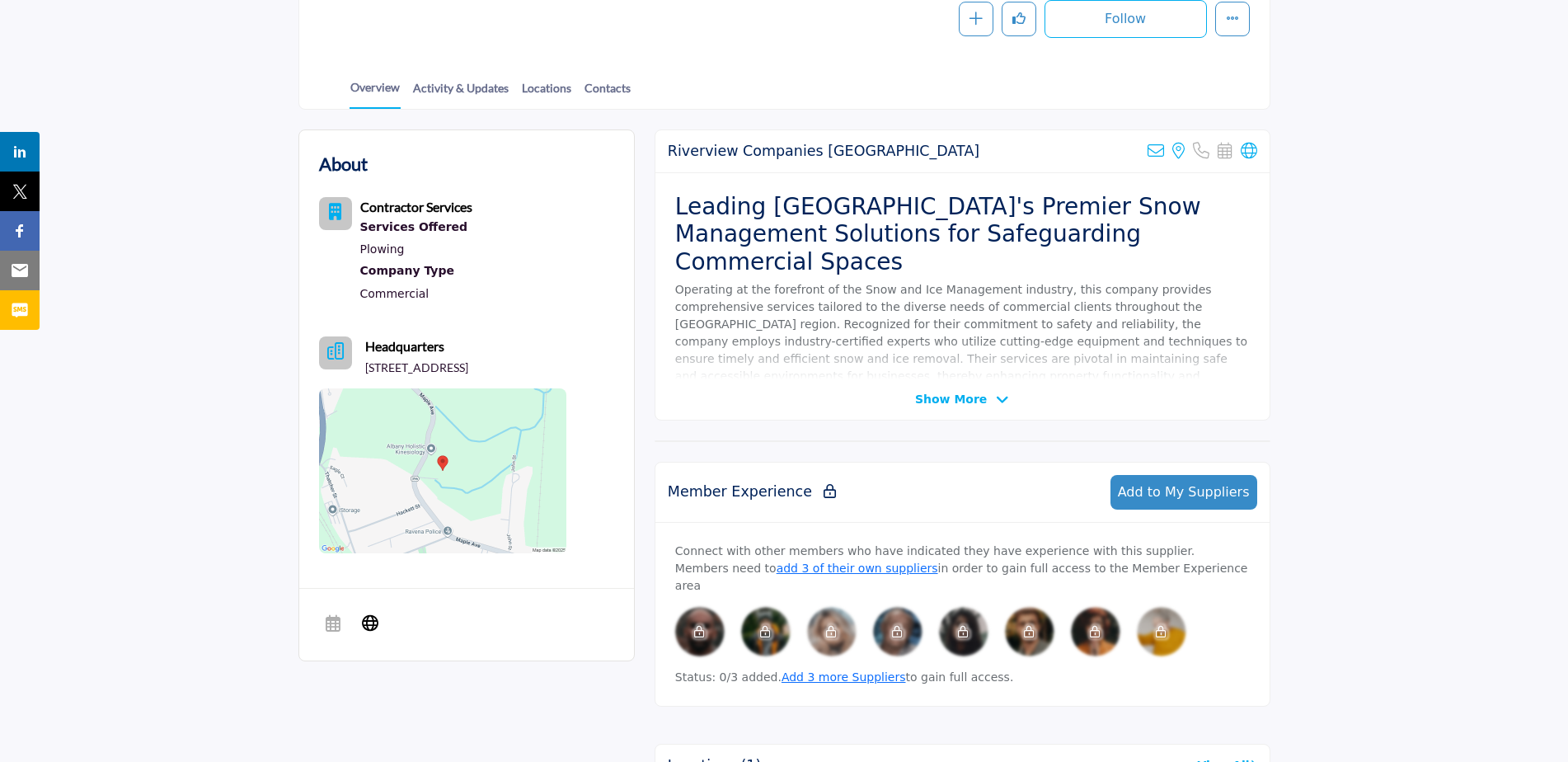
click at [462, 455] on img at bounding box center [442, 471] width 247 height 165
click at [996, 396] on icon at bounding box center [1003, 400] width 13 height 15
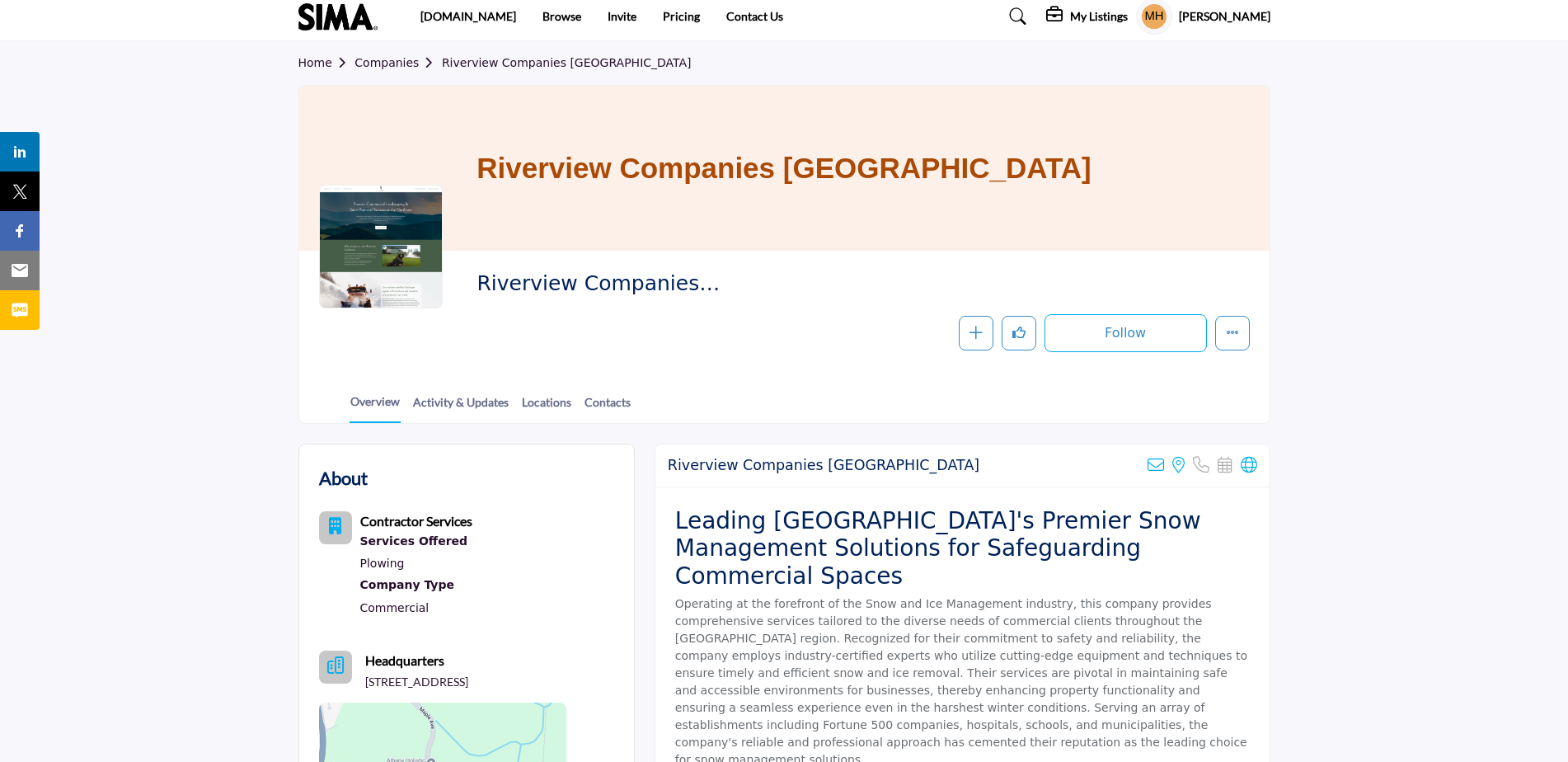
scroll to position [0, 0]
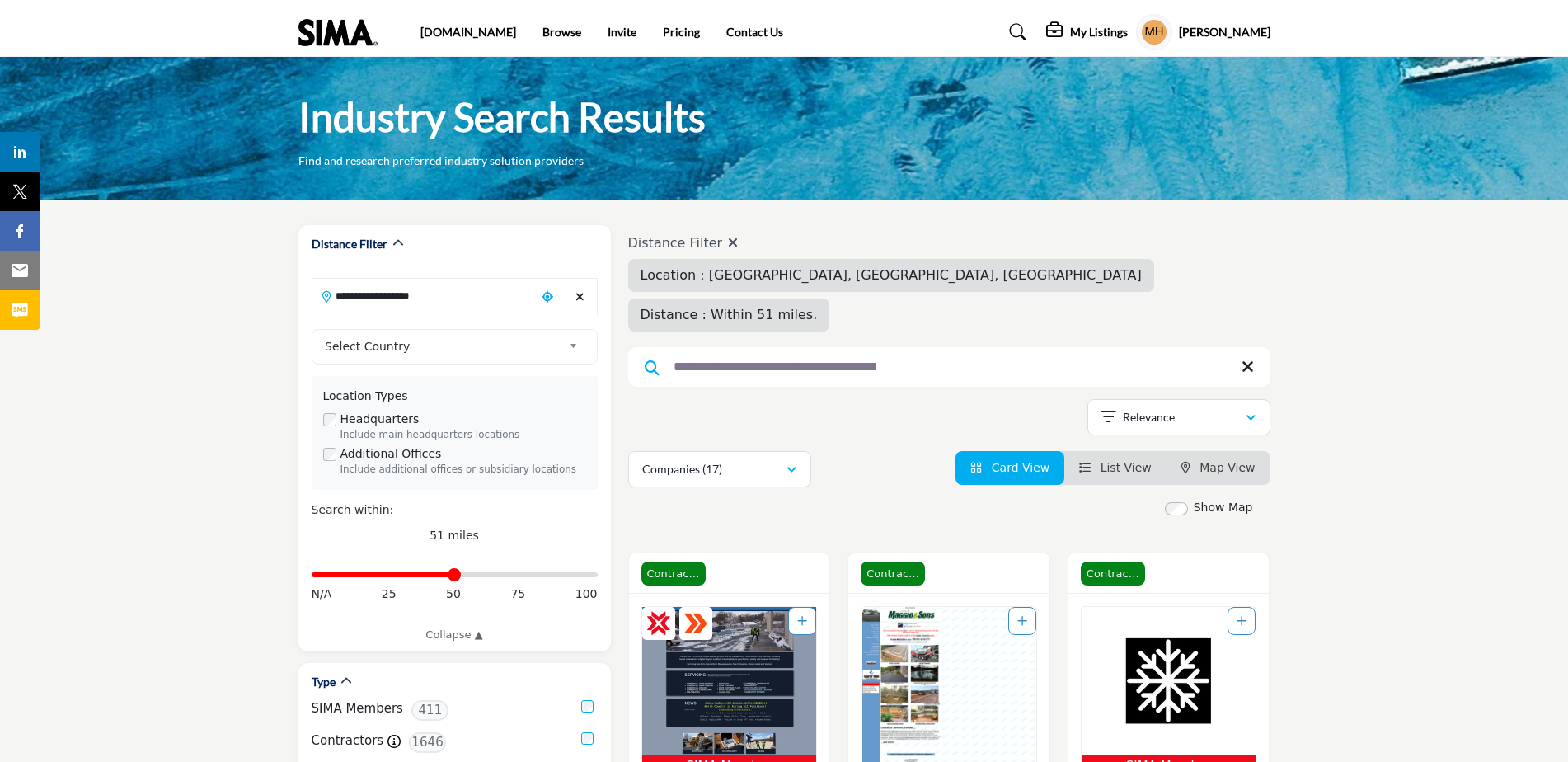
click at [932, 347] on input "**********" at bounding box center [949, 366] width 642 height 39
click at [1246, 358] on icon at bounding box center [1247, 366] width 12 height 16
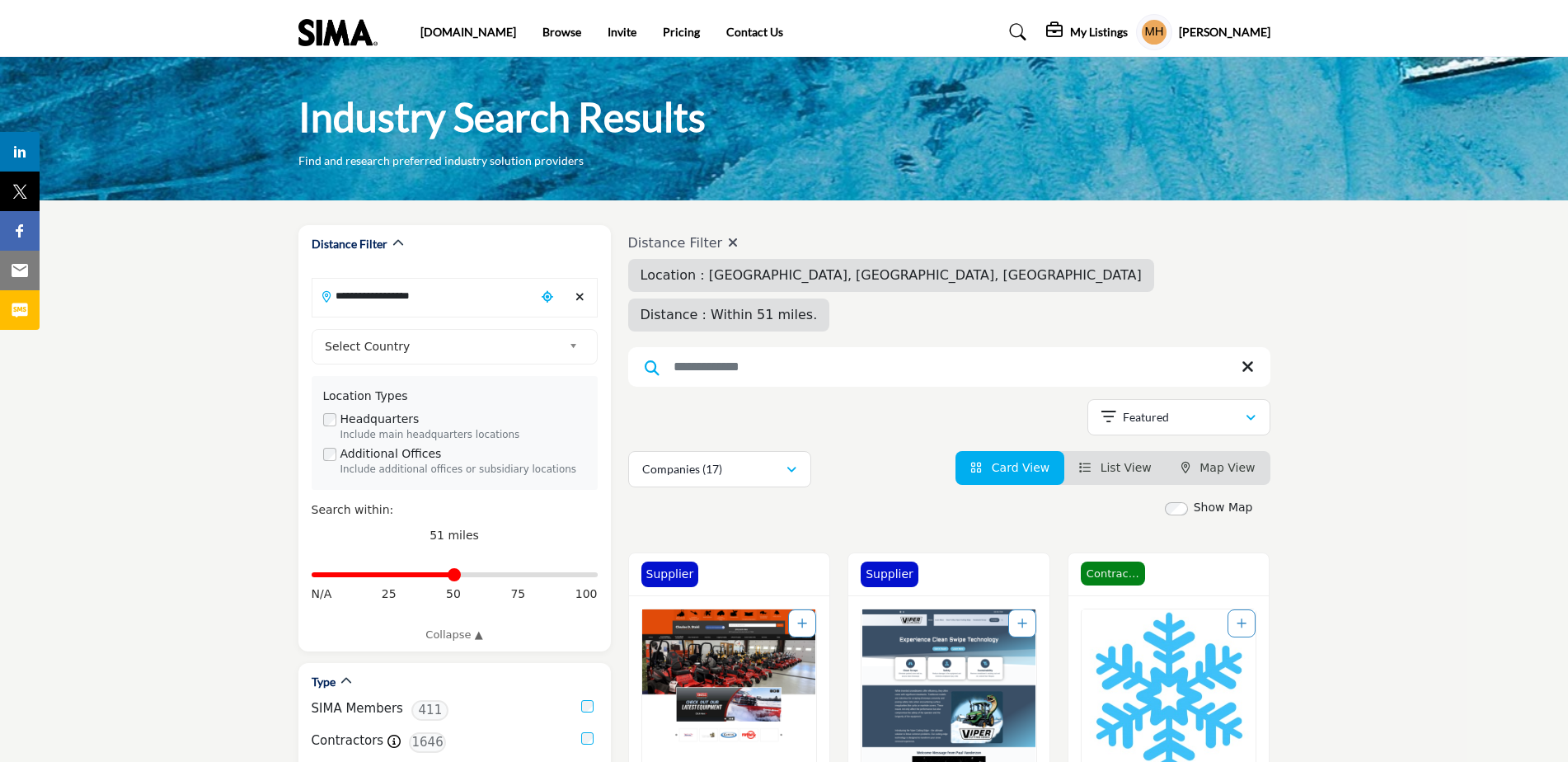
click at [866, 347] on input "Search Keyword" at bounding box center [949, 366] width 642 height 39
type input "**********"
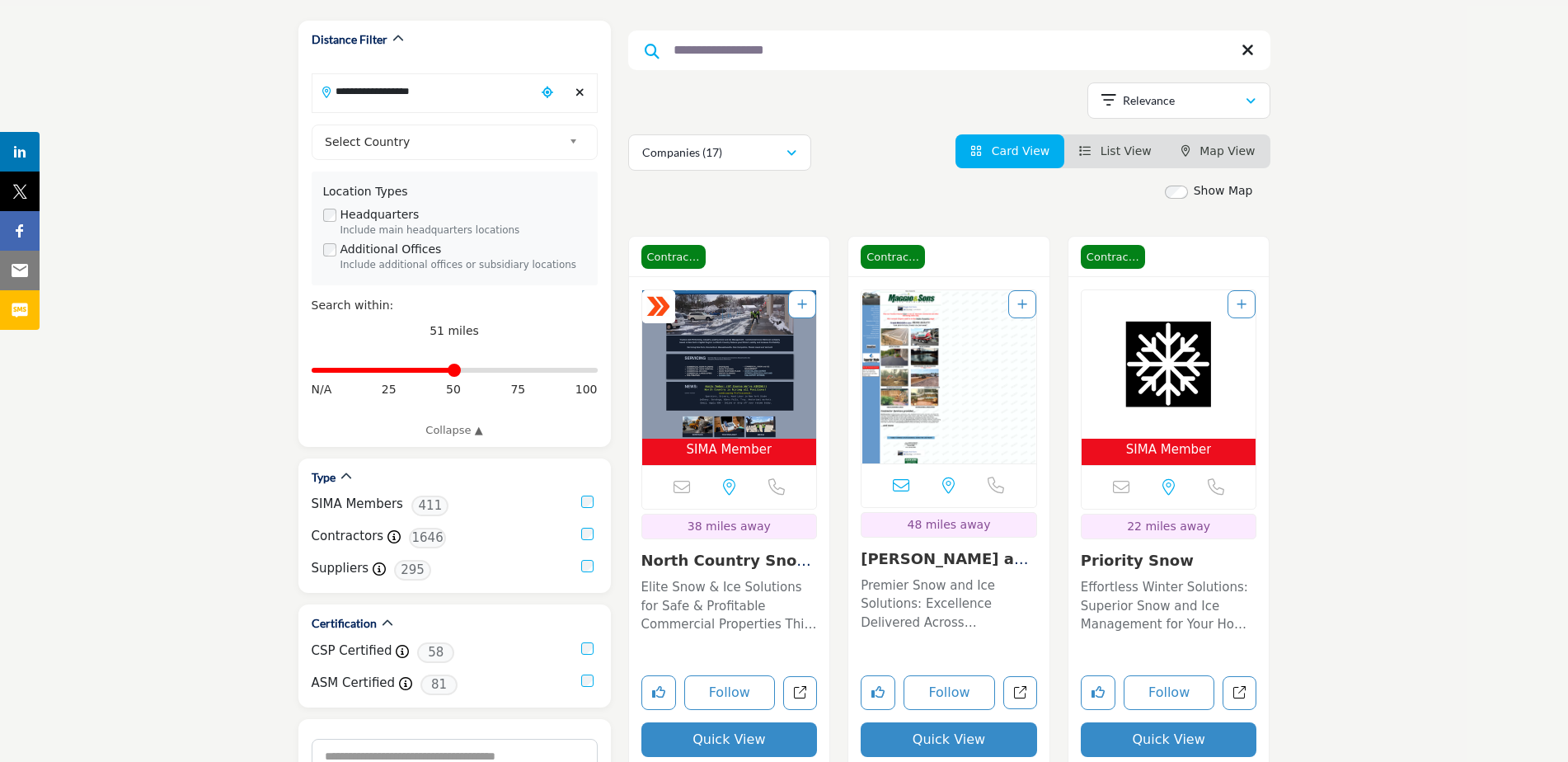
scroll to position [165, 0]
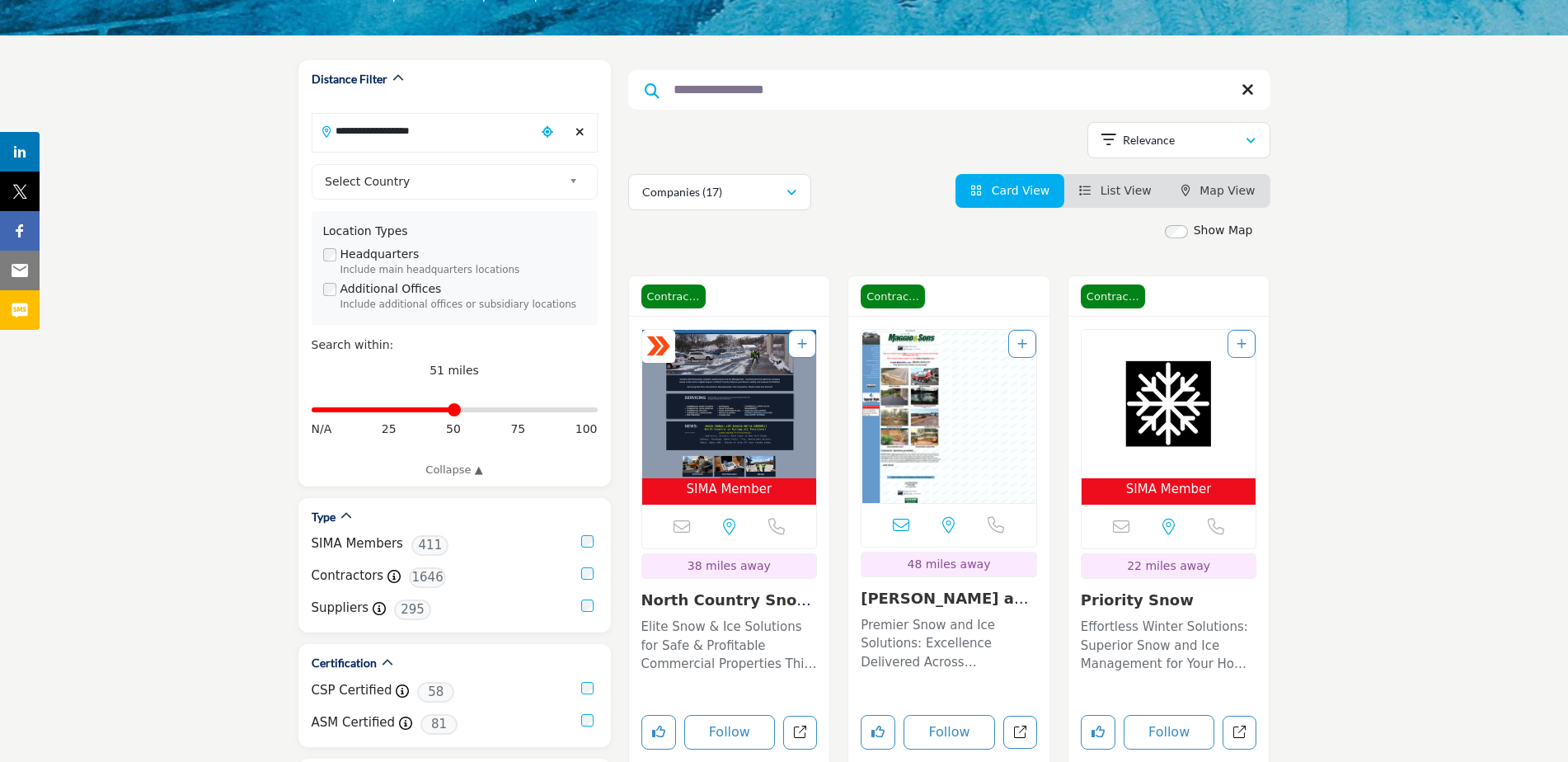
click at [1166, 413] on img "Open Listing in new tab" at bounding box center [1168, 403] width 175 height 148
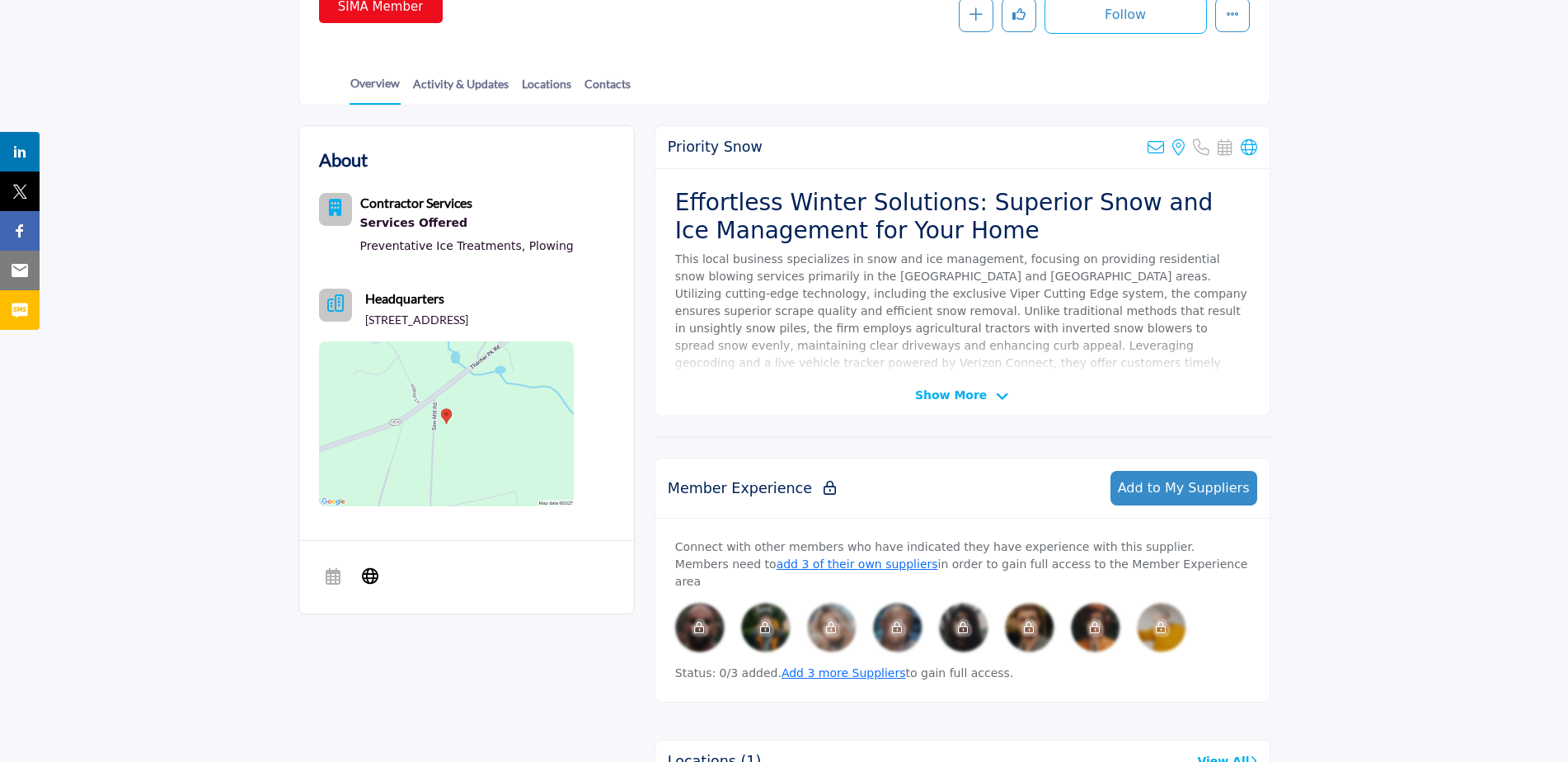
scroll to position [329, 0]
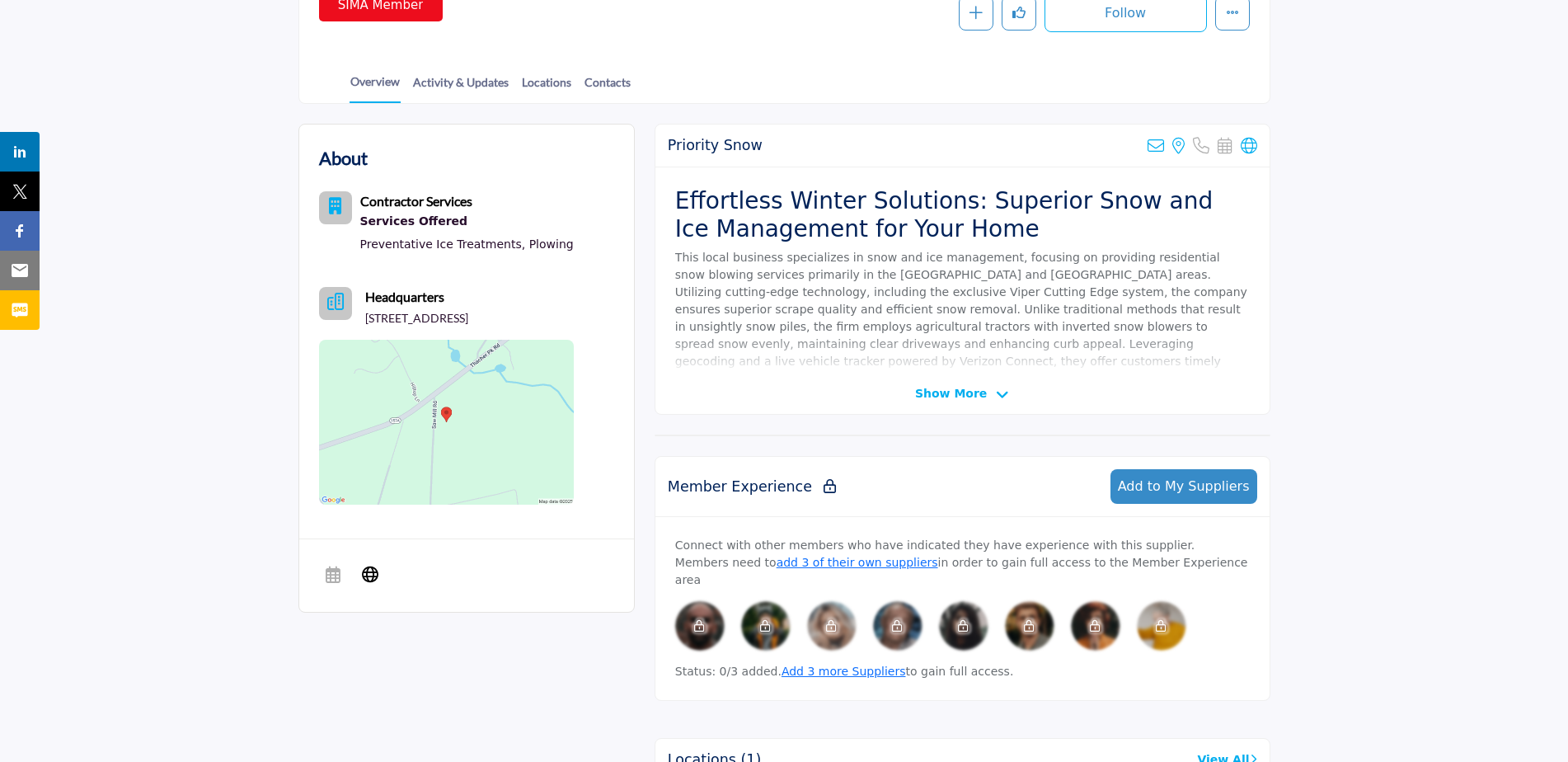
click at [486, 438] on img at bounding box center [446, 422] width 255 height 165
click at [1233, 14] on icon "More details" at bounding box center [1233, 12] width 13 height 13
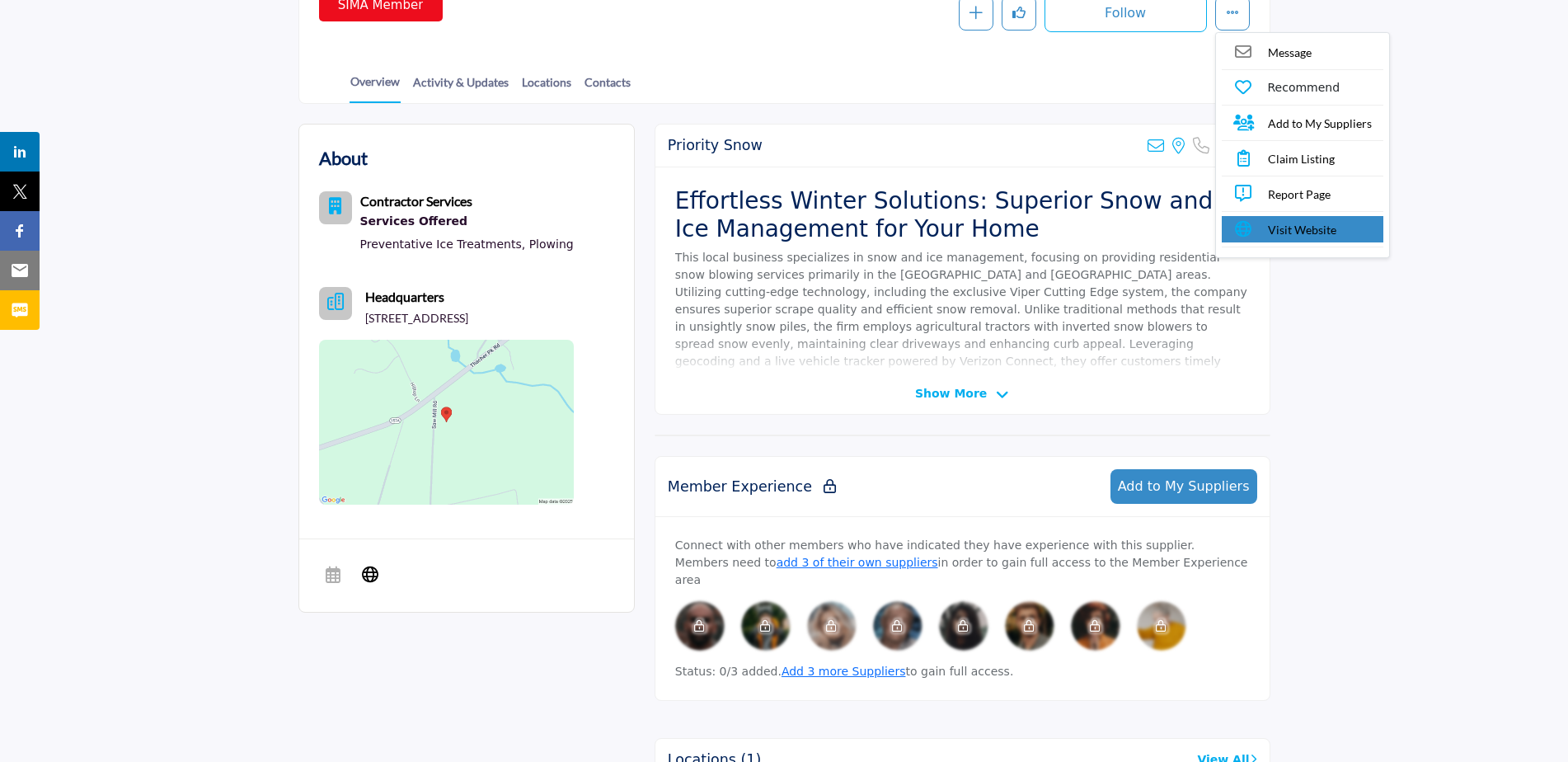
click at [1259, 232] on link "Visit Website" at bounding box center [1302, 229] width 161 height 27
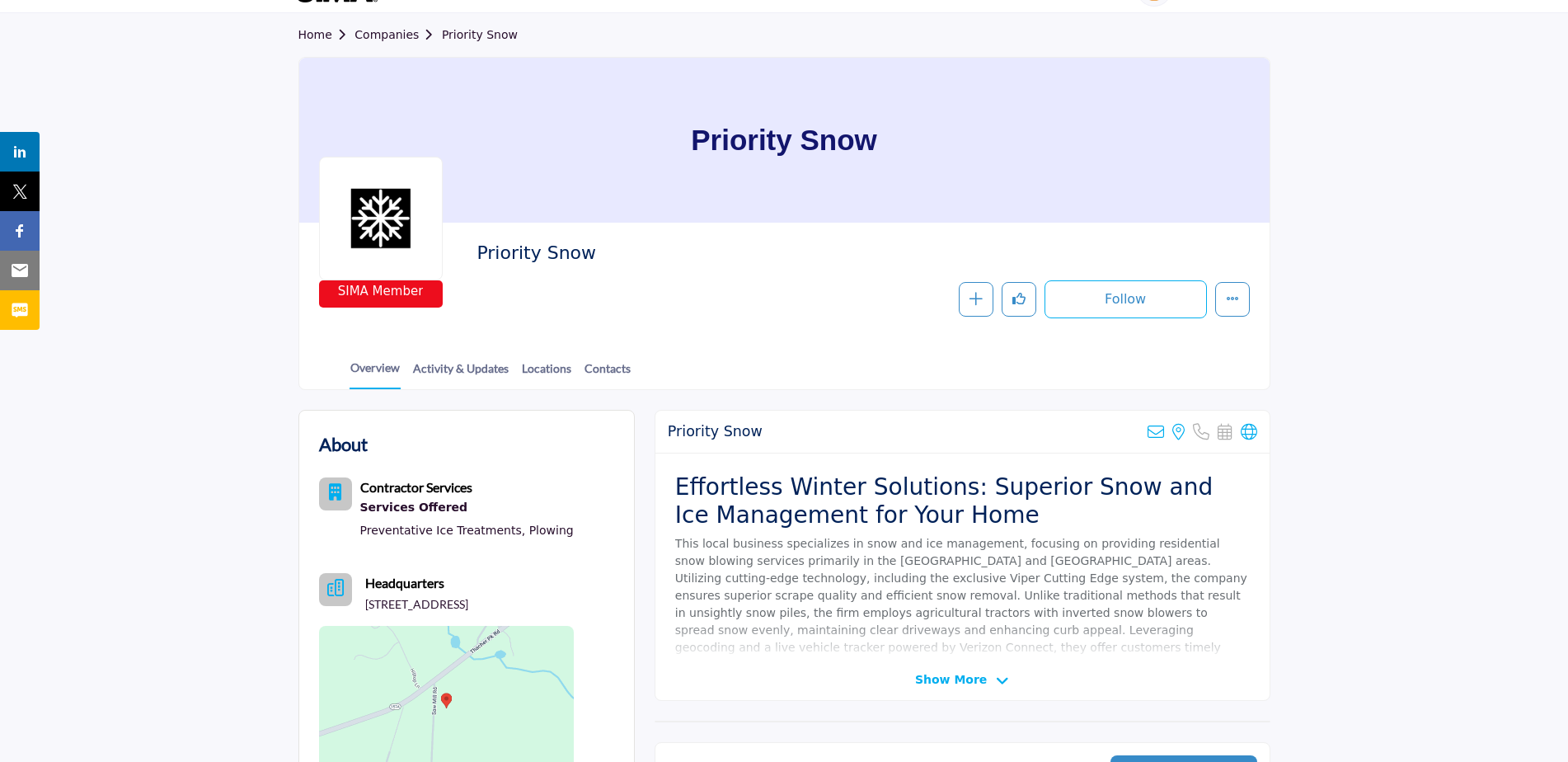
scroll to position [0, 0]
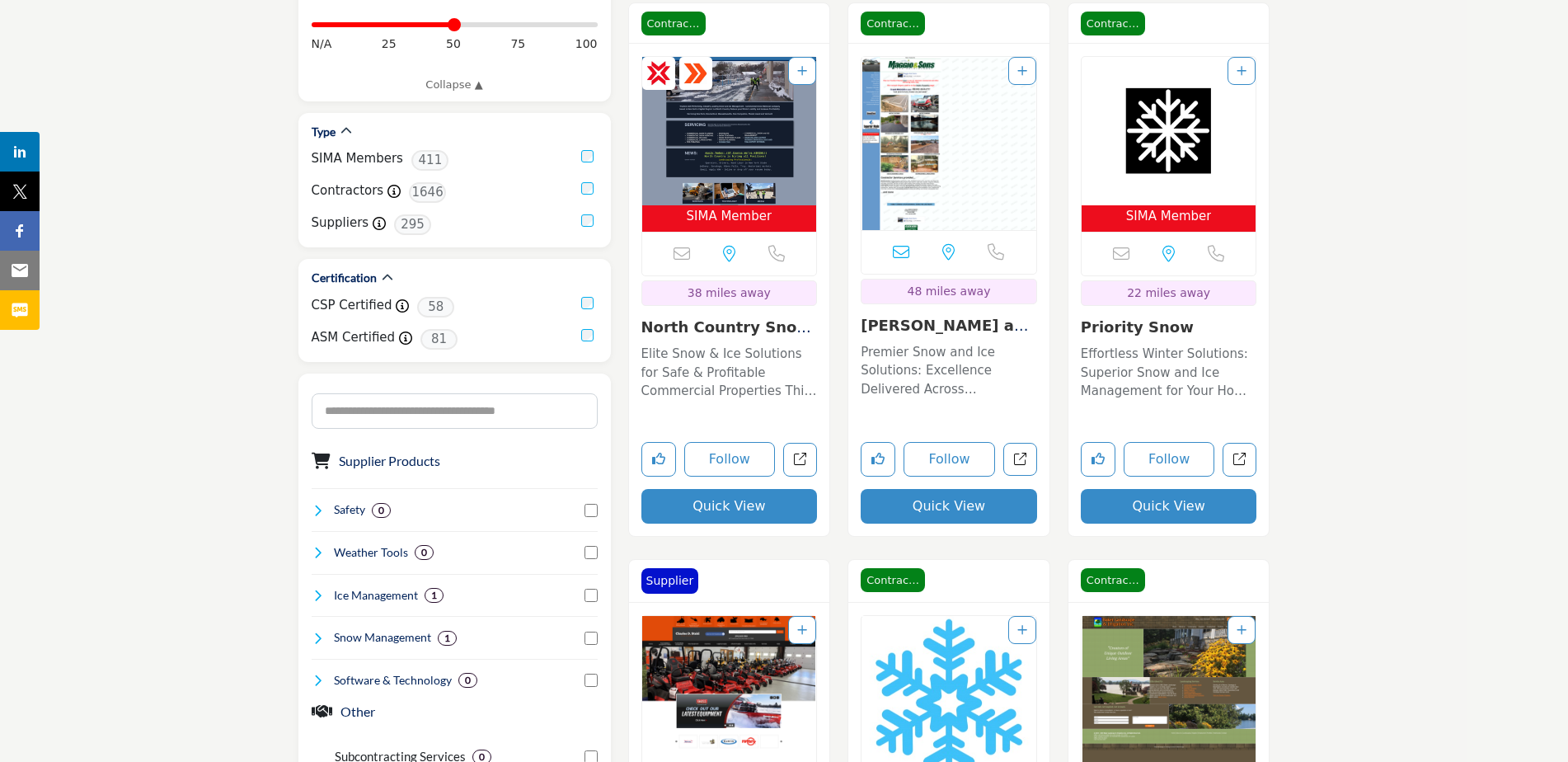
scroll to position [823, 0]
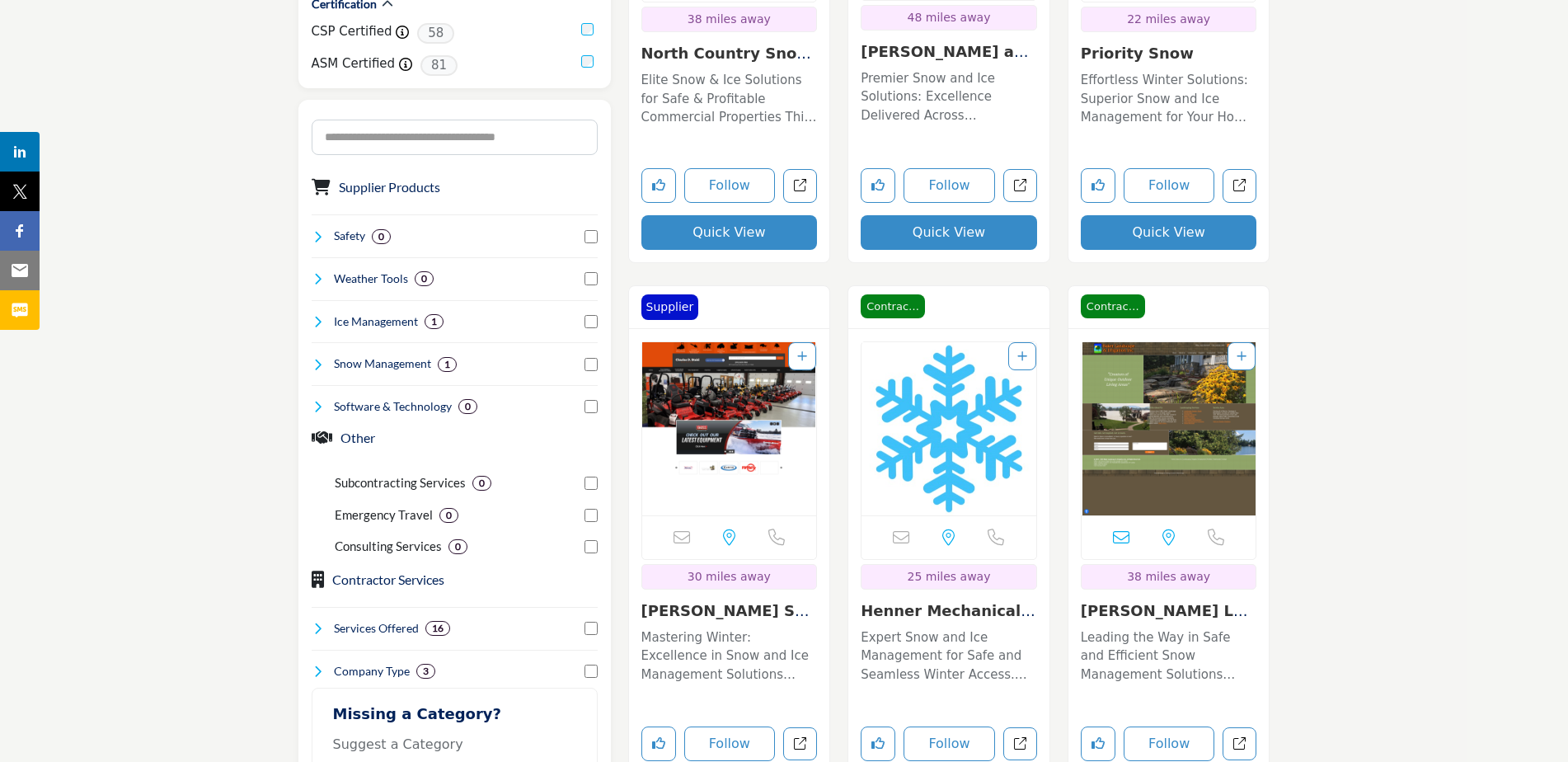
click at [1140, 416] on img "Open Listing in new tab" at bounding box center [1168, 428] width 175 height 173
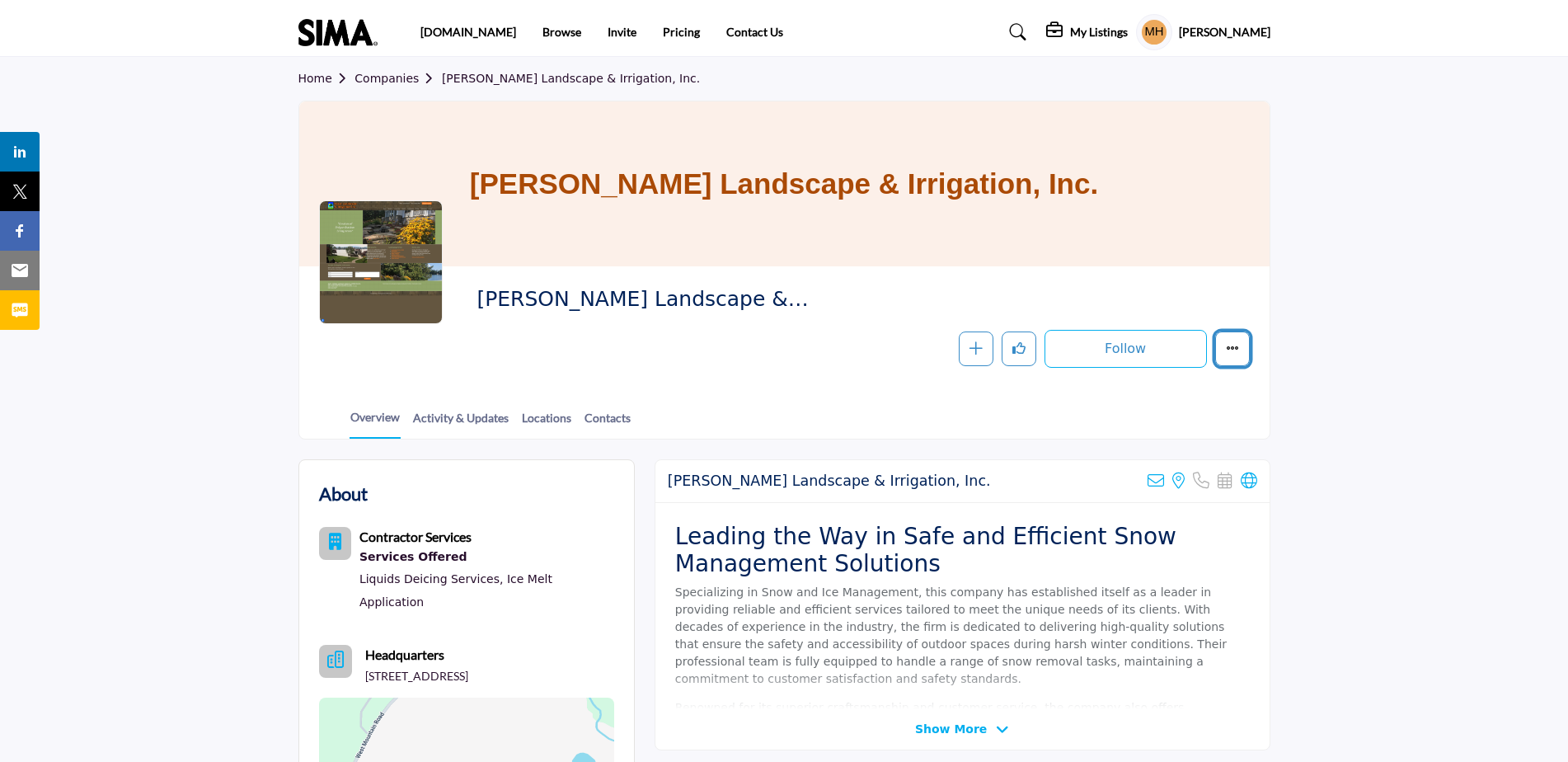
click at [1226, 347] on icon "More details" at bounding box center [1233, 348] width 13 height 13
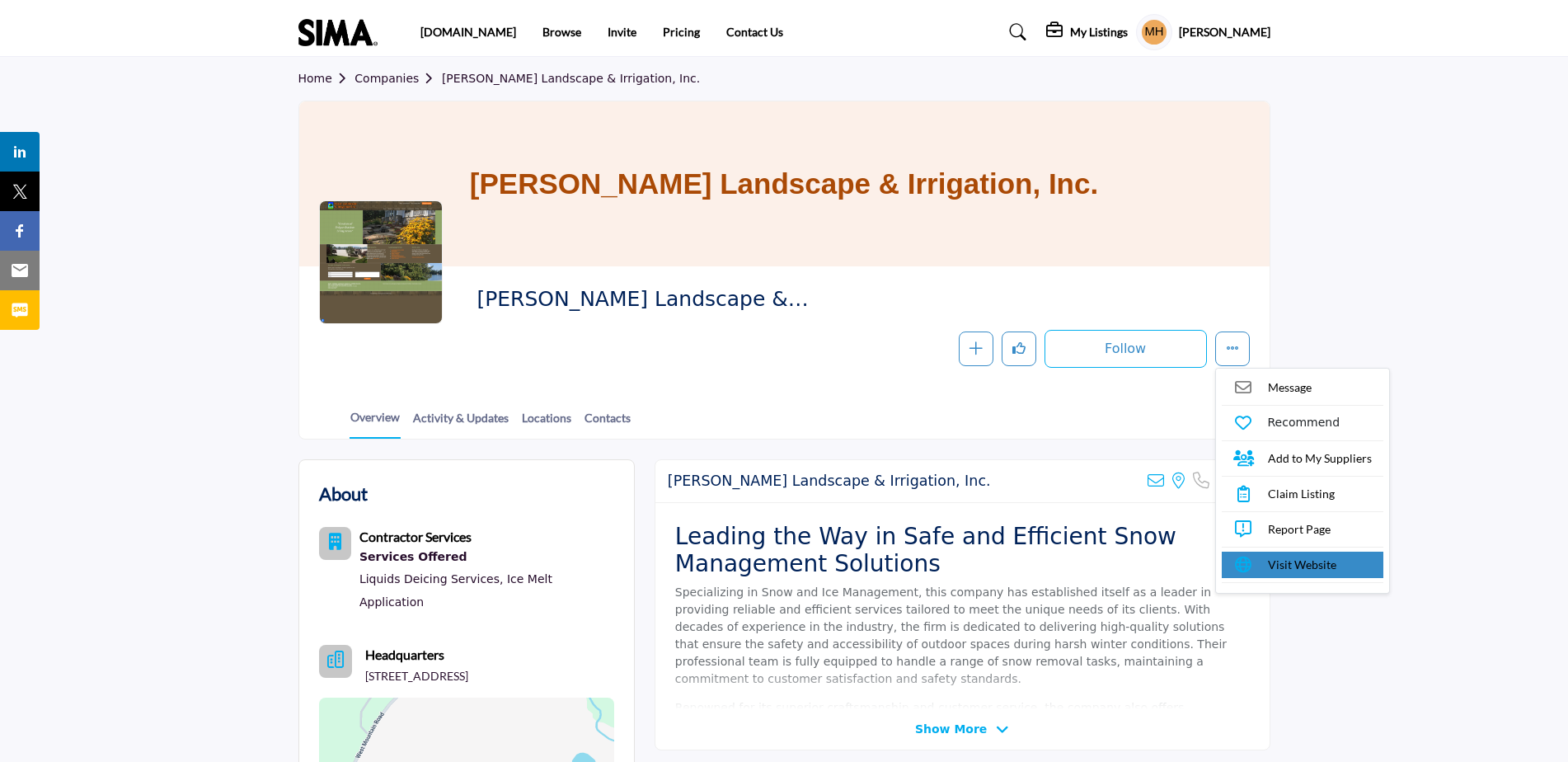
click at [1282, 558] on span "Visit Website" at bounding box center [1303, 564] width 69 height 17
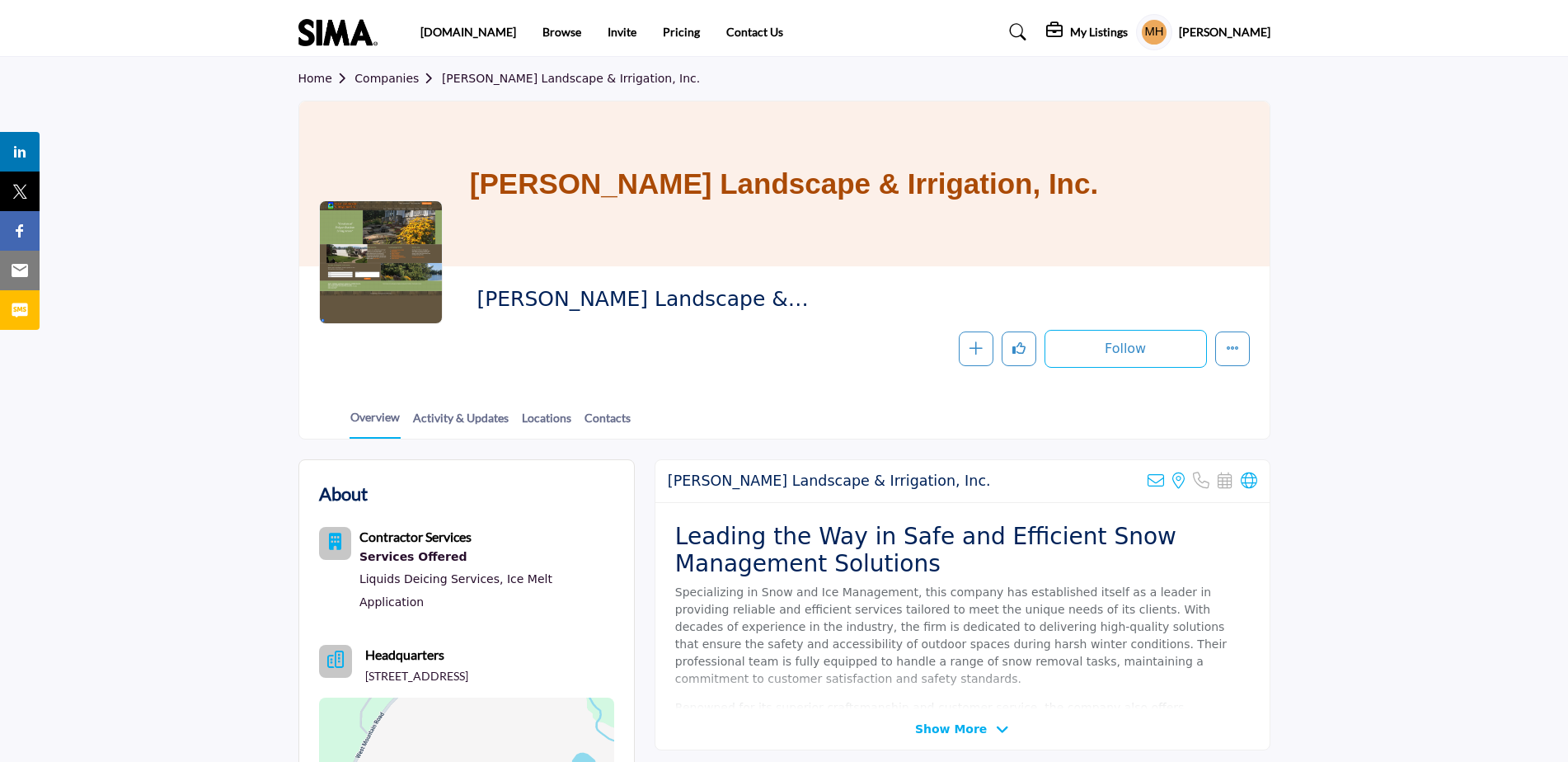
click at [109, 357] on section "Home Companies Baker Landscape & Irrigation, Inc. Baker Landscape & Irrigation,…" at bounding box center [784, 248] width 1568 height 383
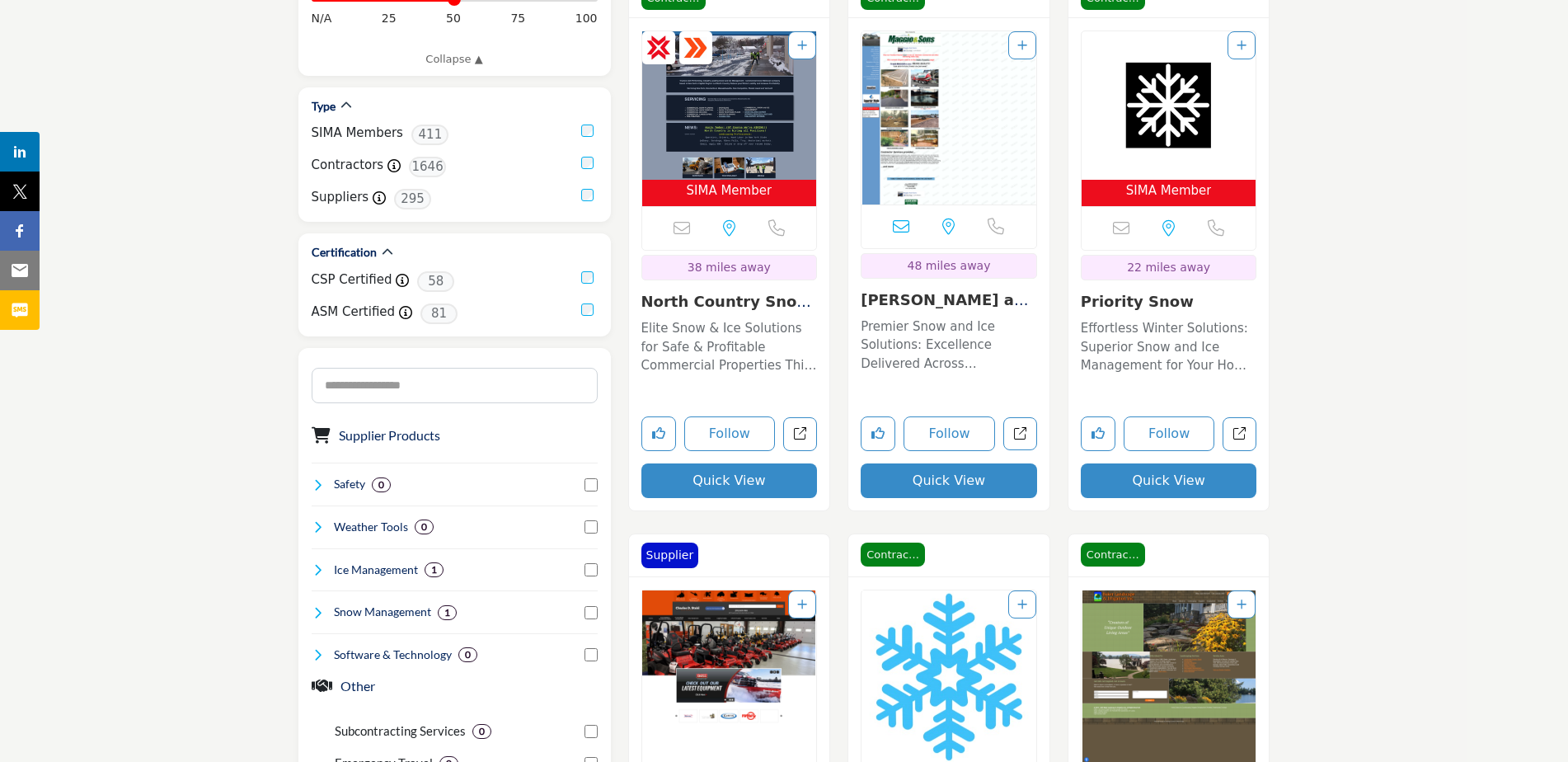
scroll to position [822, 0]
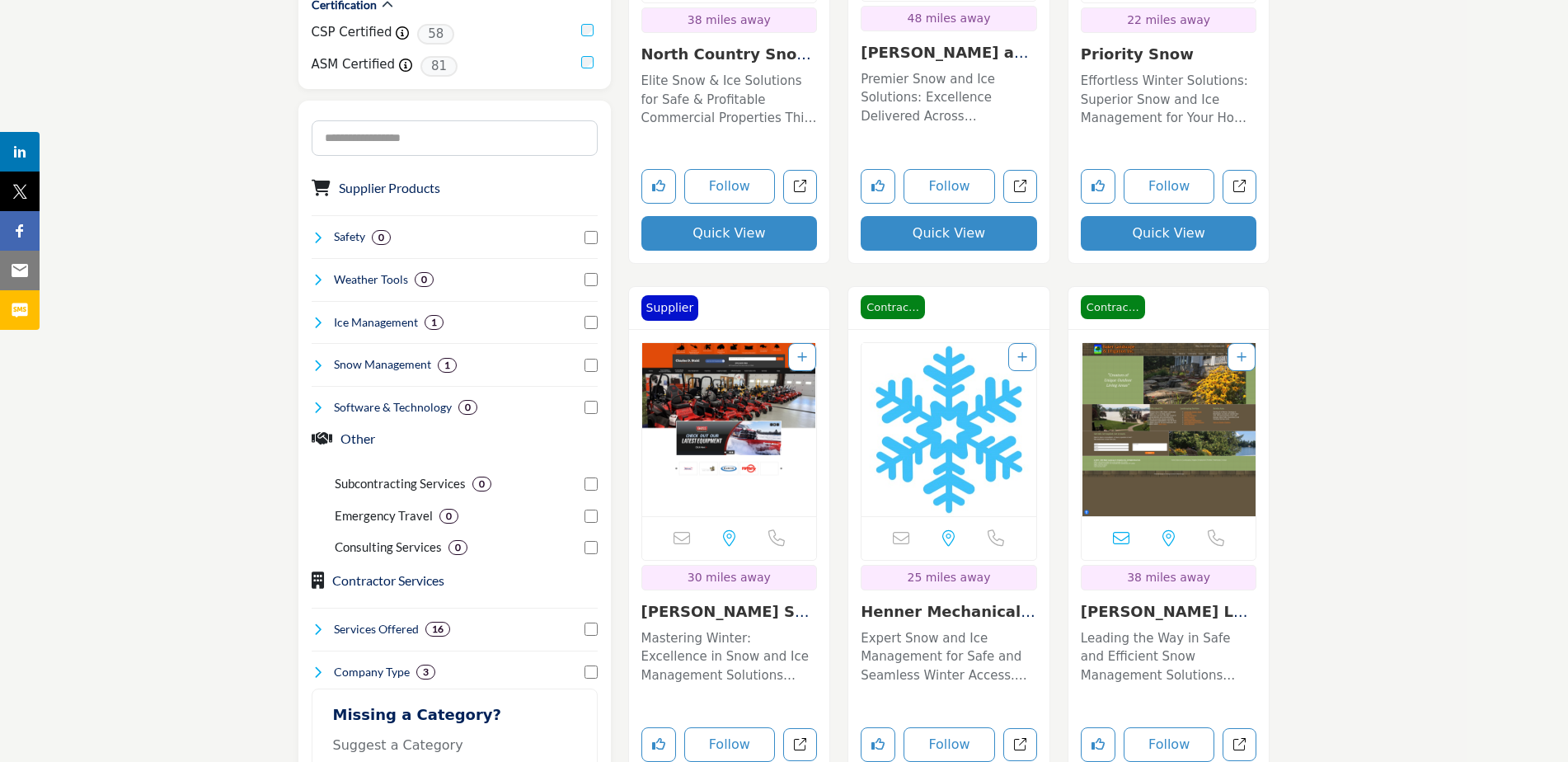
click at [760, 406] on img "Open Listing in new tab" at bounding box center [729, 429] width 175 height 173
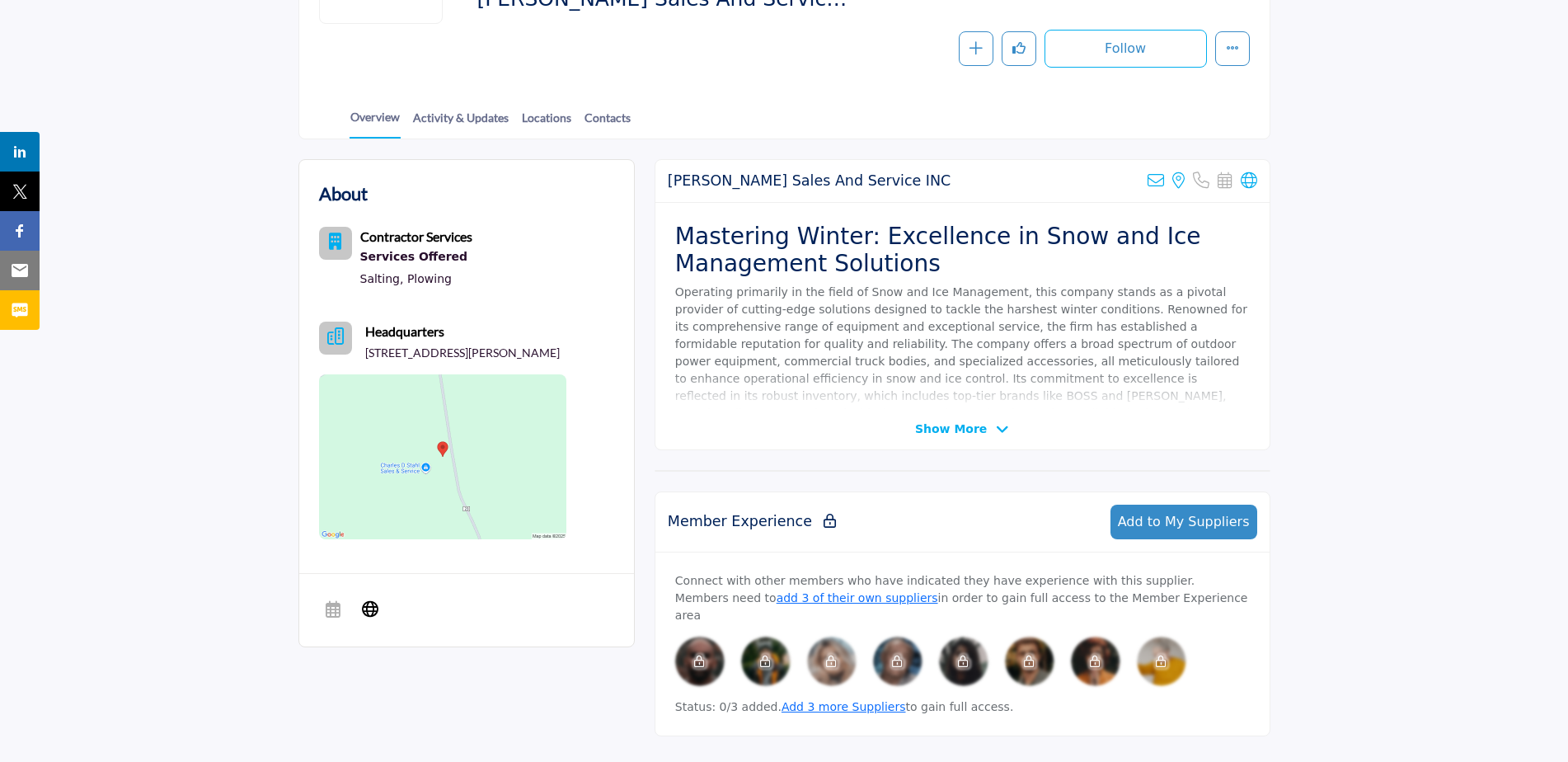
scroll to position [329, 0]
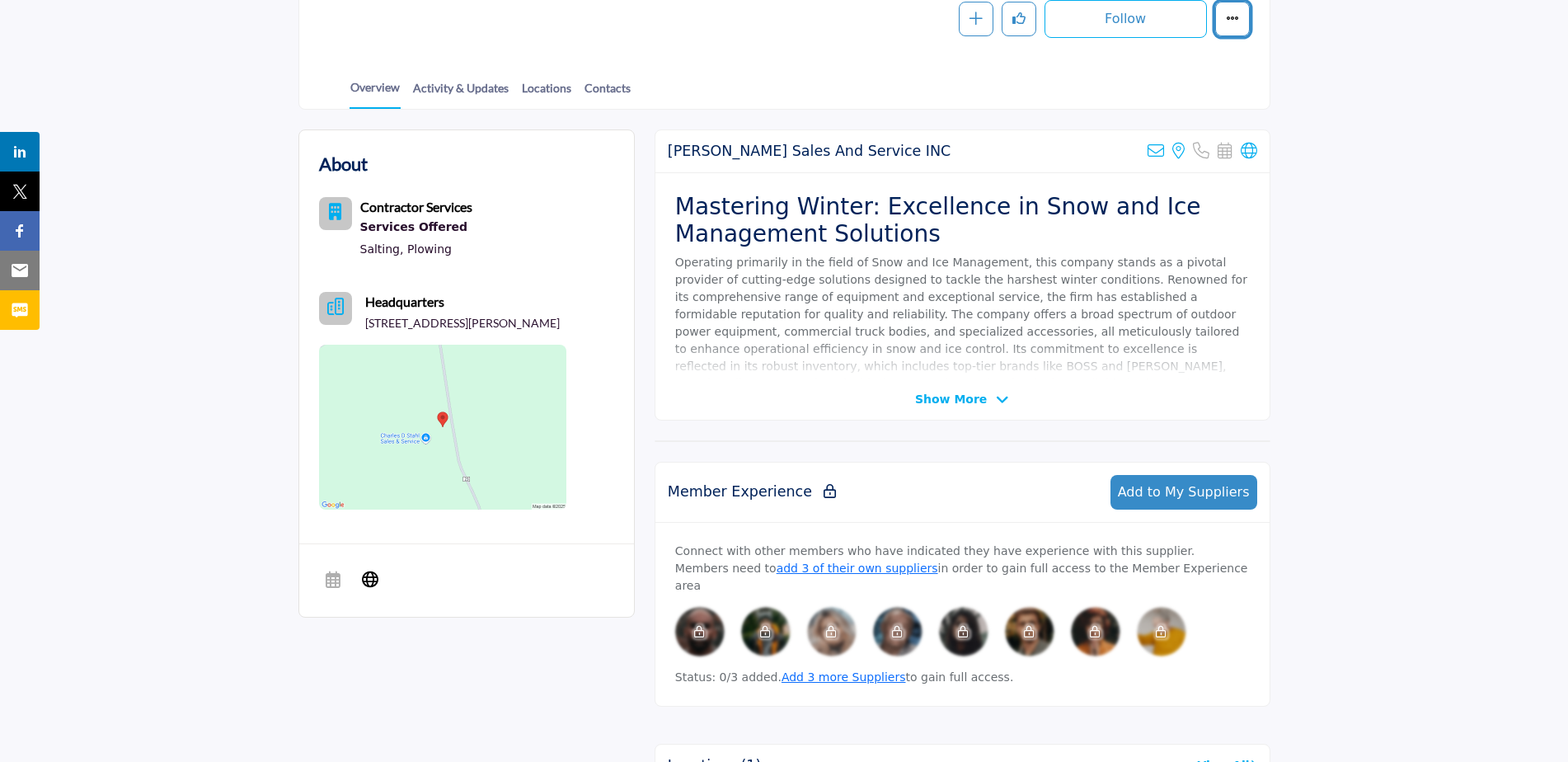
click at [1237, 15] on icon "More details" at bounding box center [1233, 18] width 13 height 13
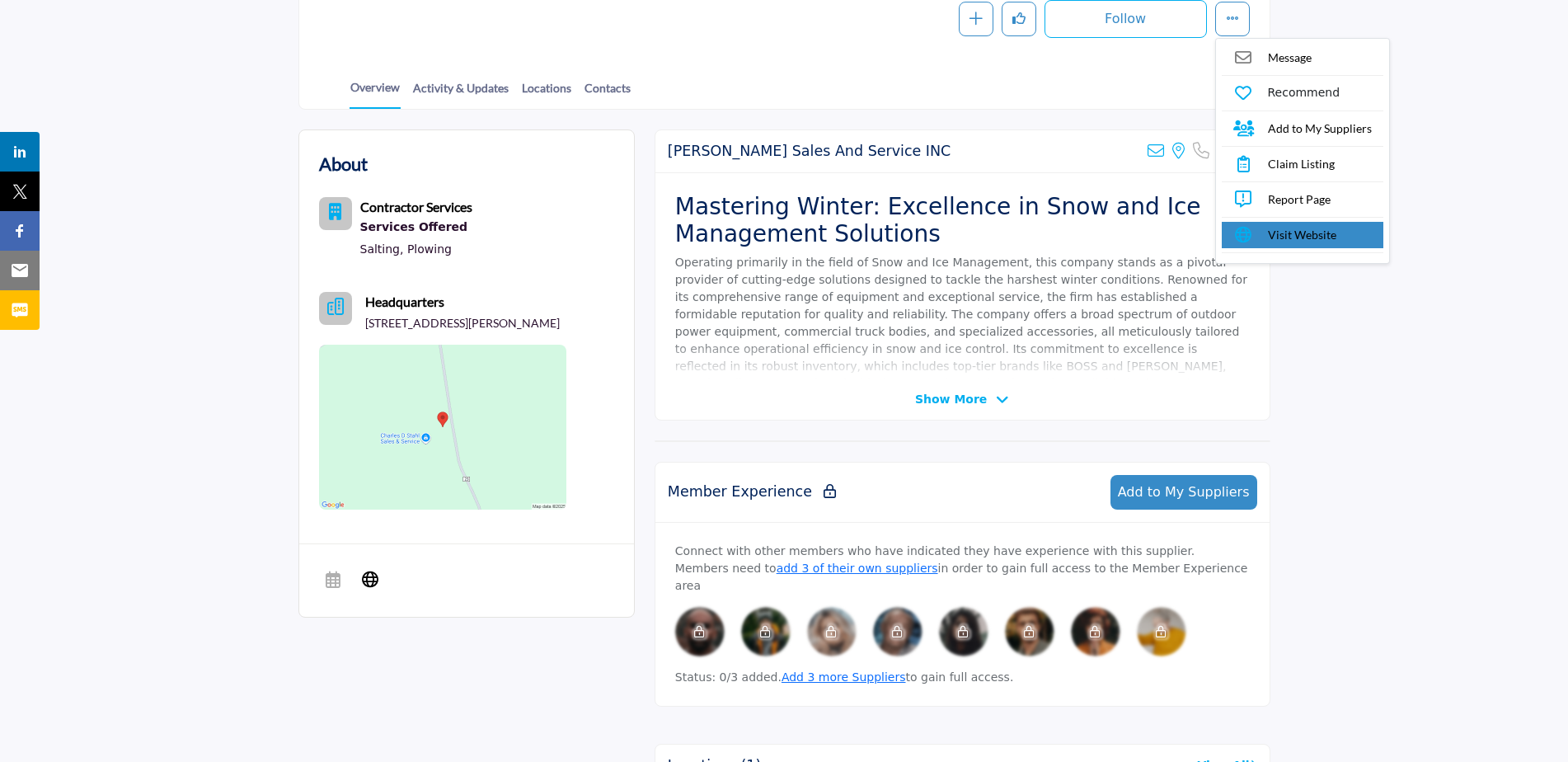
click at [1268, 232] on span "Visit Website" at bounding box center [1303, 235] width 69 height 17
